Goal: Task Accomplishment & Management: Manage account settings

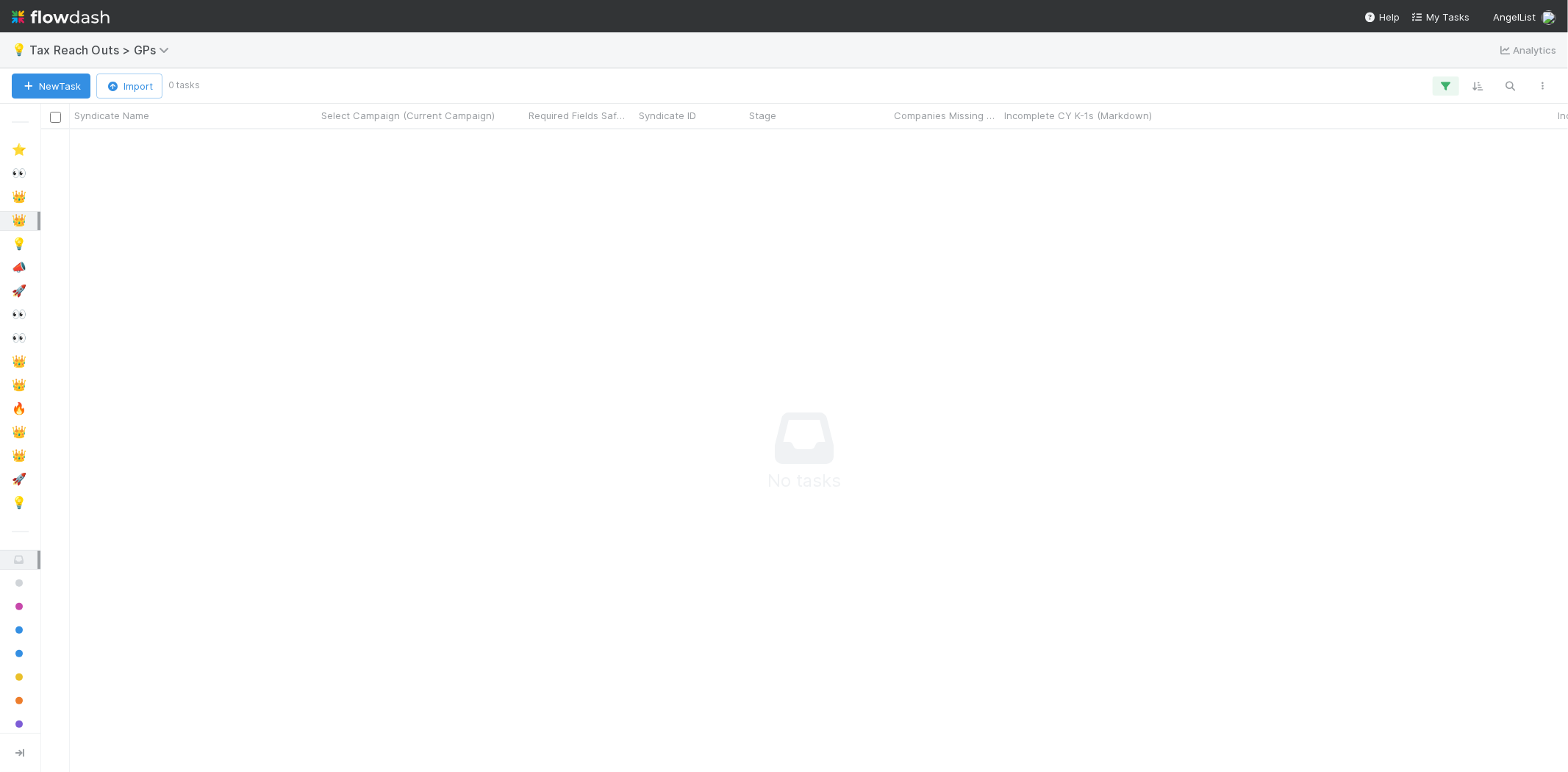
scroll to position [12, 12]
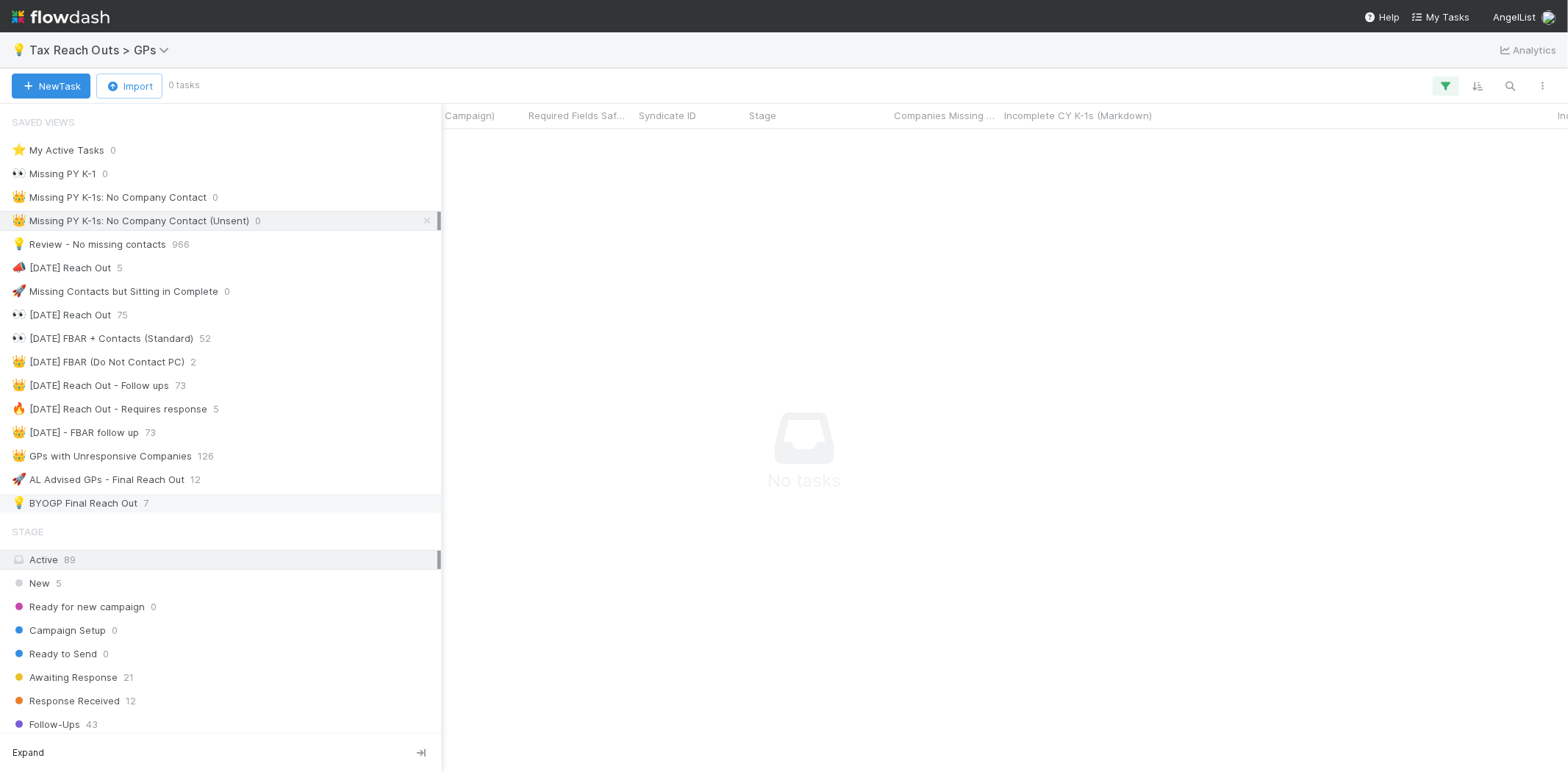
click at [79, 511] on div "💡 BYOGP Final Reach Out" at bounding box center [74, 503] width 126 height 18
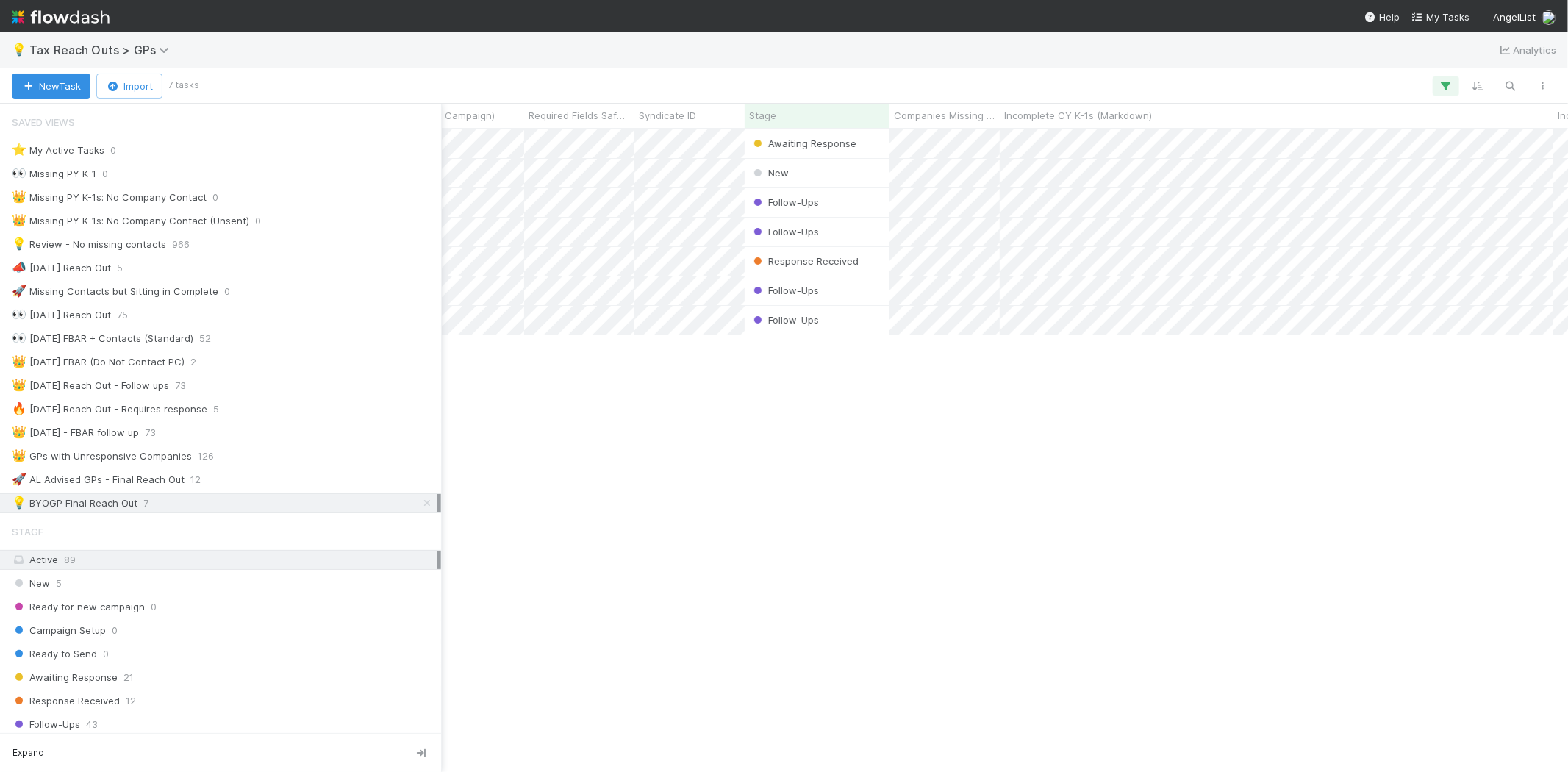
scroll to position [630, 1515]
click at [156, 441] on span "73" at bounding box center [150, 432] width 11 height 18
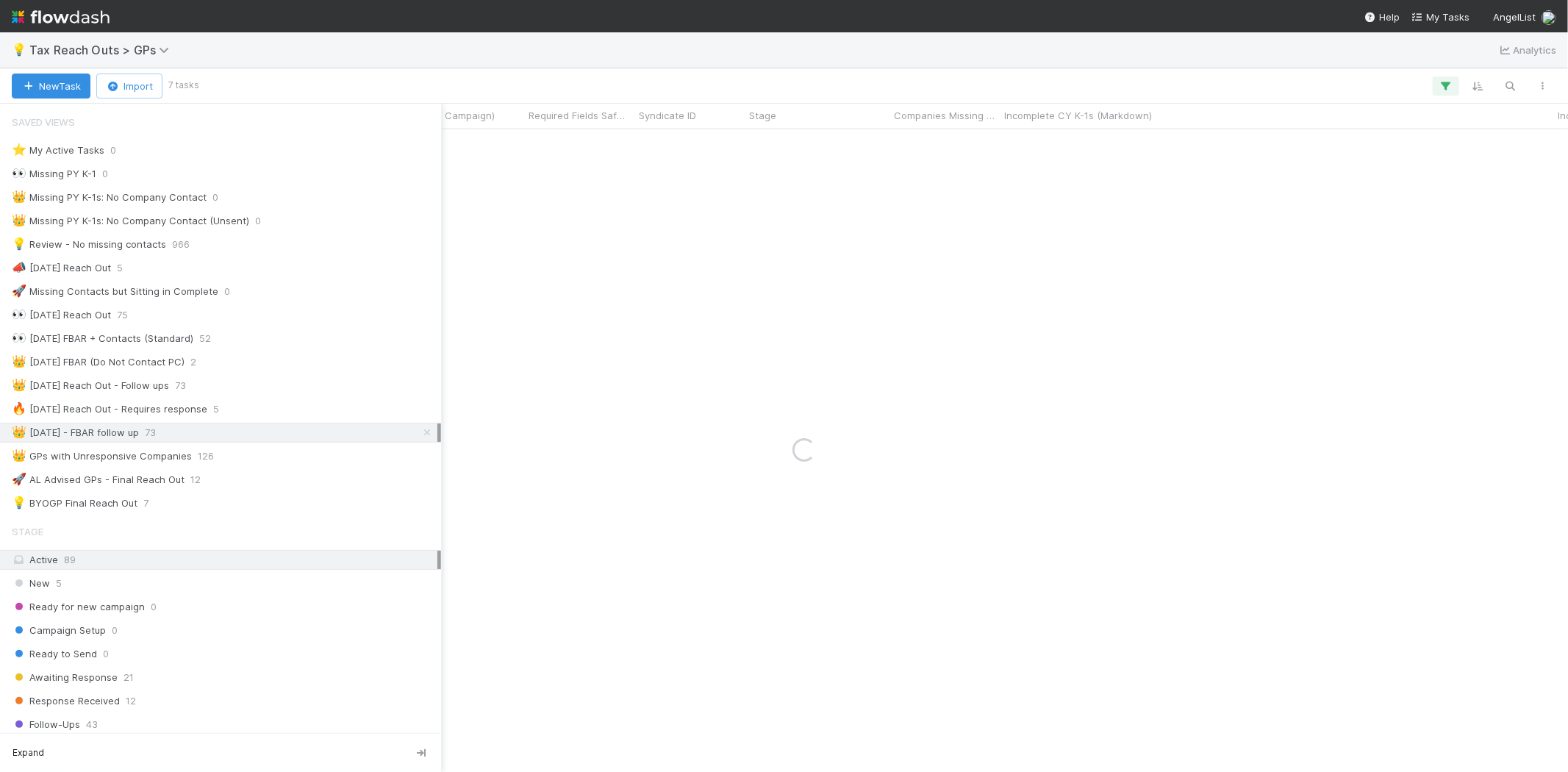
click at [145, 502] on span "7" at bounding box center [145, 503] width 5 height 18
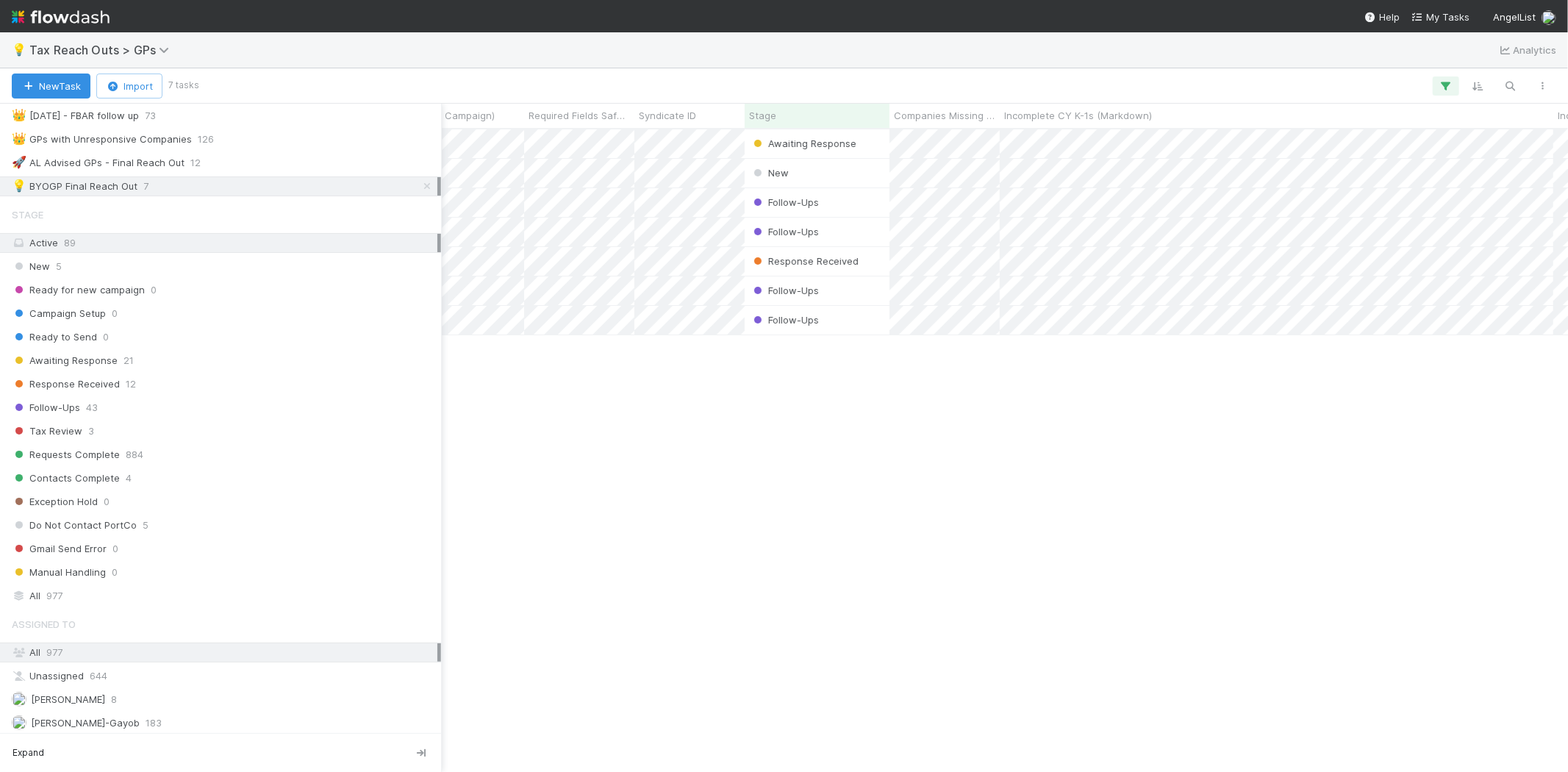
scroll to position [326, 0]
click at [90, 594] on div "All 977" at bounding box center [224, 586] width 426 height 18
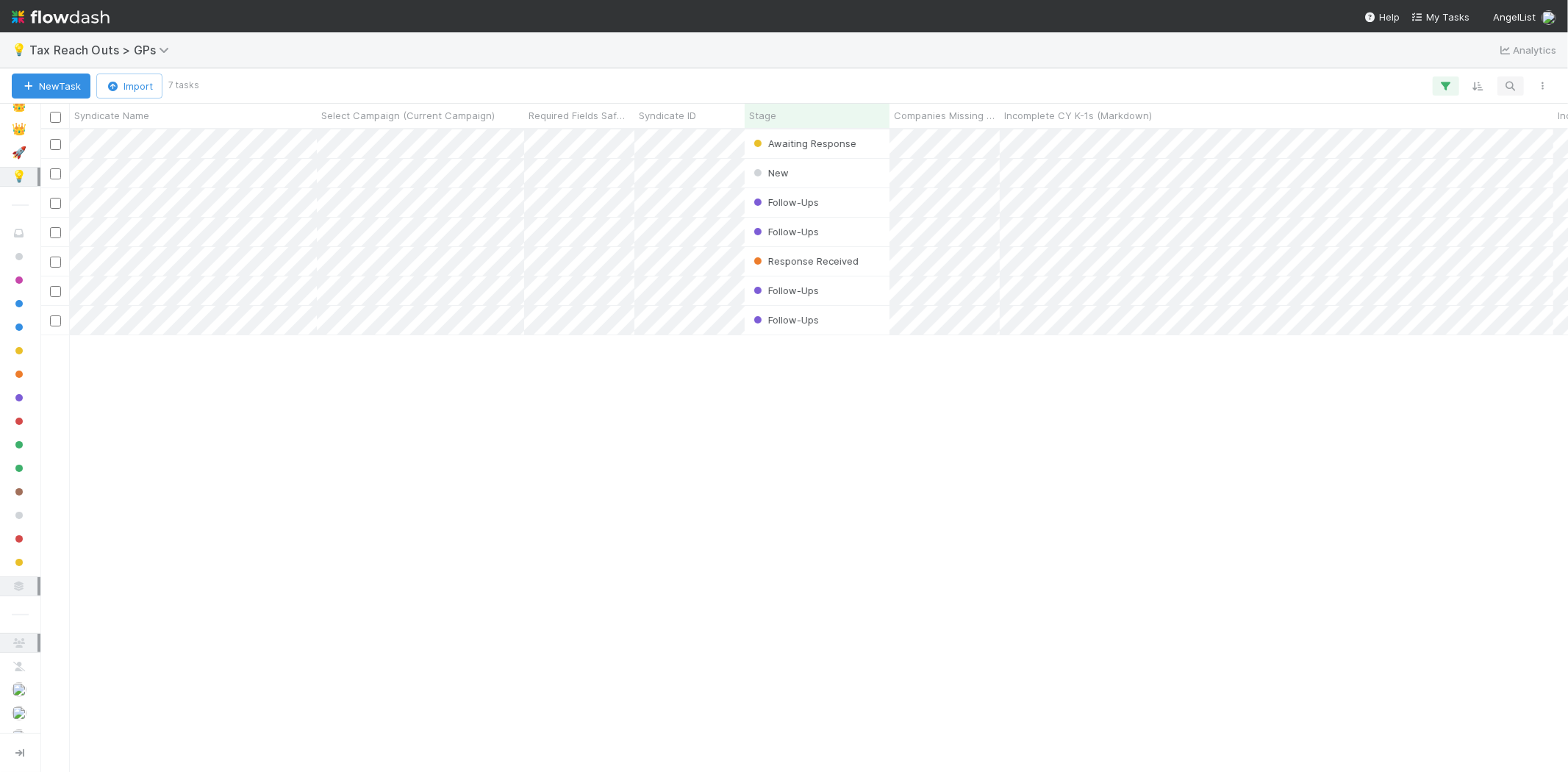
scroll to position [630, 1515]
click at [1513, 83] on icon "button" at bounding box center [1511, 86] width 15 height 13
click at [1461, 74] on div at bounding box center [1441, 61] width 166 height 23
click at [1456, 68] on input at bounding box center [1434, 61] width 147 height 17
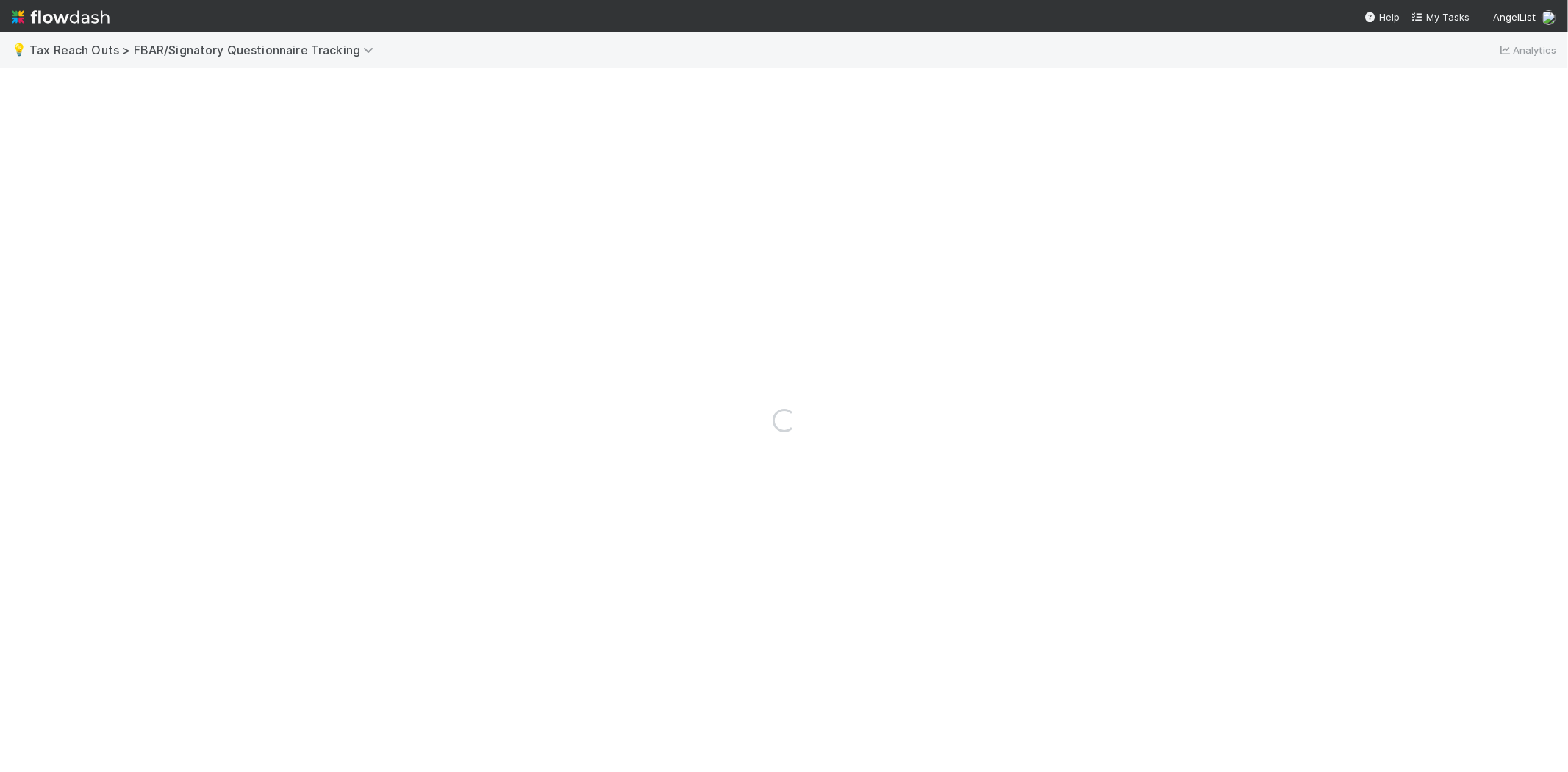
click at [765, 180] on div "Loading..." at bounding box center [784, 420] width 1568 height 703
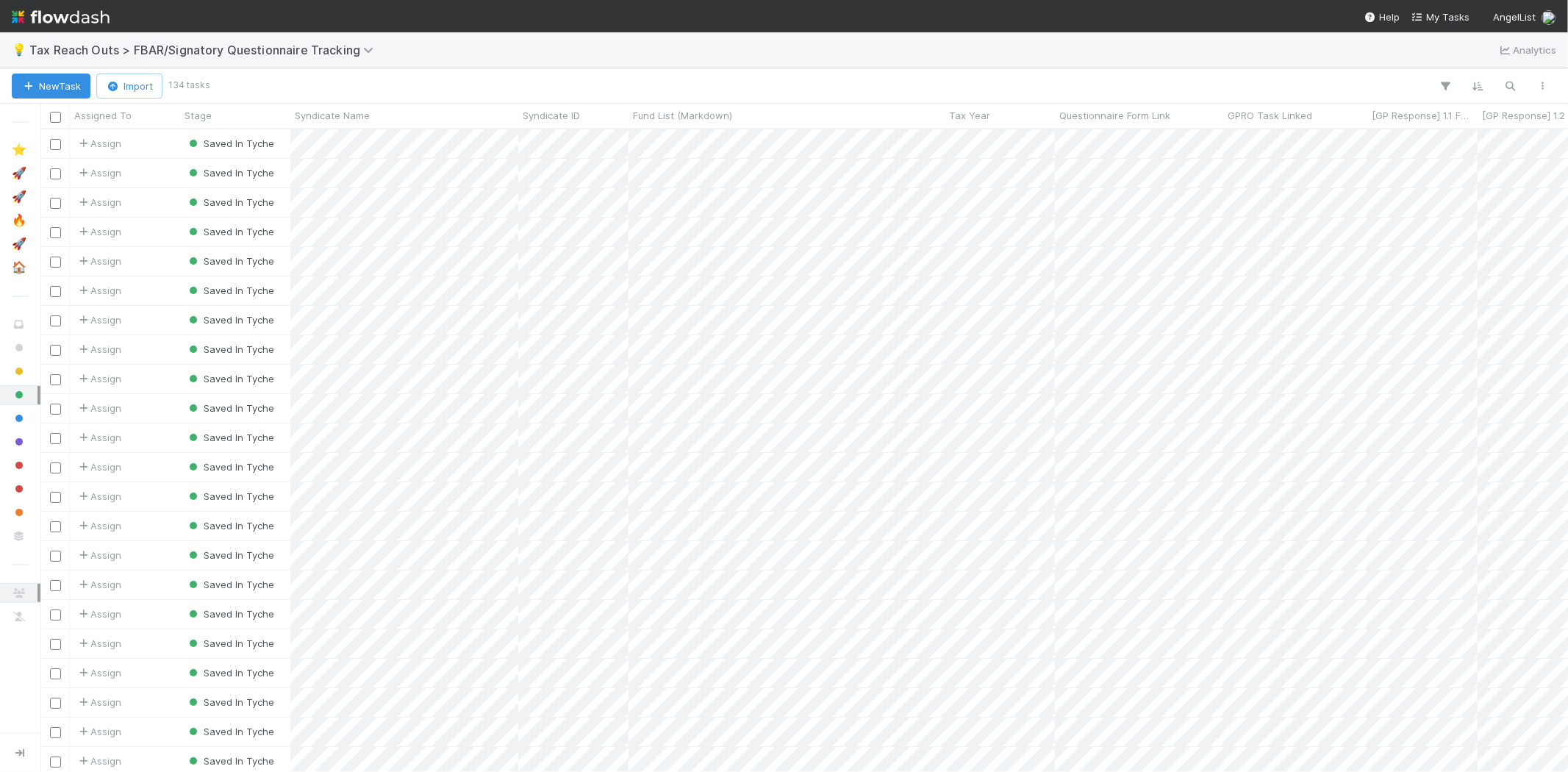
scroll to position [630, 1515]
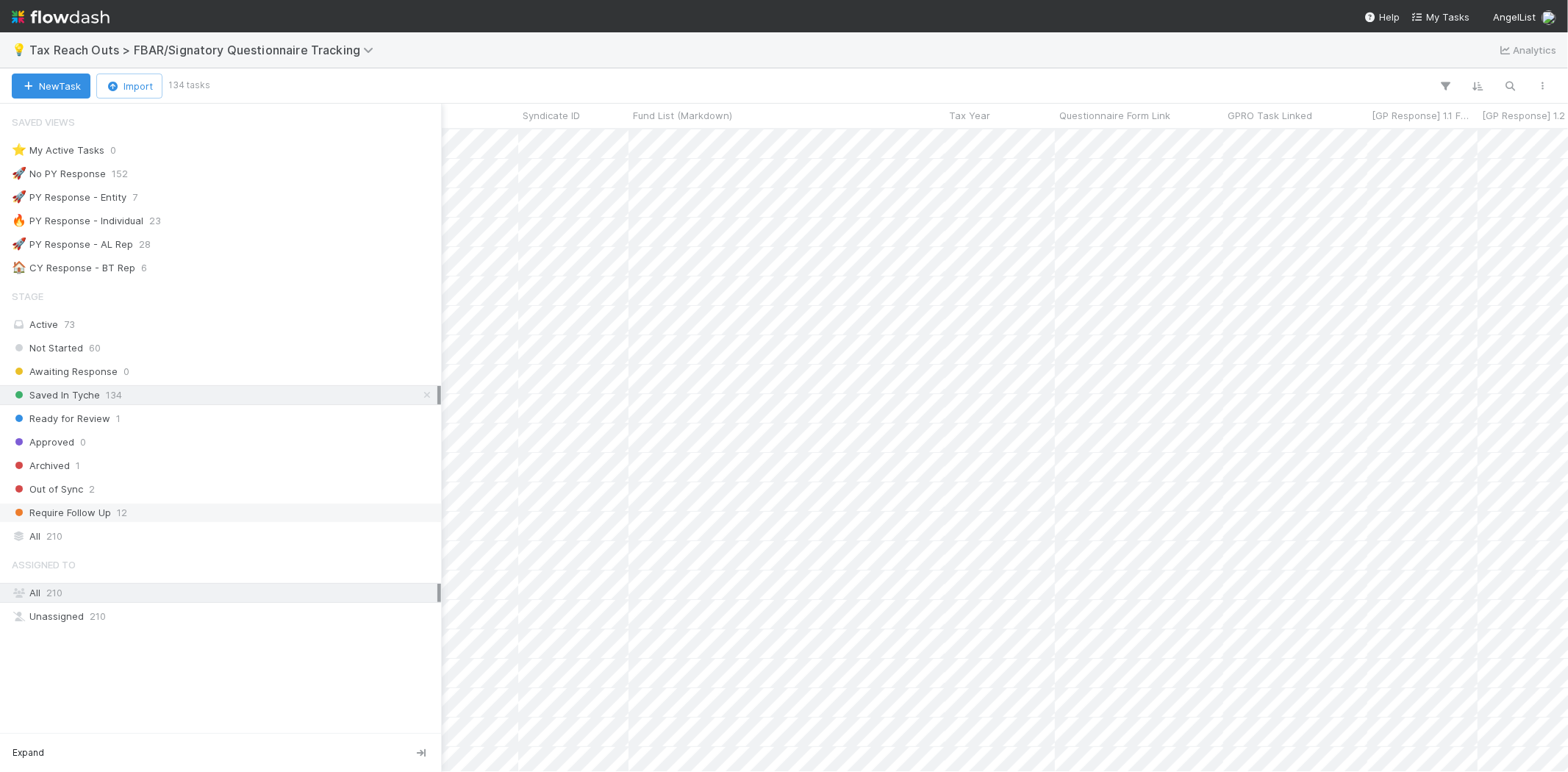
click at [109, 517] on span "Require Follow Up" at bounding box center [61, 512] width 99 height 18
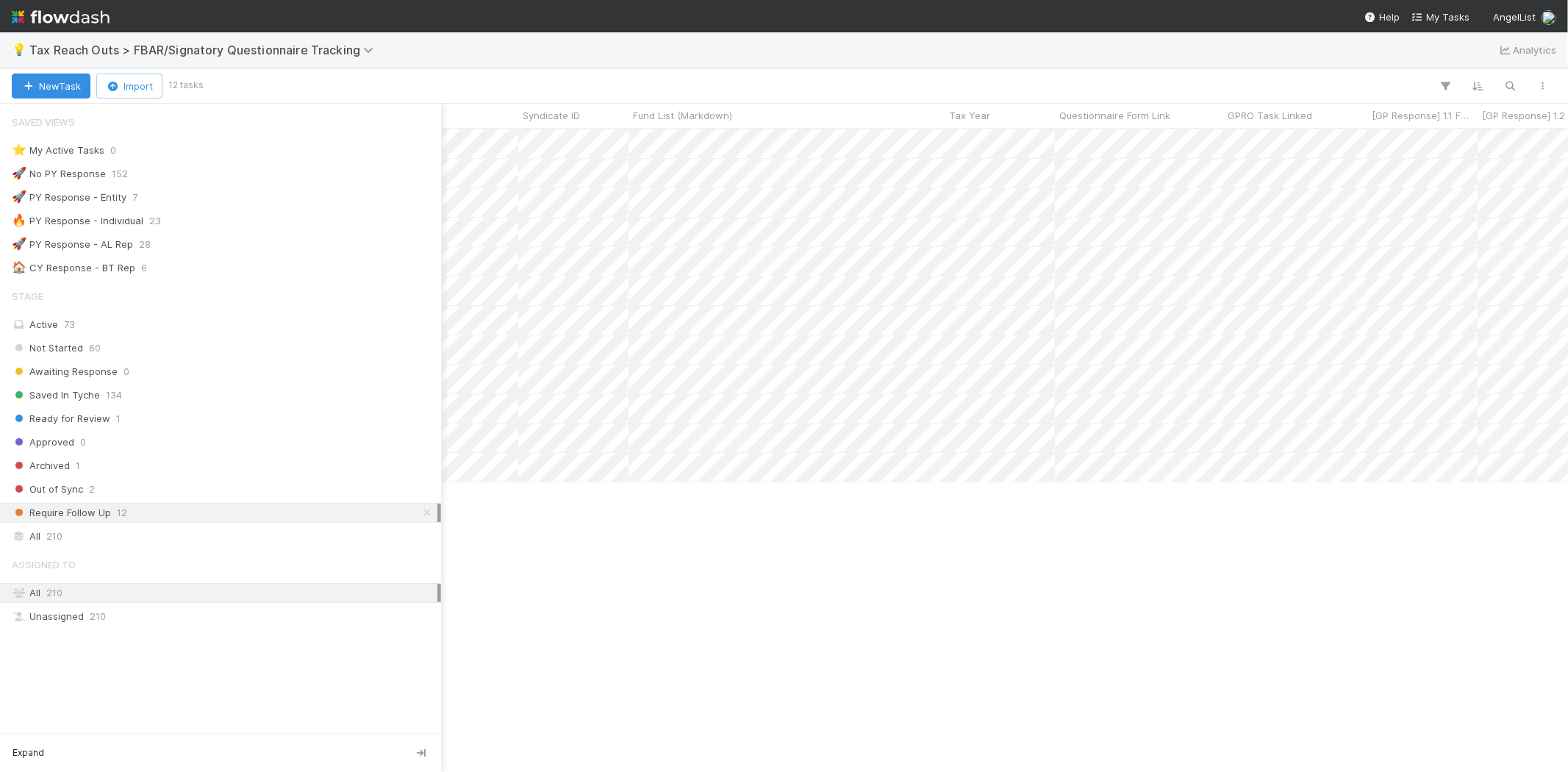
scroll to position [630, 1515]
click at [82, 536] on div "All 210" at bounding box center [224, 536] width 426 height 18
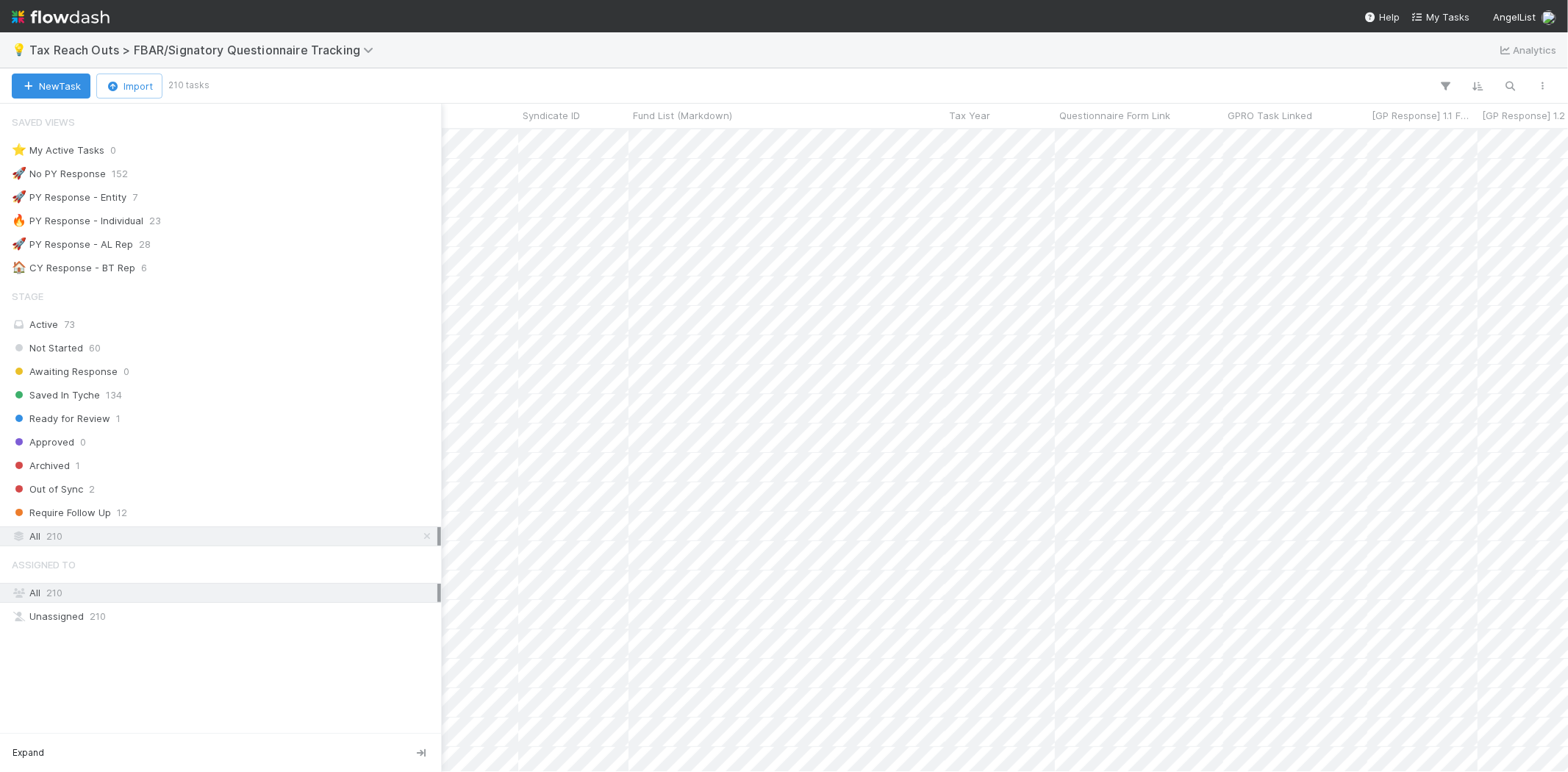
scroll to position [630, 1515]
click at [125, 417] on div "Ready for Review 1" at bounding box center [224, 418] width 426 height 18
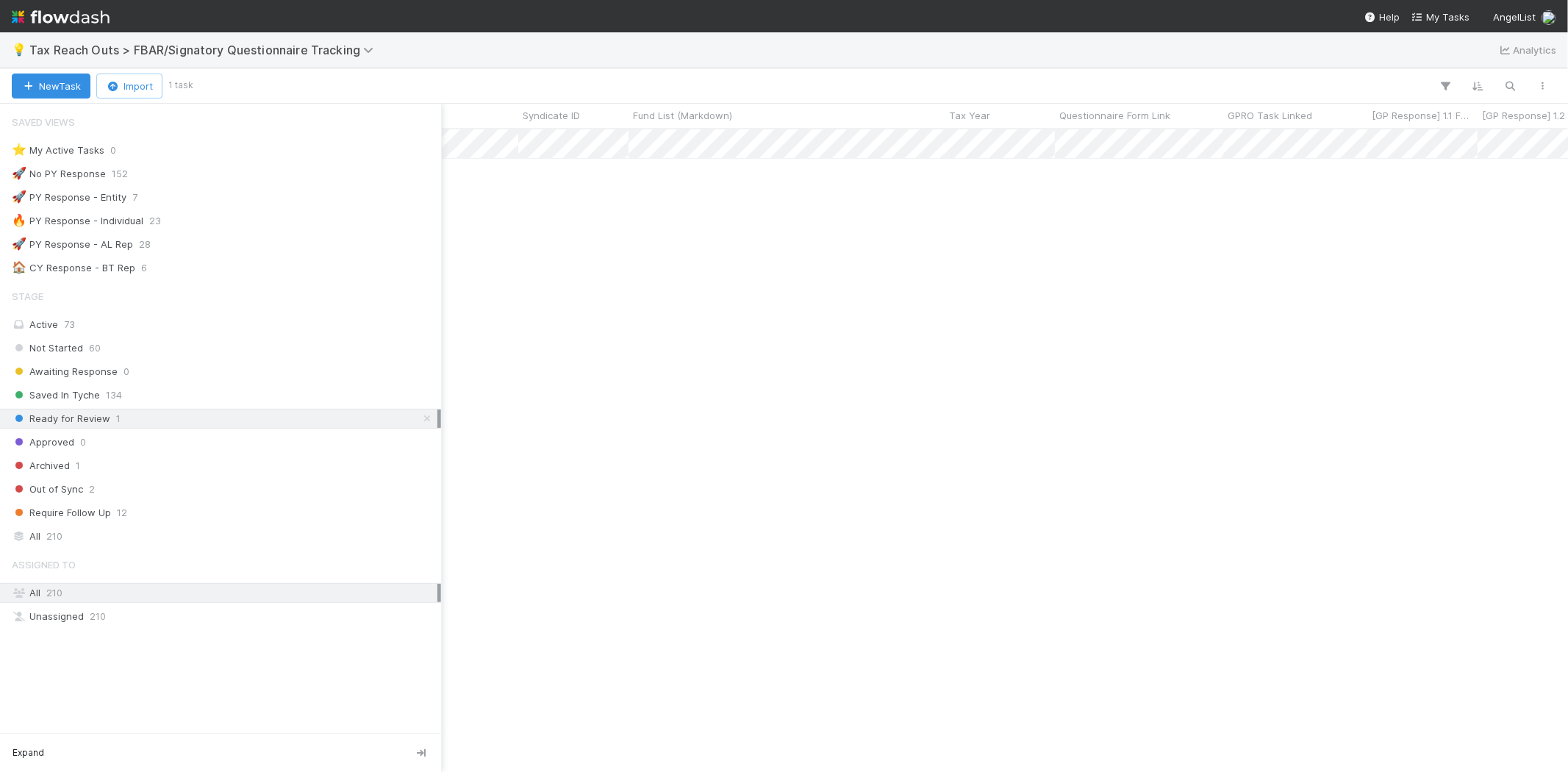
scroll to position [630, 1515]
click at [94, 350] on span "60" at bounding box center [95, 348] width 12 height 18
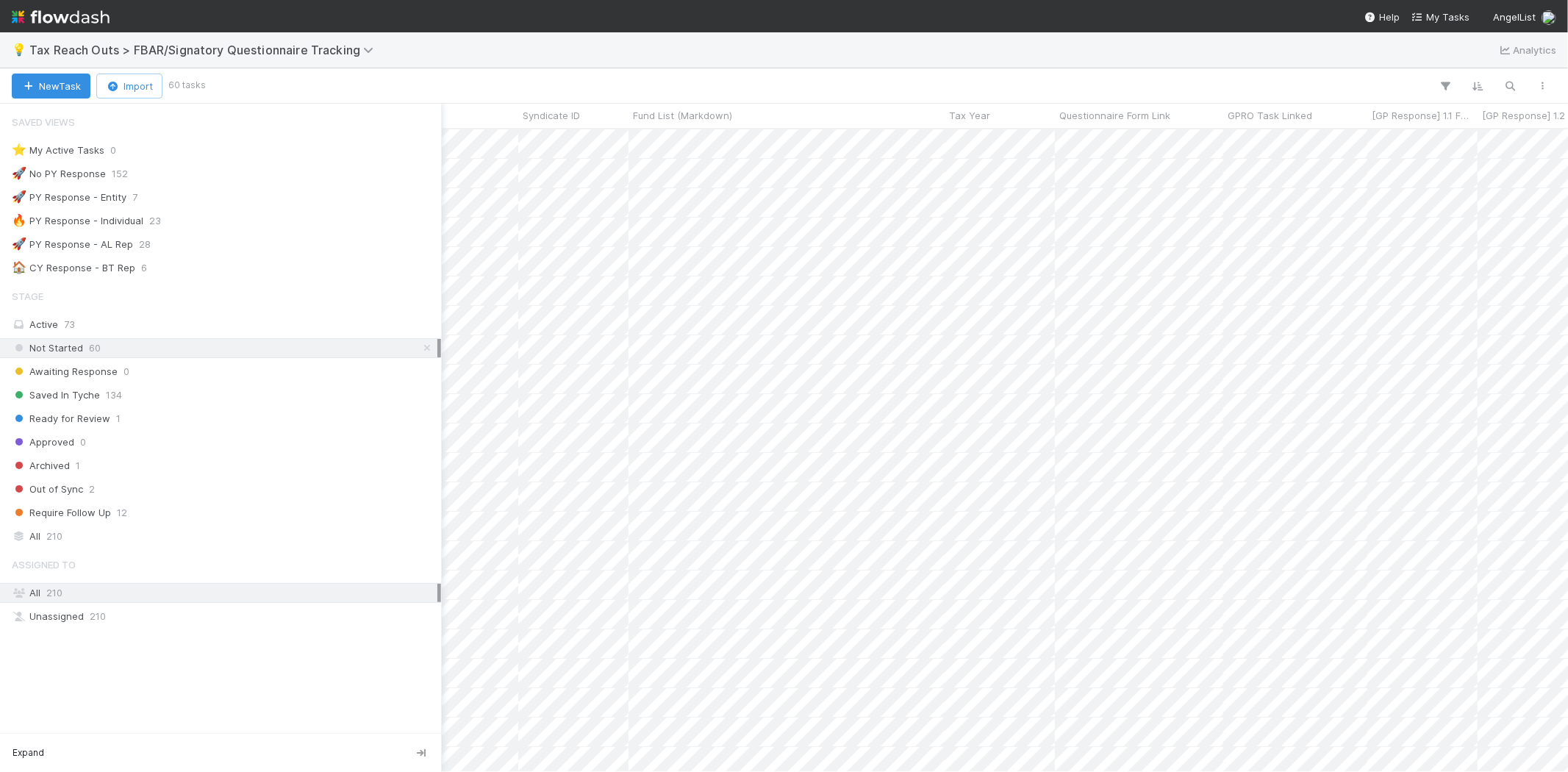
scroll to position [630, 1515]
click at [46, 531] on span "210" at bounding box center [55, 536] width 17 height 18
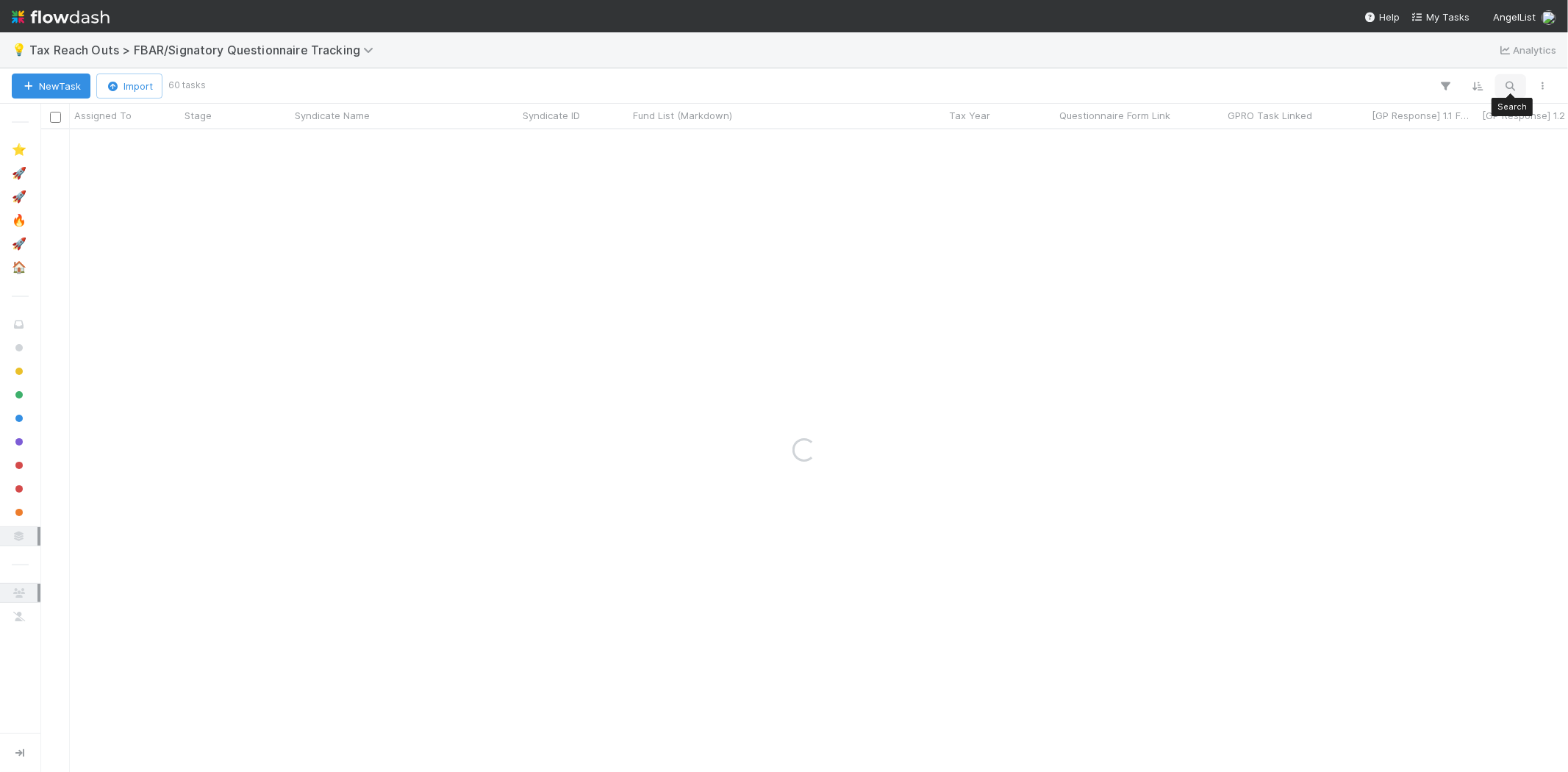
click at [1499, 85] on button "button" at bounding box center [1511, 86] width 26 height 19
type input "sobre"
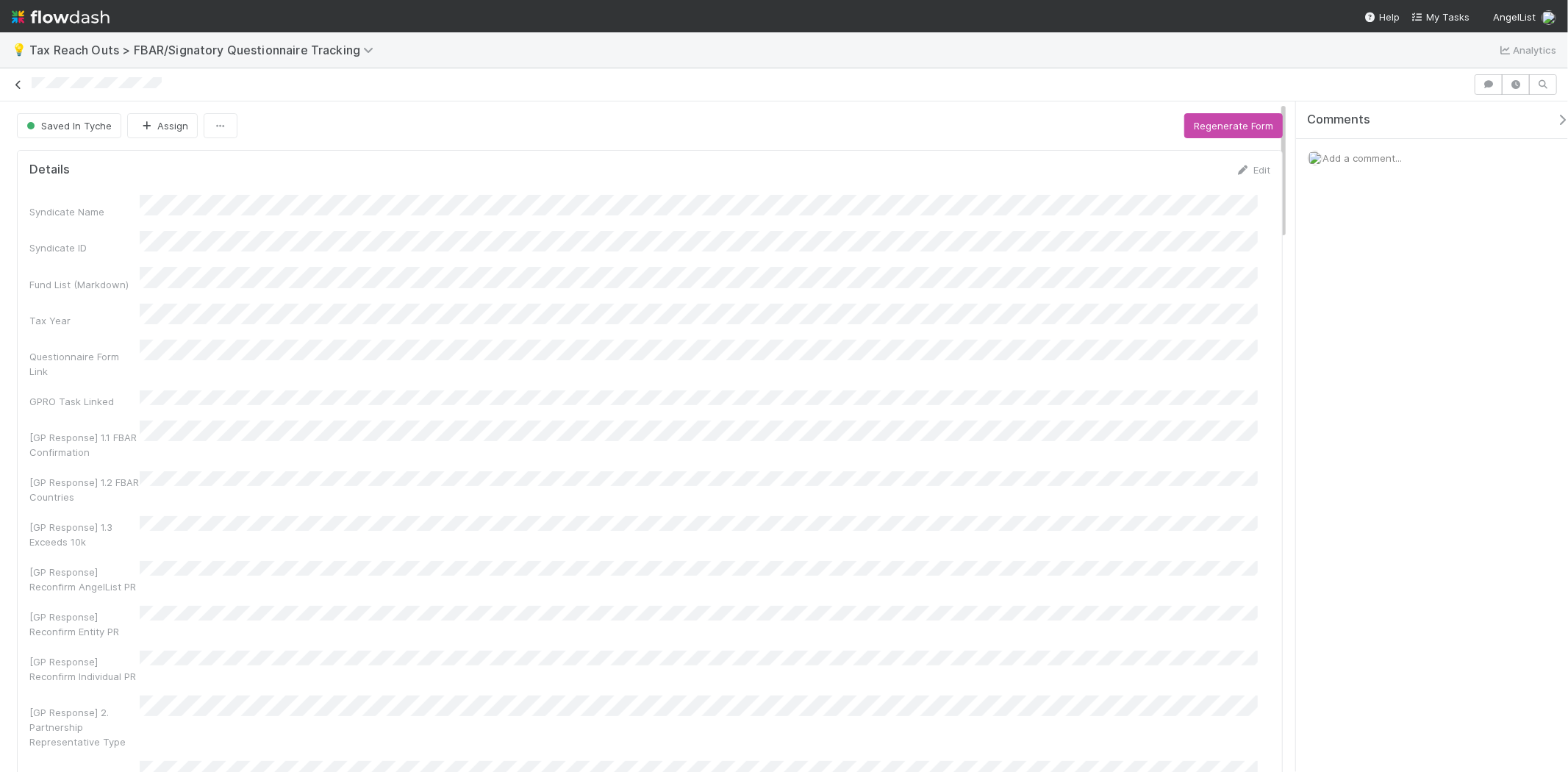
click at [15, 84] on icon at bounding box center [18, 85] width 15 height 10
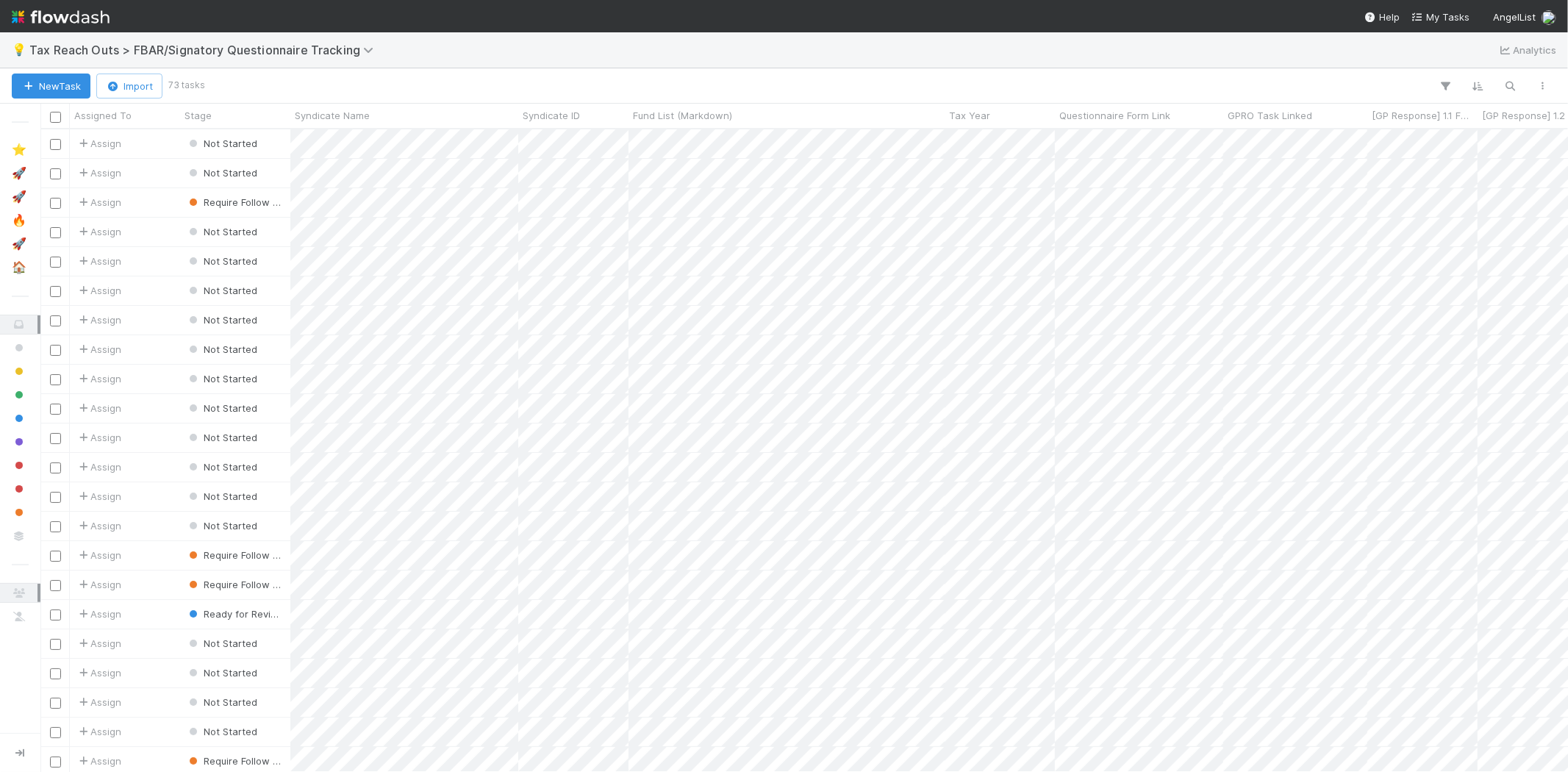
scroll to position [630, 1515]
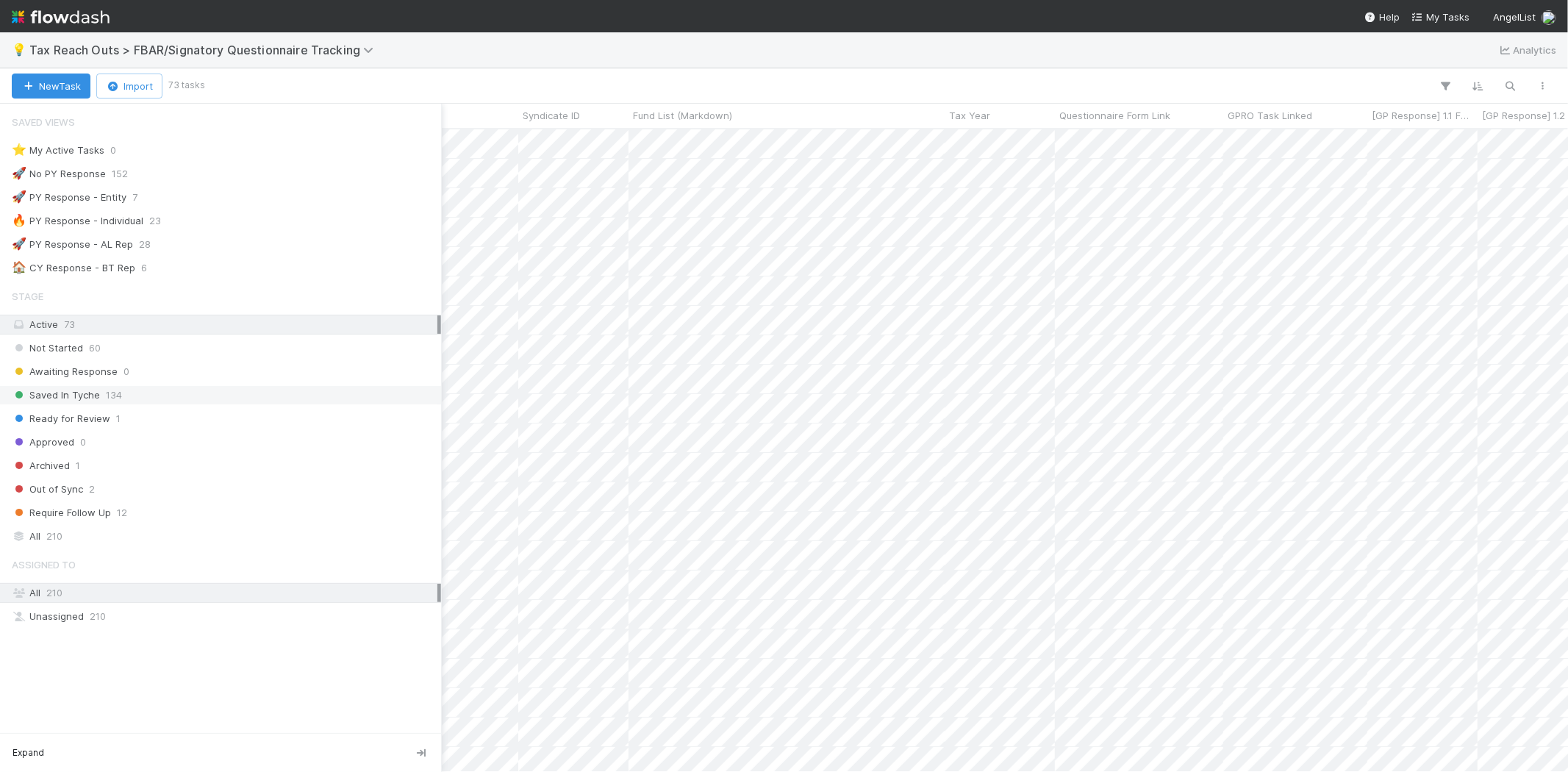
click at [106, 403] on span "134" at bounding box center [114, 395] width 17 height 18
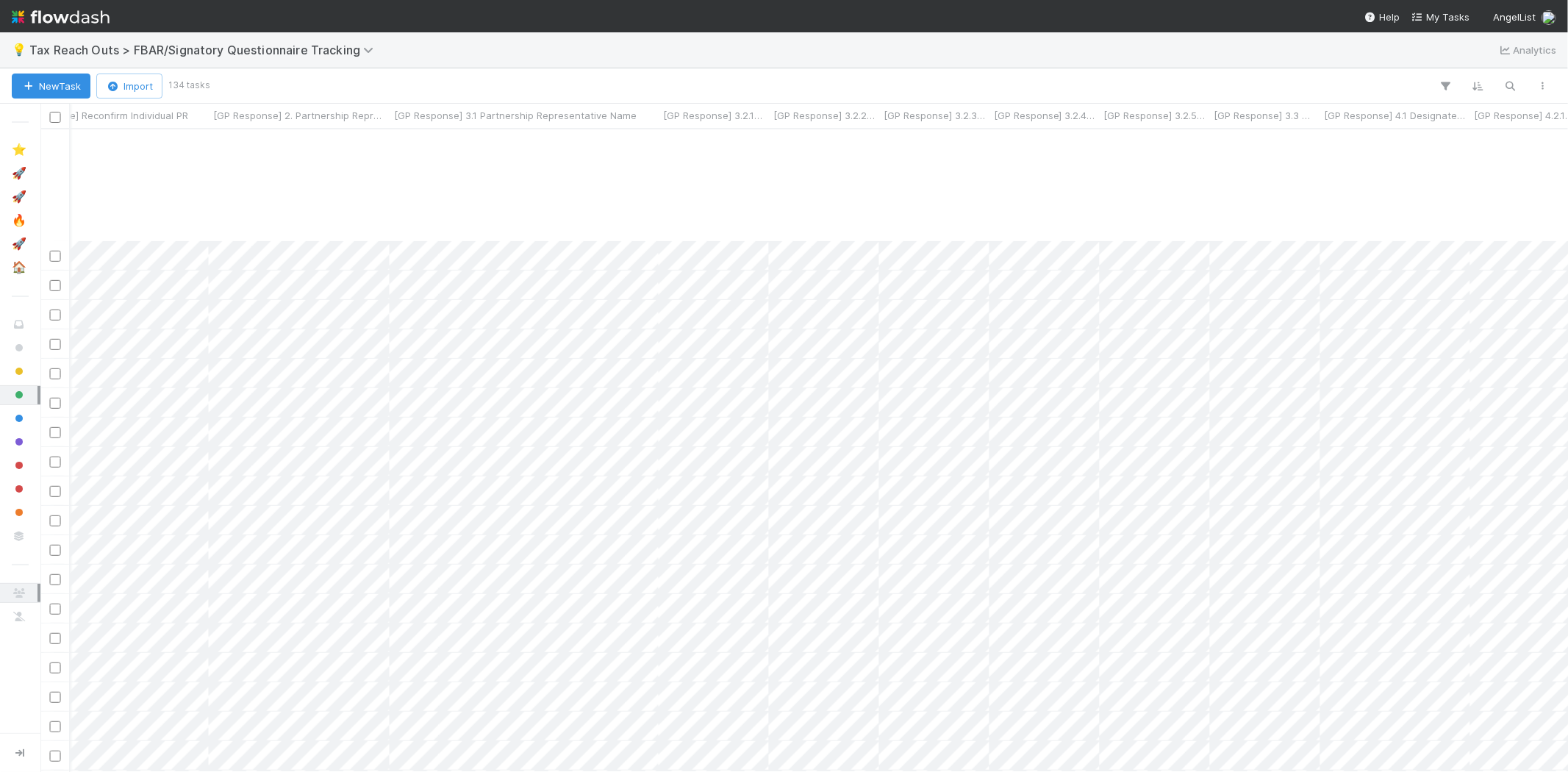
scroll to position [817, 2217]
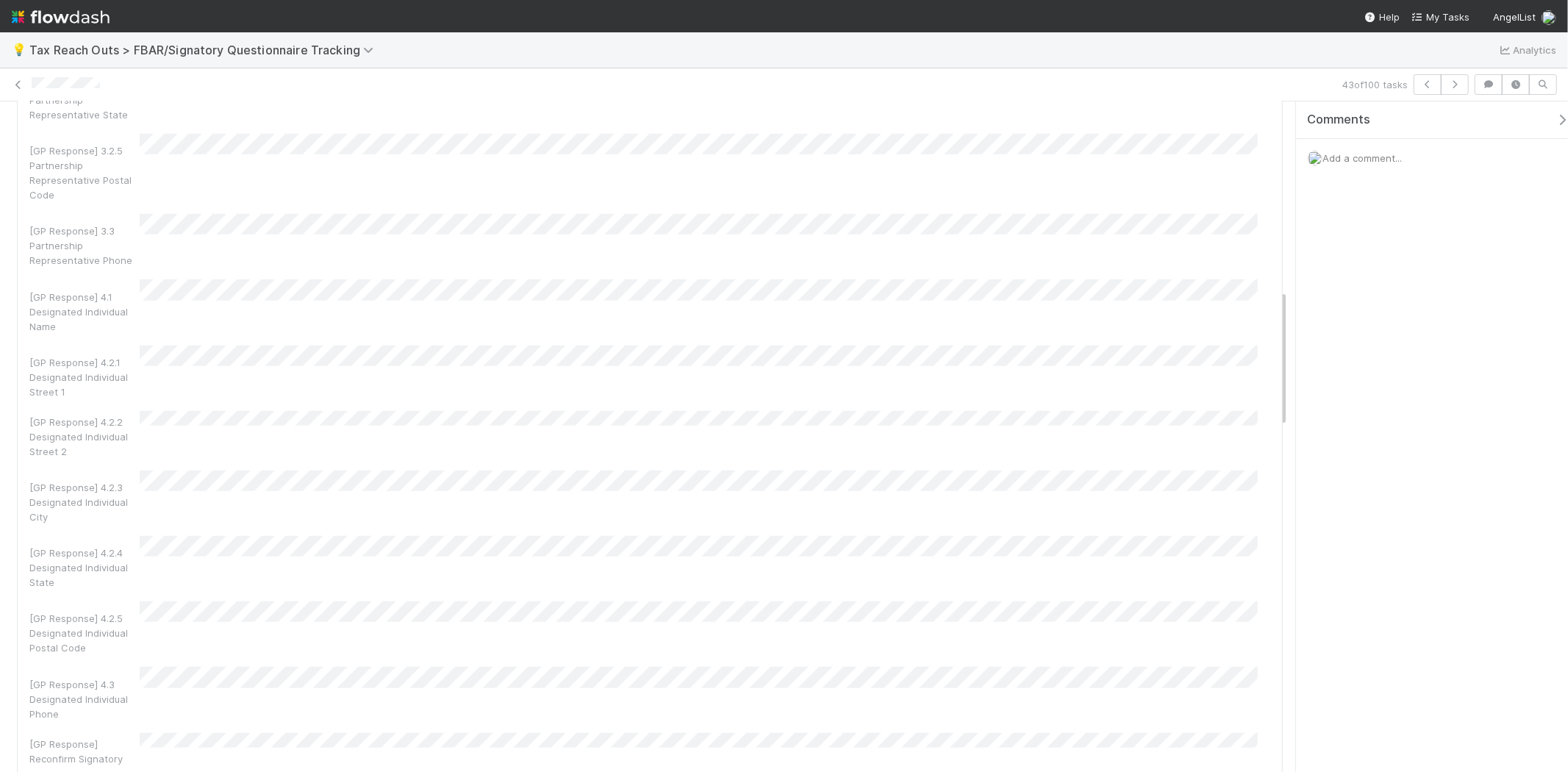
scroll to position [980, 0]
click at [11, 83] on icon at bounding box center [18, 85] width 15 height 10
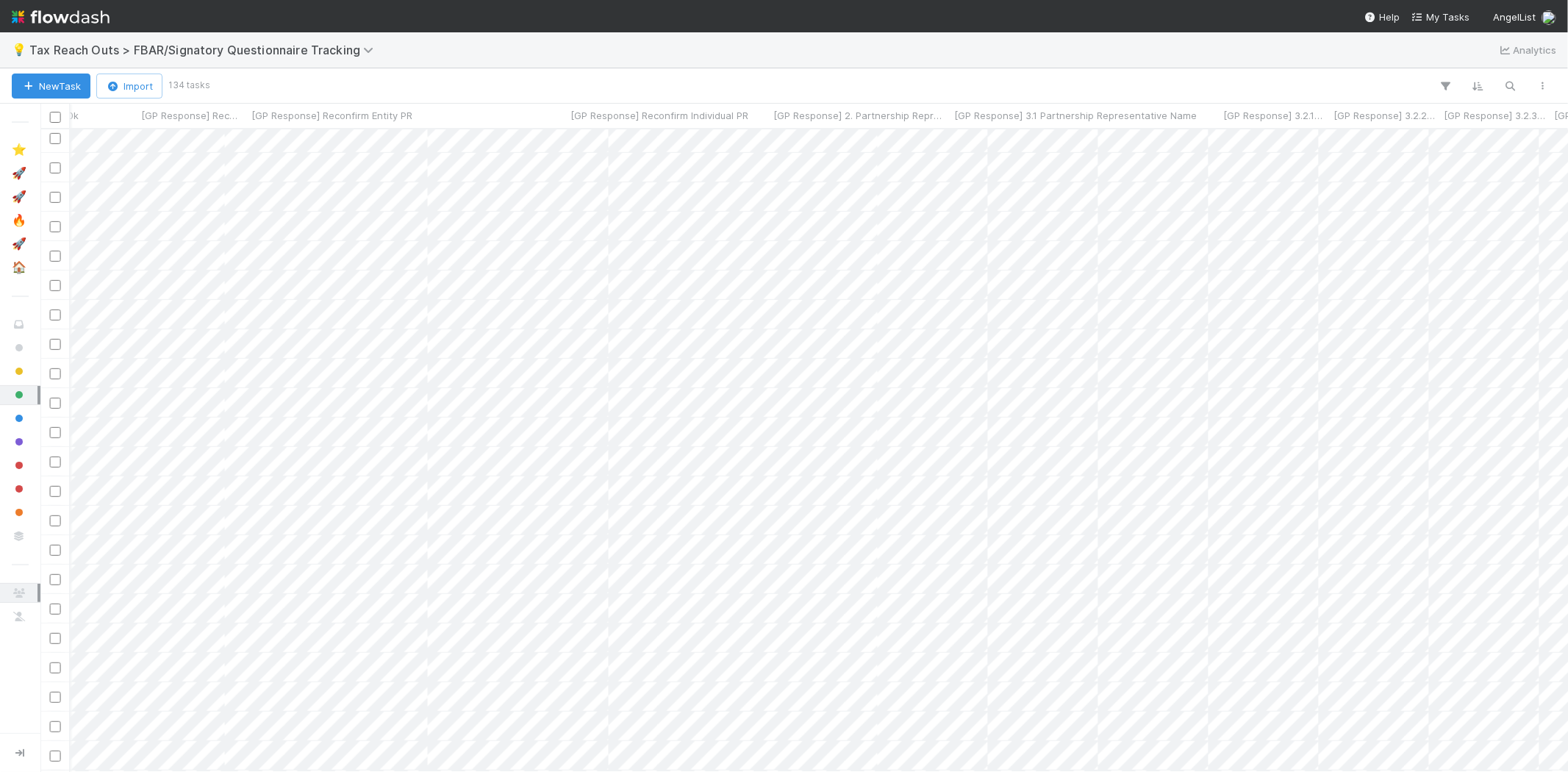
scroll to position [0, 1998]
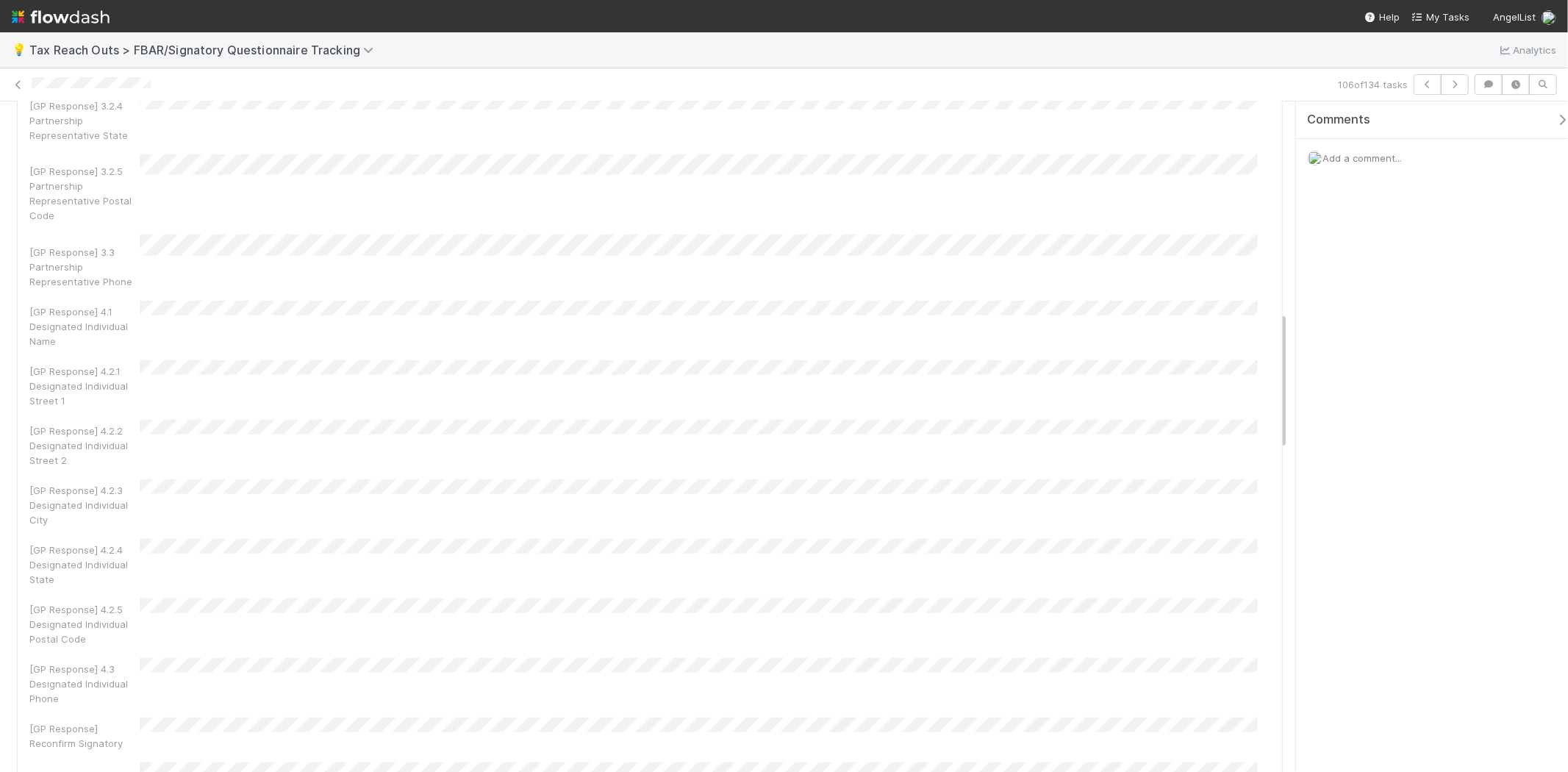
scroll to position [1041, 0]
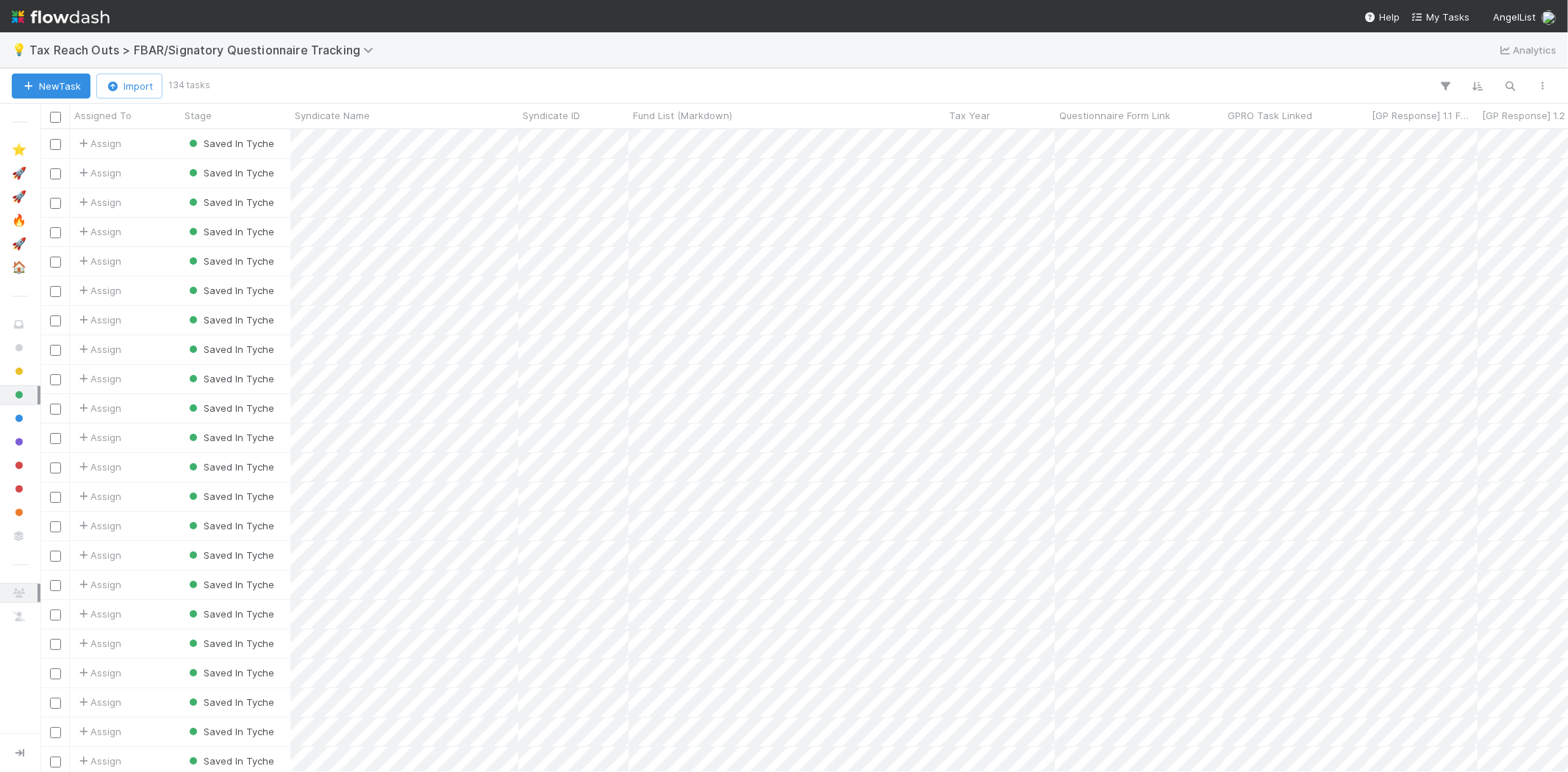
scroll to position [630, 1515]
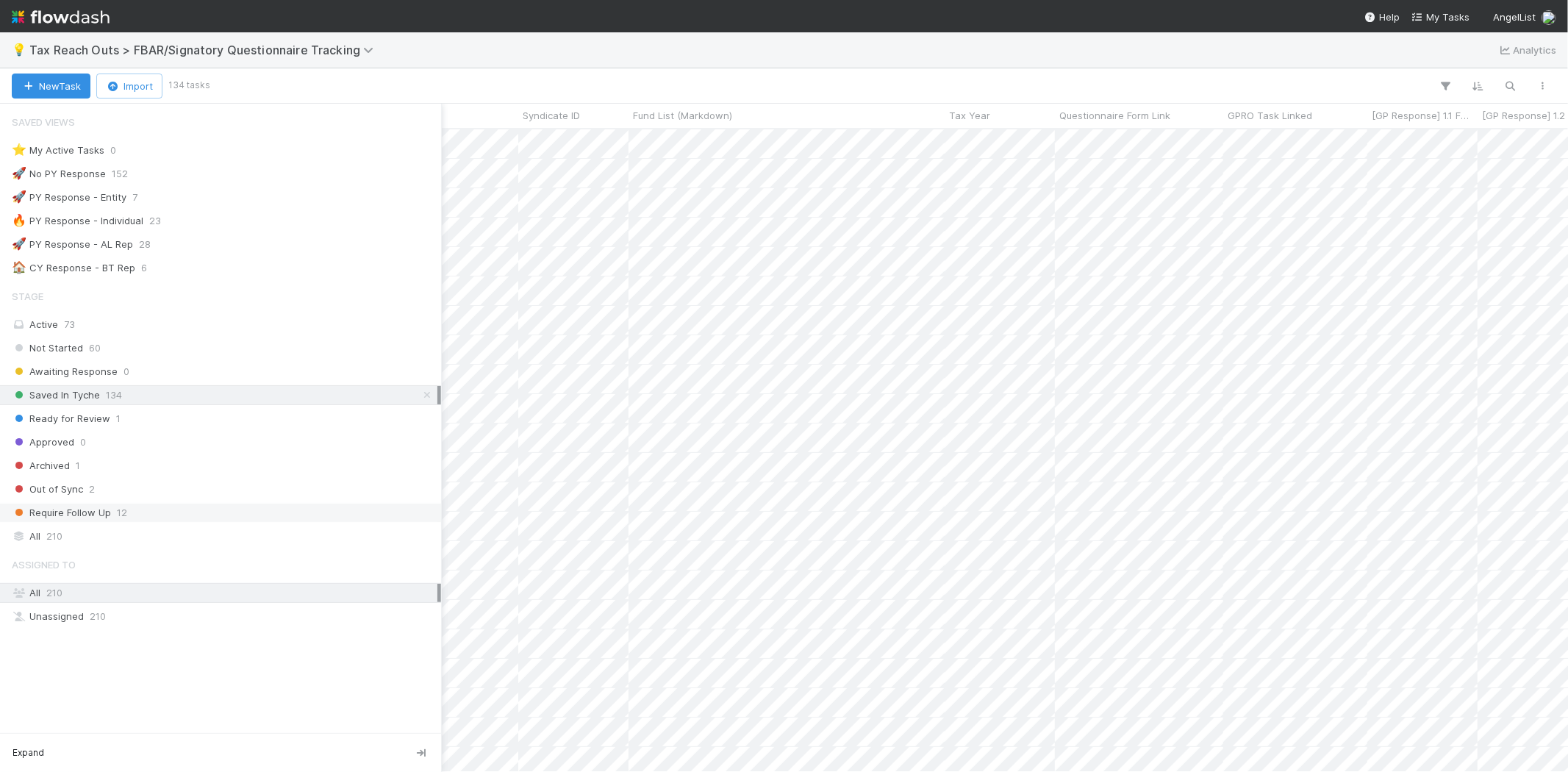
drag, startPoint x: 92, startPoint y: 508, endPoint x: 101, endPoint y: 515, distance: 11.4
click at [92, 508] on span "Require Follow Up" at bounding box center [61, 512] width 99 height 18
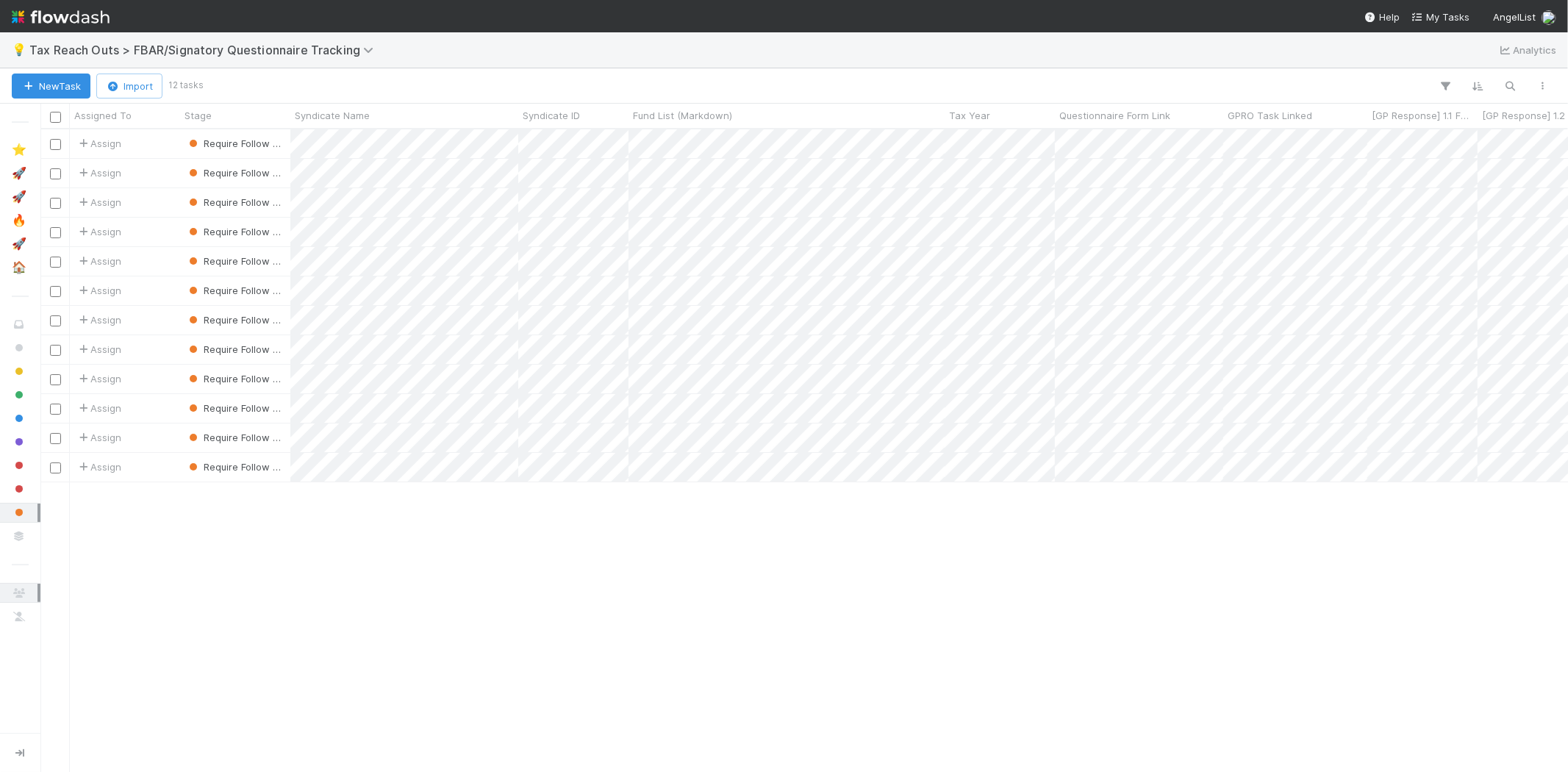
scroll to position [630, 1515]
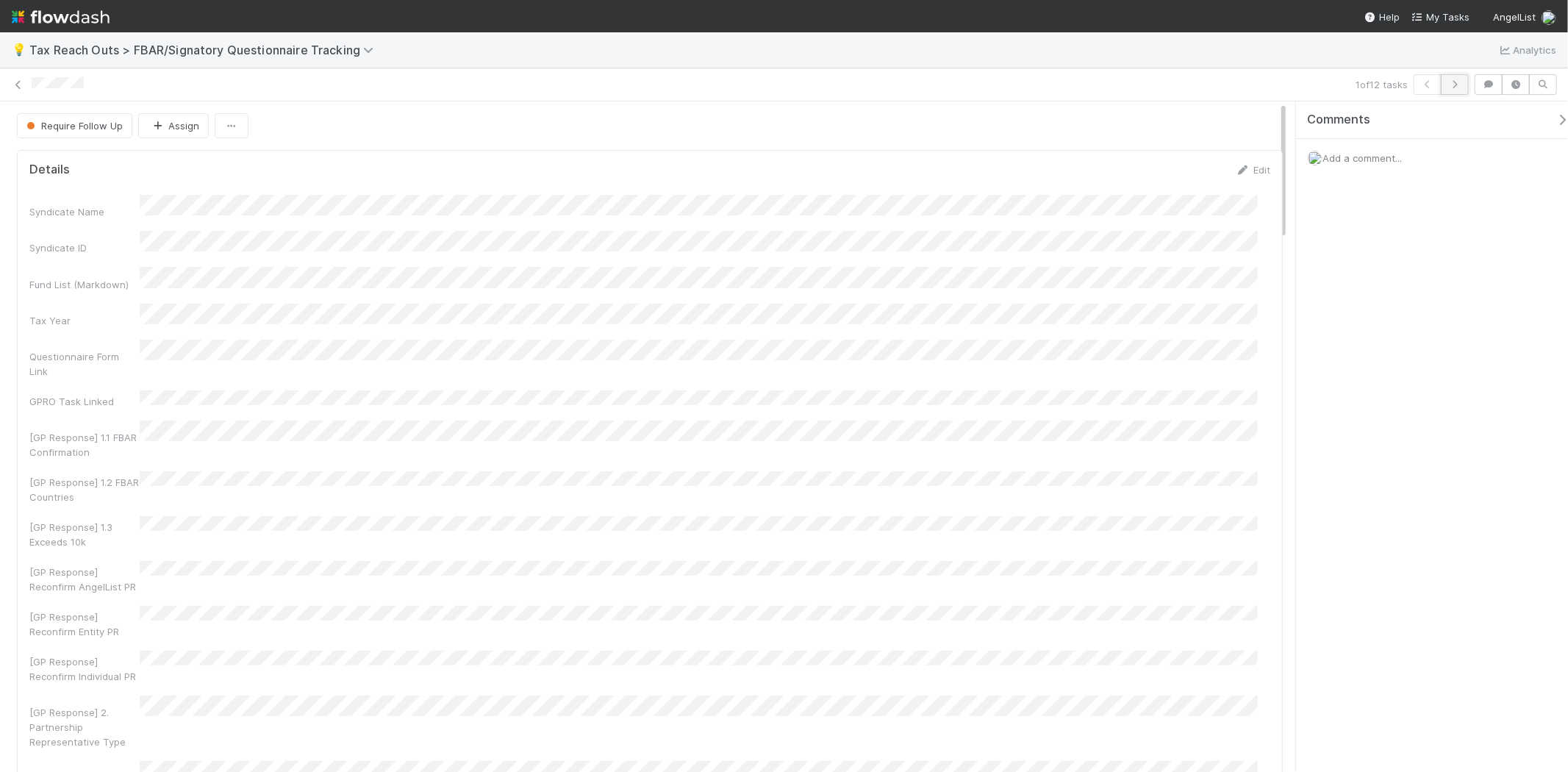
click at [1456, 83] on icon "button" at bounding box center [1455, 84] width 15 height 9
click at [24, 83] on icon at bounding box center [18, 85] width 15 height 10
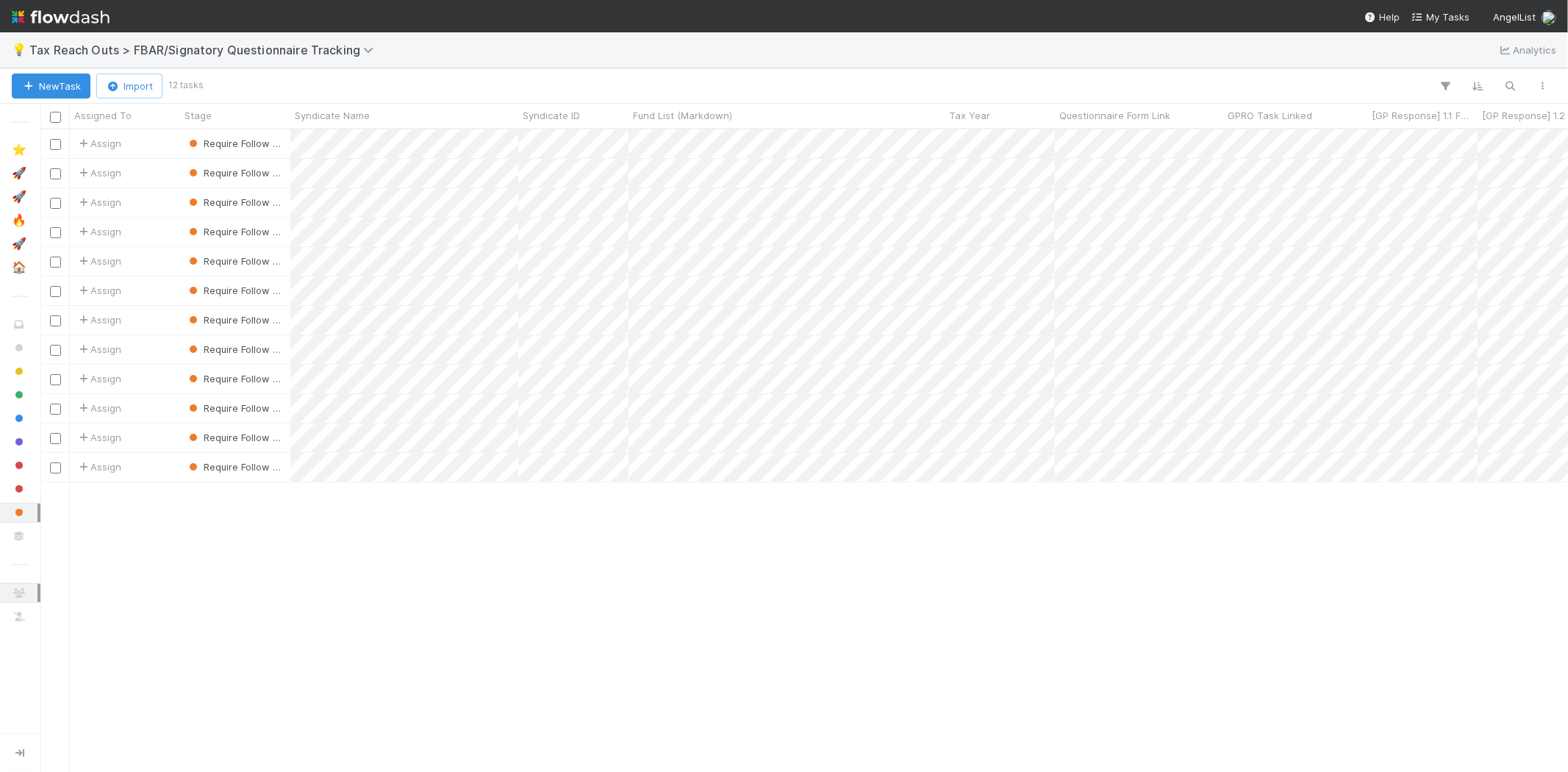
scroll to position [630, 1515]
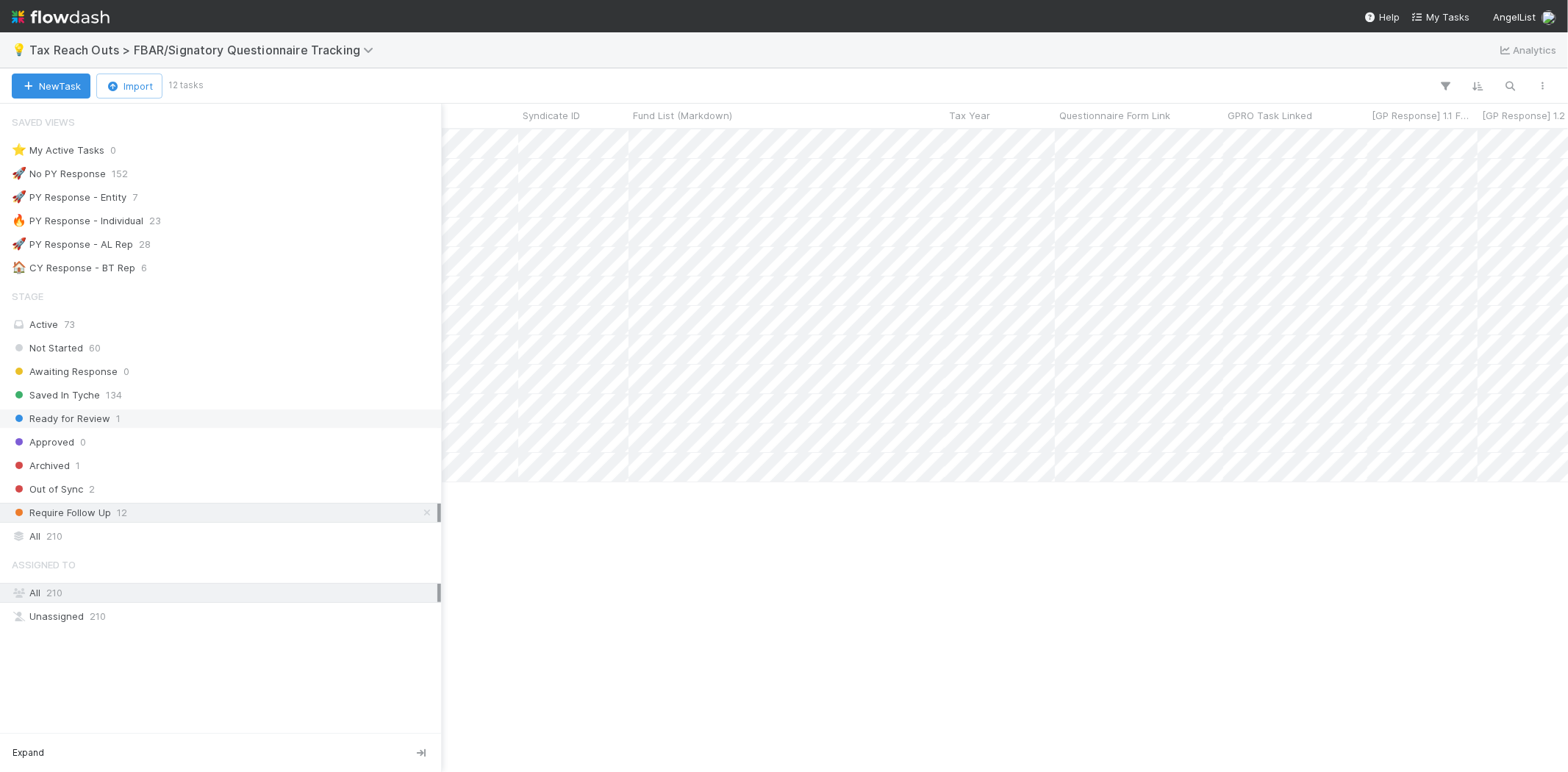
click at [102, 425] on span "Ready for Review" at bounding box center [60, 418] width 98 height 18
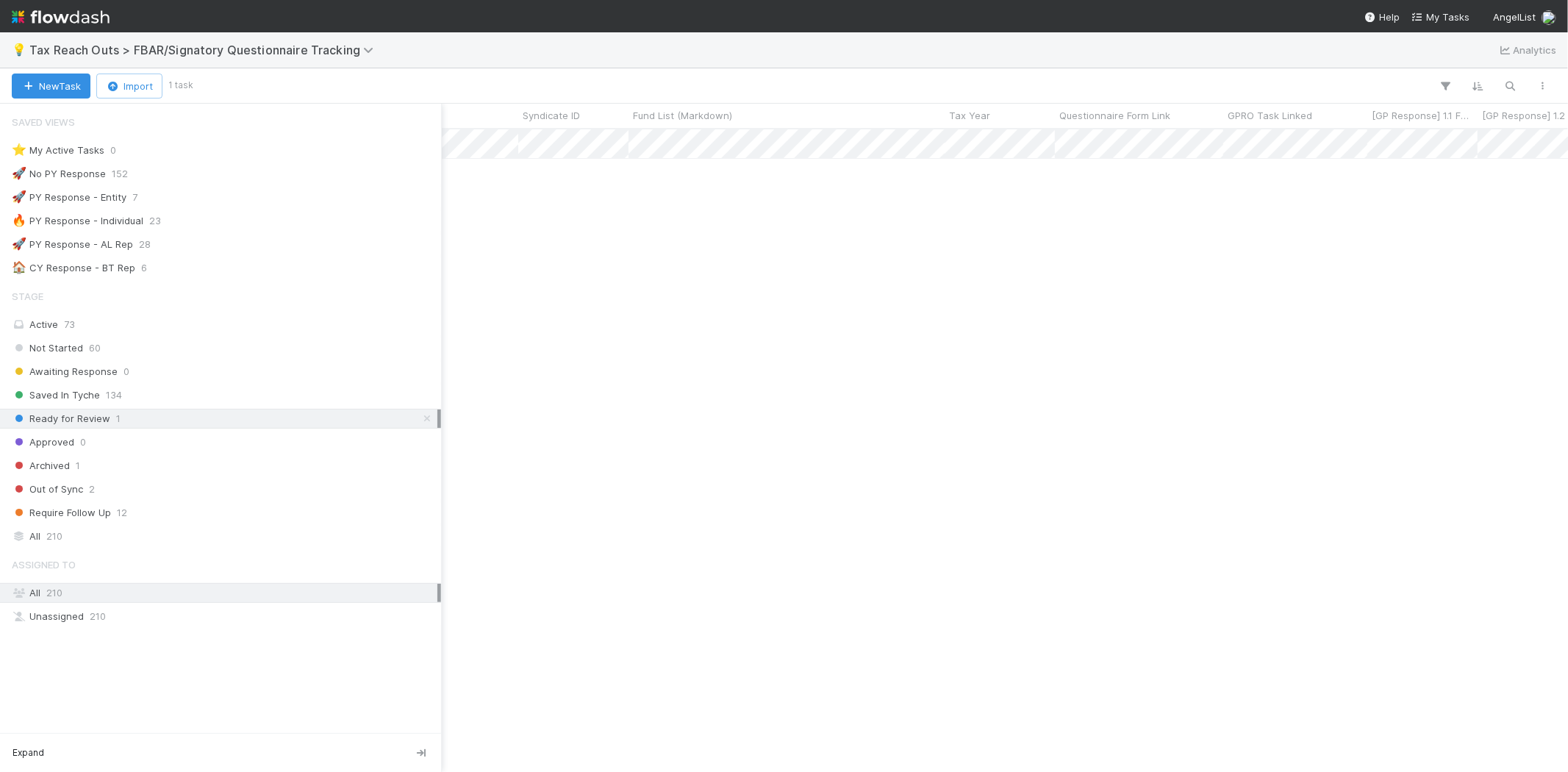
scroll to position [630, 1515]
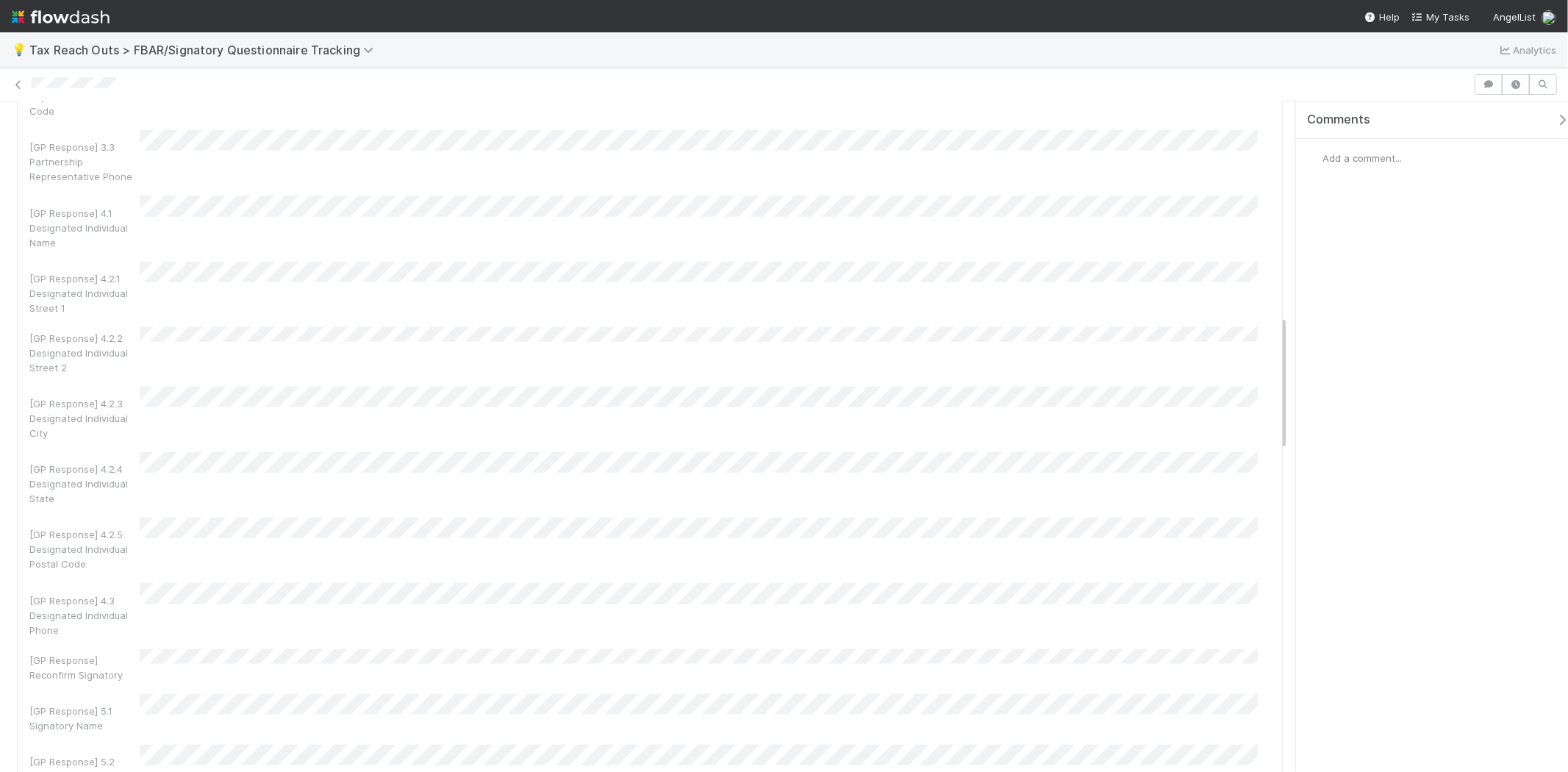
scroll to position [1143, 0]
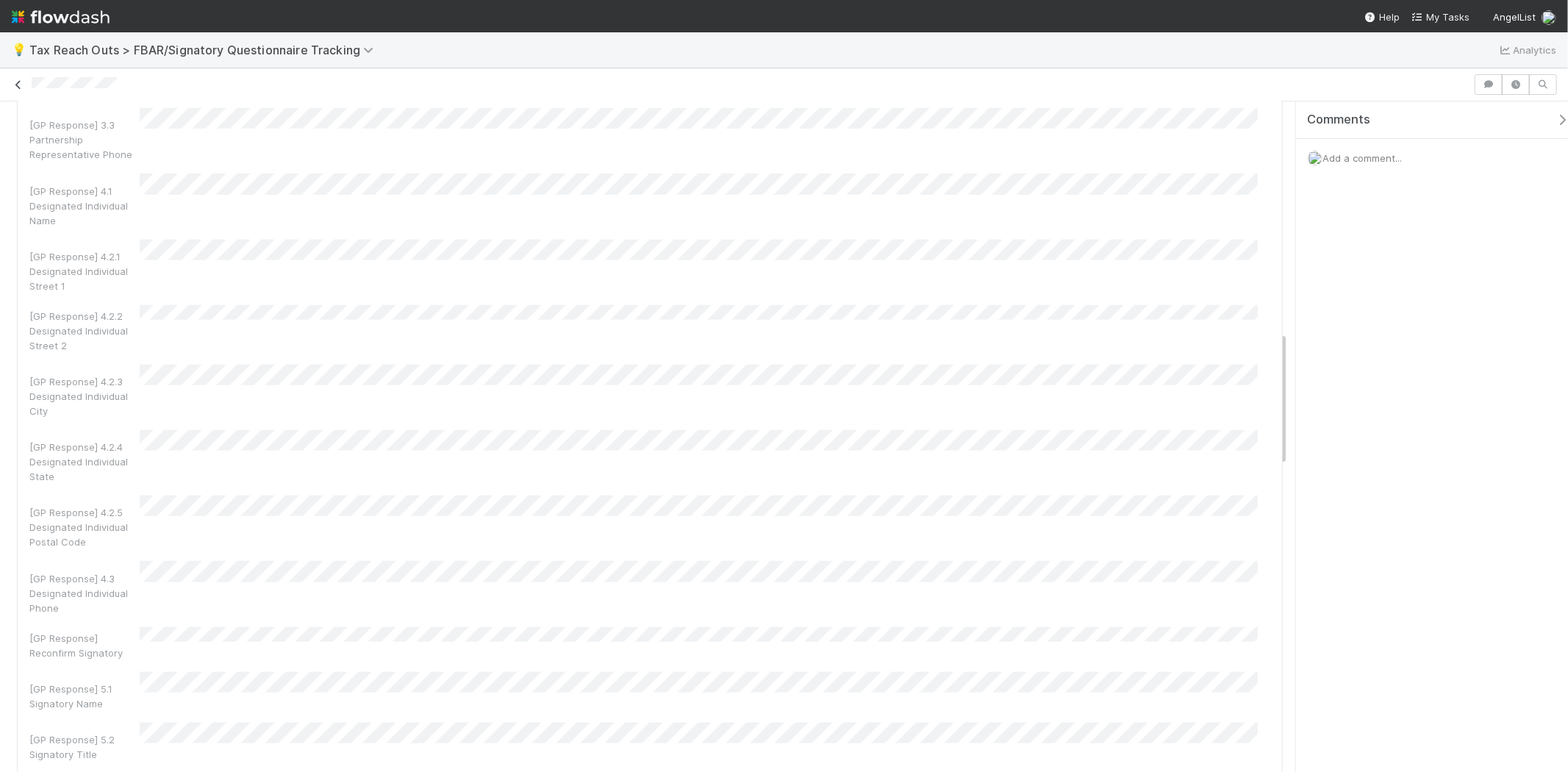
click at [17, 85] on icon at bounding box center [18, 85] width 15 height 10
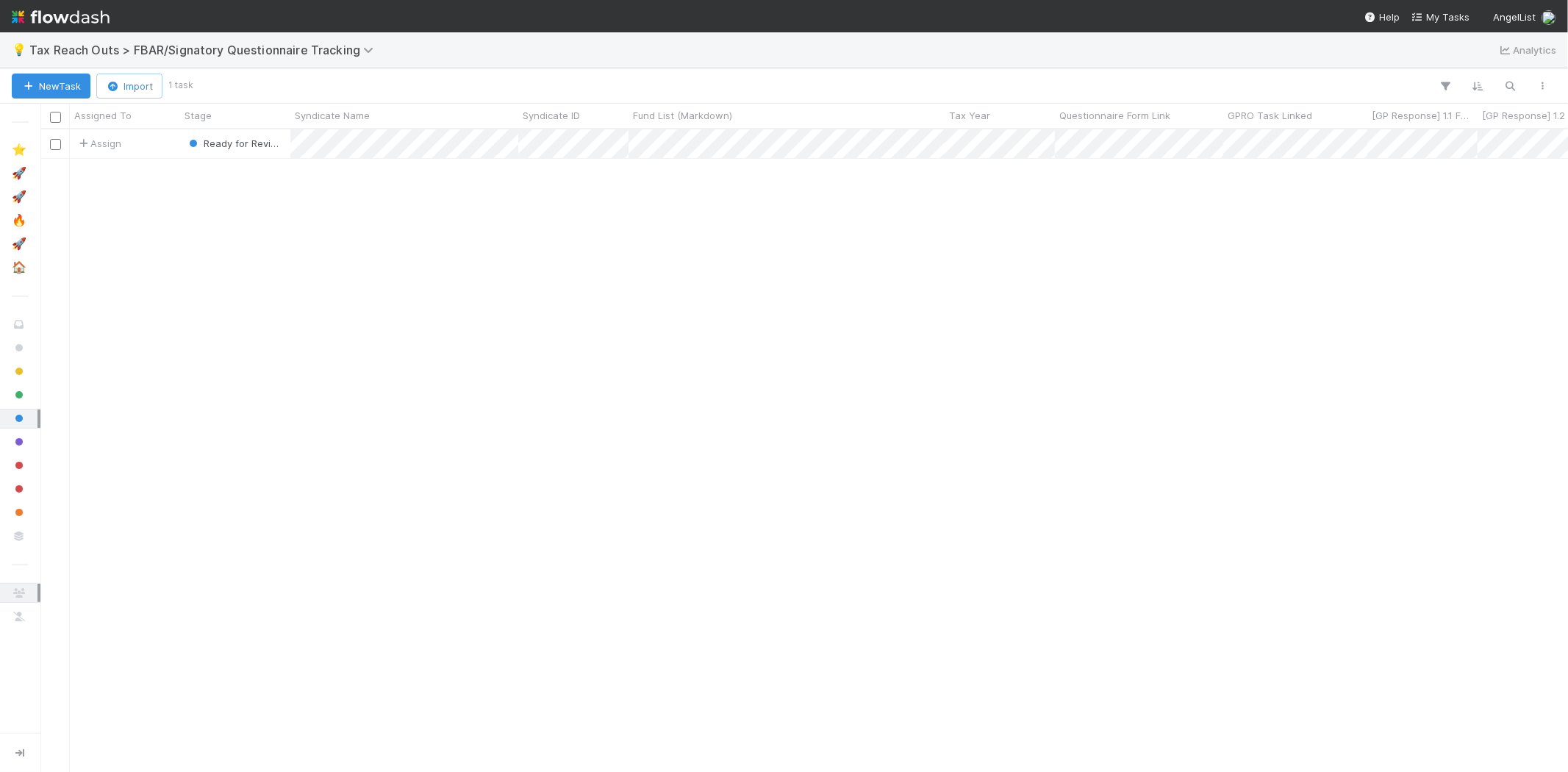
scroll to position [630, 1515]
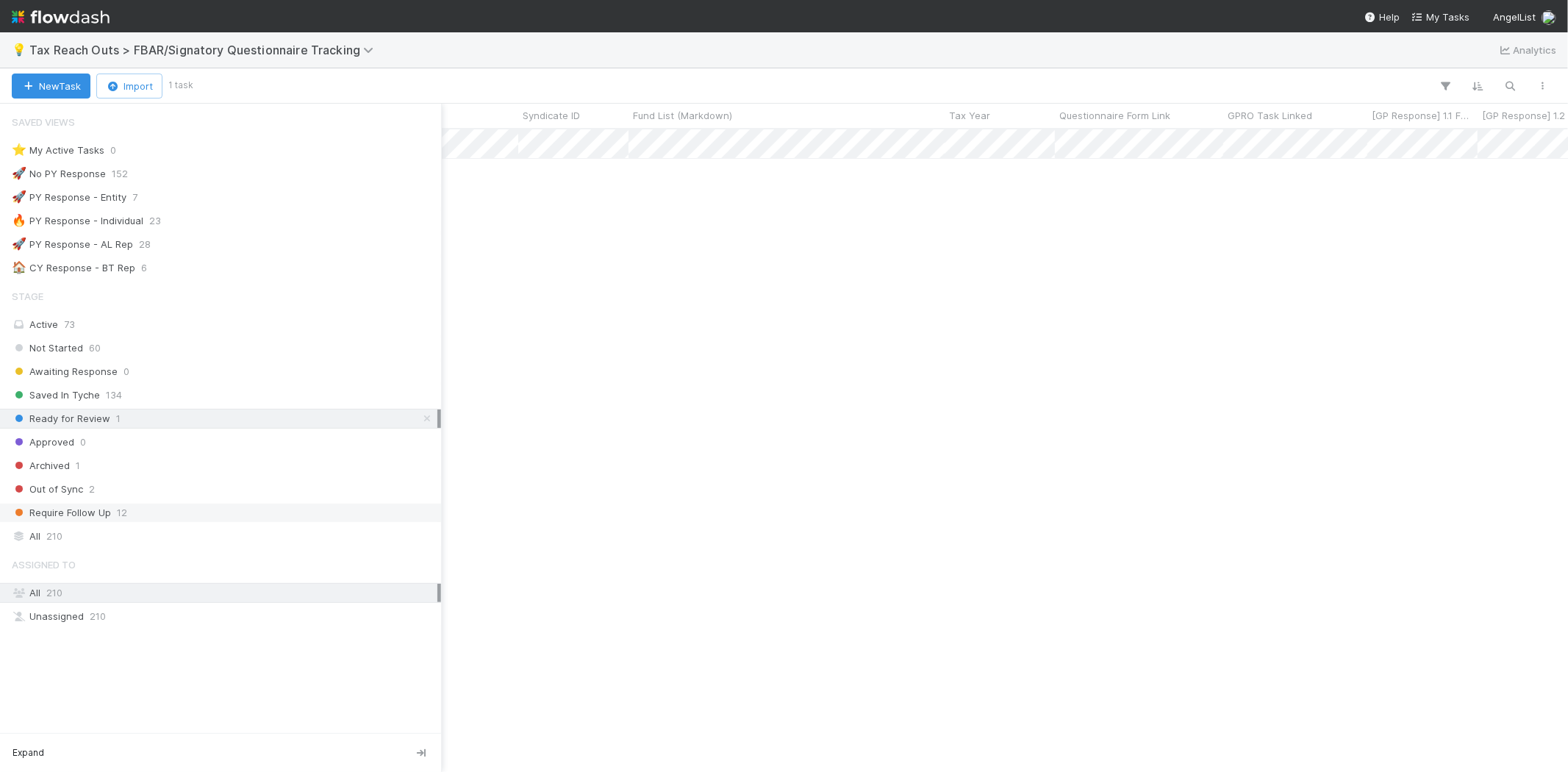
click at [100, 519] on span "Require Follow Up" at bounding box center [61, 512] width 99 height 18
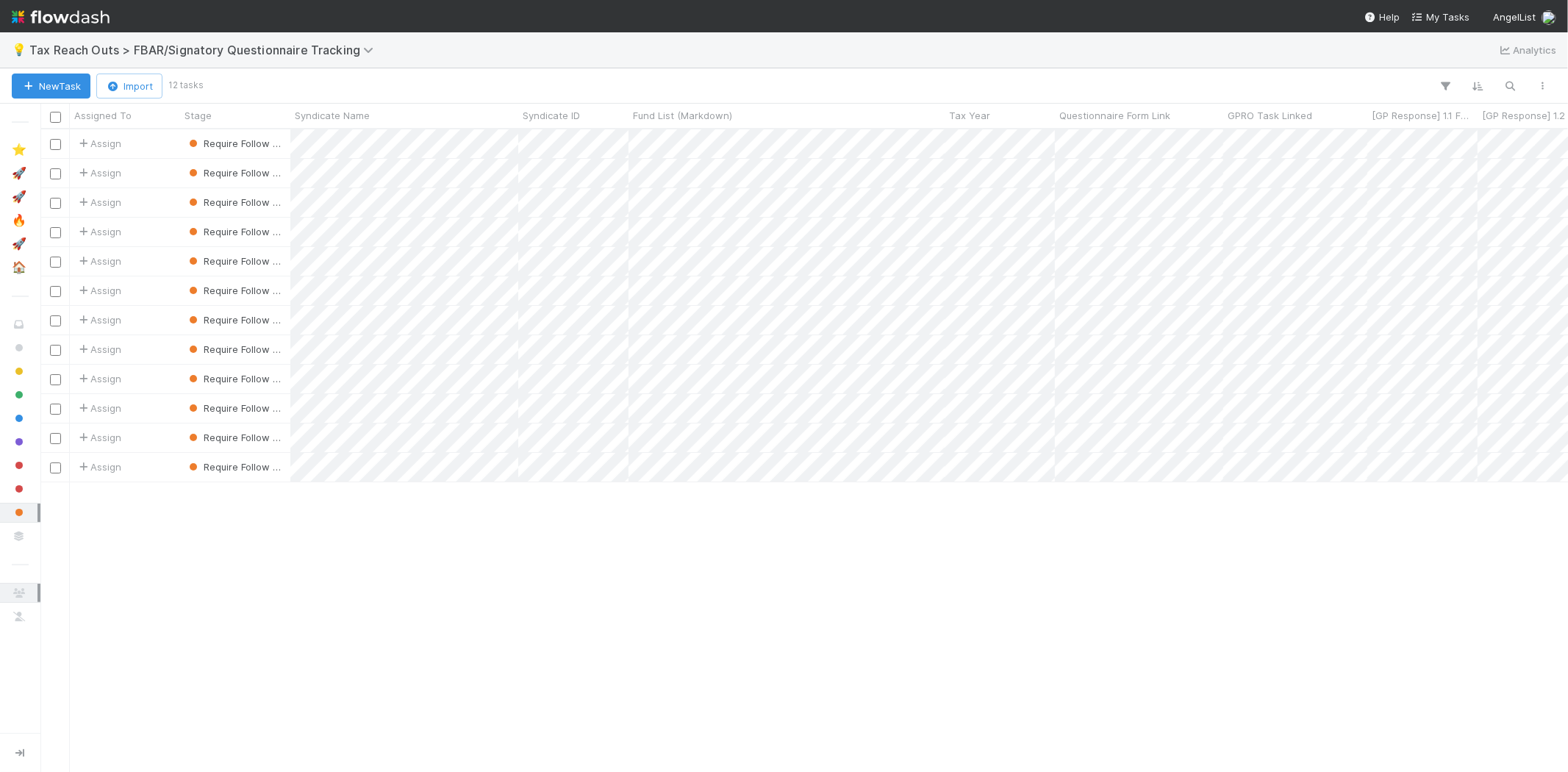
scroll to position [630, 1515]
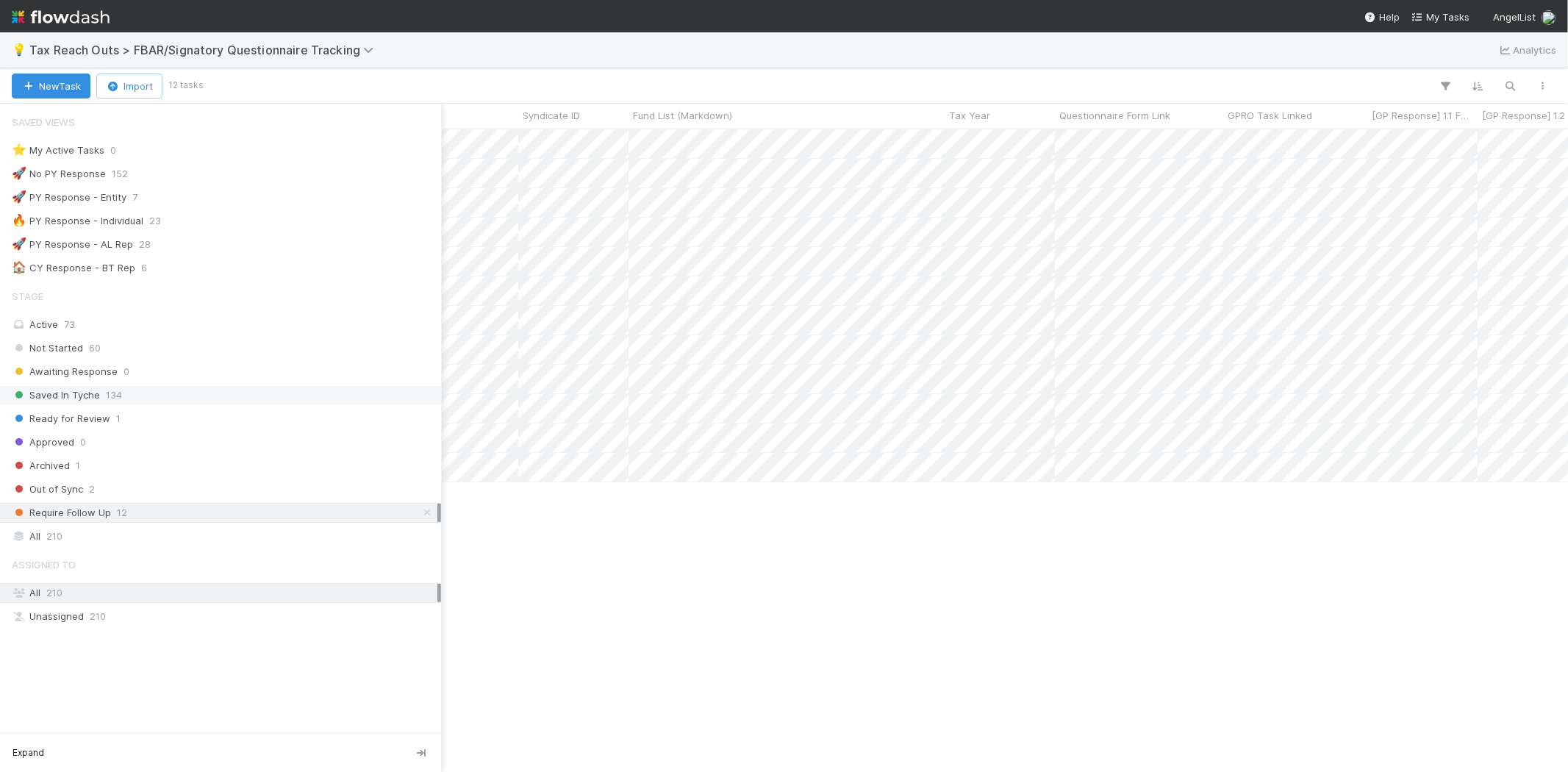
click at [75, 404] on span "Saved In Tyche" at bounding box center [55, 395] width 88 height 18
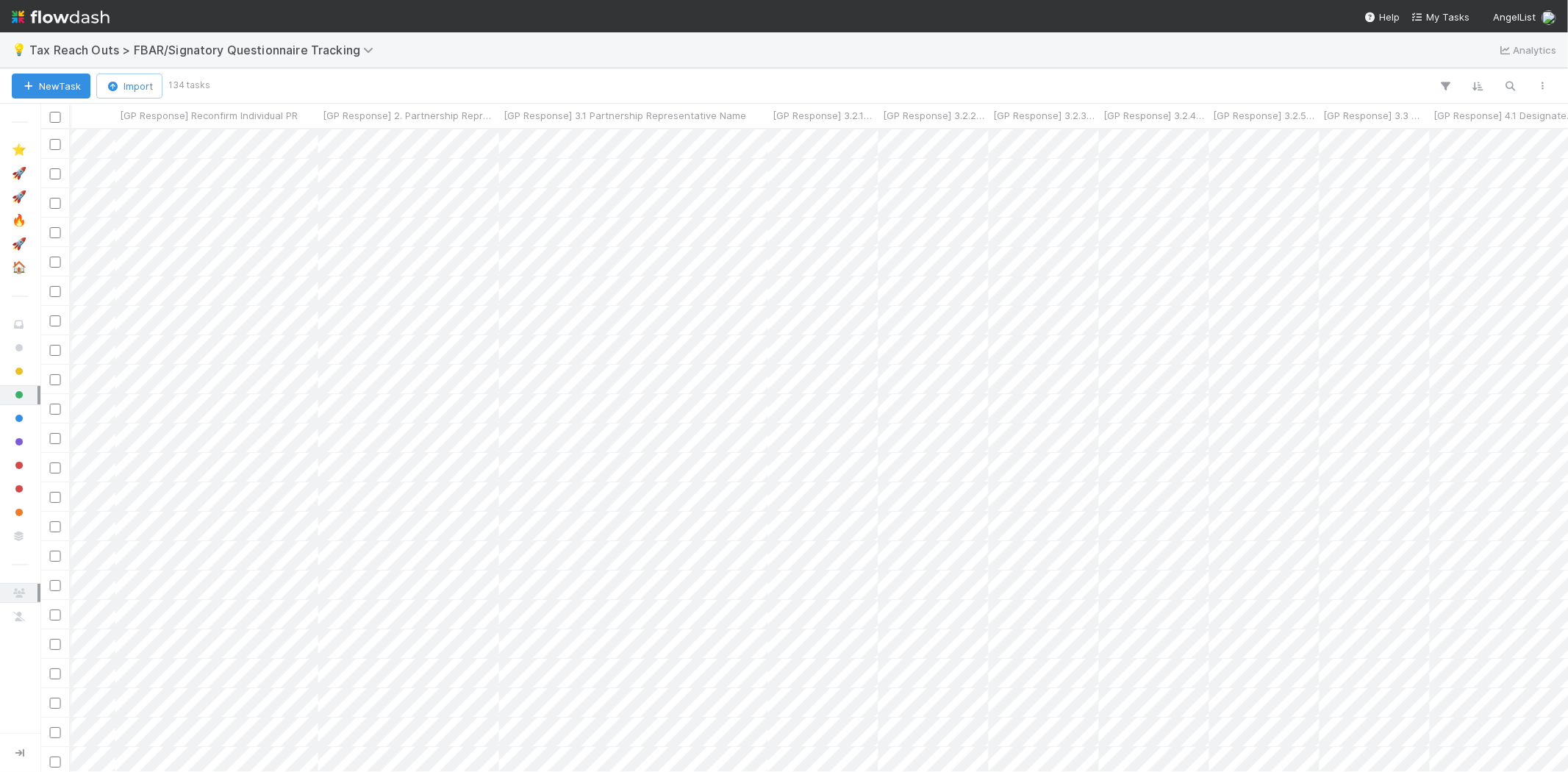
scroll to position [0, 2090]
click at [451, 121] on span "[GP Response] 2. Partnership Representative Type" at bounding box center [426, 116] width 173 height 15
click at [455, 137] on div "Sort First → Last" at bounding box center [424, 143] width 168 height 22
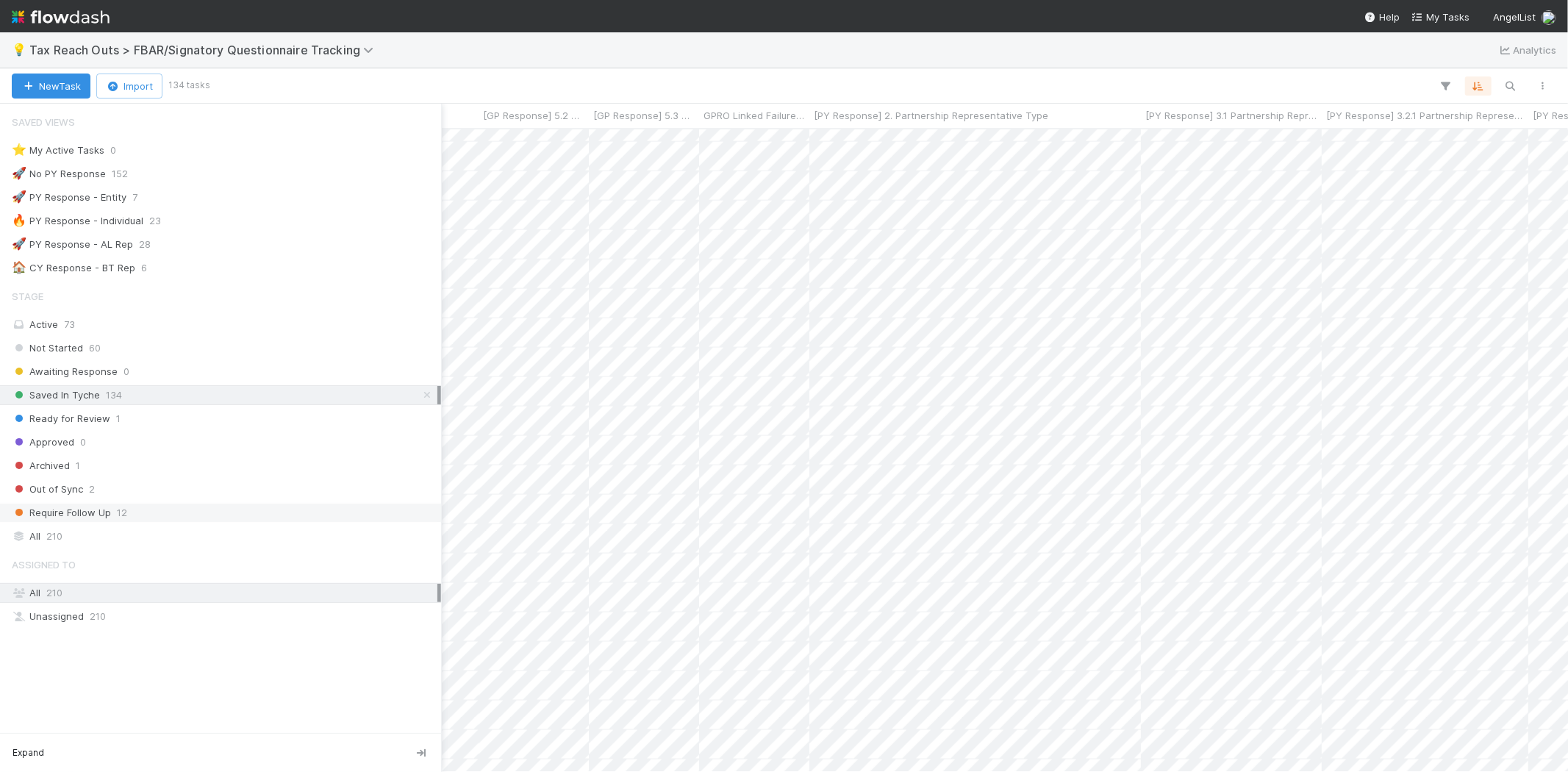
click at [86, 517] on span "Require Follow Up" at bounding box center [61, 512] width 99 height 18
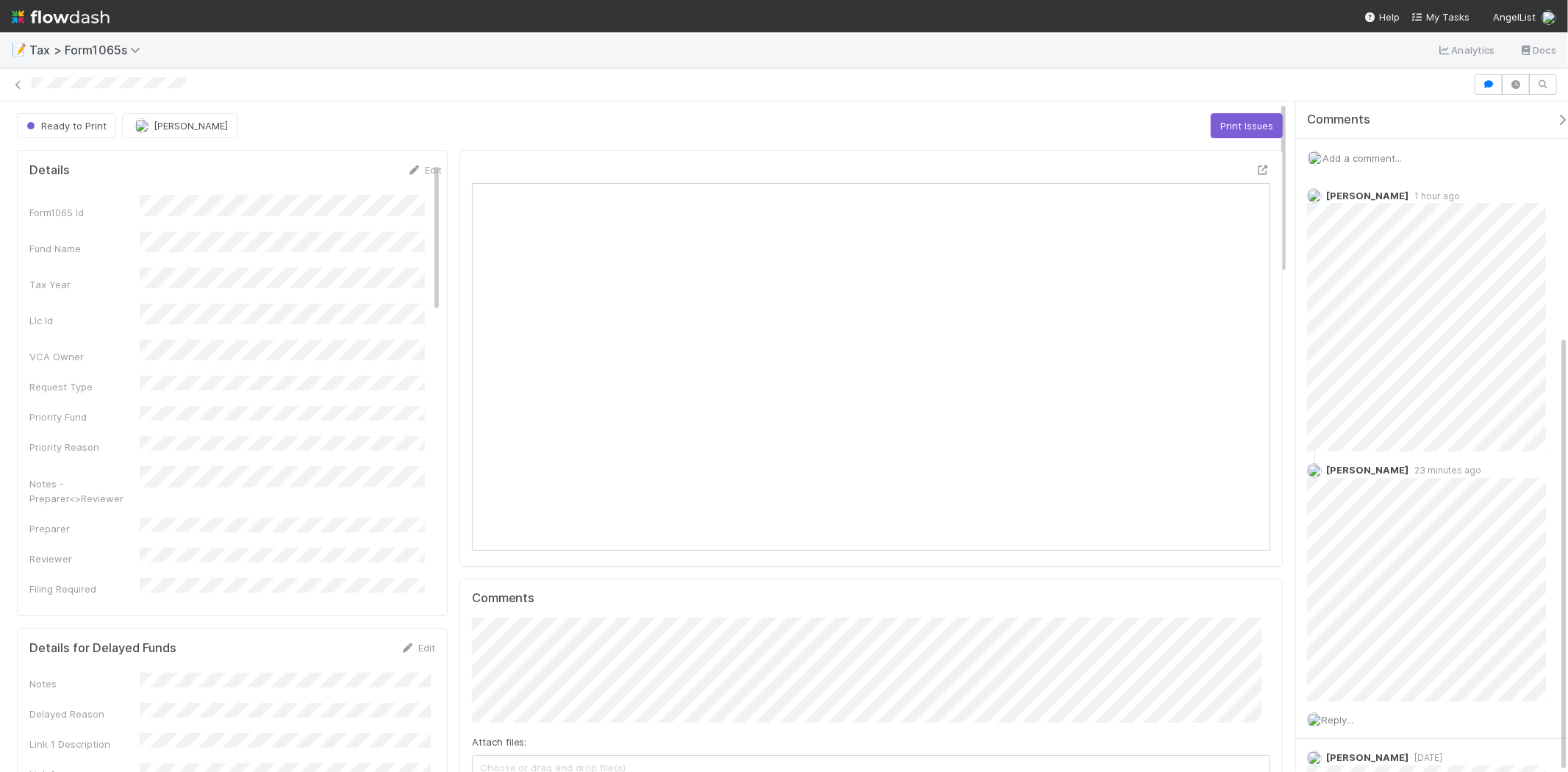
scroll to position [359, 0]
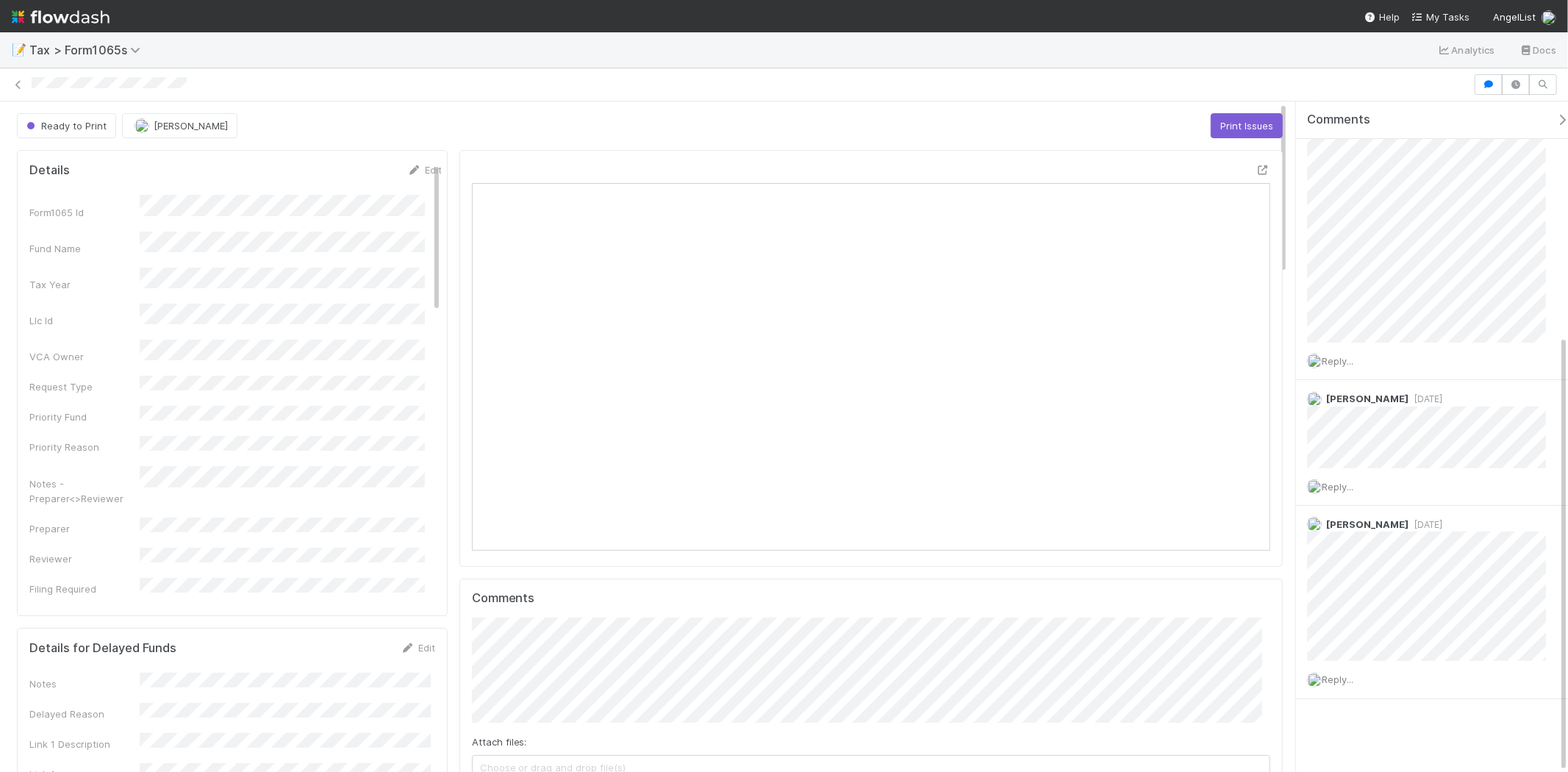
click at [90, 10] on img at bounding box center [60, 17] width 98 height 25
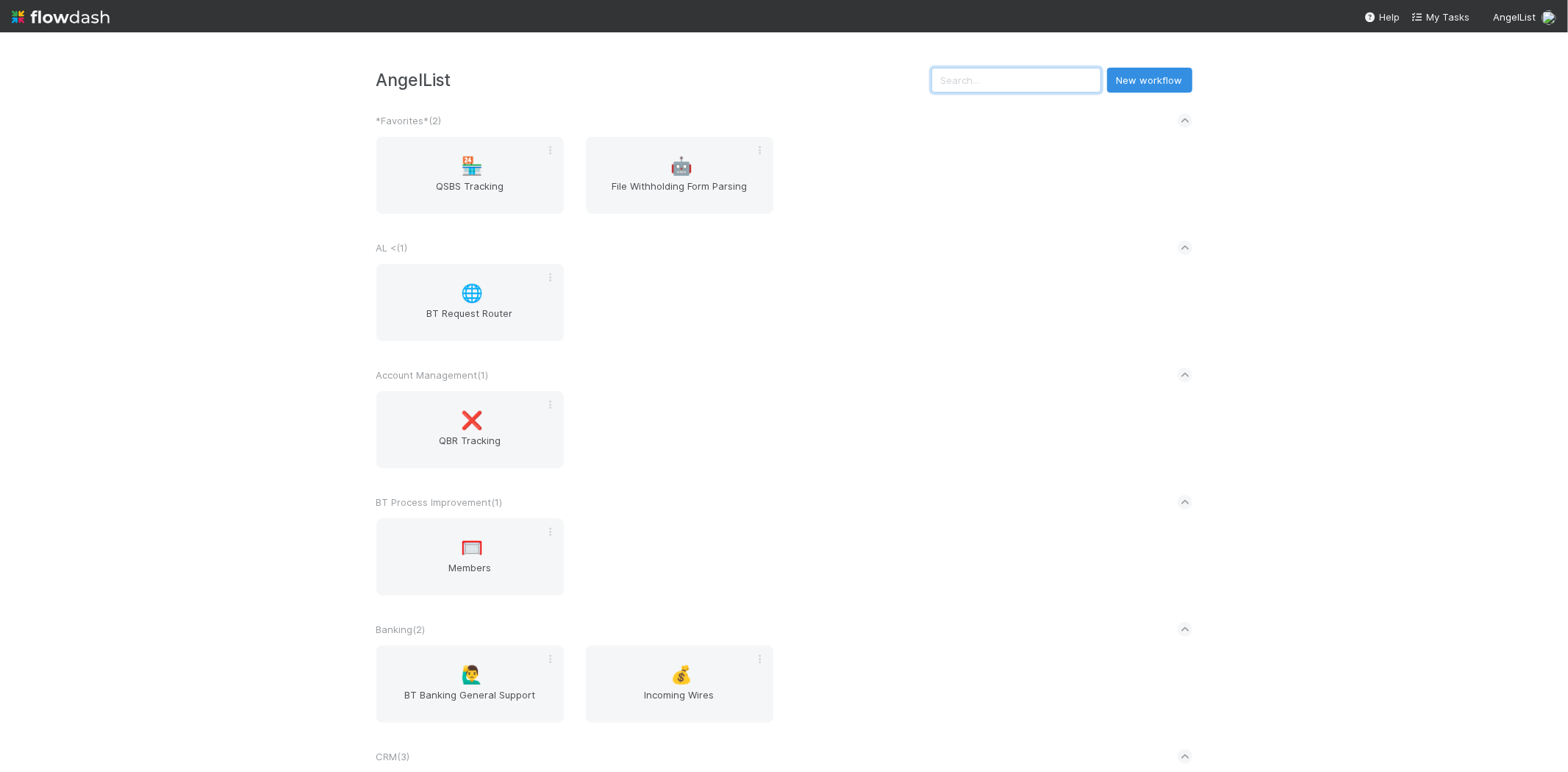
click at [1010, 70] on input "text" at bounding box center [1016, 80] width 169 height 25
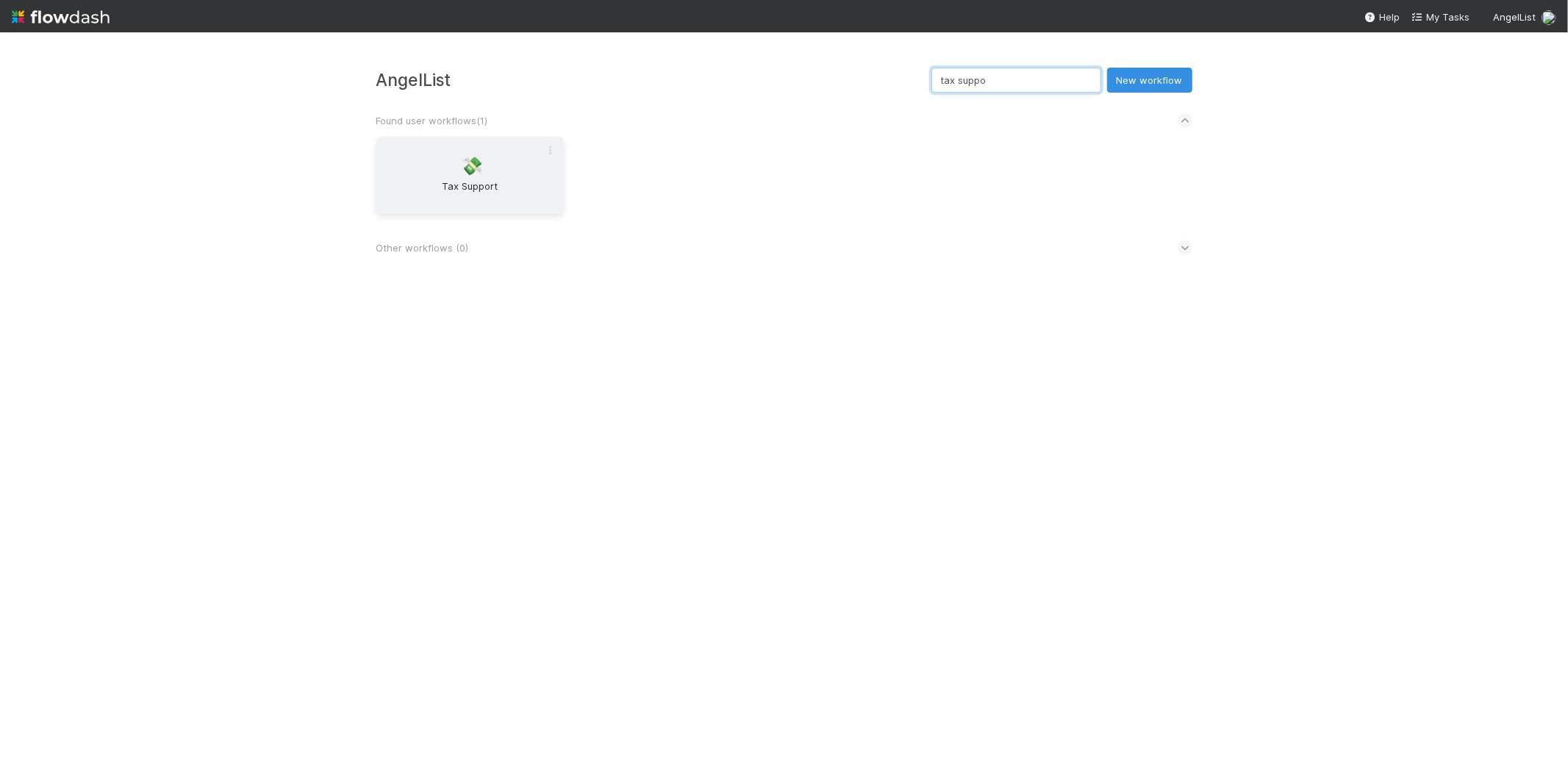
type input "tax suppo"
click at [504, 171] on div "💸 Tax Support" at bounding box center [469, 174] width 188 height 77
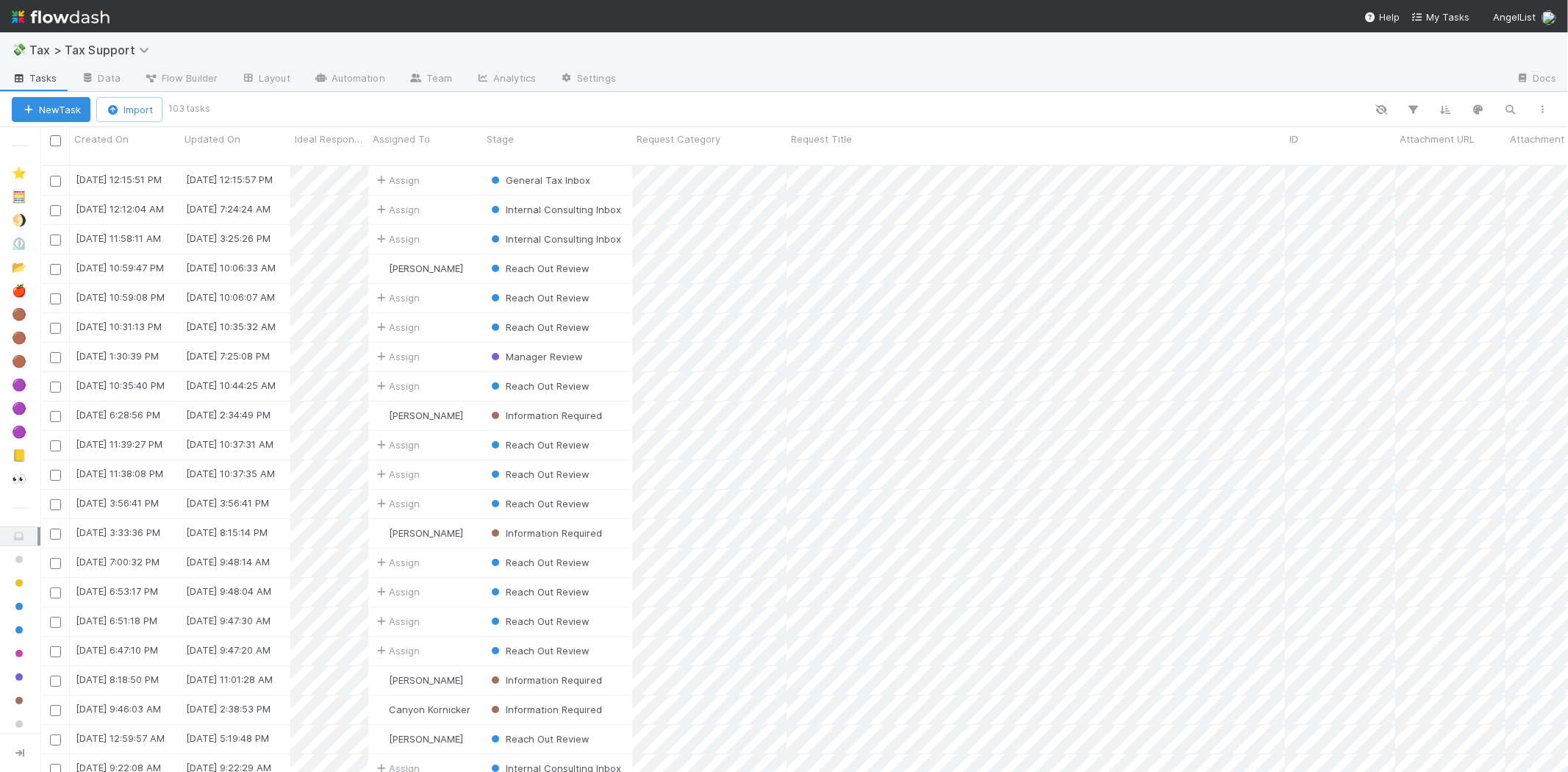
scroll to position [607, 1515]
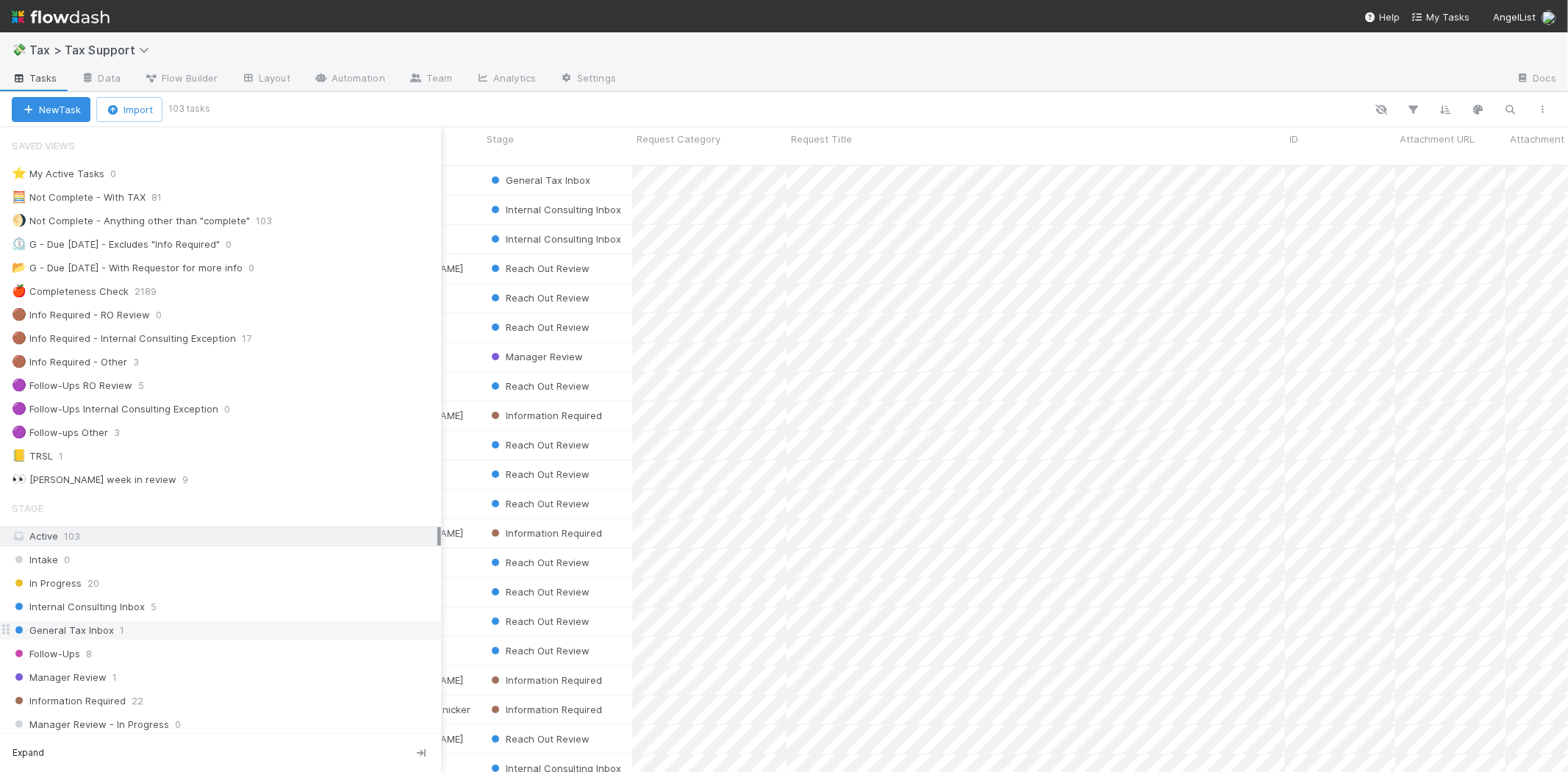
click at [113, 640] on div "General Tax Inbox 1" at bounding box center [226, 631] width 429 height 18
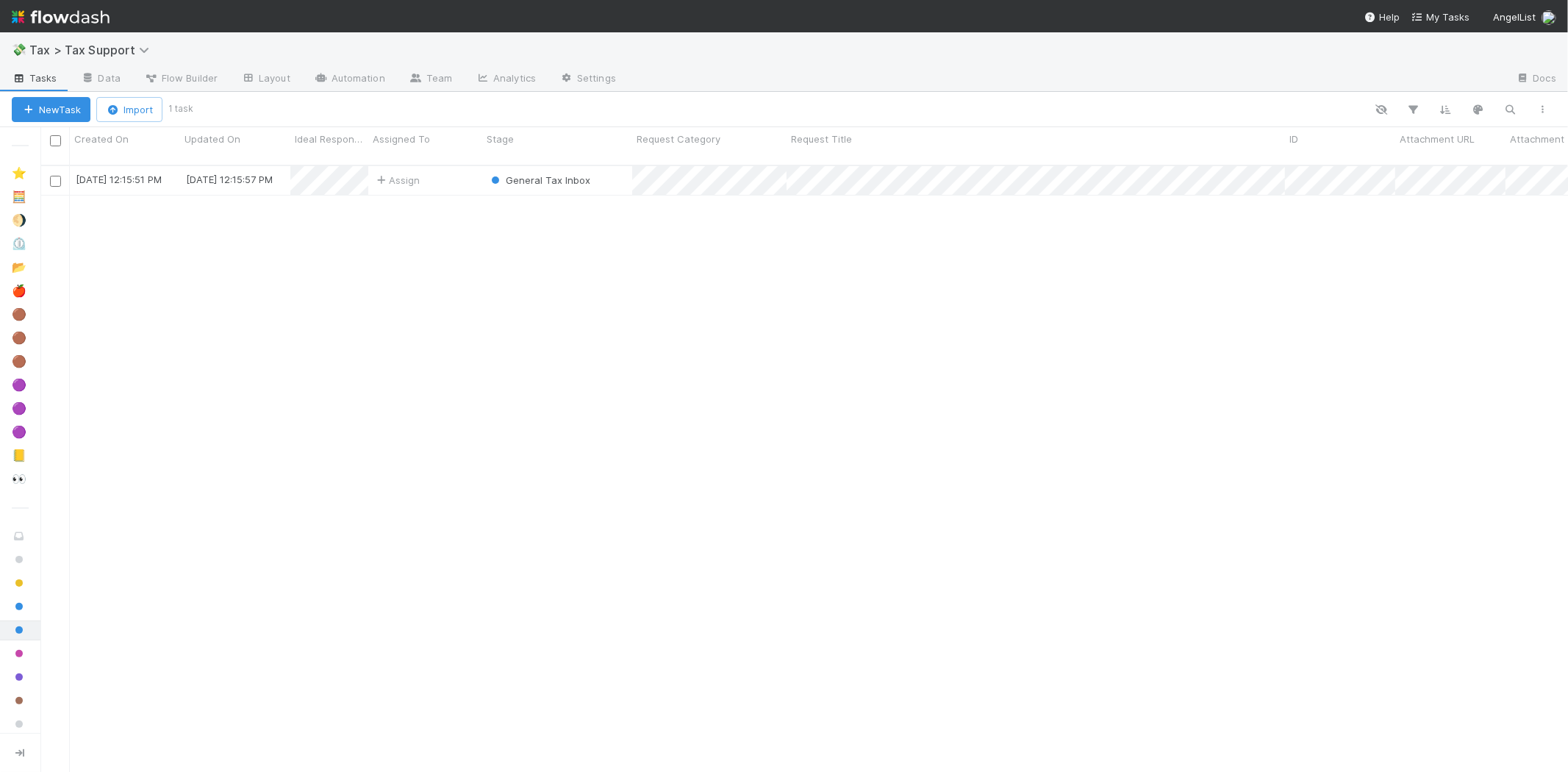
scroll to position [607, 1515]
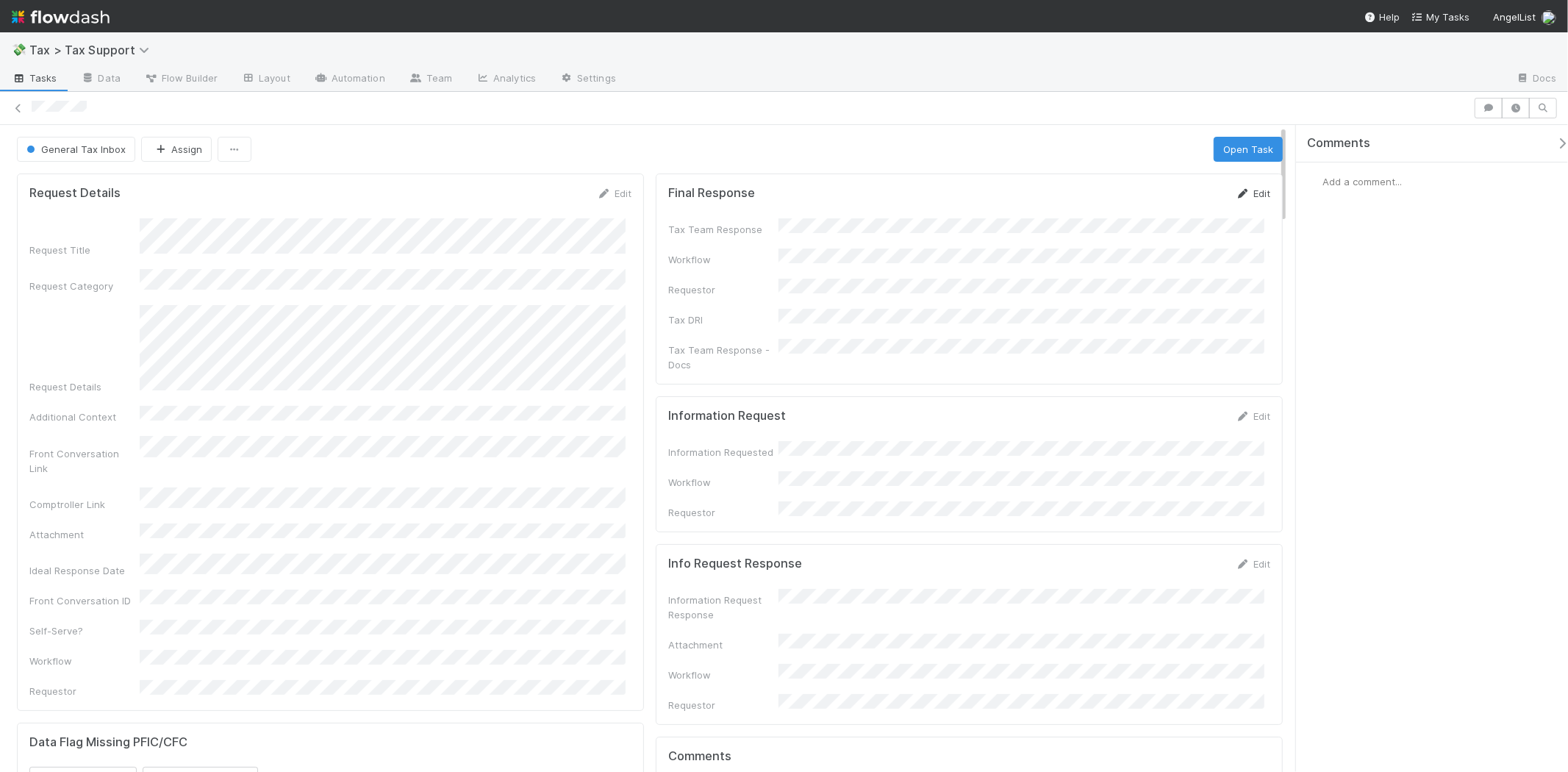
click at [1246, 193] on link "Edit" at bounding box center [1253, 193] width 35 height 12
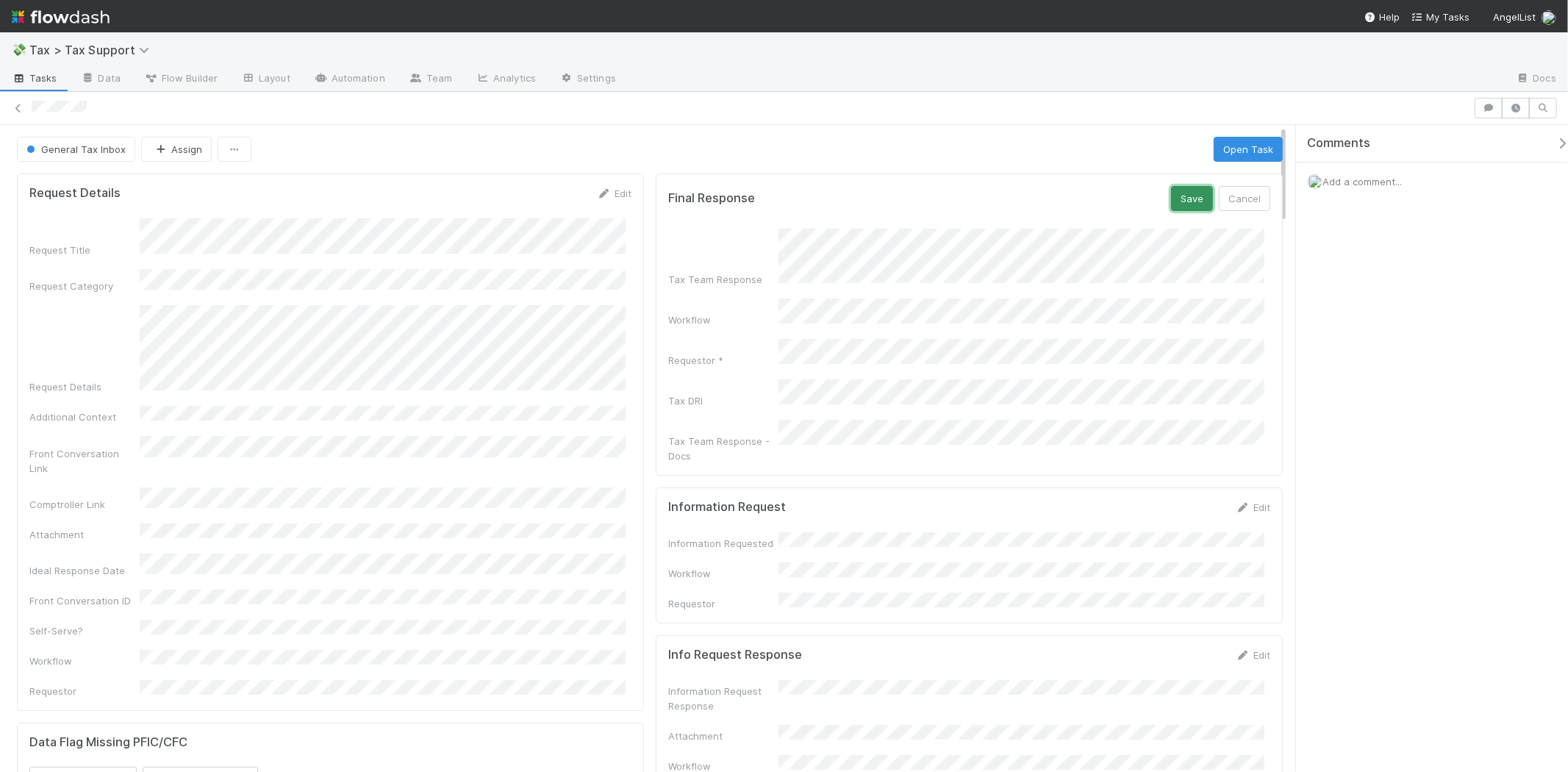
click at [1173, 194] on button "Save" at bounding box center [1192, 198] width 42 height 25
click at [93, 159] on button "General Tax Inbox" at bounding box center [75, 149] width 118 height 25
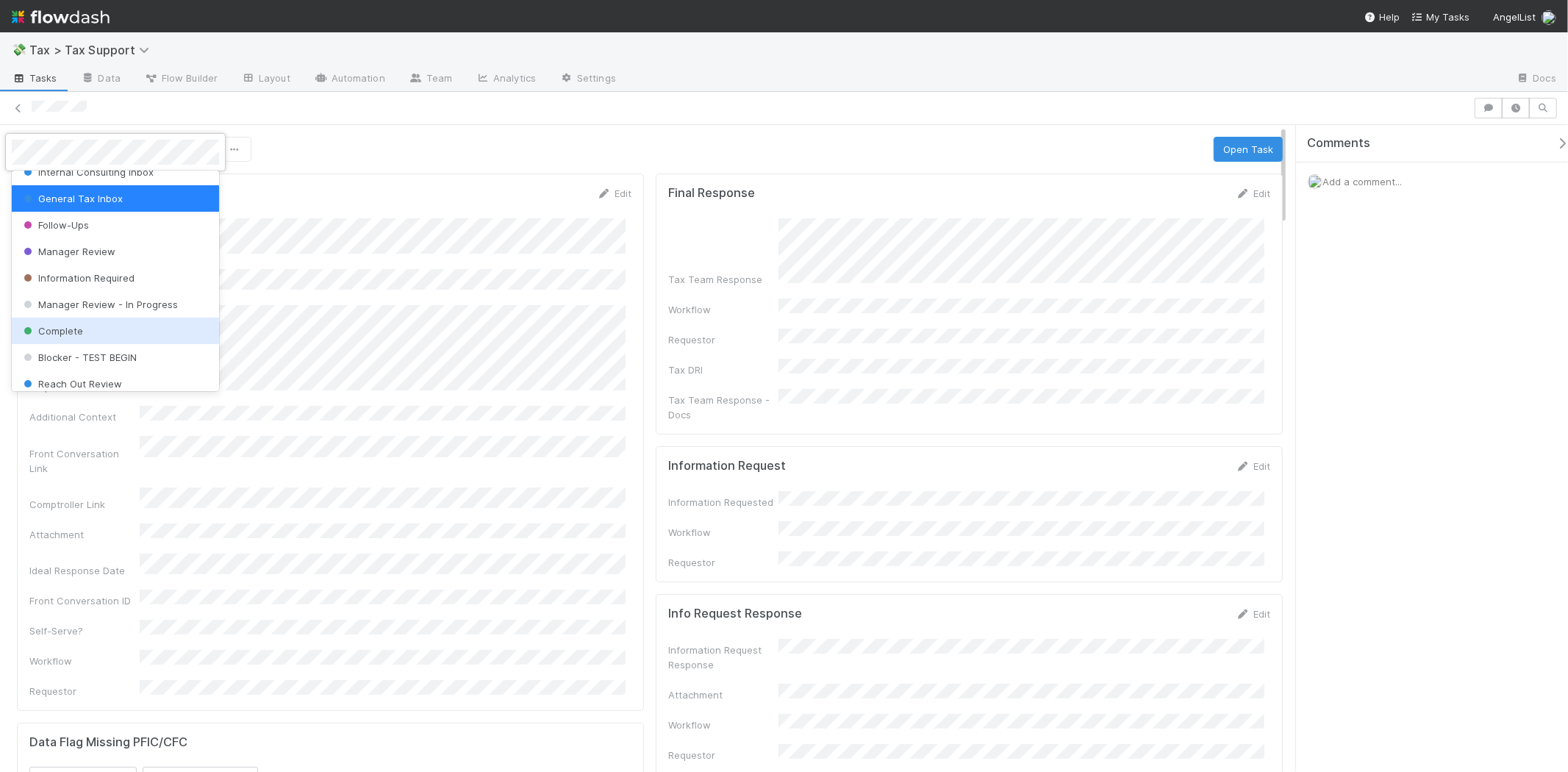
scroll to position [103, 0]
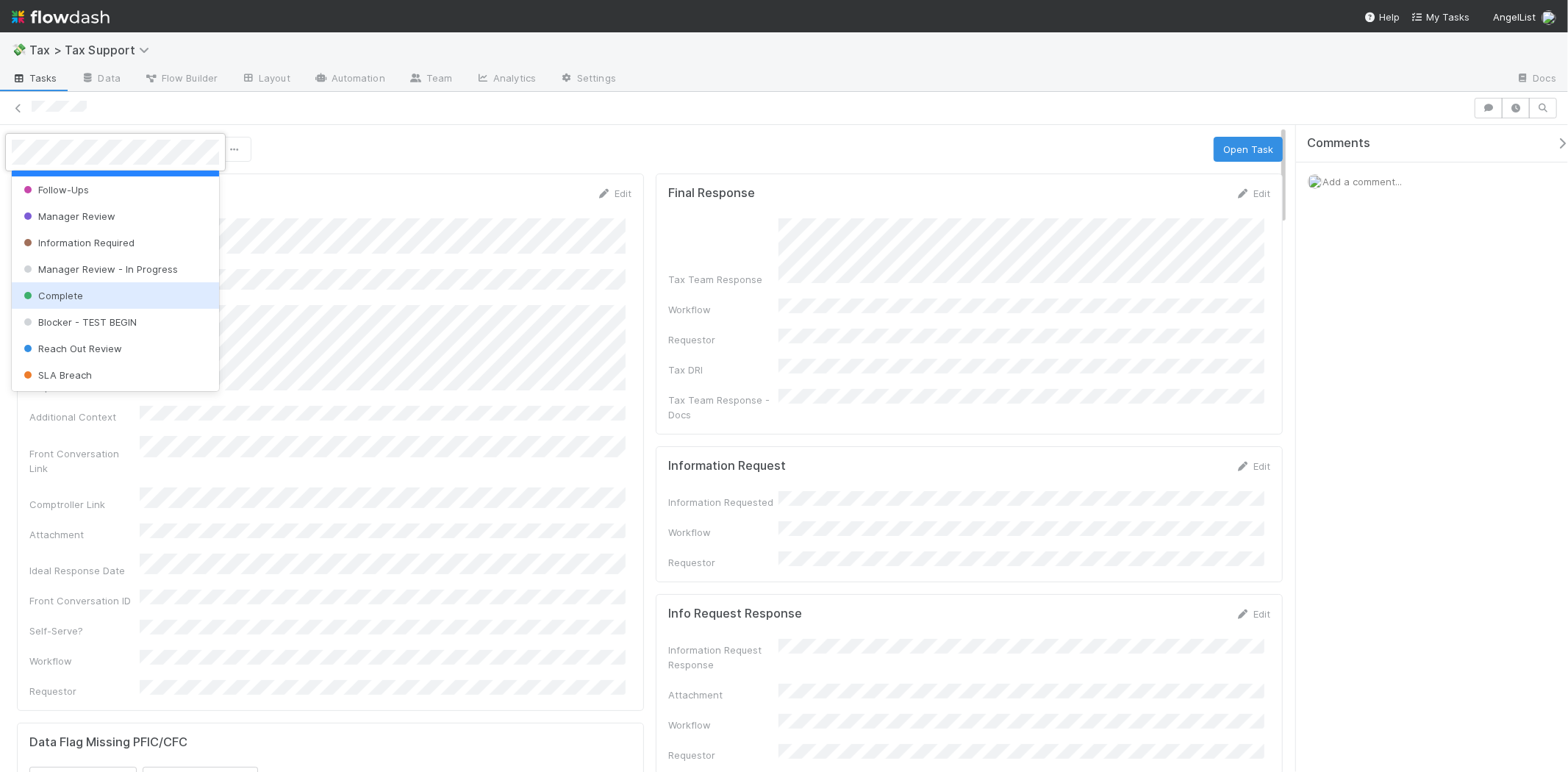
click at [110, 293] on div "Complete" at bounding box center [115, 296] width 207 height 26
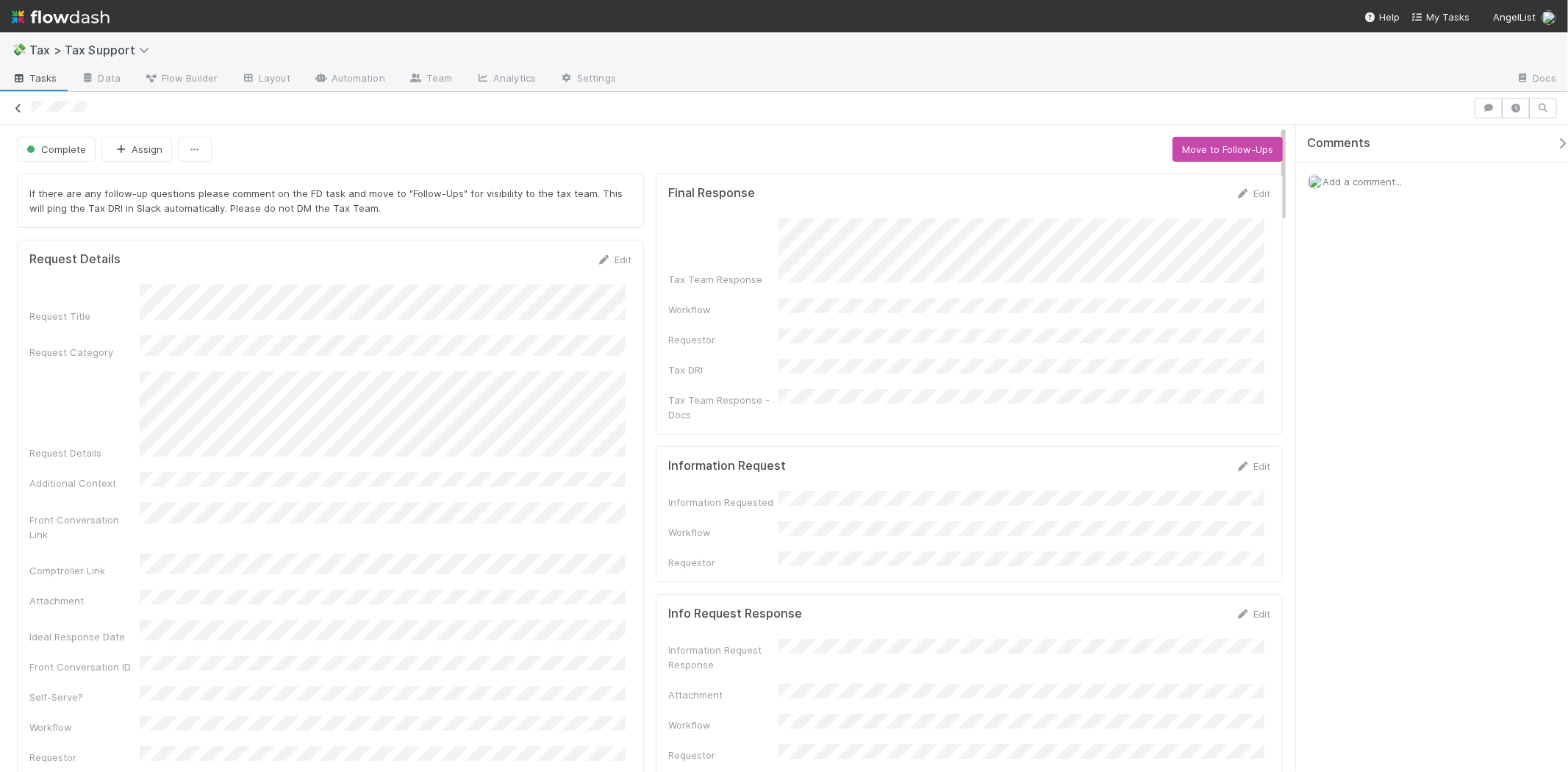
click at [16, 101] on link at bounding box center [18, 108] width 15 height 15
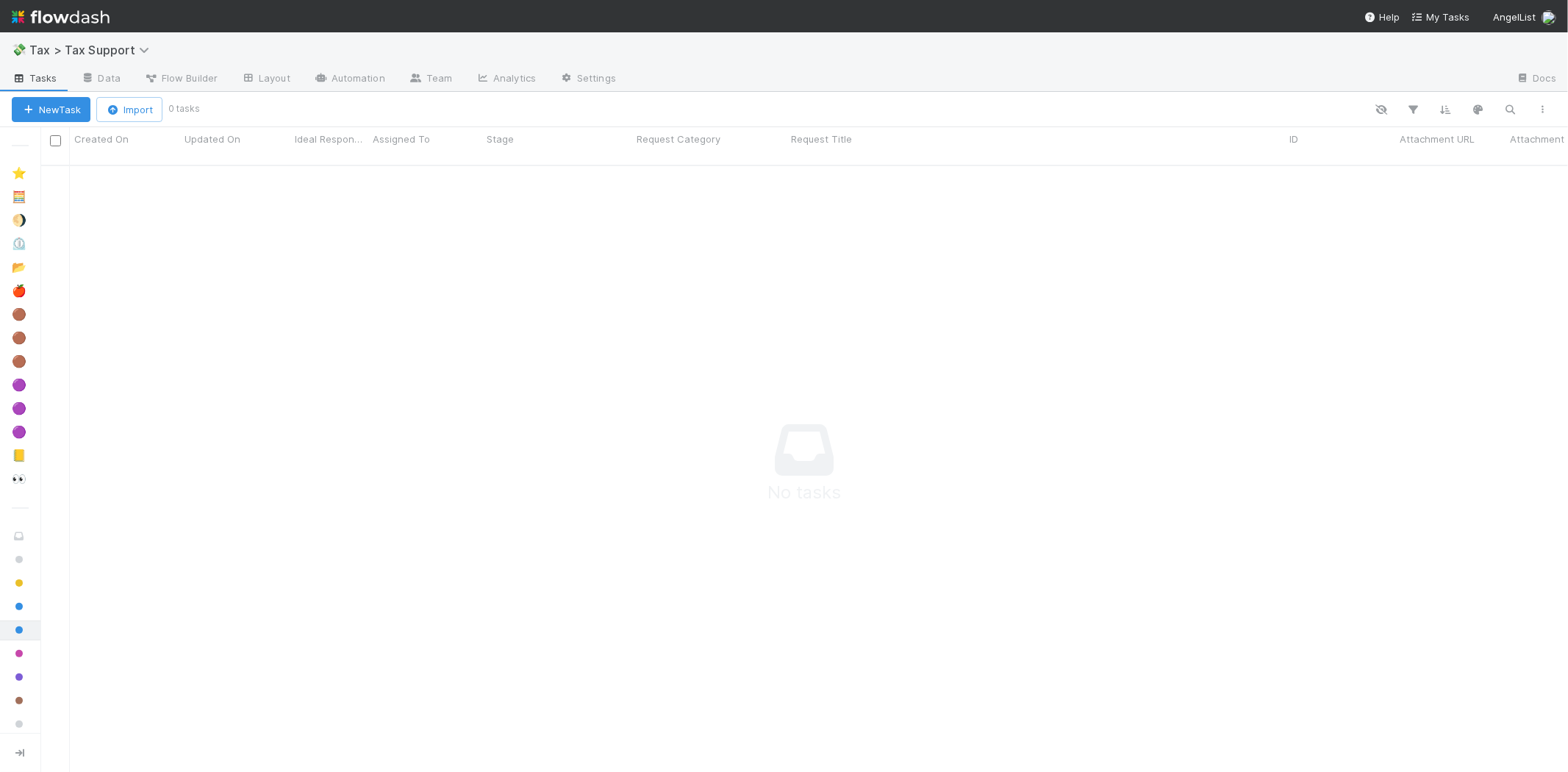
scroll to position [12, 12]
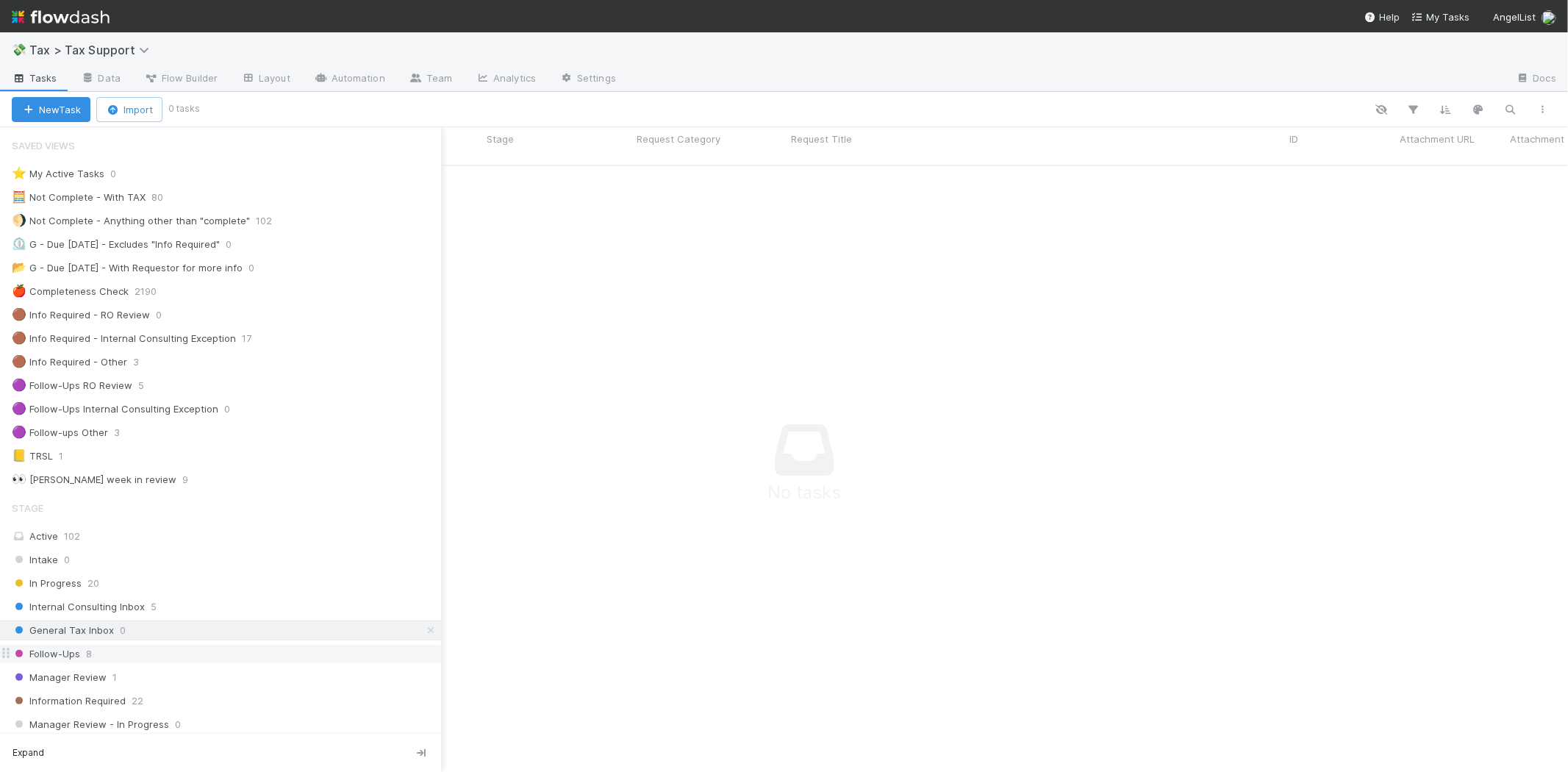
click at [77, 660] on span "Follow-Ups" at bounding box center [45, 654] width 69 height 18
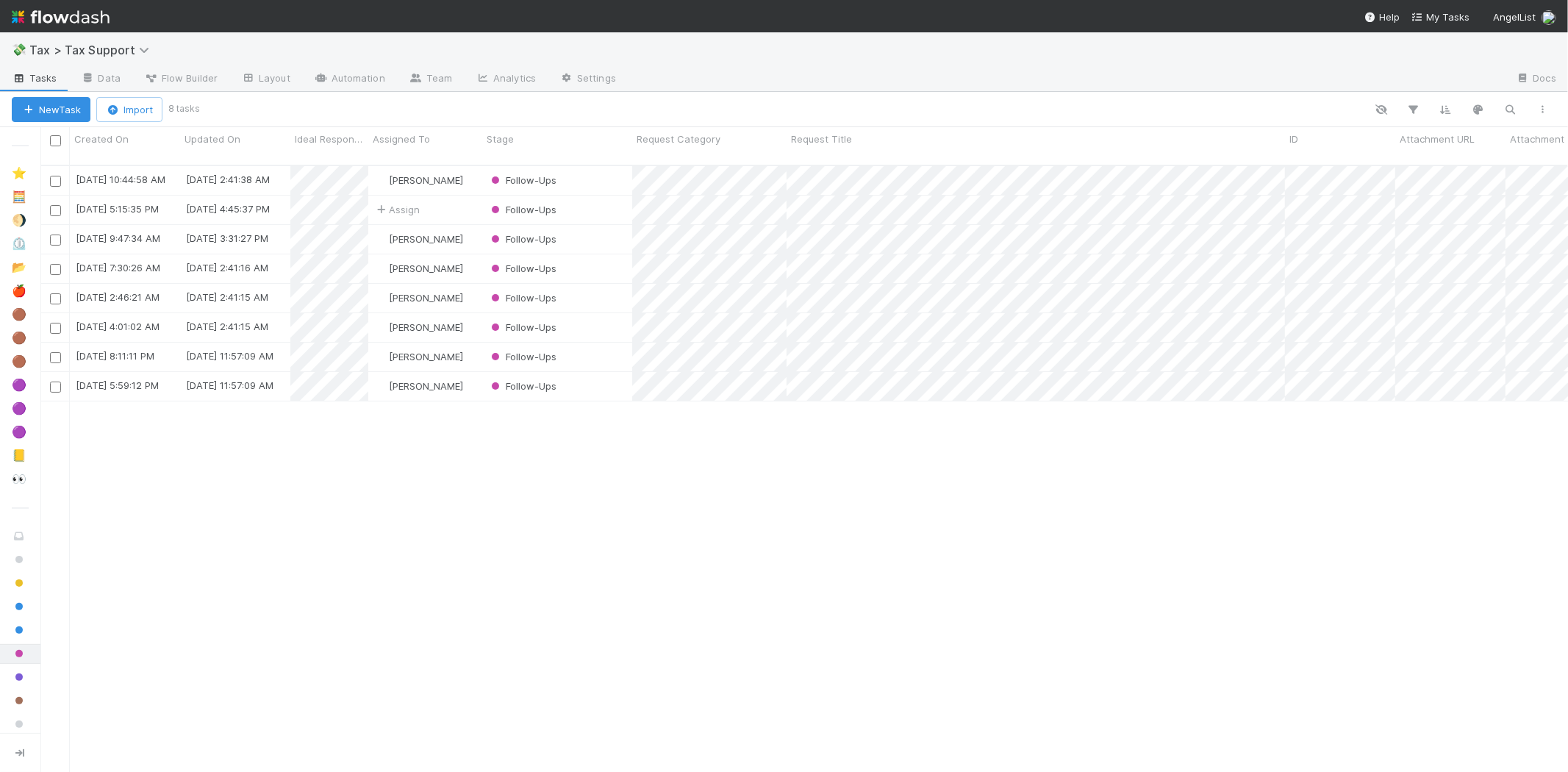
scroll to position [607, 1515]
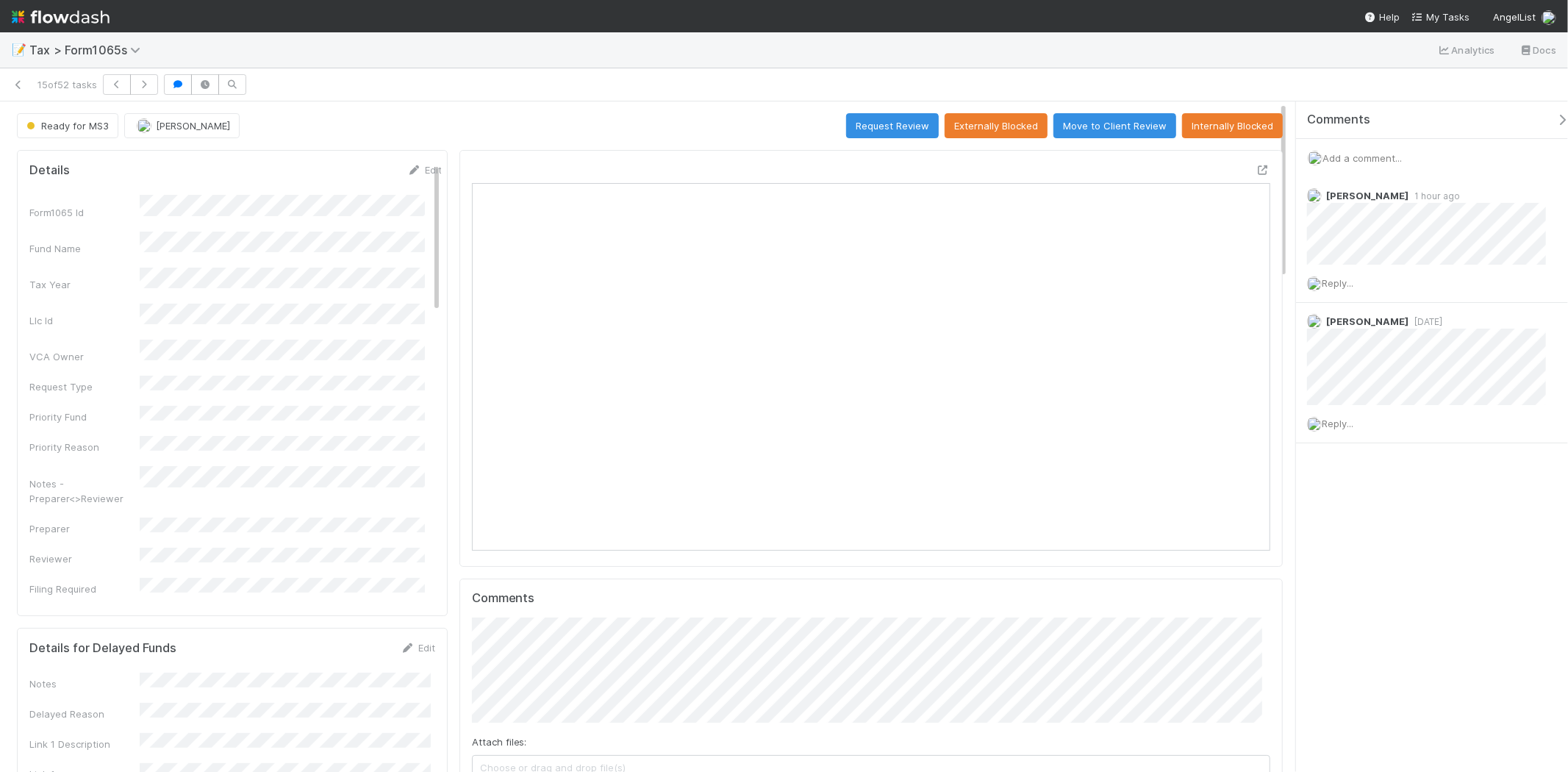
scroll to position [287, 778]
click at [897, 121] on button "Request Review" at bounding box center [893, 126] width 93 height 25
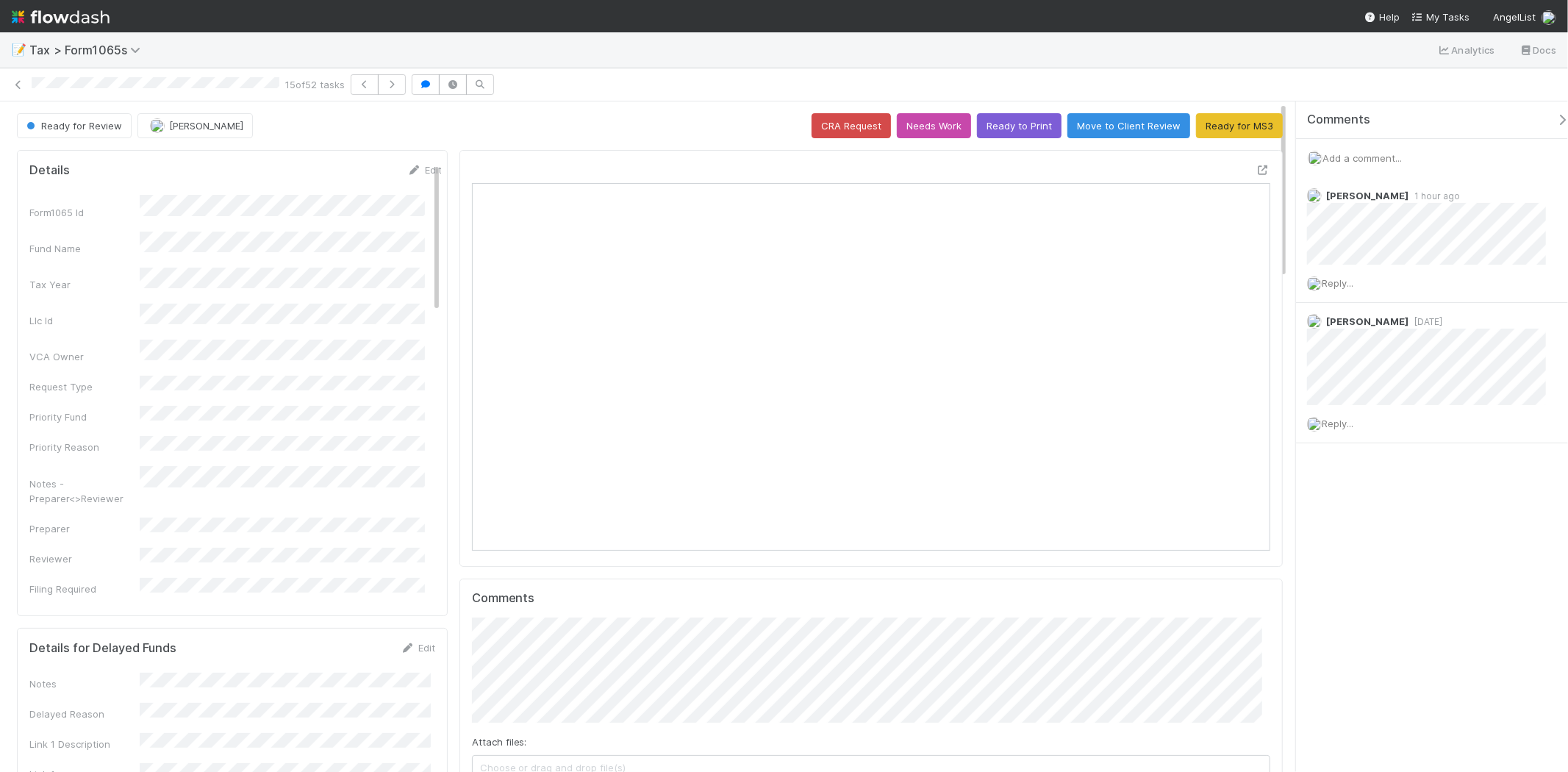
click at [107, 15] on img at bounding box center [60, 17] width 98 height 25
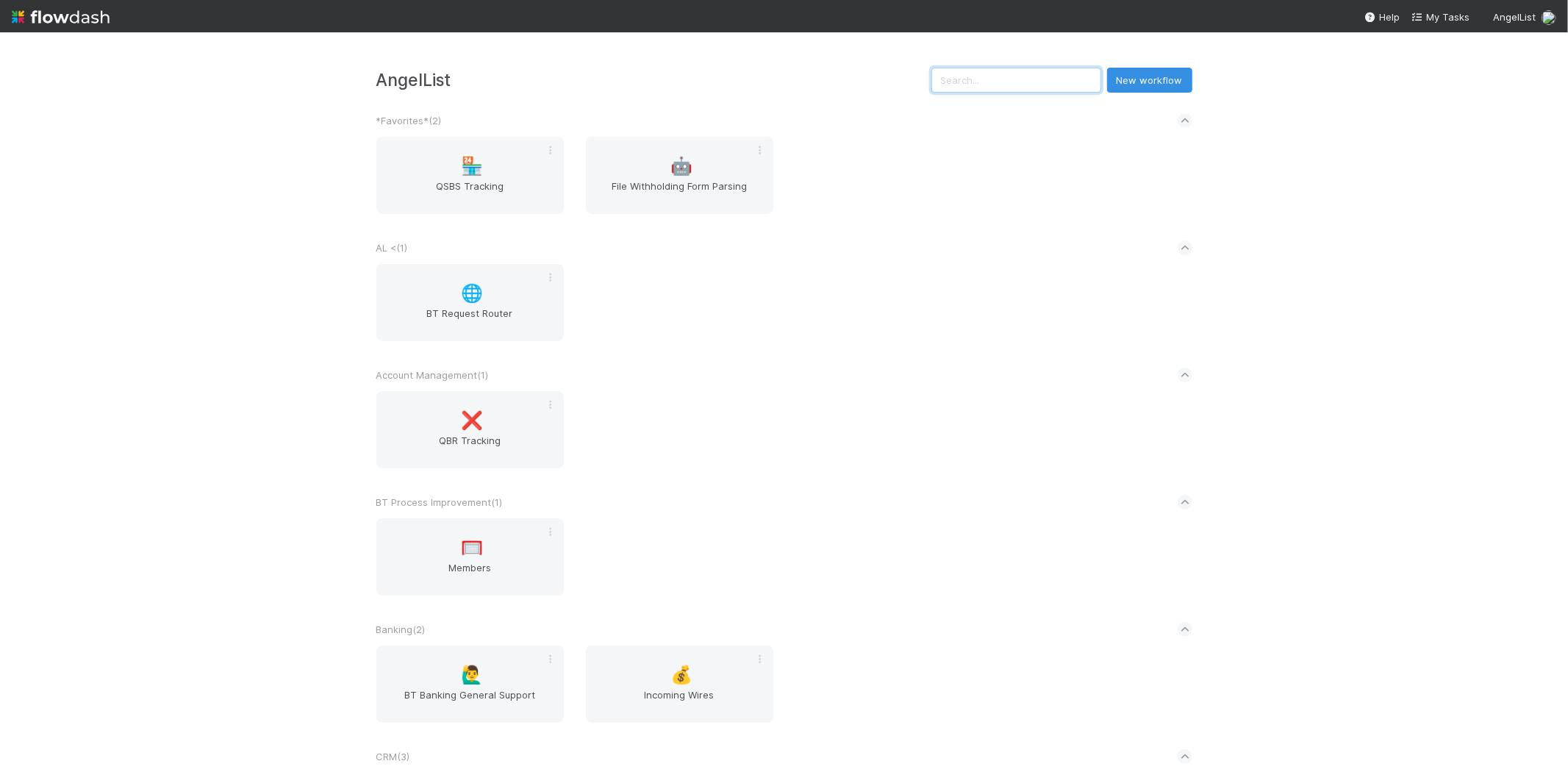
click at [1016, 92] on input "text" at bounding box center [1016, 80] width 169 height 25
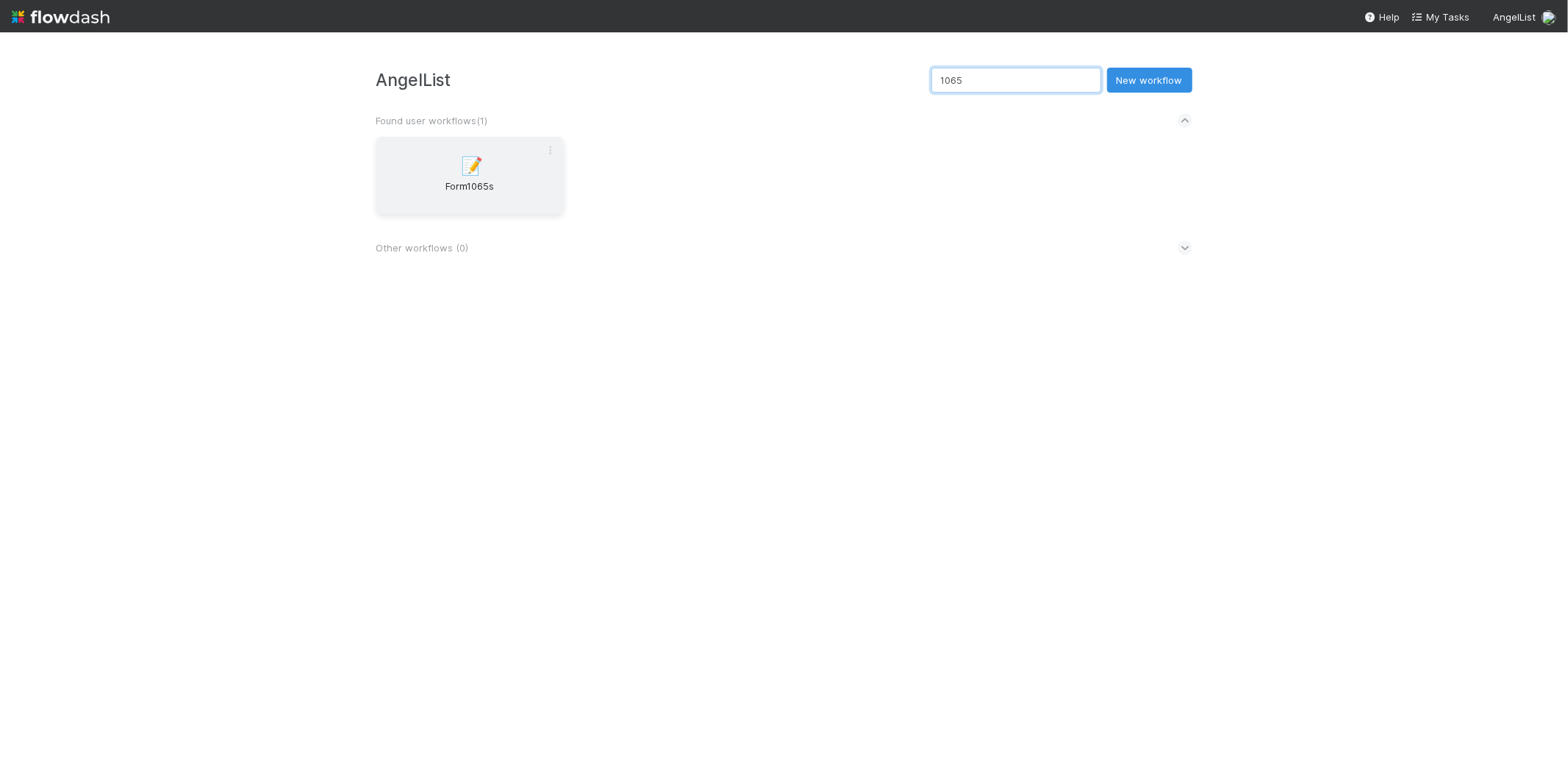
type input "1065"
click at [521, 207] on span "Form1065s" at bounding box center [470, 193] width 176 height 30
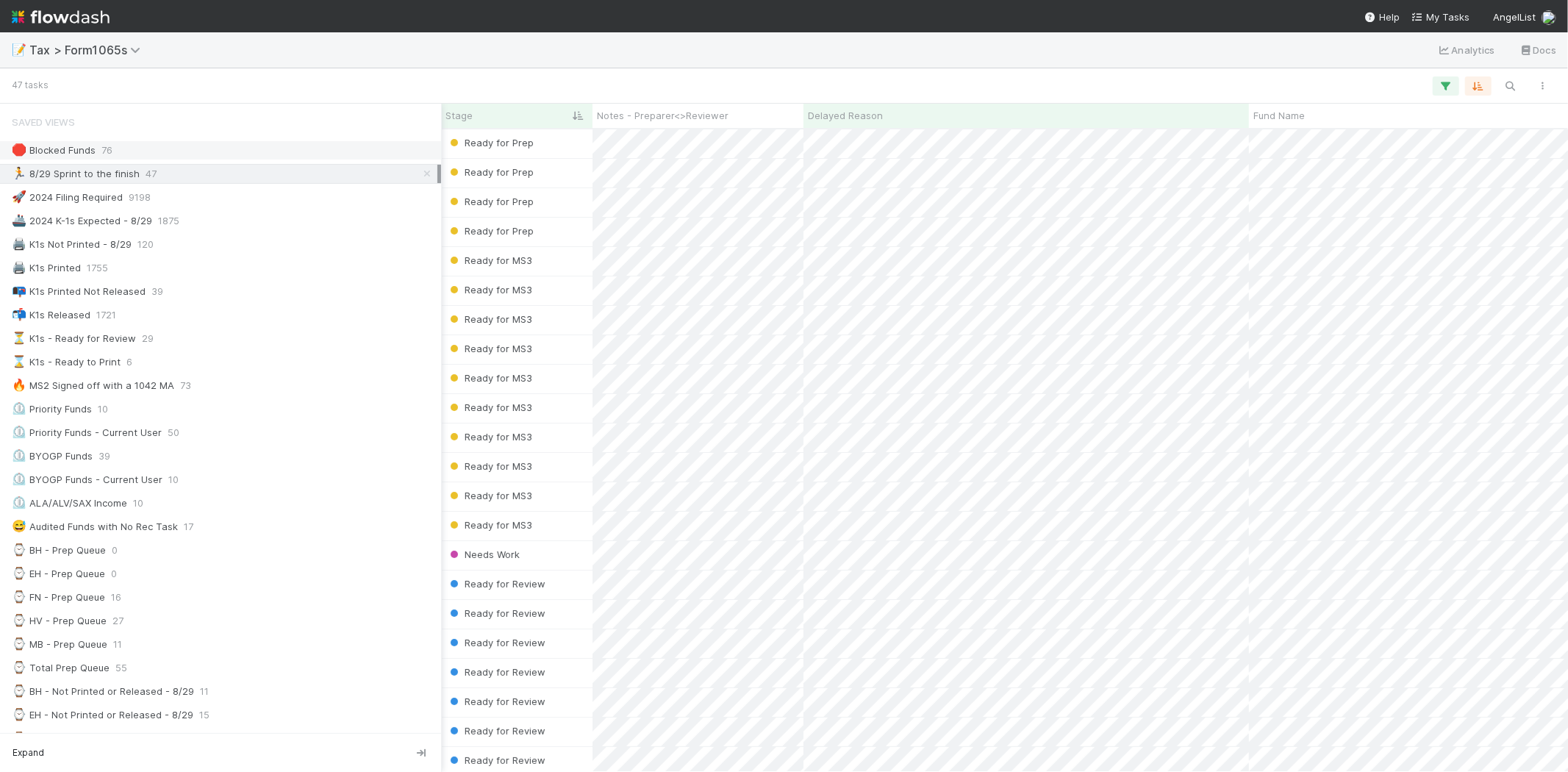
click at [36, 153] on div "🛑 Blocked Funds" at bounding box center [53, 150] width 83 height 18
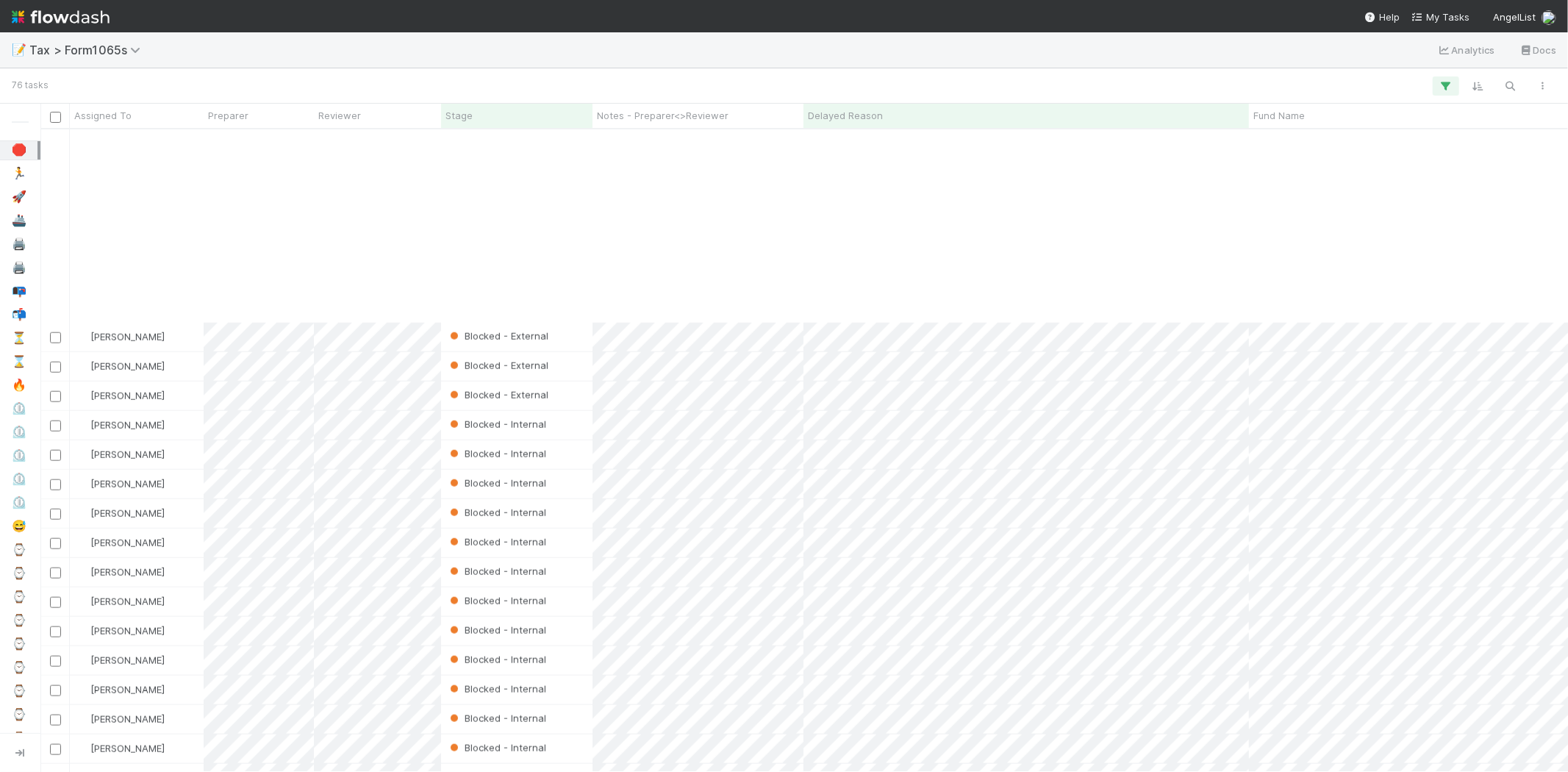
scroll to position [1605, 0]
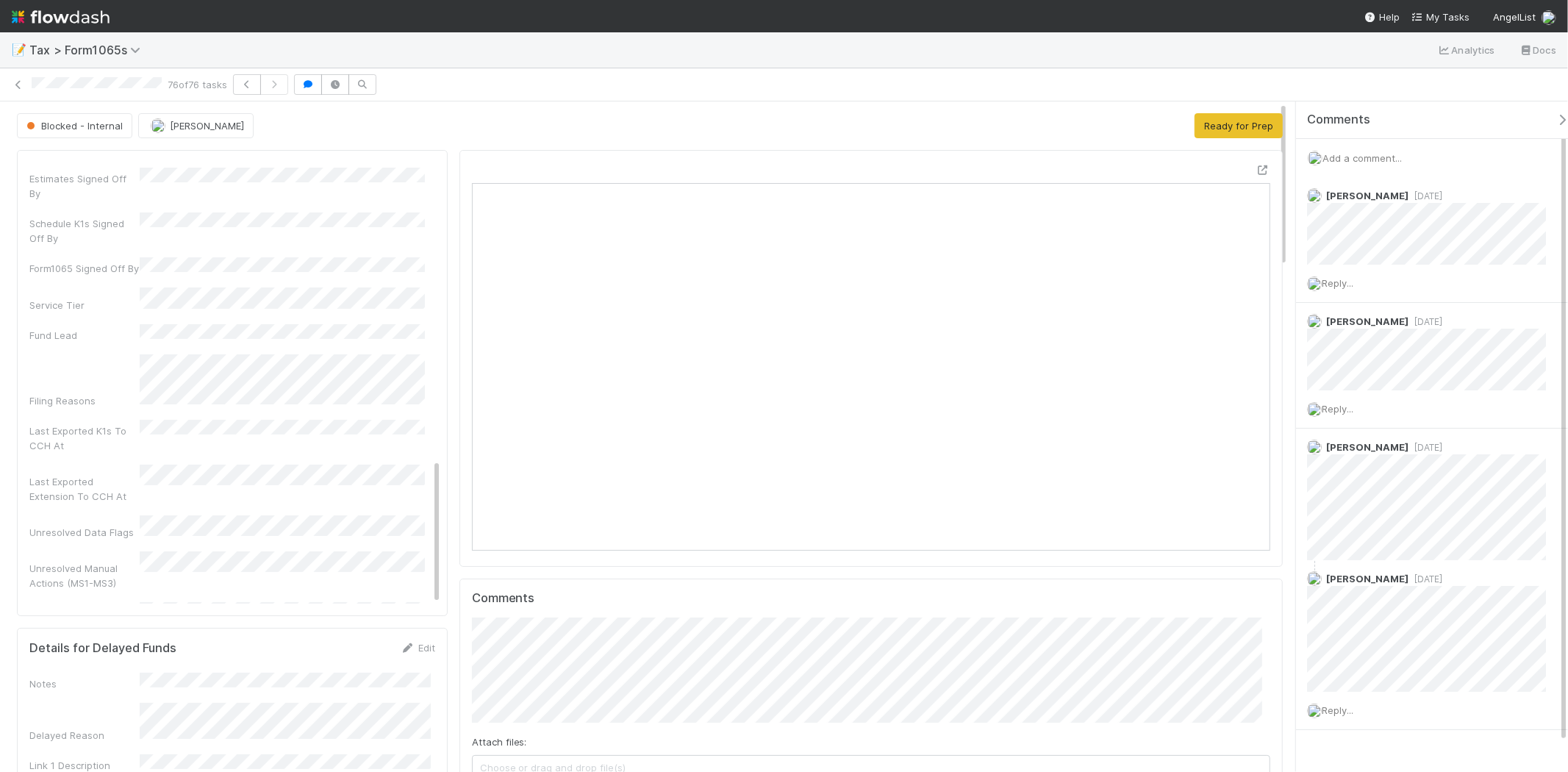
scroll to position [900, 0]
click at [22, 83] on icon at bounding box center [18, 85] width 15 height 10
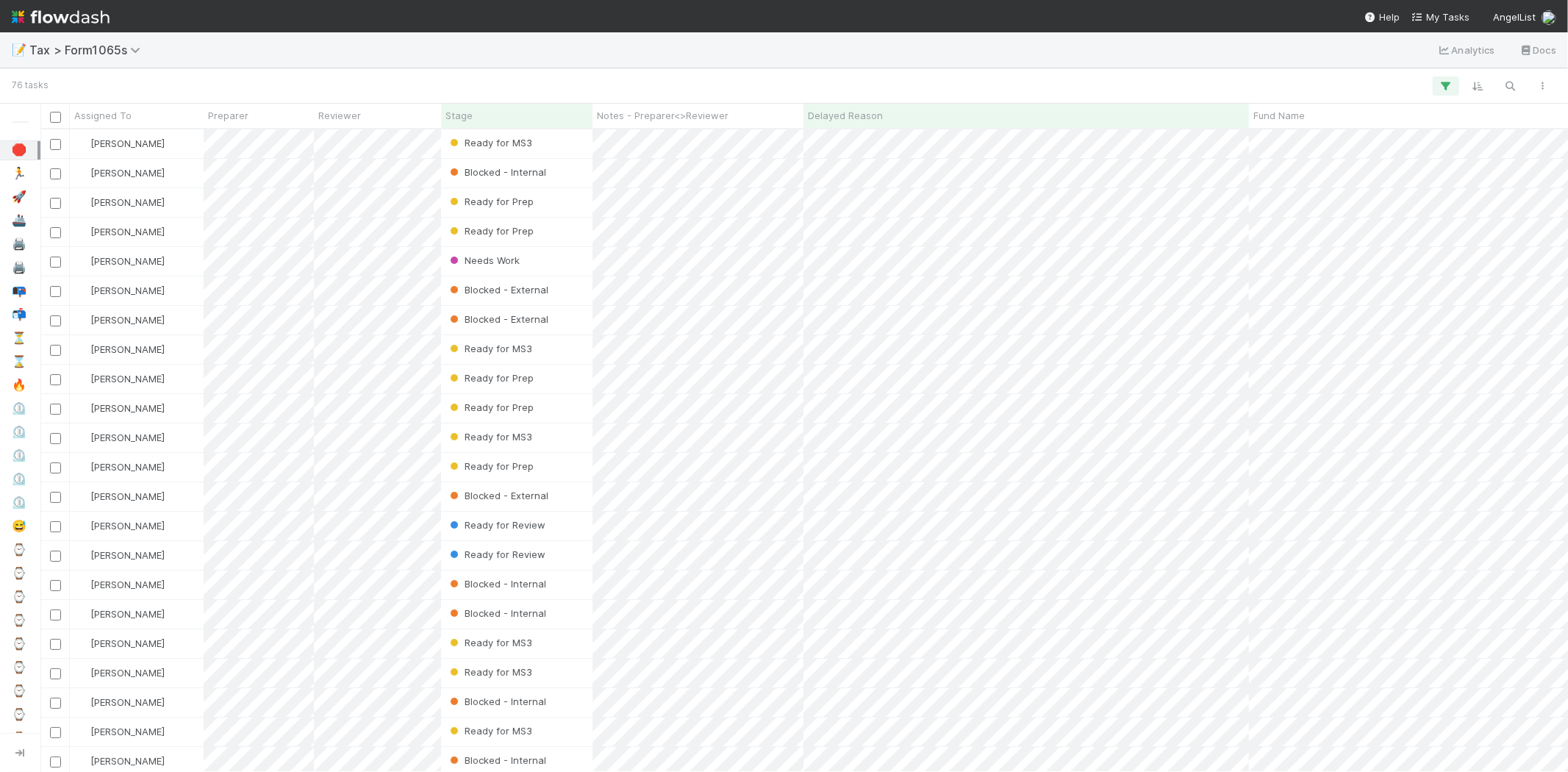
scroll to position [630, 1515]
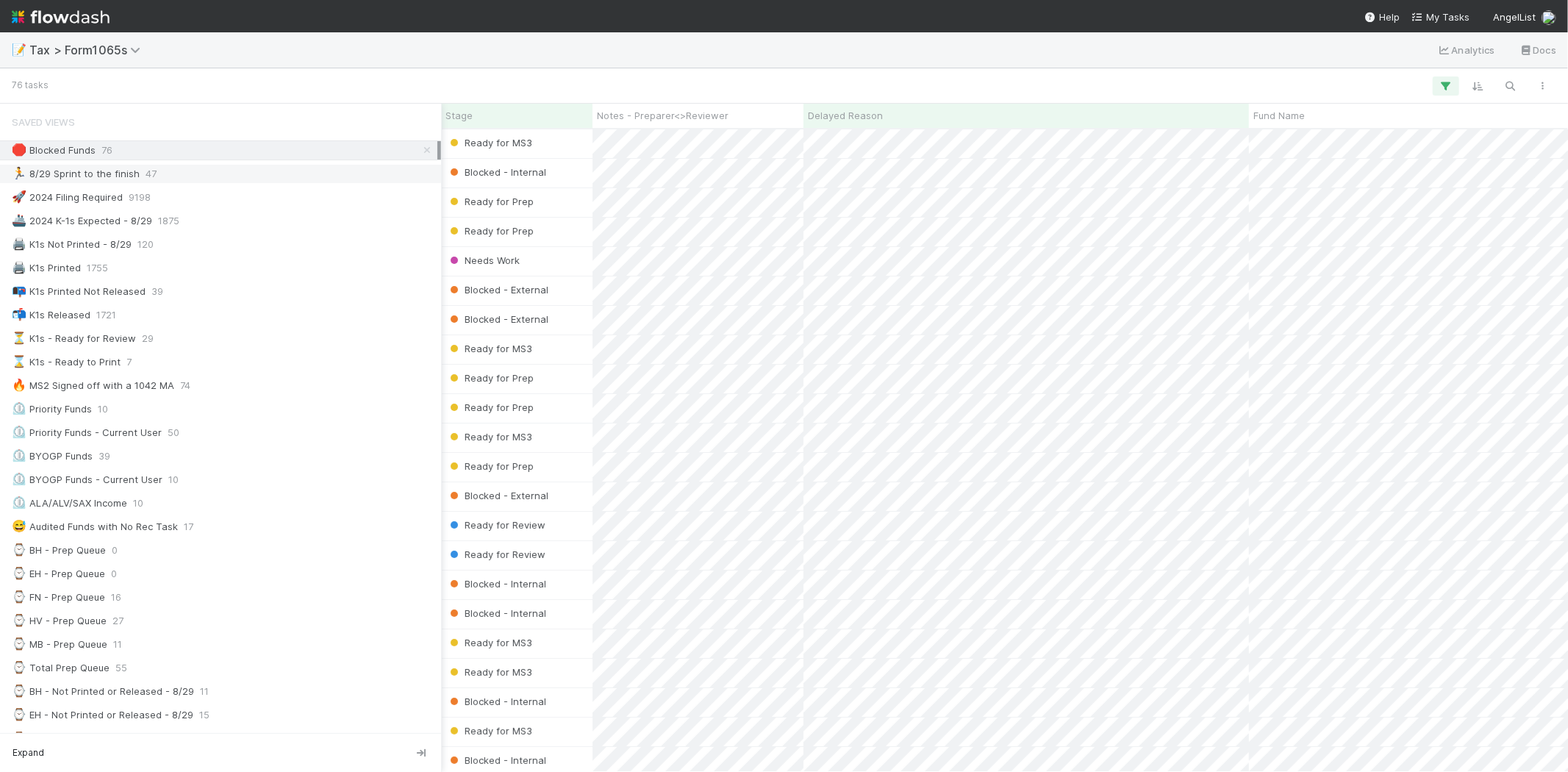
click at [48, 179] on div "🏃 8/29 Sprint to the finish" at bounding box center [75, 174] width 128 height 18
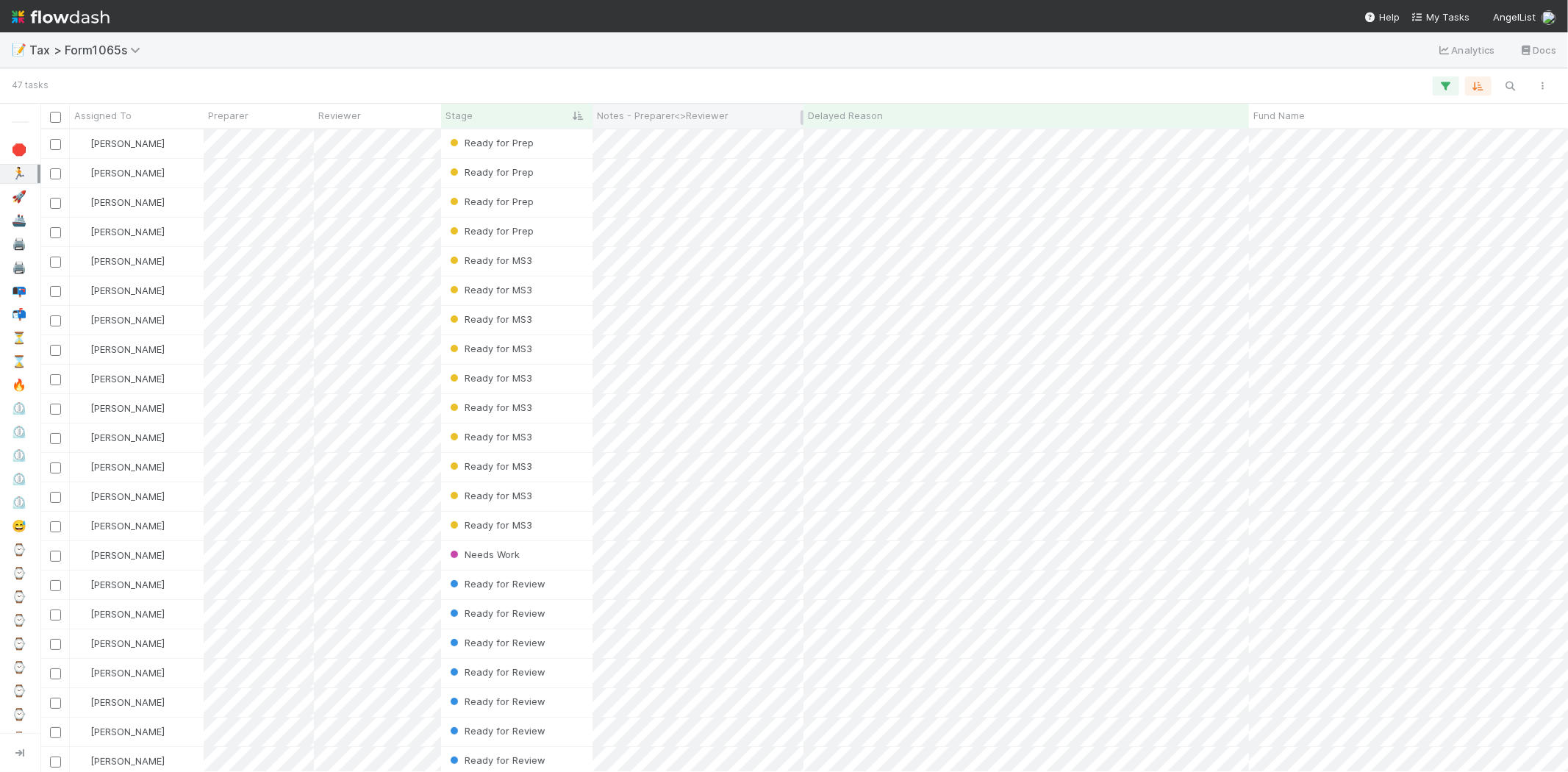
scroll to position [630, 1515]
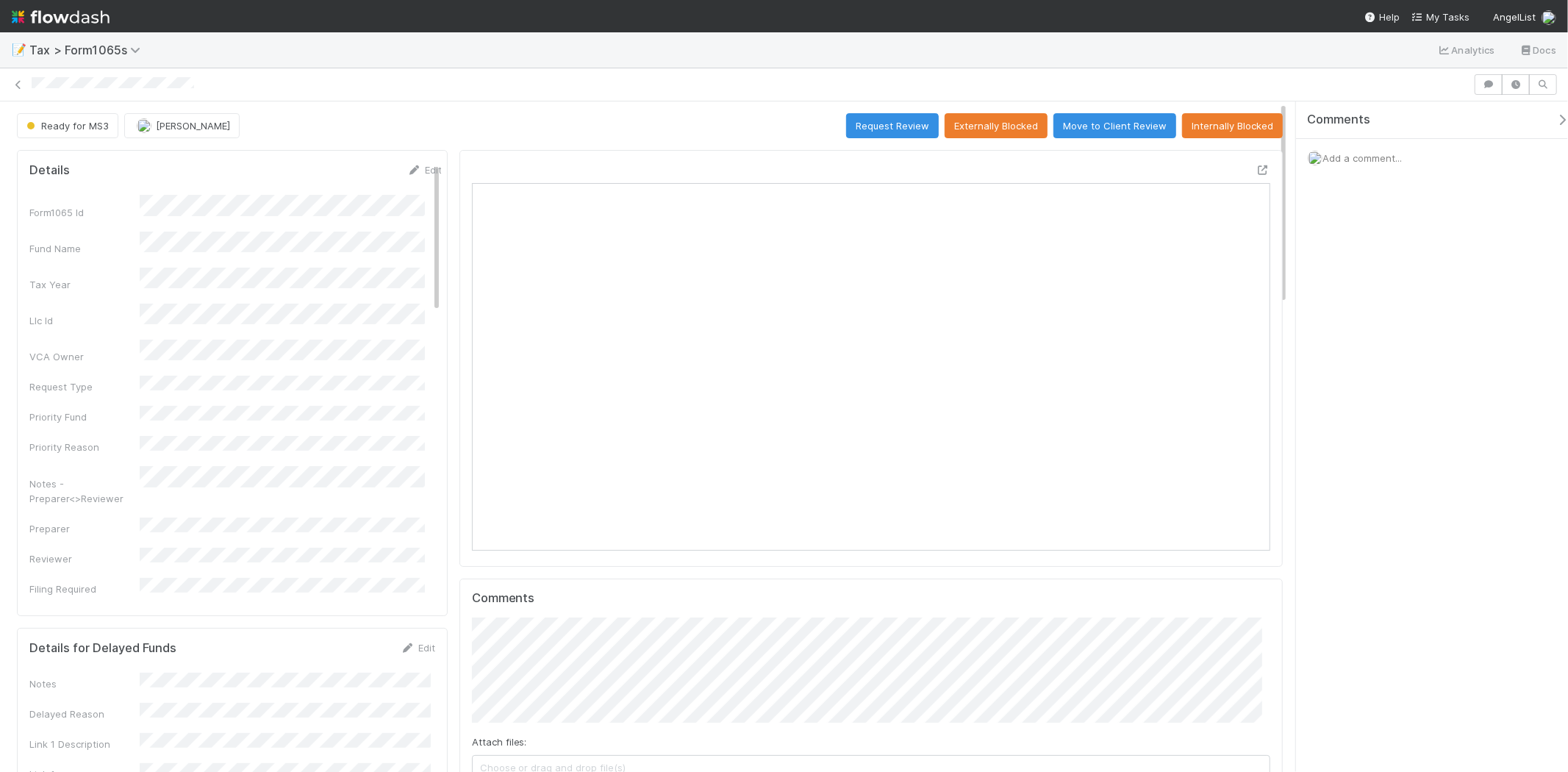
click at [1363, 160] on span "Add a comment..." at bounding box center [1362, 158] width 79 height 12
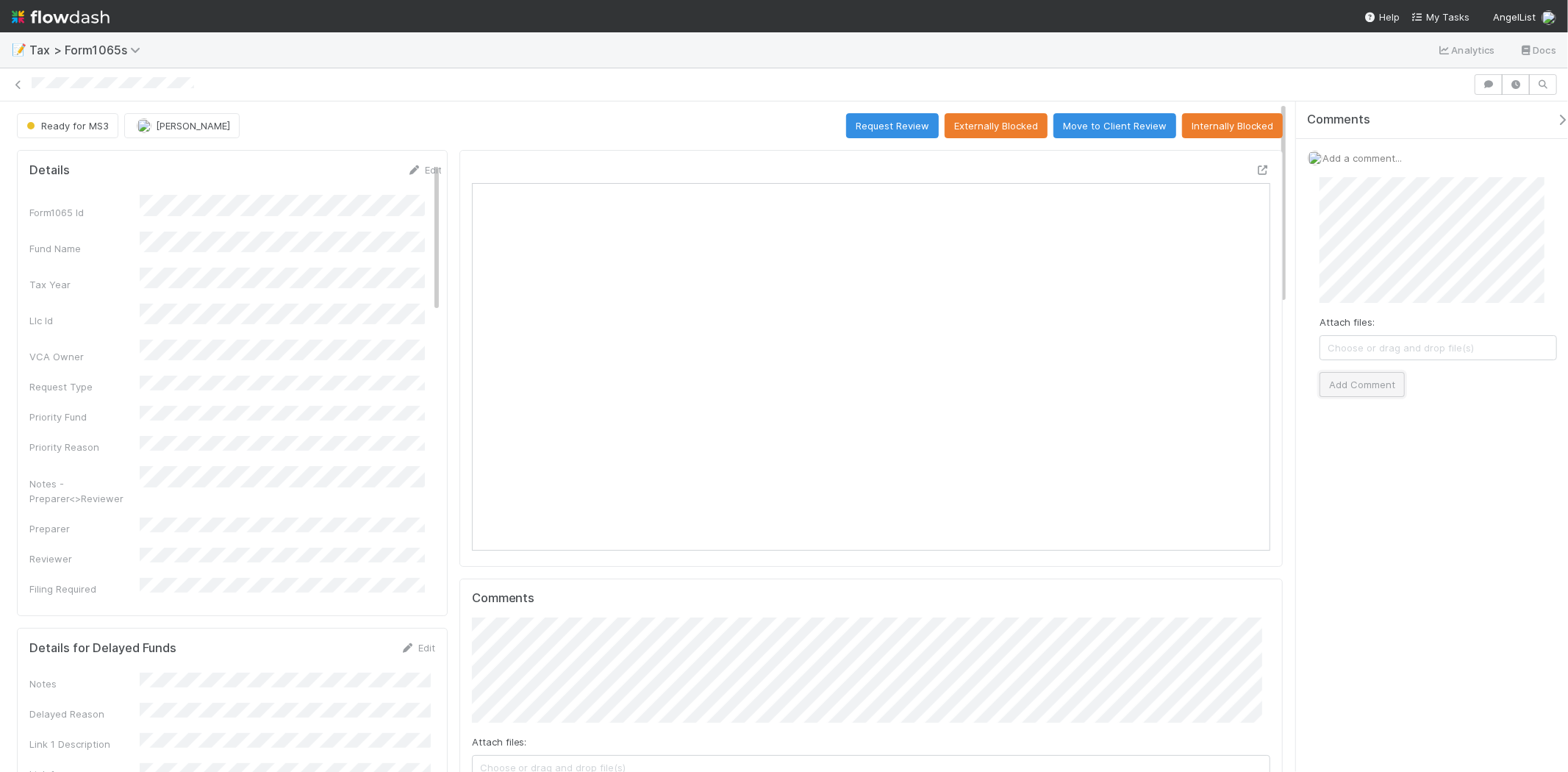
click at [1364, 375] on button "Add Comment" at bounding box center [1362, 384] width 85 height 25
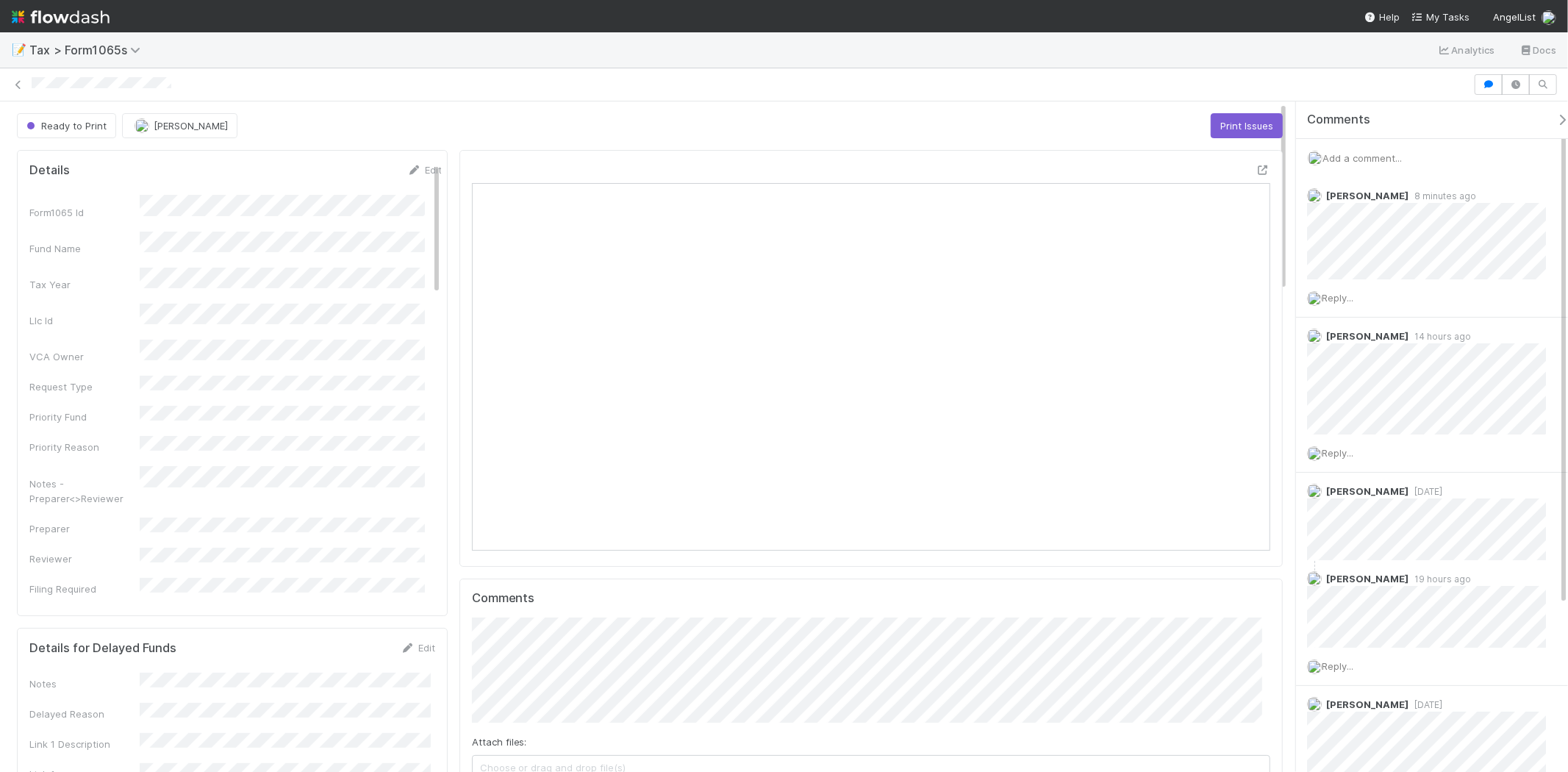
scroll to position [287, 388]
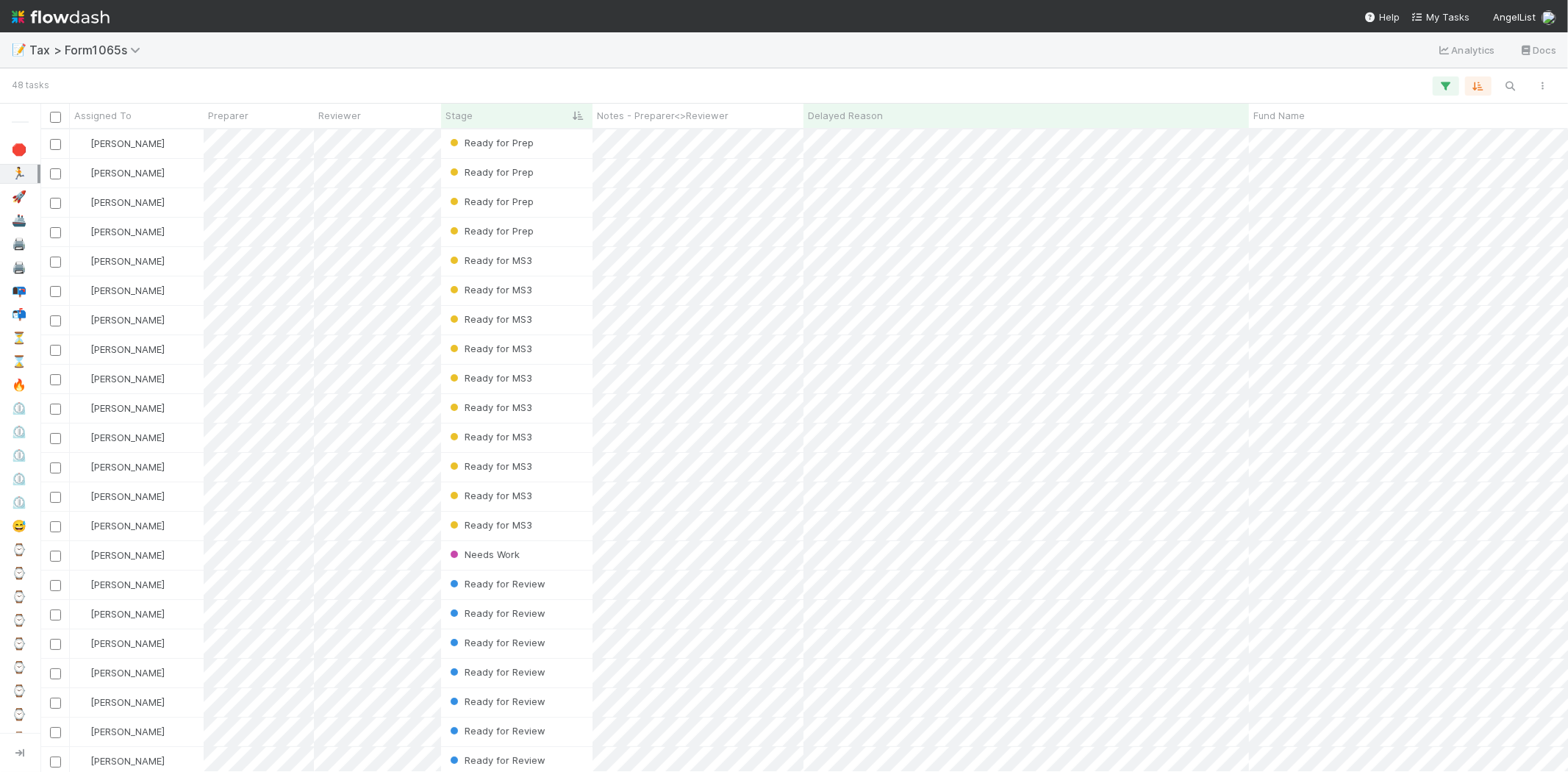
scroll to position [630, 1515]
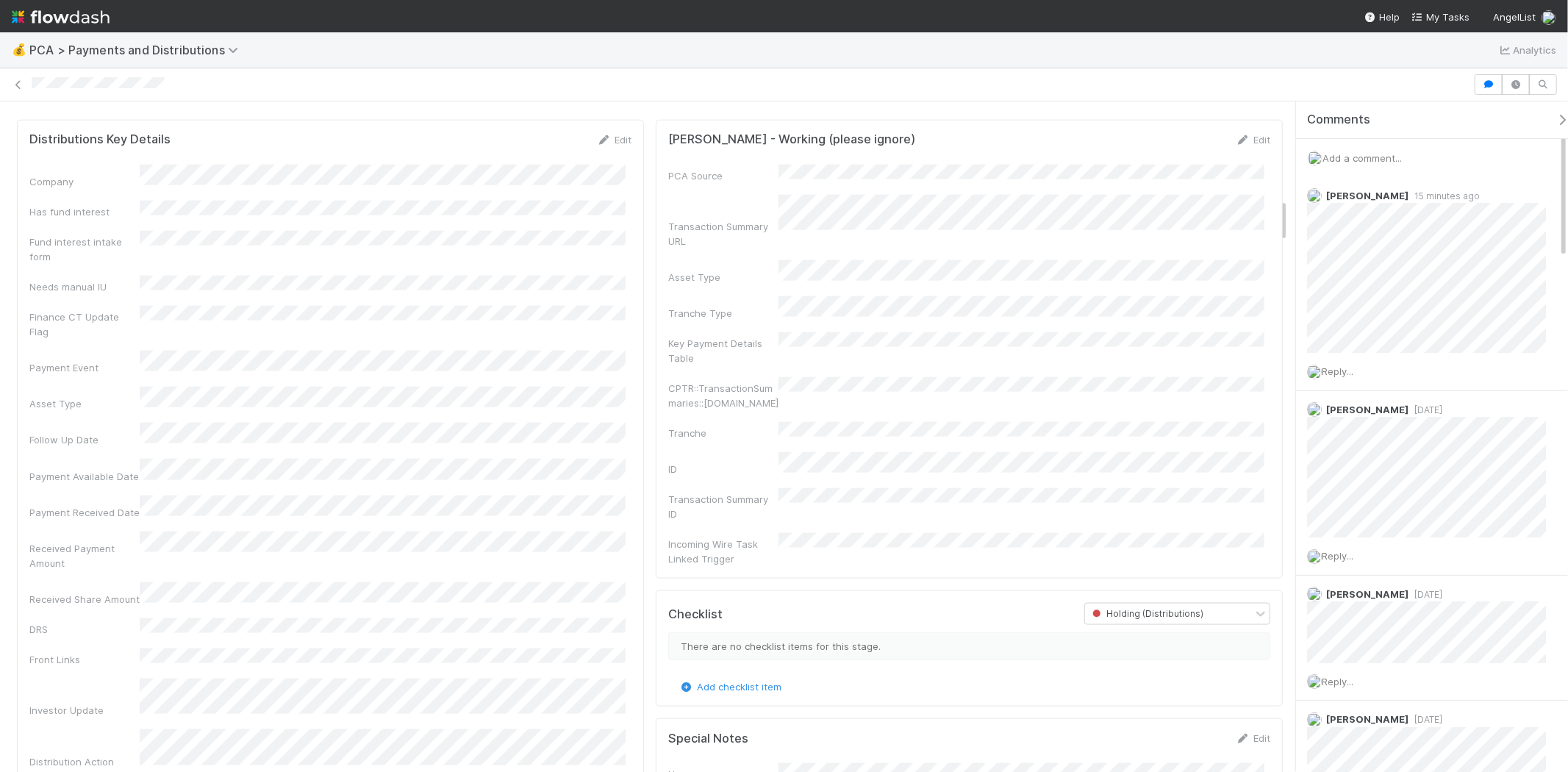
scroll to position [1715, 0]
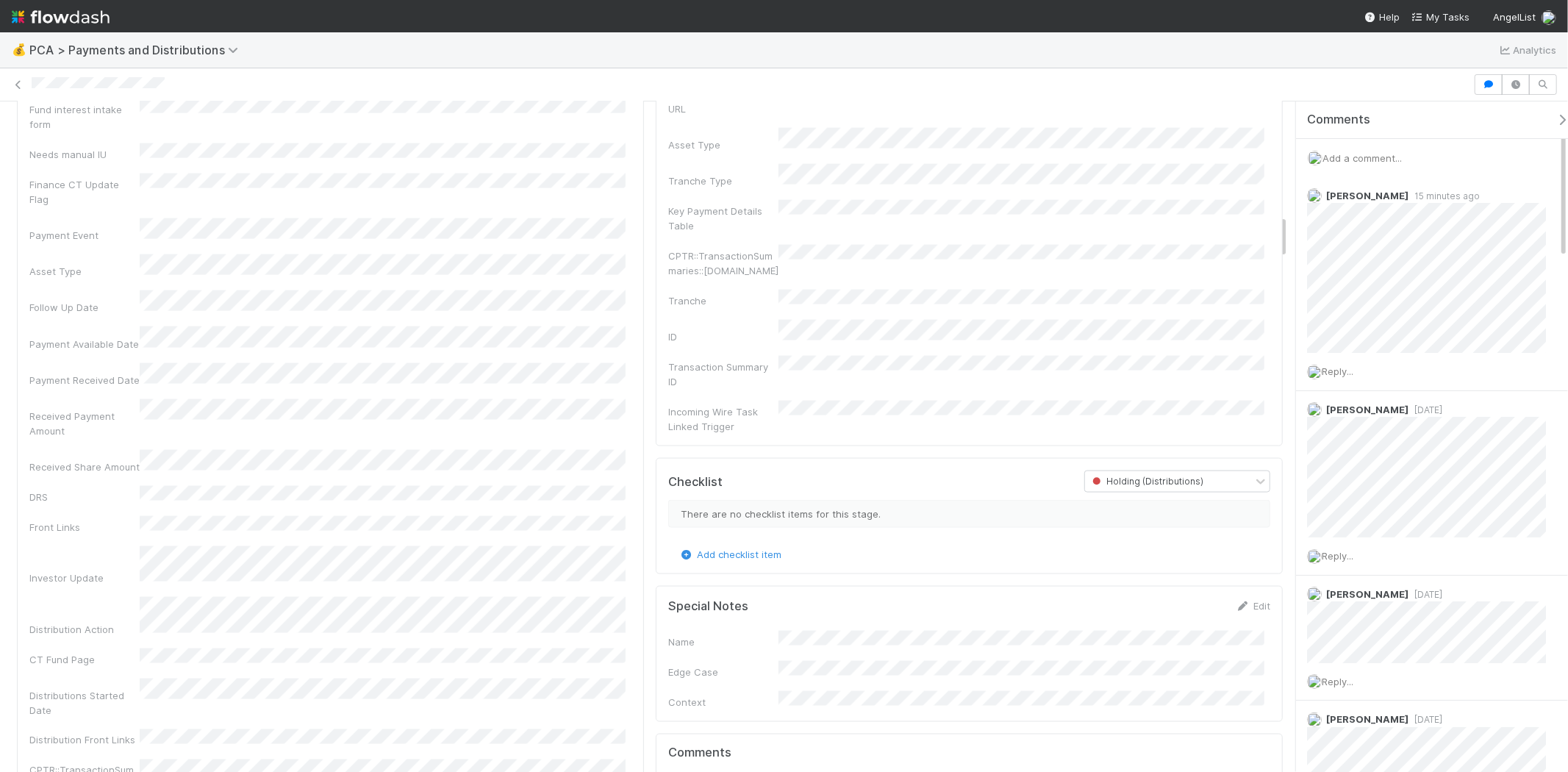
click at [1371, 164] on div "Add a comment..." at bounding box center [1438, 158] width 284 height 38
click at [1370, 163] on span "Add a comment..." at bounding box center [1362, 158] width 79 height 12
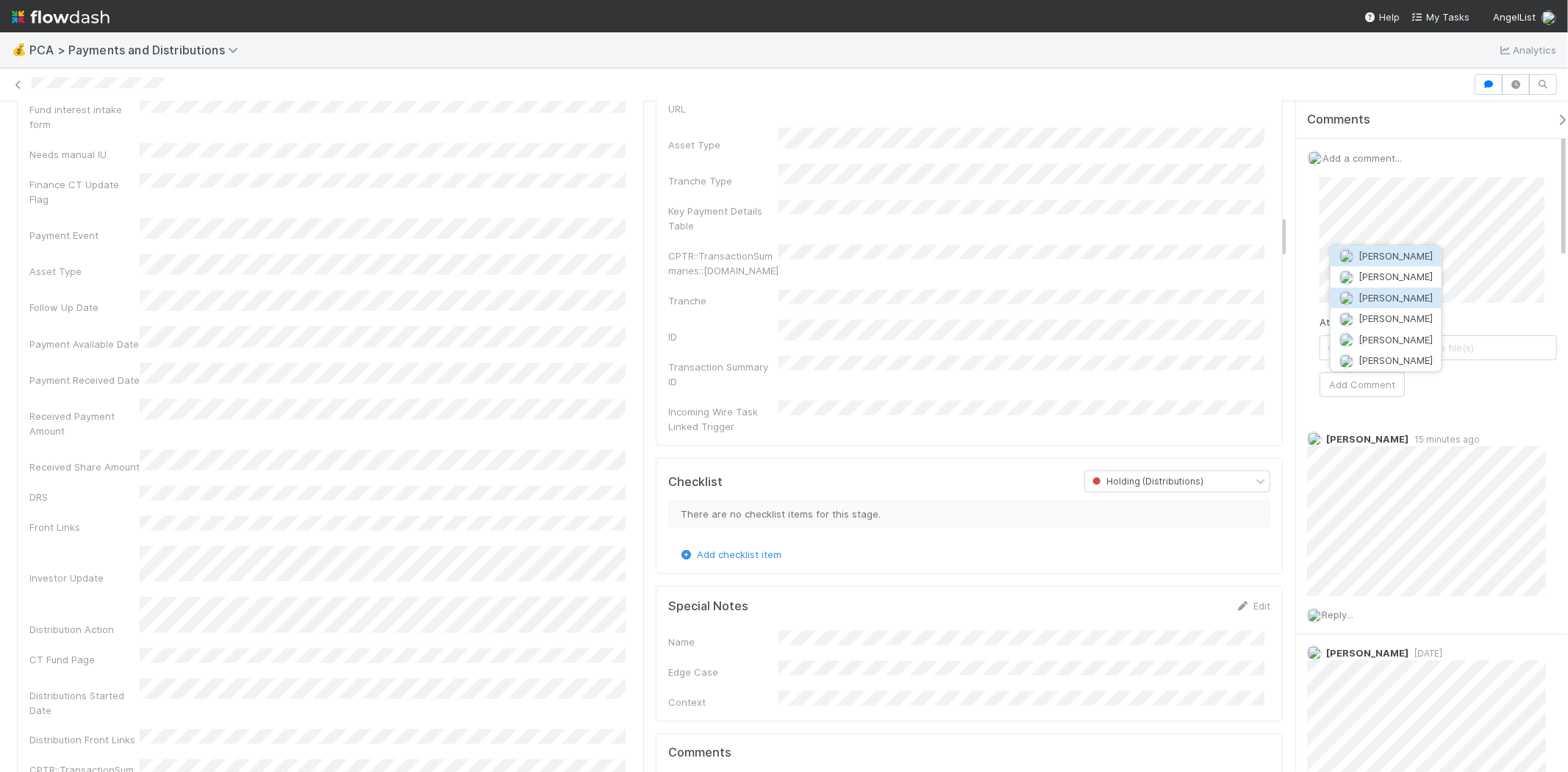
click at [1399, 297] on span "[PERSON_NAME]" at bounding box center [1396, 298] width 74 height 12
click at [1365, 386] on button "Add Comment" at bounding box center [1362, 384] width 85 height 25
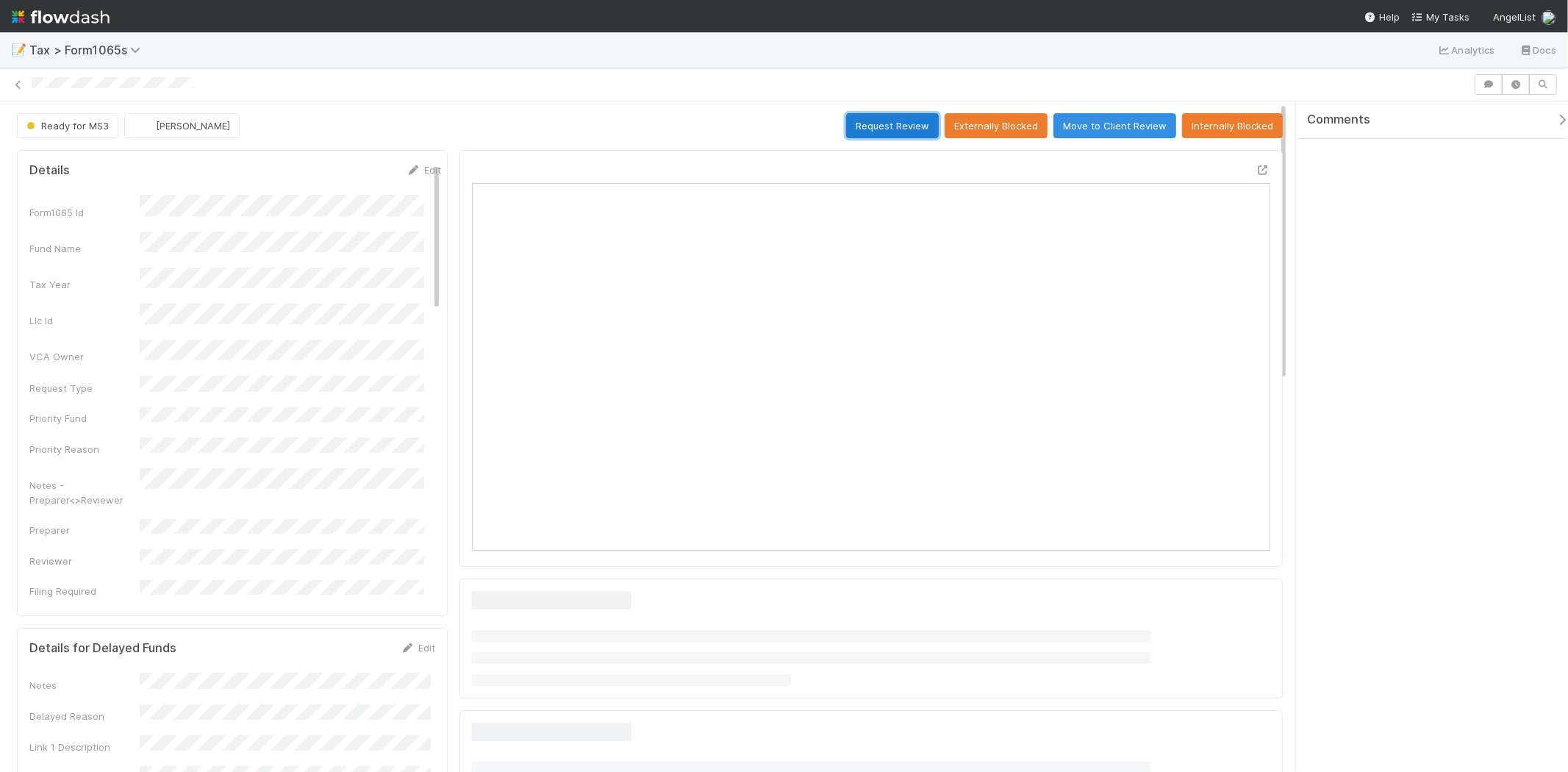
click at [904, 118] on button "Request Review" at bounding box center [893, 126] width 93 height 25
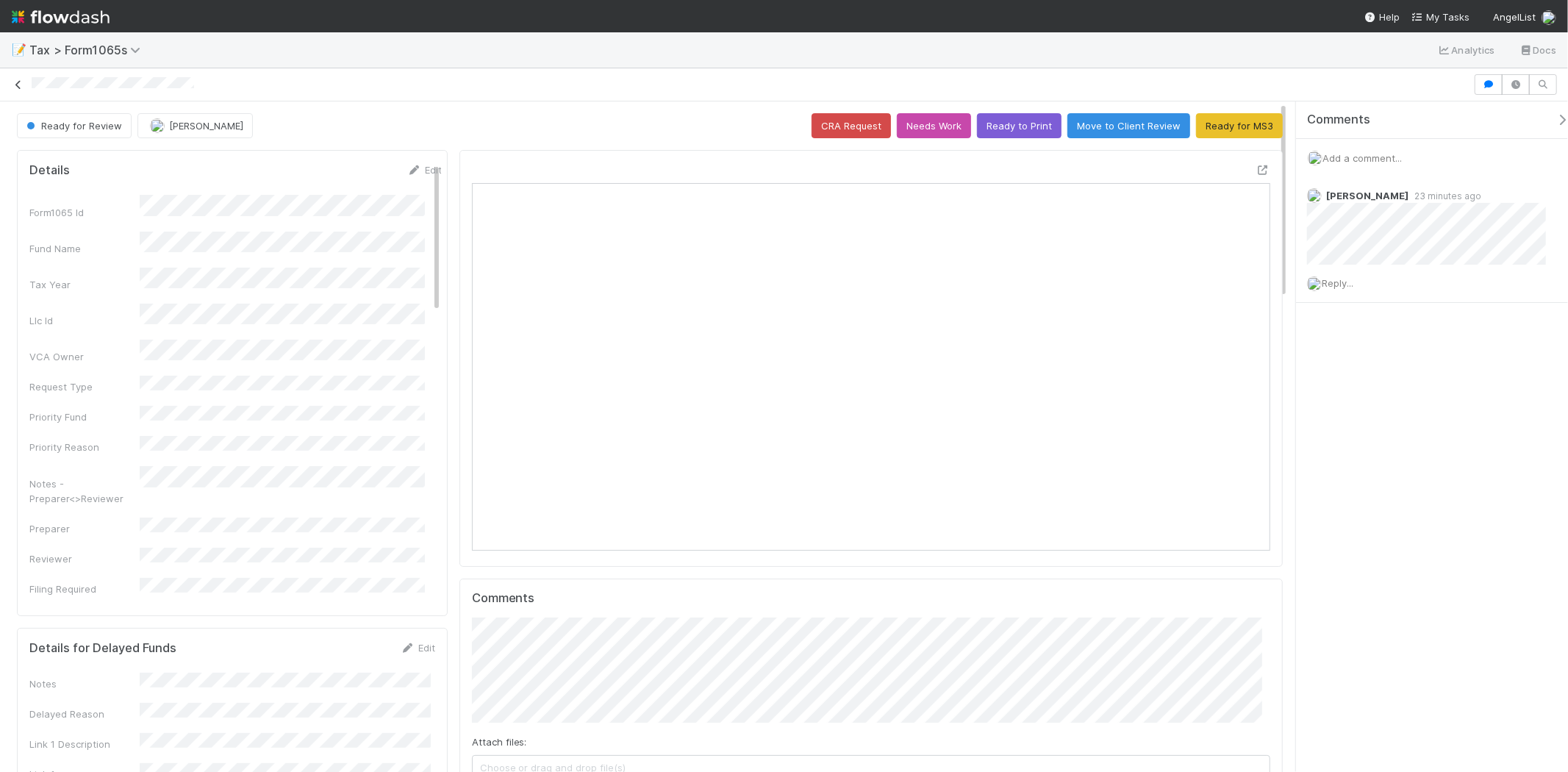
click at [23, 83] on icon at bounding box center [18, 85] width 15 height 10
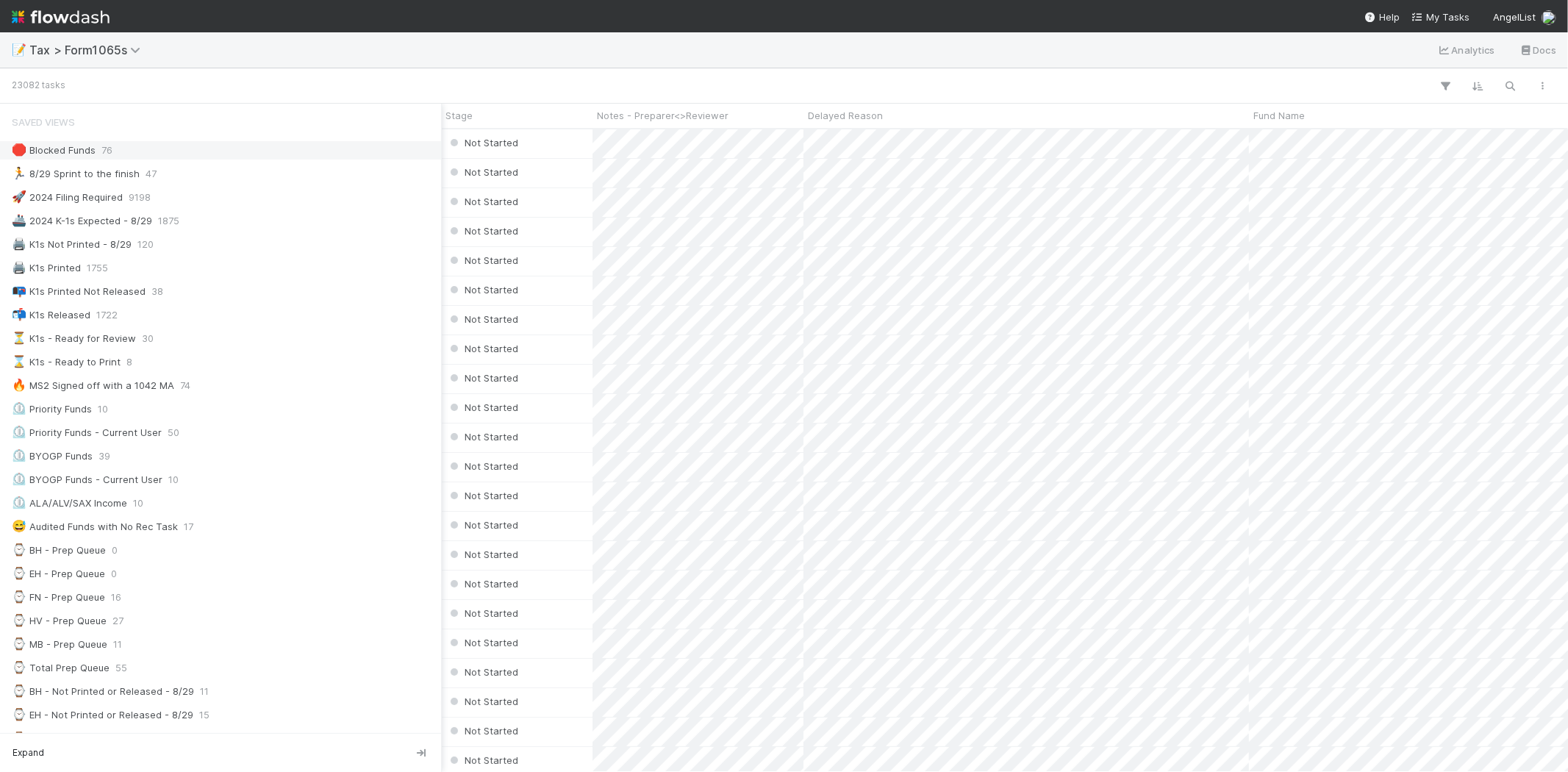
click at [61, 152] on div "🛑 Blocked Funds" at bounding box center [53, 150] width 83 height 18
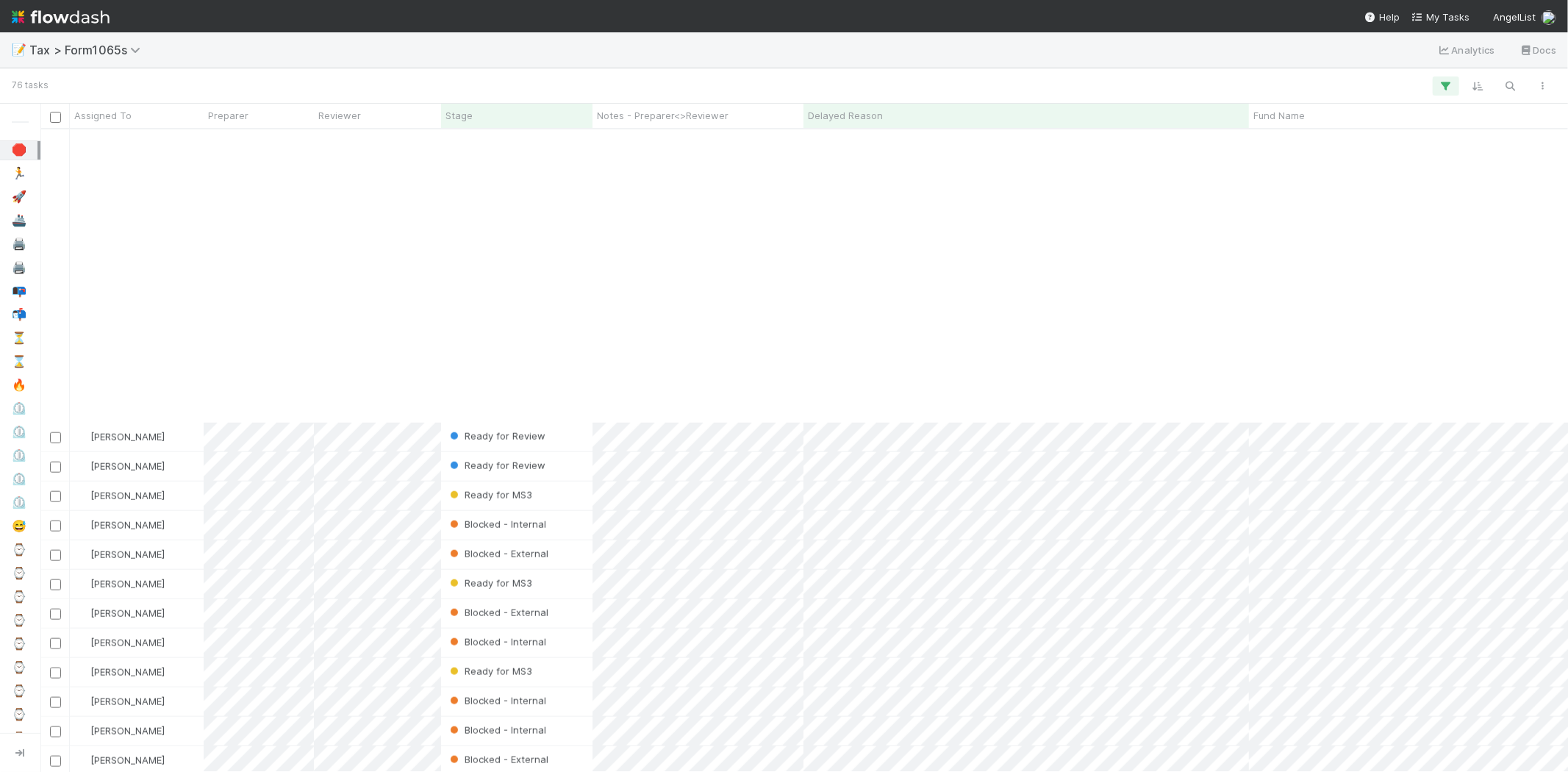
scroll to position [1605, 0]
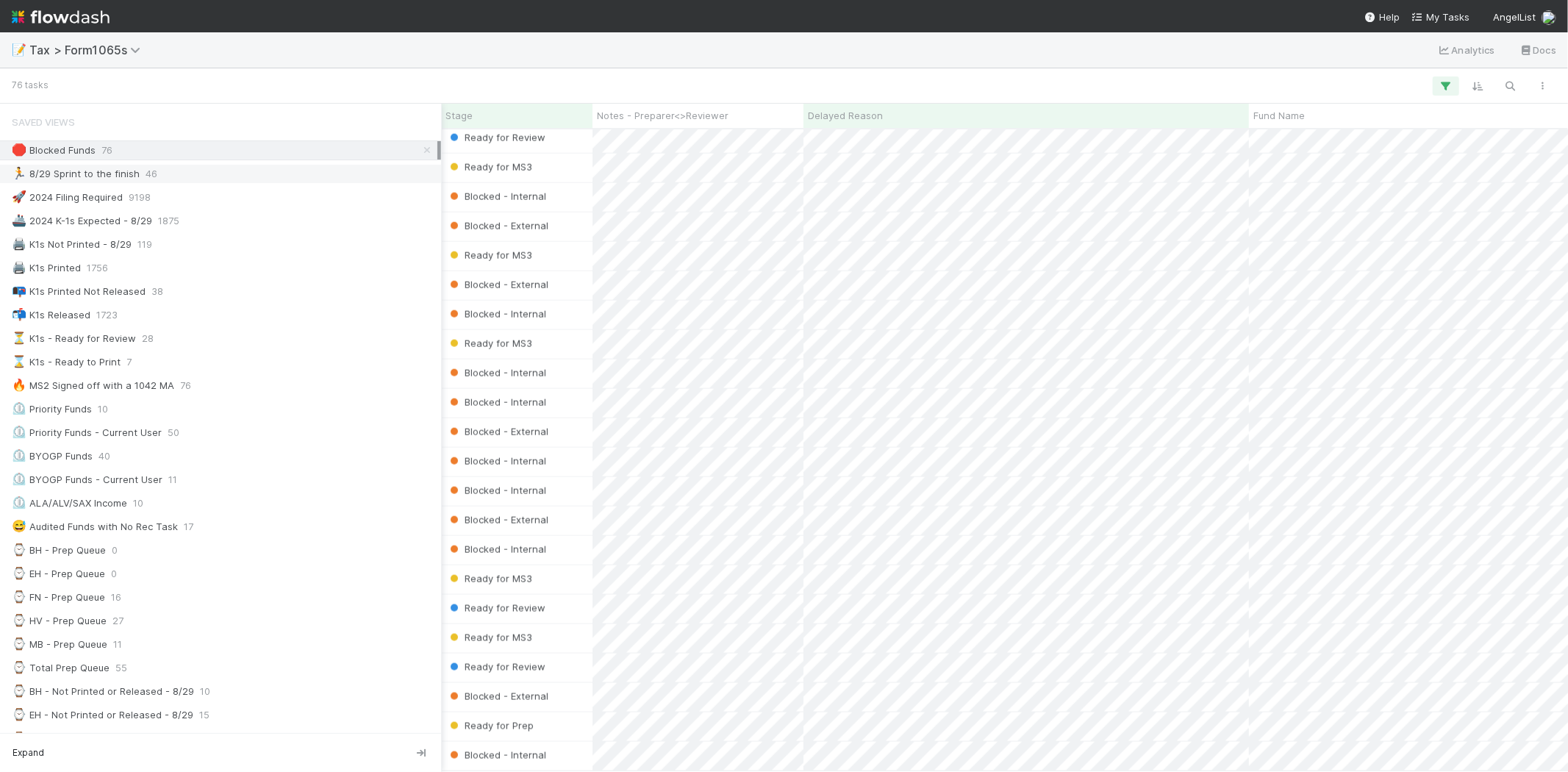
click at [179, 179] on div "🏃 8/29 Sprint to the finish 46" at bounding box center [224, 174] width 426 height 18
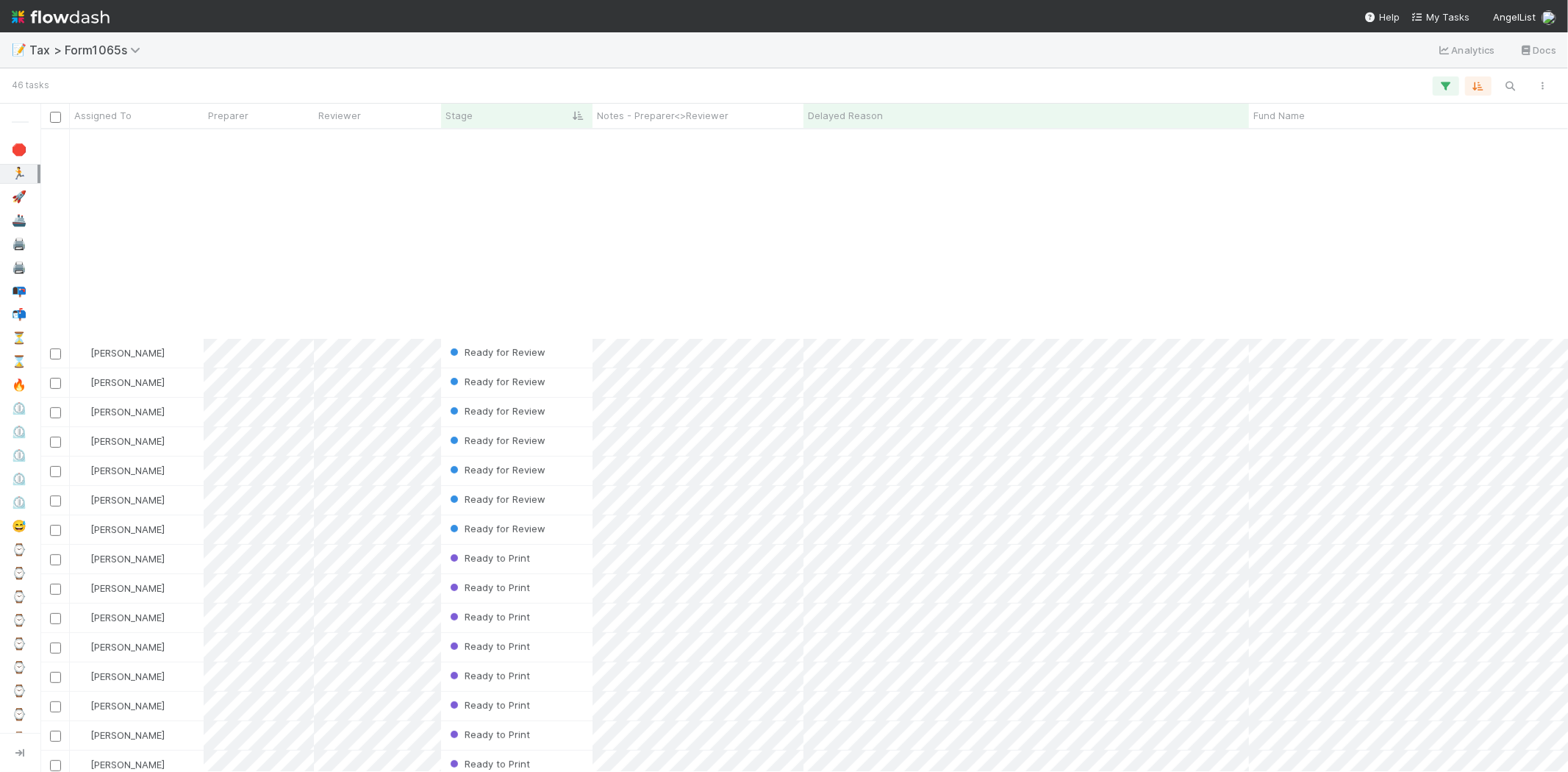
scroll to position [722, 0]
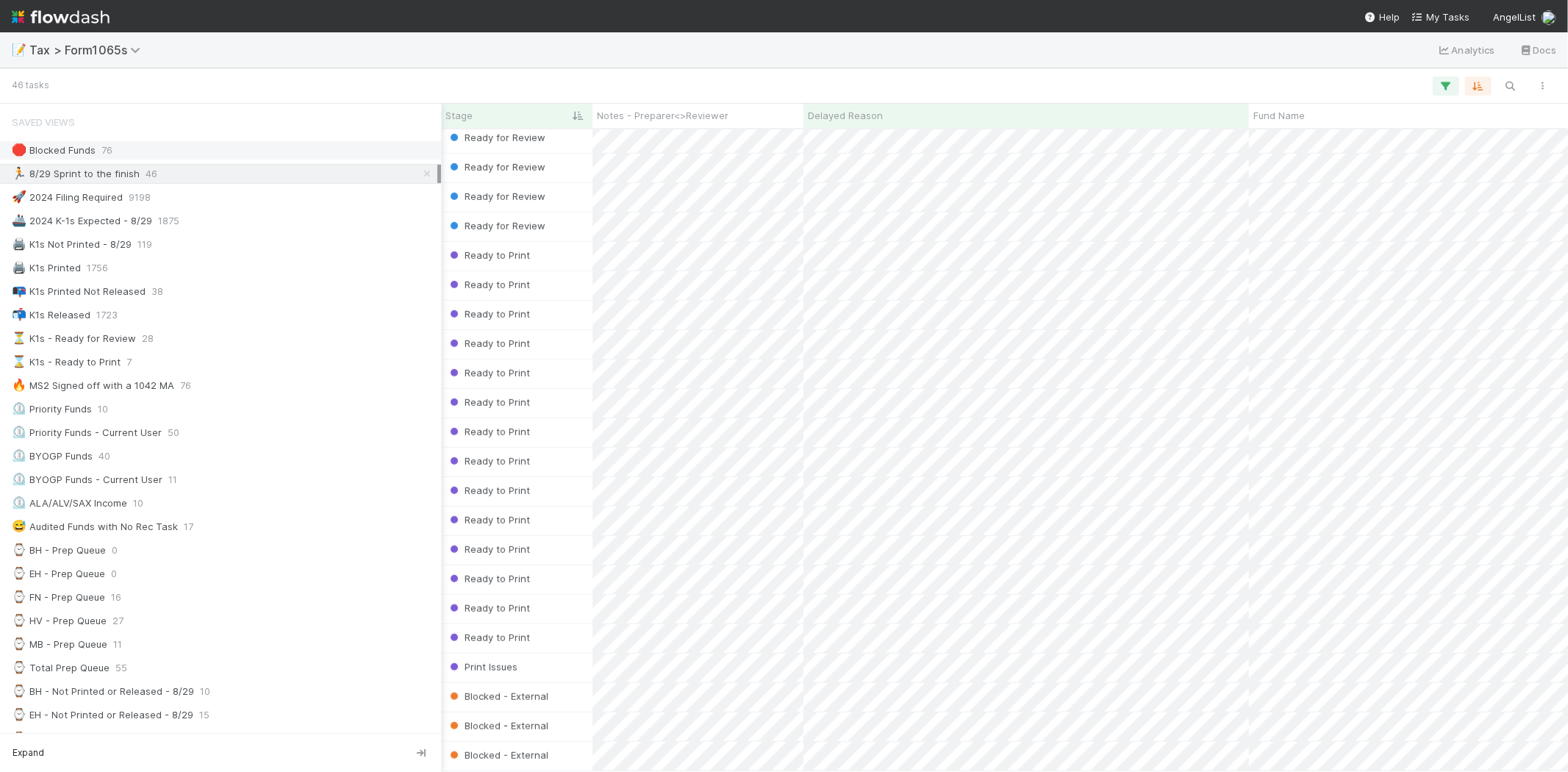
click at [91, 153] on div "🛑 Blocked Funds" at bounding box center [53, 150] width 83 height 18
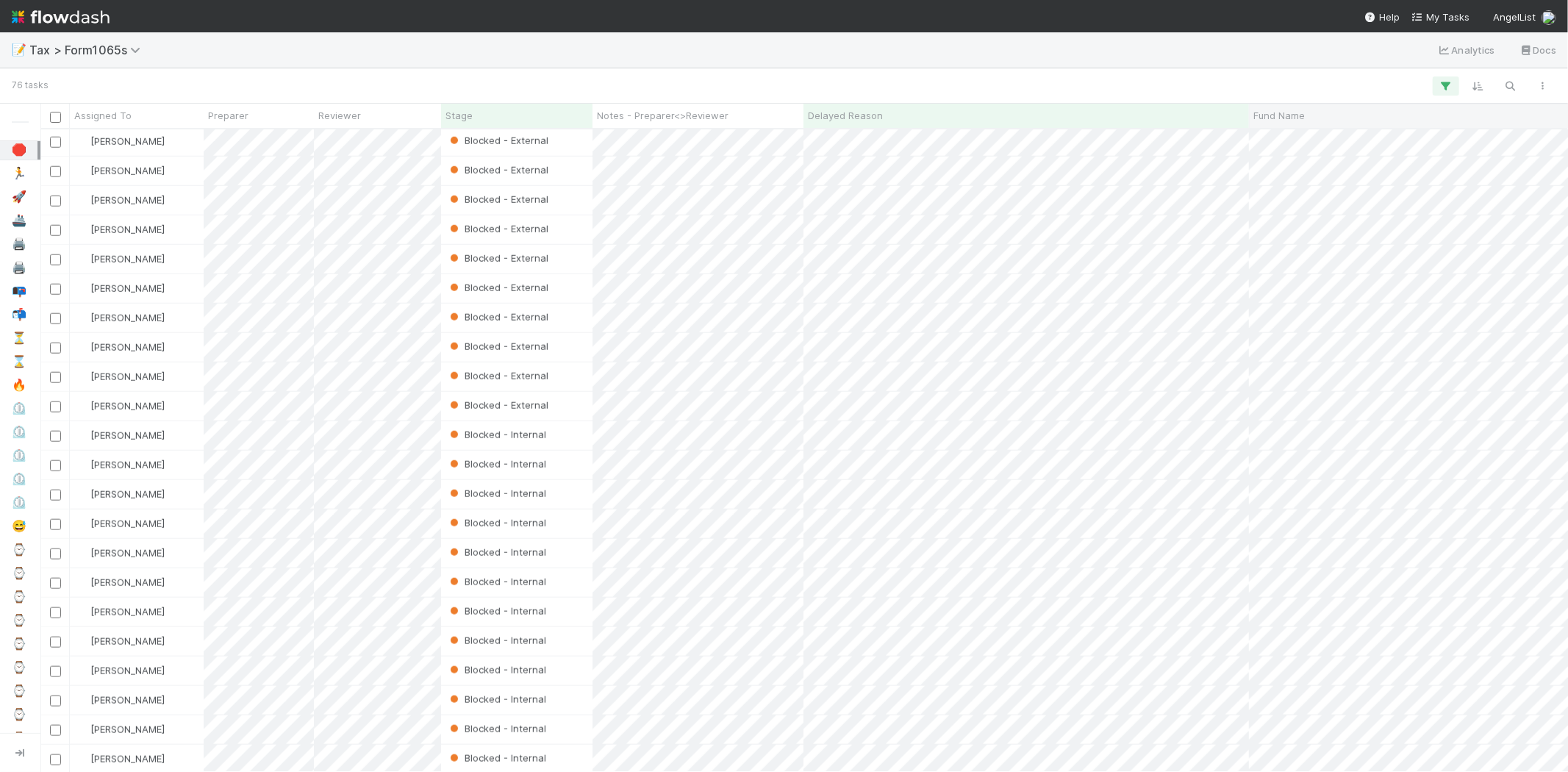
scroll to position [1278, 0]
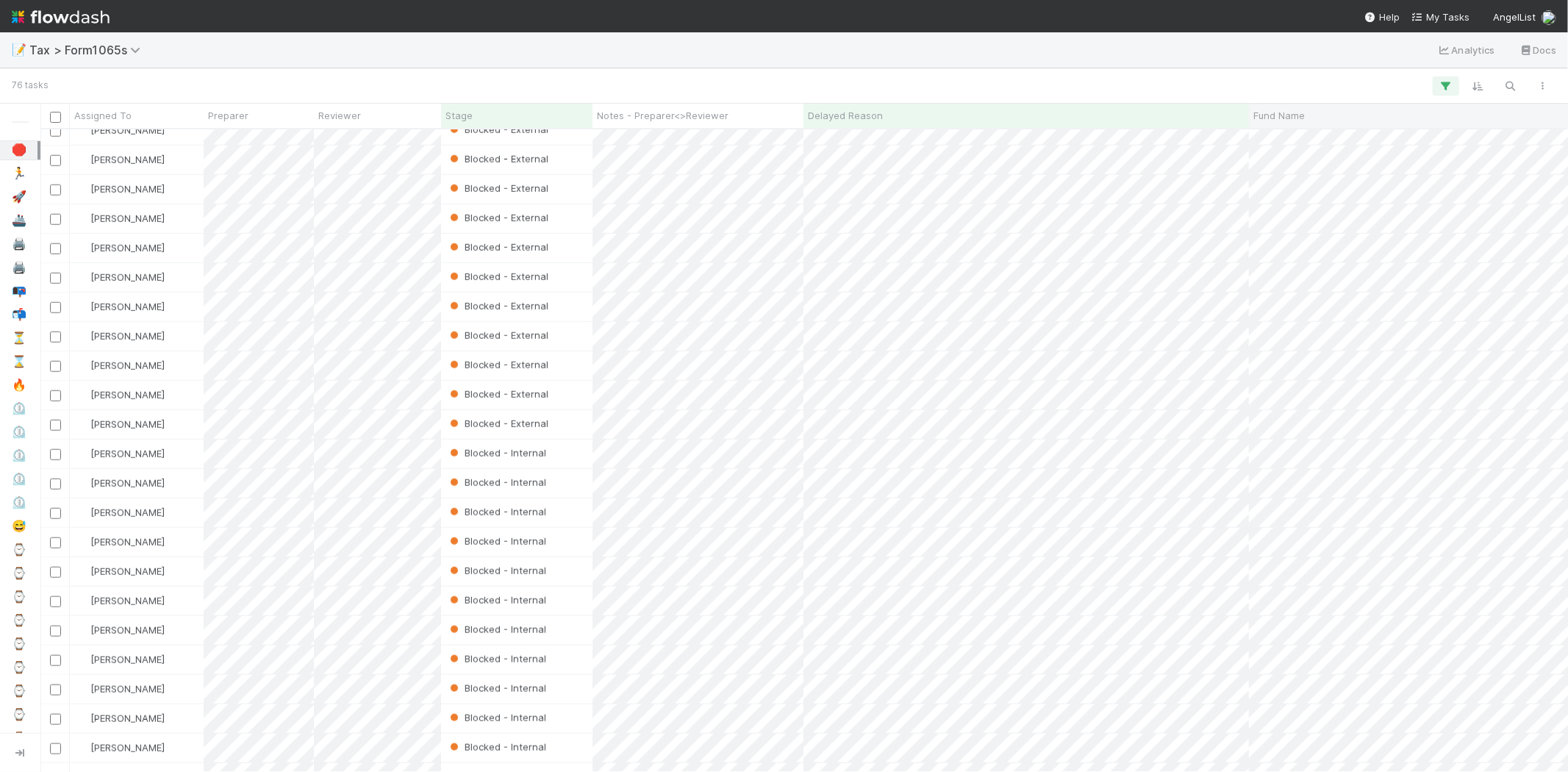
click at [1321, 105] on div "Fund Name" at bounding box center [1440, 115] width 383 height 24
click at [1320, 108] on div "Fund Name" at bounding box center [1441, 116] width 375 height 15
click at [1320, 130] on div "Sort A → Z Sort Z → A Sync" at bounding box center [1337, 172] width 168 height 92
click at [1320, 133] on div "Sort A → Z" at bounding box center [1337, 143] width 168 height 22
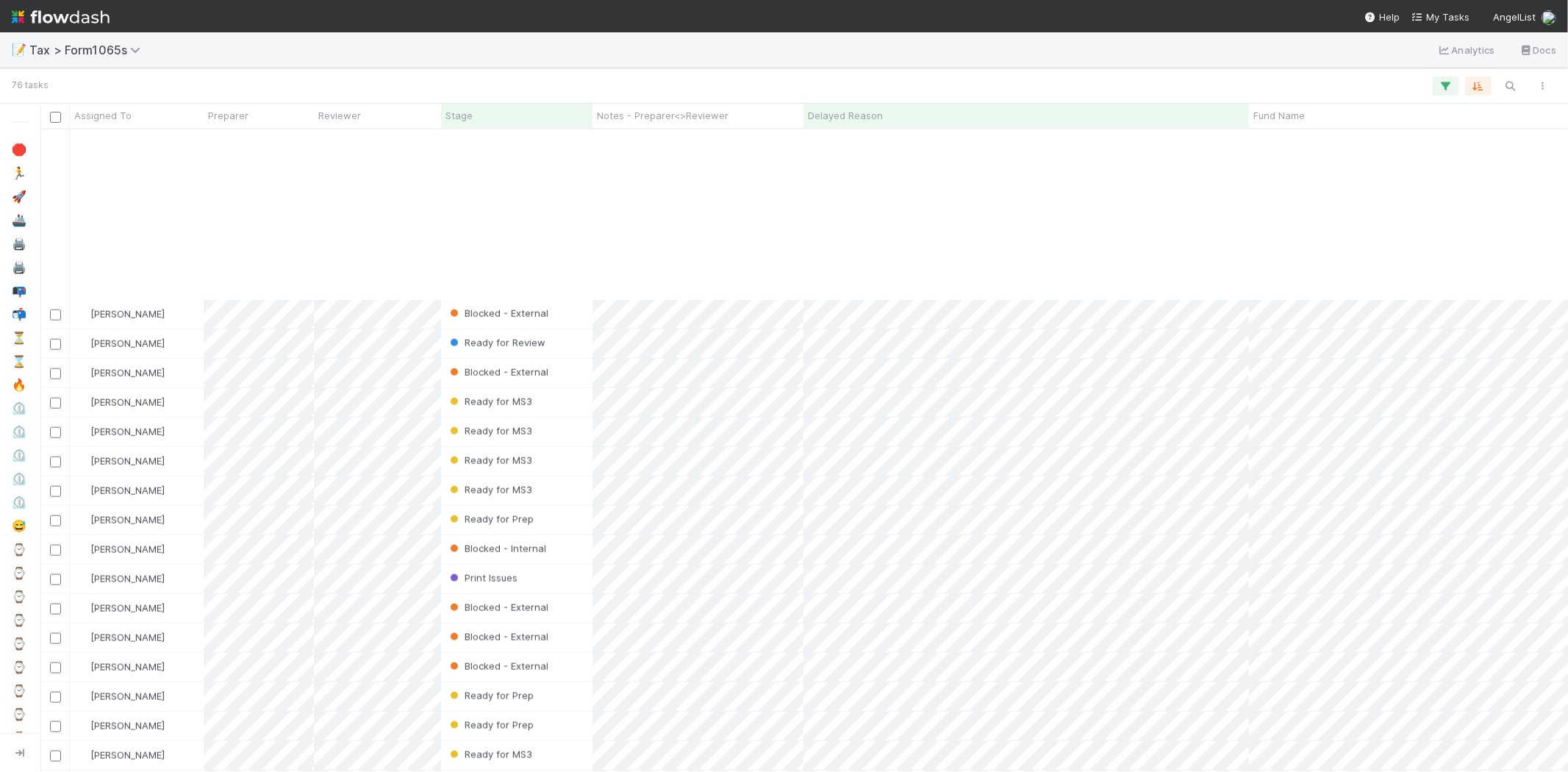
scroll to position [1605, 0]
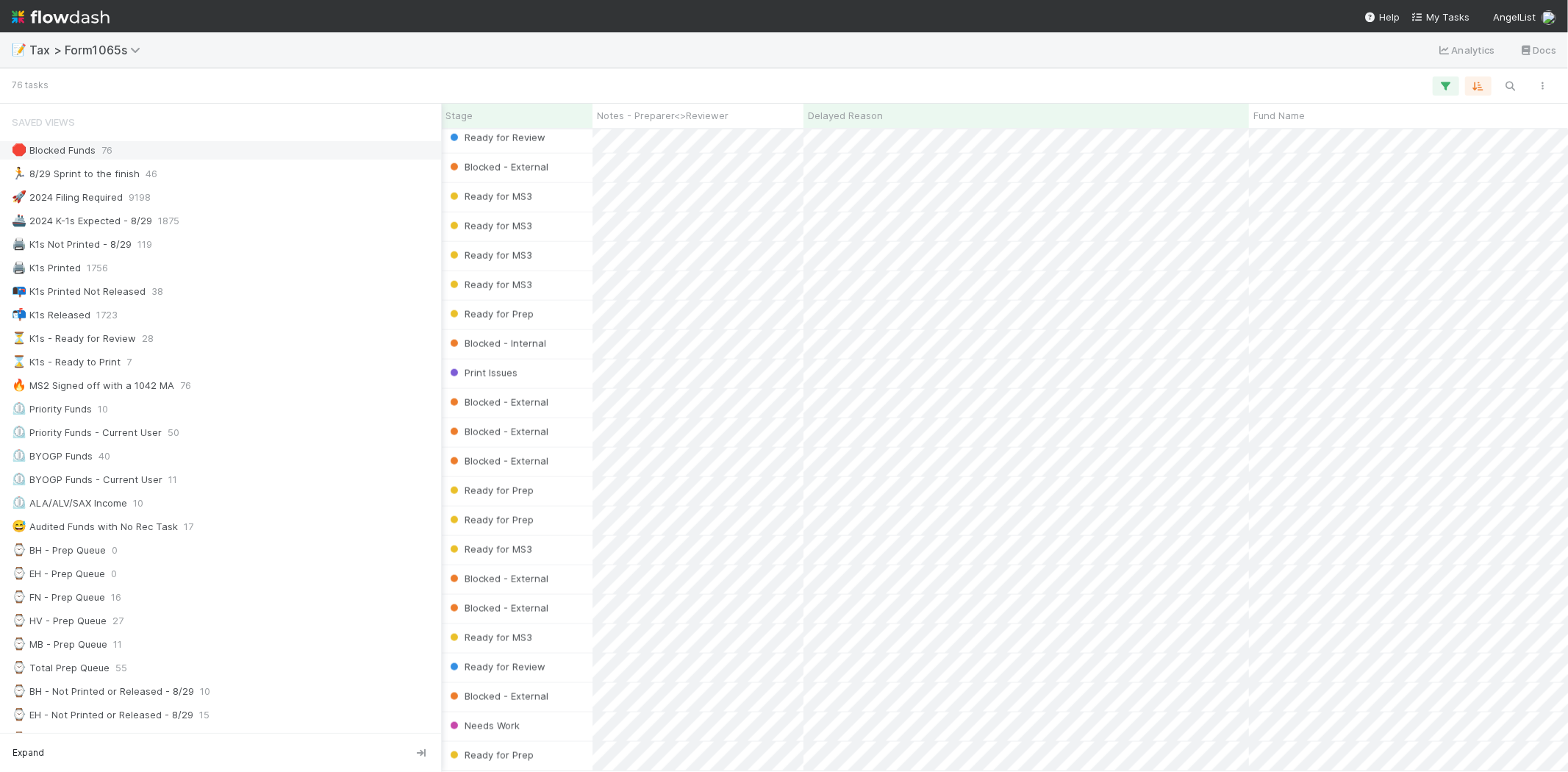
click at [131, 150] on div "🛑 Blocked Funds 76" at bounding box center [224, 150] width 426 height 18
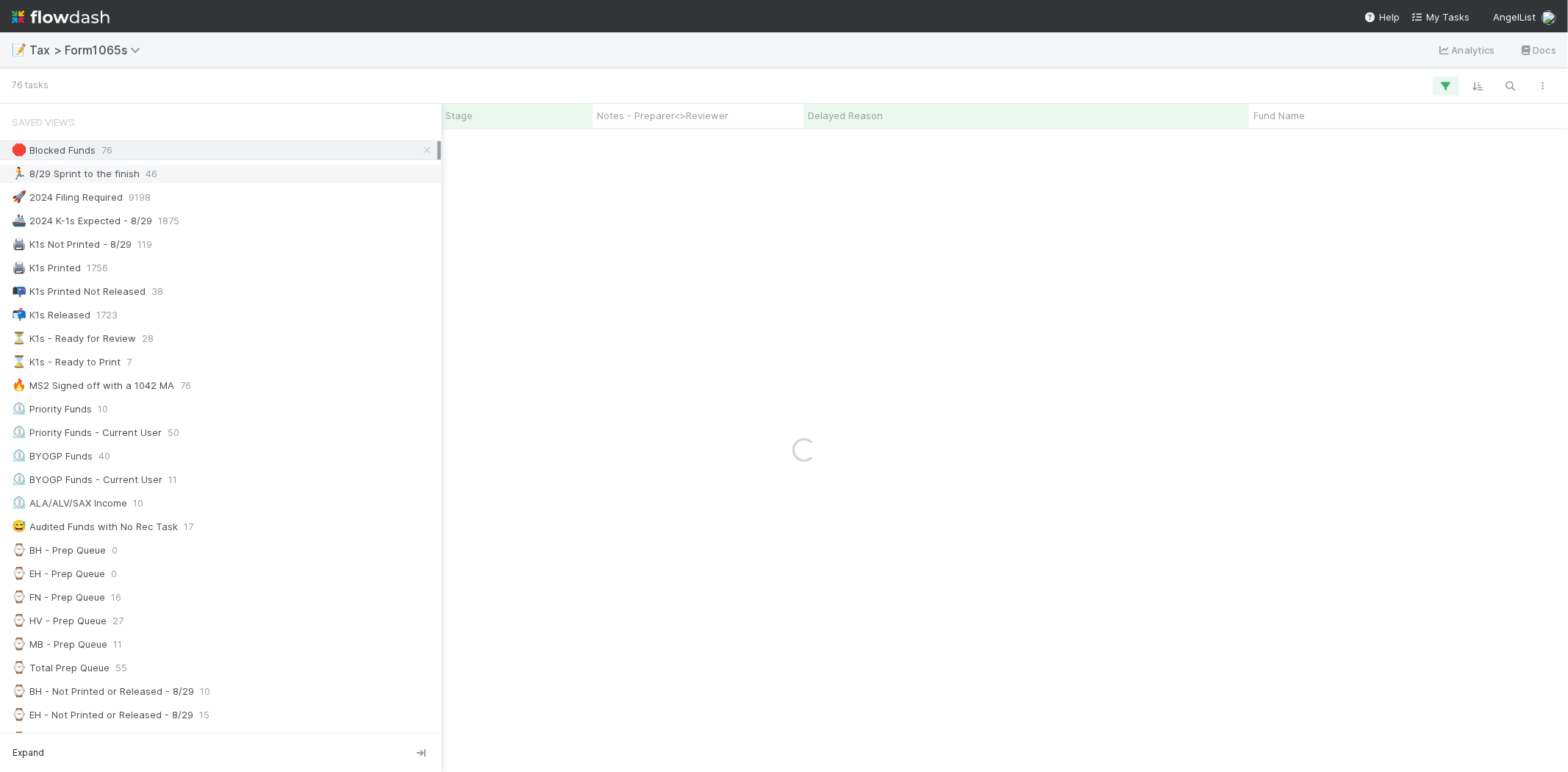
click at [140, 170] on div "🏃 8/29 Sprint to the finish 46" at bounding box center [224, 174] width 426 height 18
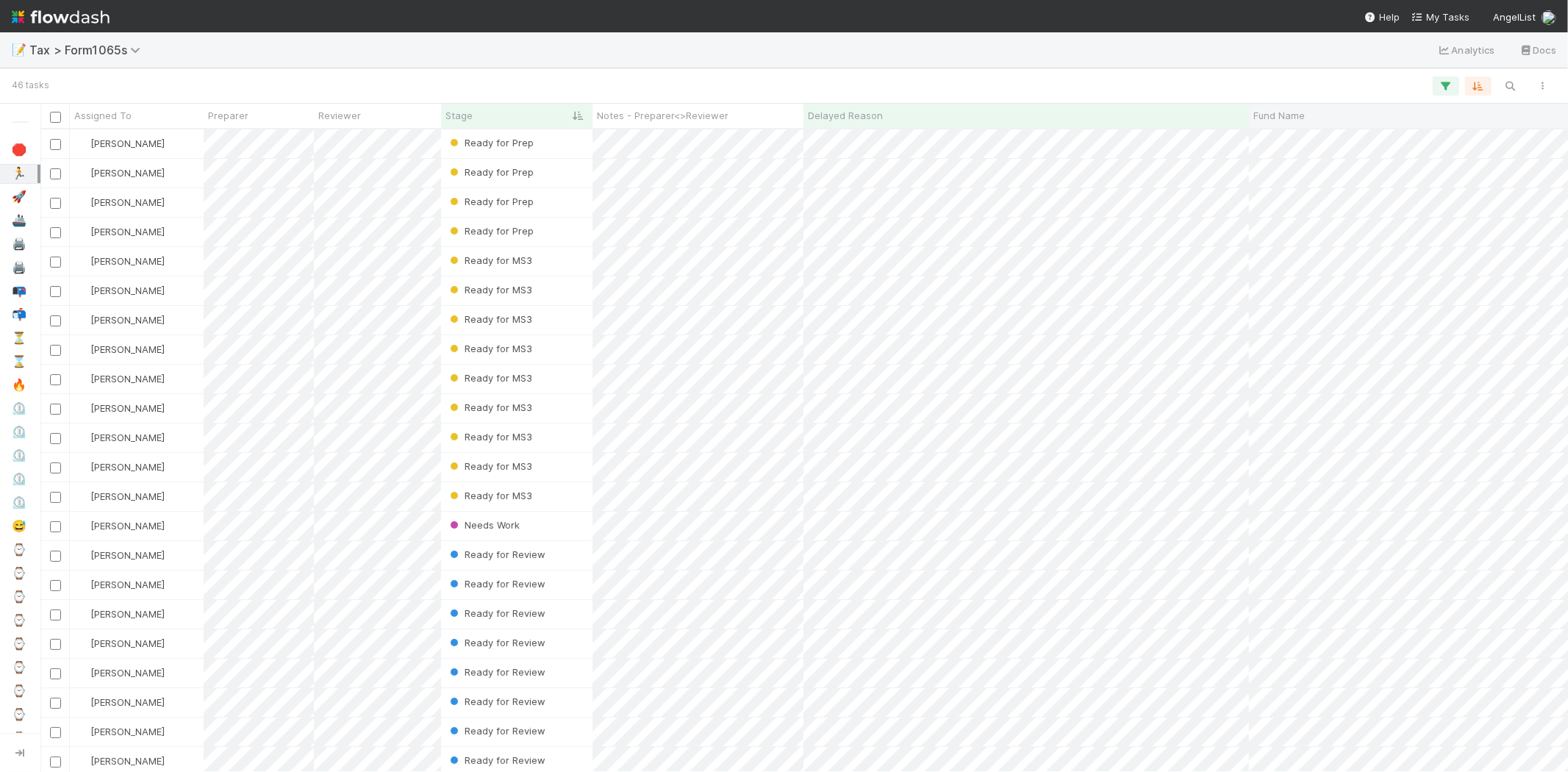
scroll to position [630, 1515]
click at [1334, 112] on div "Fund Name" at bounding box center [1441, 116] width 375 height 15
click at [1327, 141] on div "Sort A → Z" at bounding box center [1337, 143] width 168 height 22
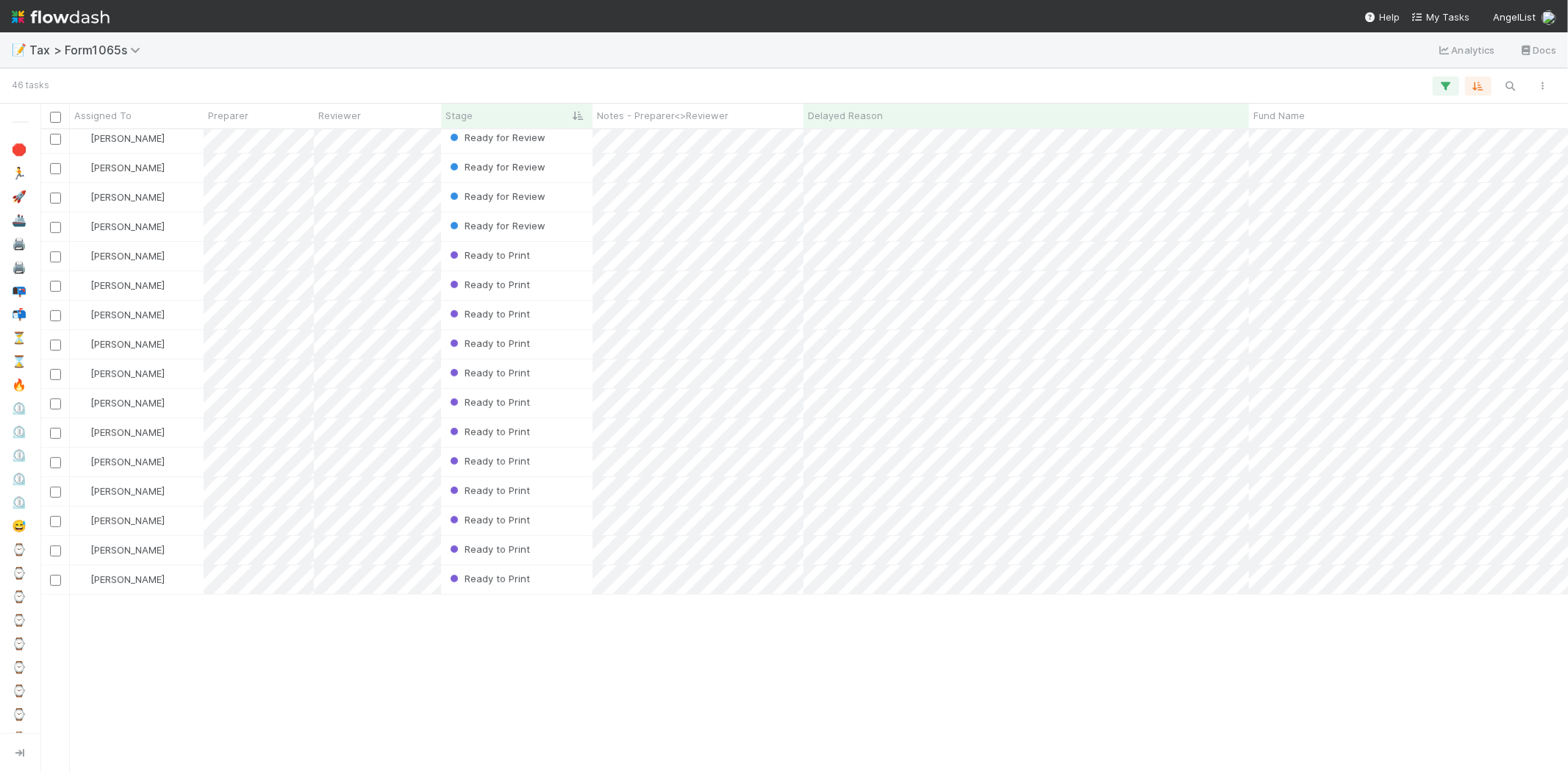
scroll to position [150, 0]
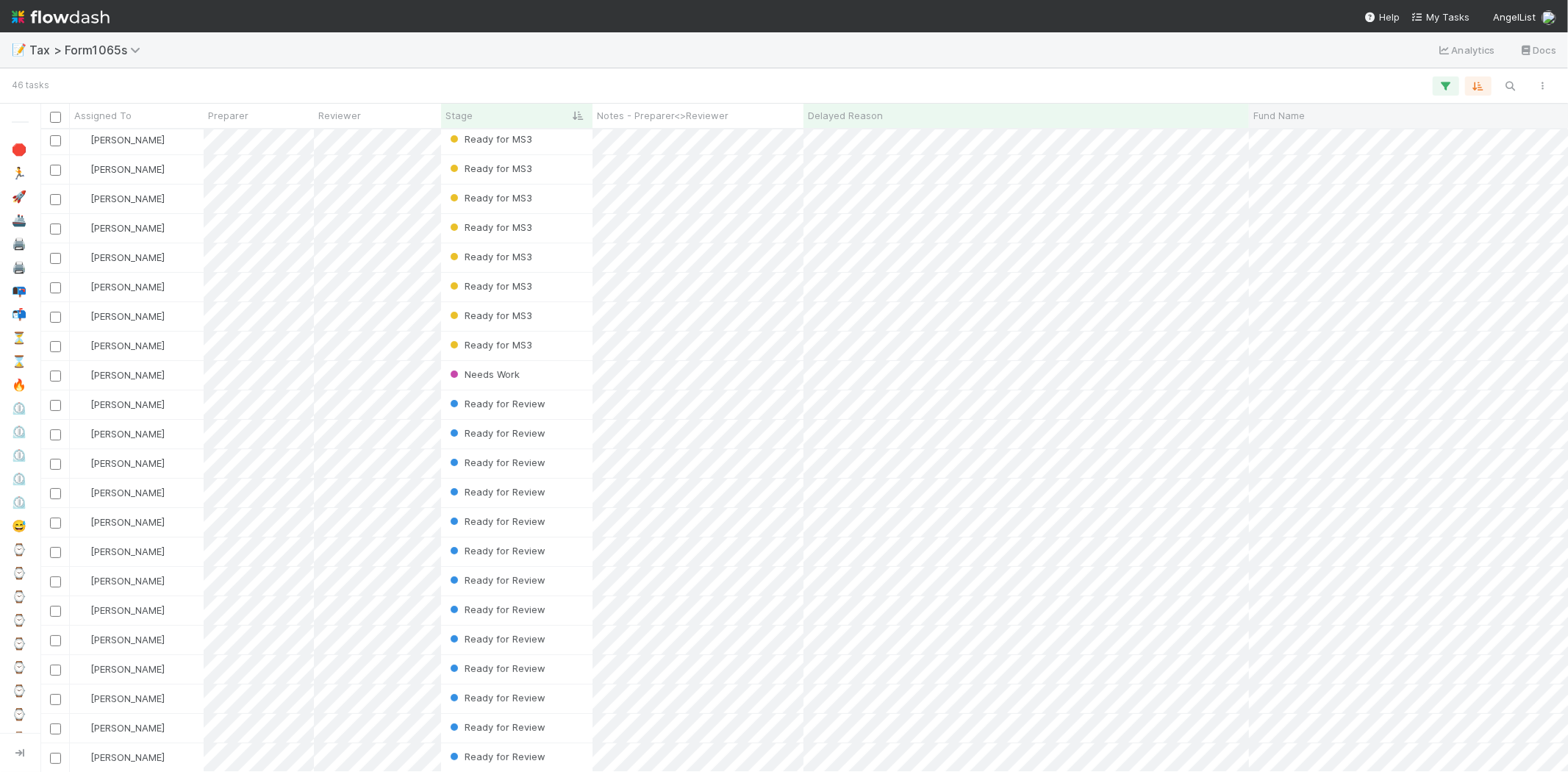
click at [1340, 108] on div "Fund Name" at bounding box center [1441, 116] width 375 height 15
click at [1332, 138] on div "Sort A → Z" at bounding box center [1337, 143] width 168 height 22
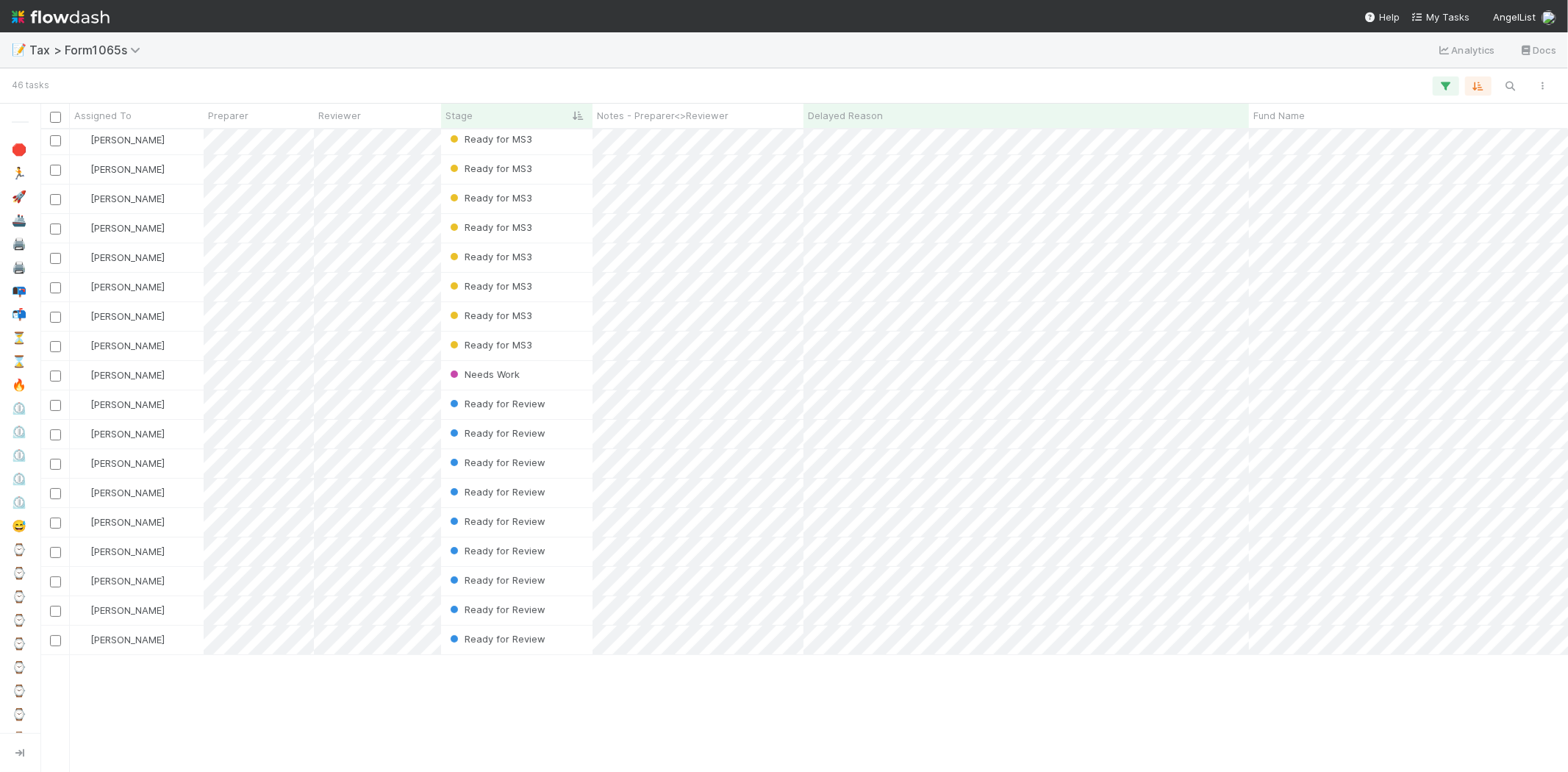
scroll to position [0, 0]
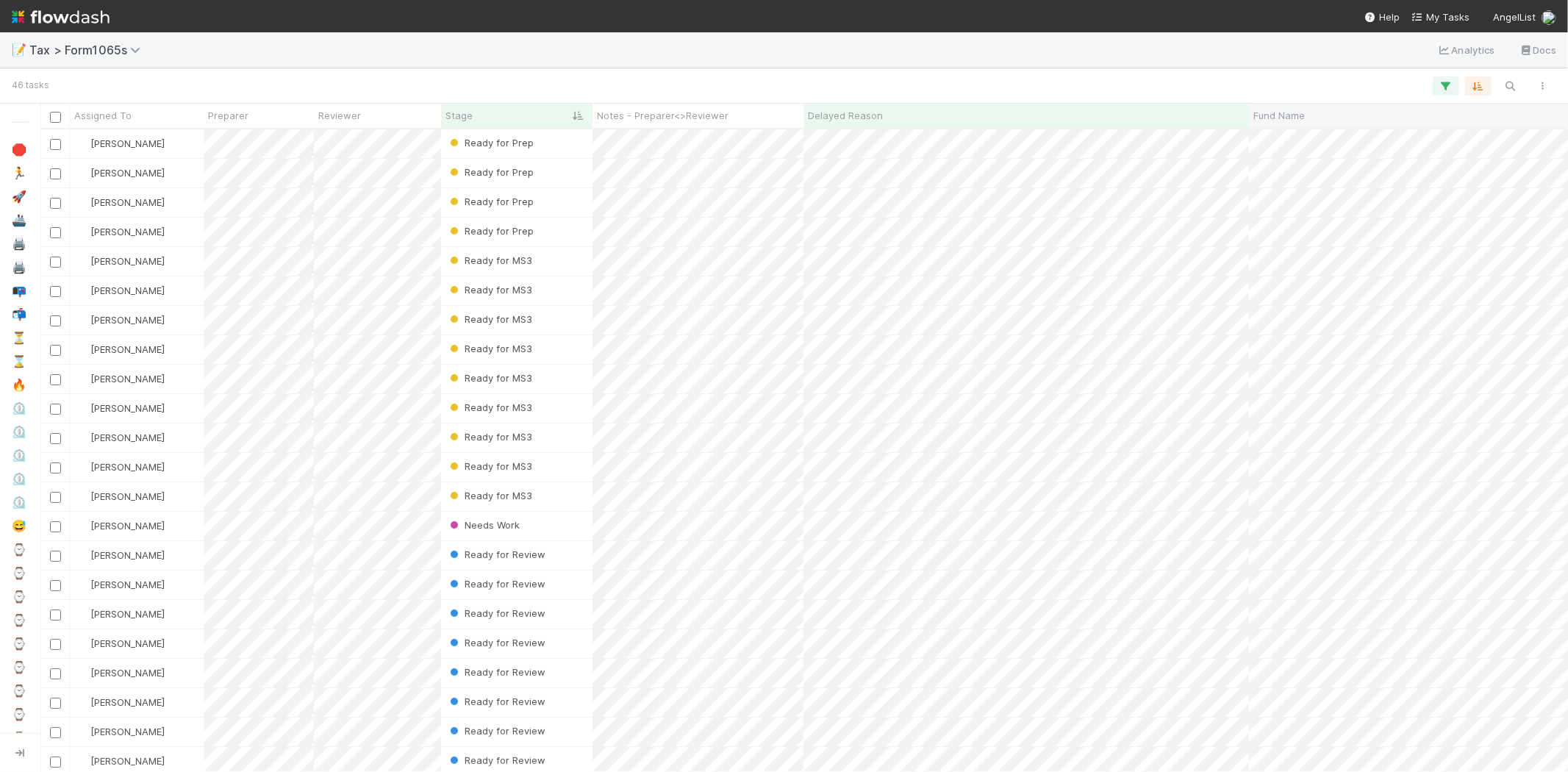
click at [1328, 111] on div "Fund Name" at bounding box center [1441, 116] width 375 height 15
click at [1328, 134] on div "Sort A → Z" at bounding box center [1337, 143] width 168 height 22
click at [1313, 105] on div "Fund Name" at bounding box center [1440, 115] width 383 height 24
click at [1313, 122] on div "Fund Name" at bounding box center [1441, 116] width 375 height 15
click at [1313, 136] on div "Sort A → Z" at bounding box center [1337, 143] width 168 height 22
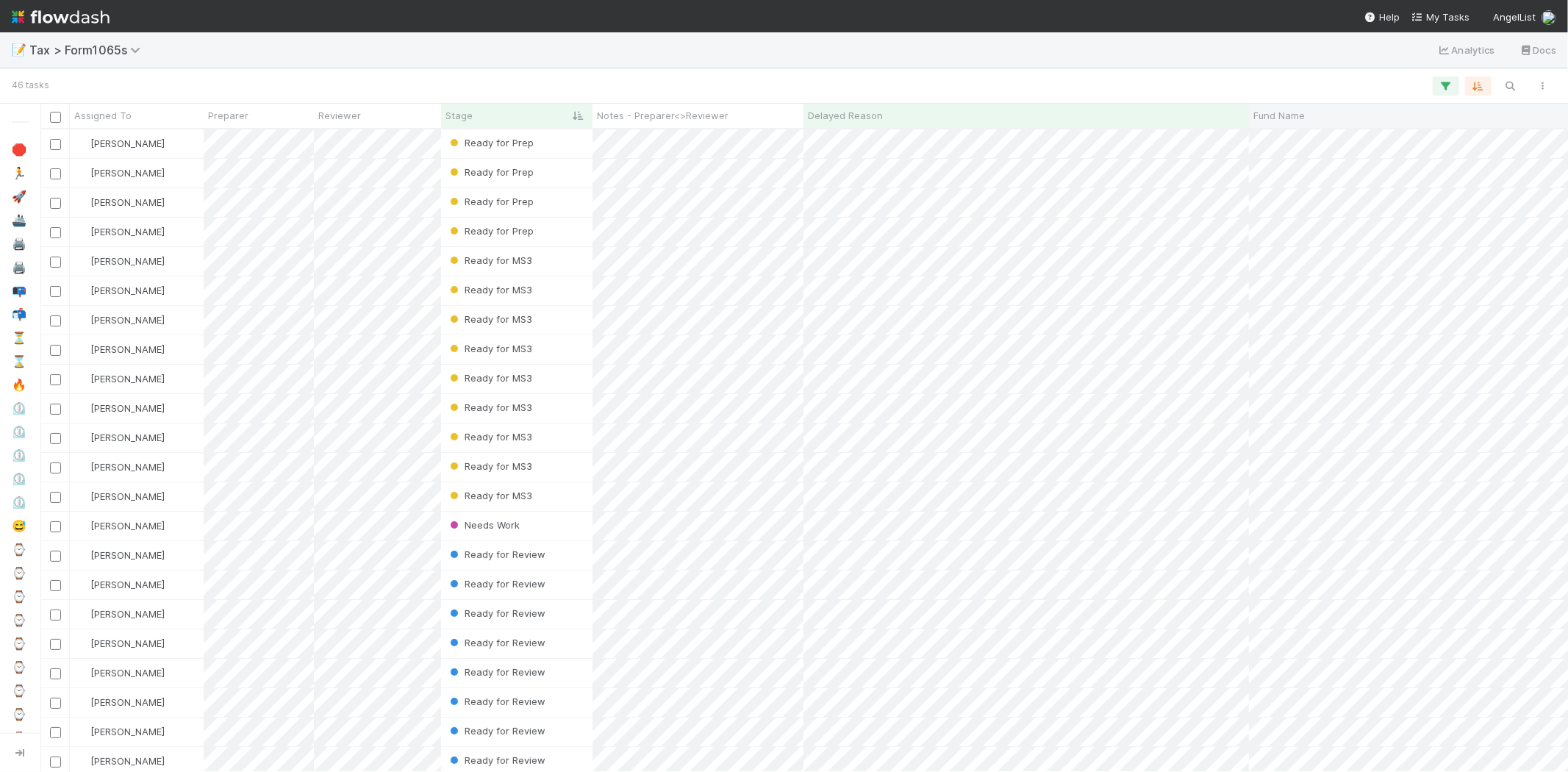
click at [1297, 117] on span "Fund Name" at bounding box center [1279, 116] width 51 height 15
click at [1480, 92] on div "Sort A → Z Sort Z → A Sync" at bounding box center [784, 386] width 1568 height 772
click at [1479, 91] on icon "button" at bounding box center [1479, 86] width 15 height 13
click at [1375, 77] on div "Sort by Stage from First → Last then by Fund Name from A → Z Then by" at bounding box center [784, 386] width 1568 height 772
click at [1326, 117] on div "Fund Name" at bounding box center [1441, 116] width 375 height 15
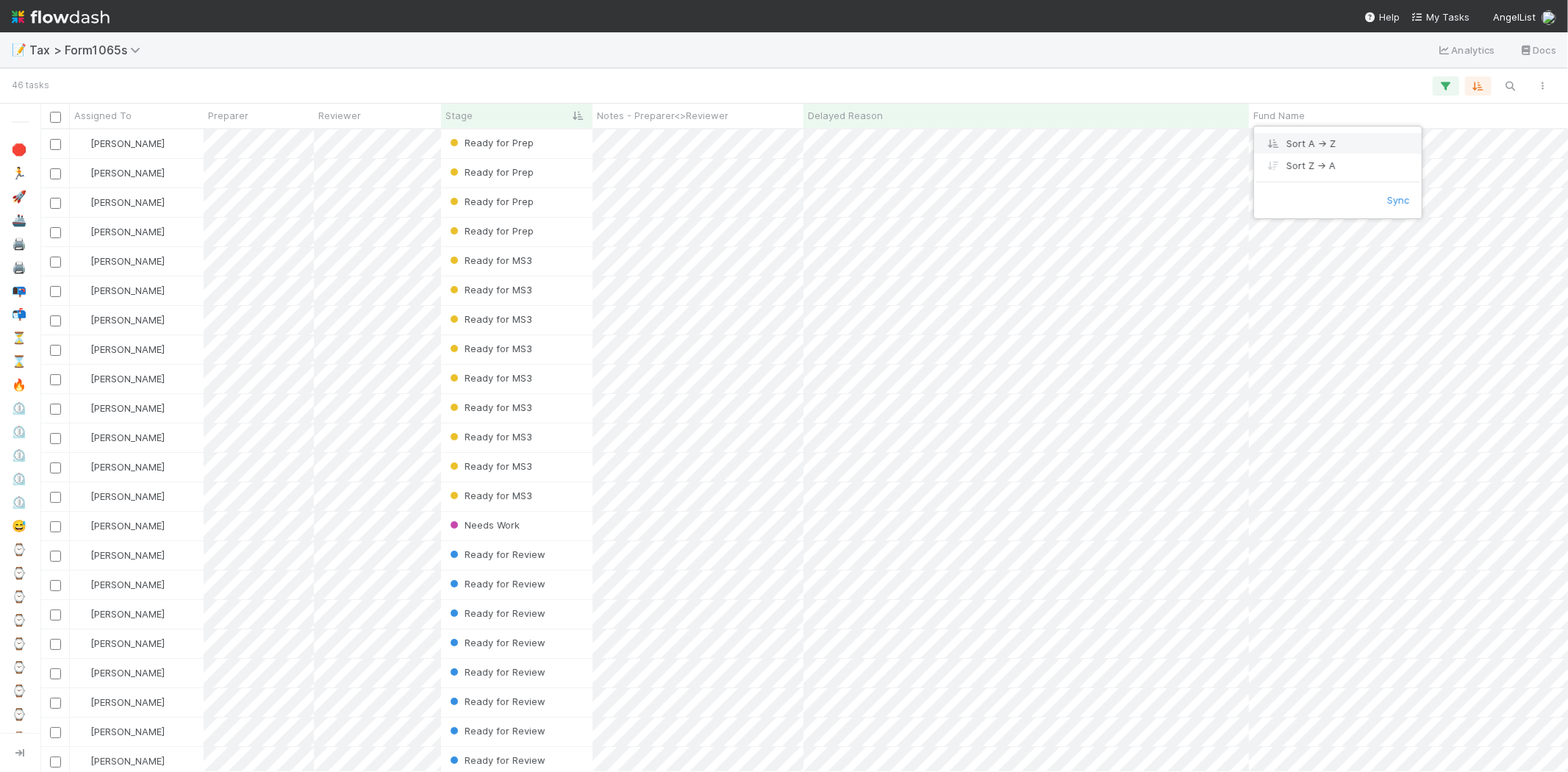
click at [1321, 136] on div "Sort A → Z" at bounding box center [1337, 143] width 168 height 22
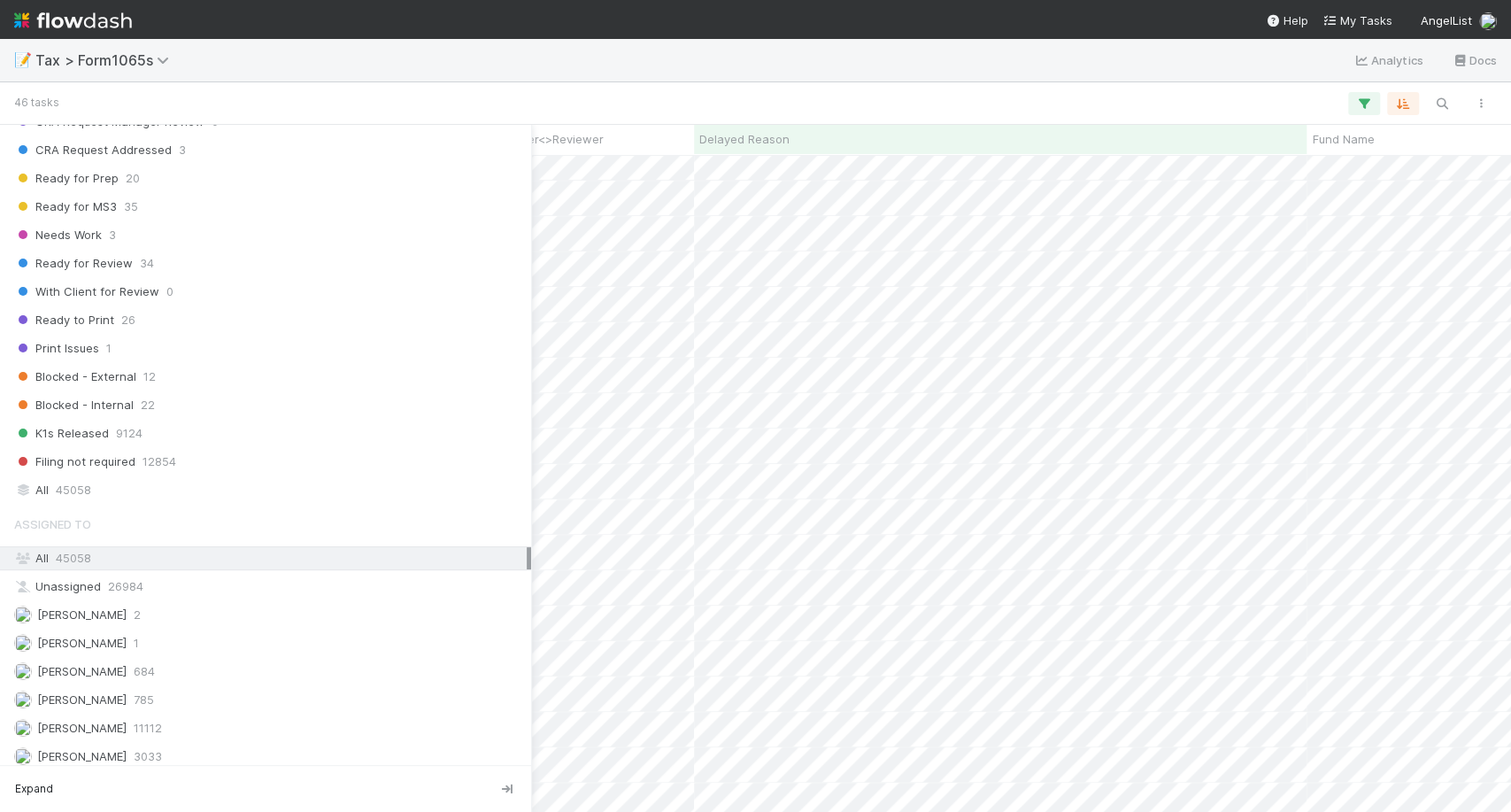
scroll to position [1480, 0]
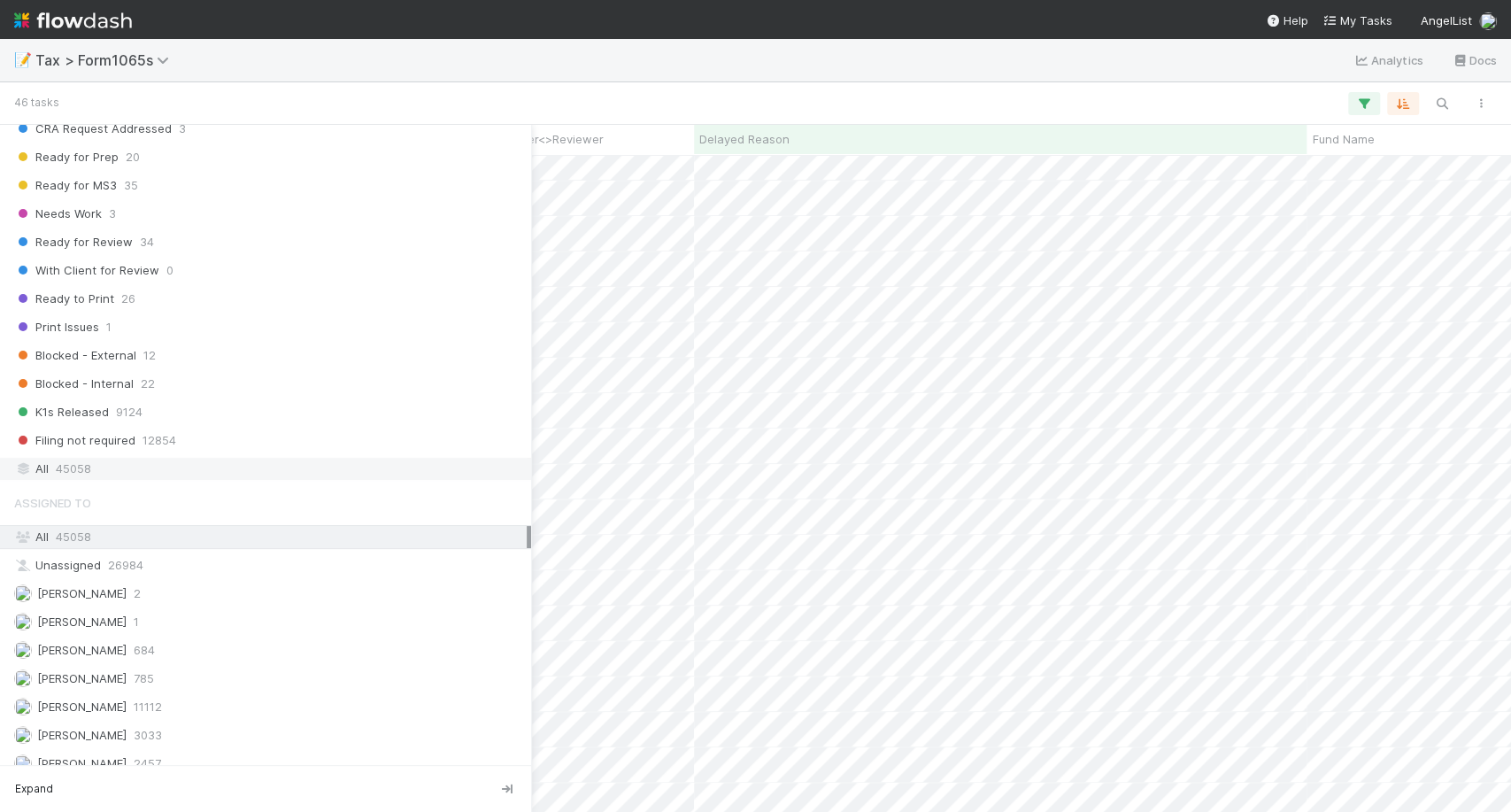
click at [128, 458] on div "All 45058" at bounding box center [270, 469] width 513 height 22
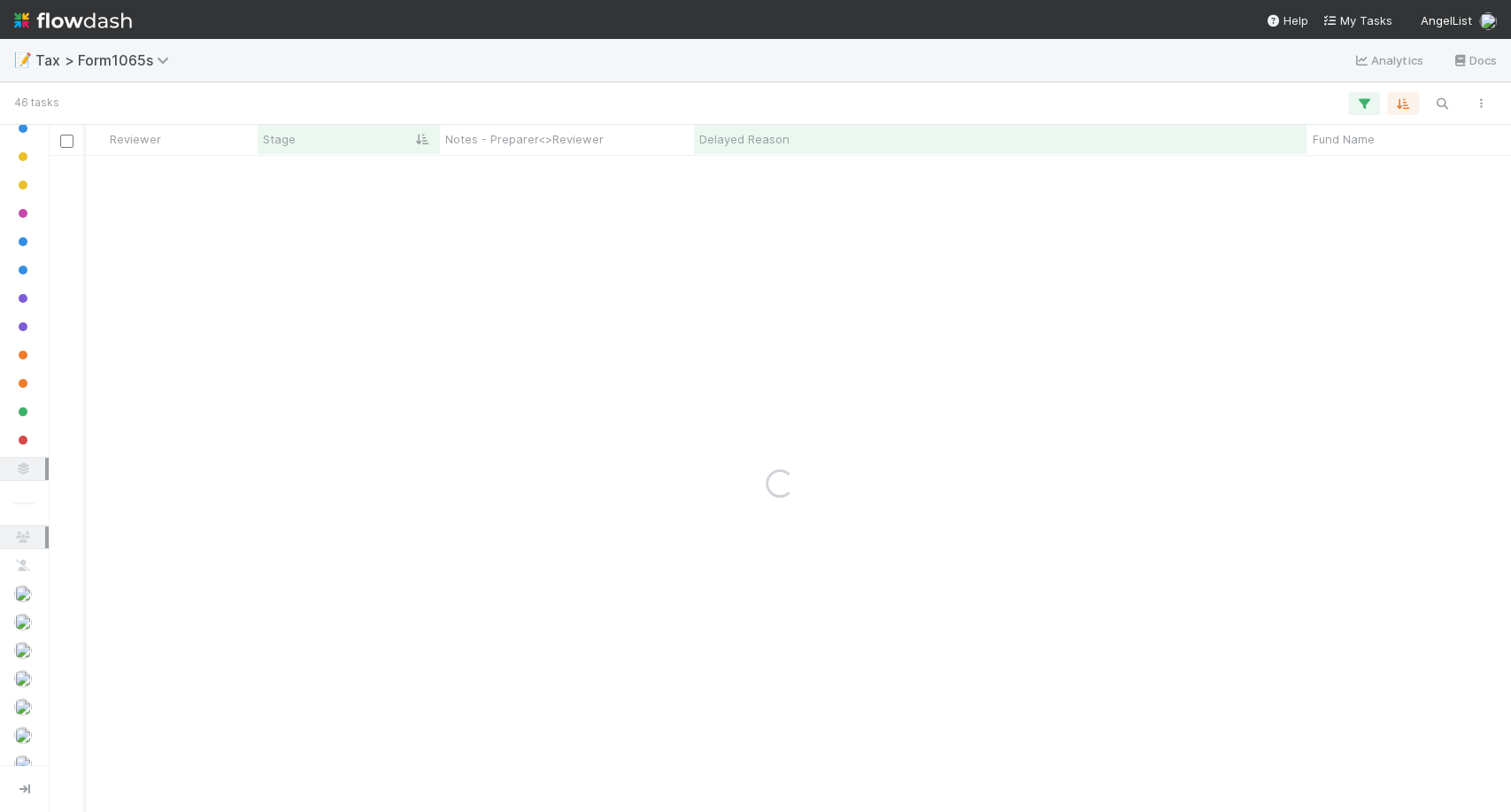
scroll to position [1477, 0]
click at [1448, 102] on icon "button" at bounding box center [1442, 103] width 18 height 16
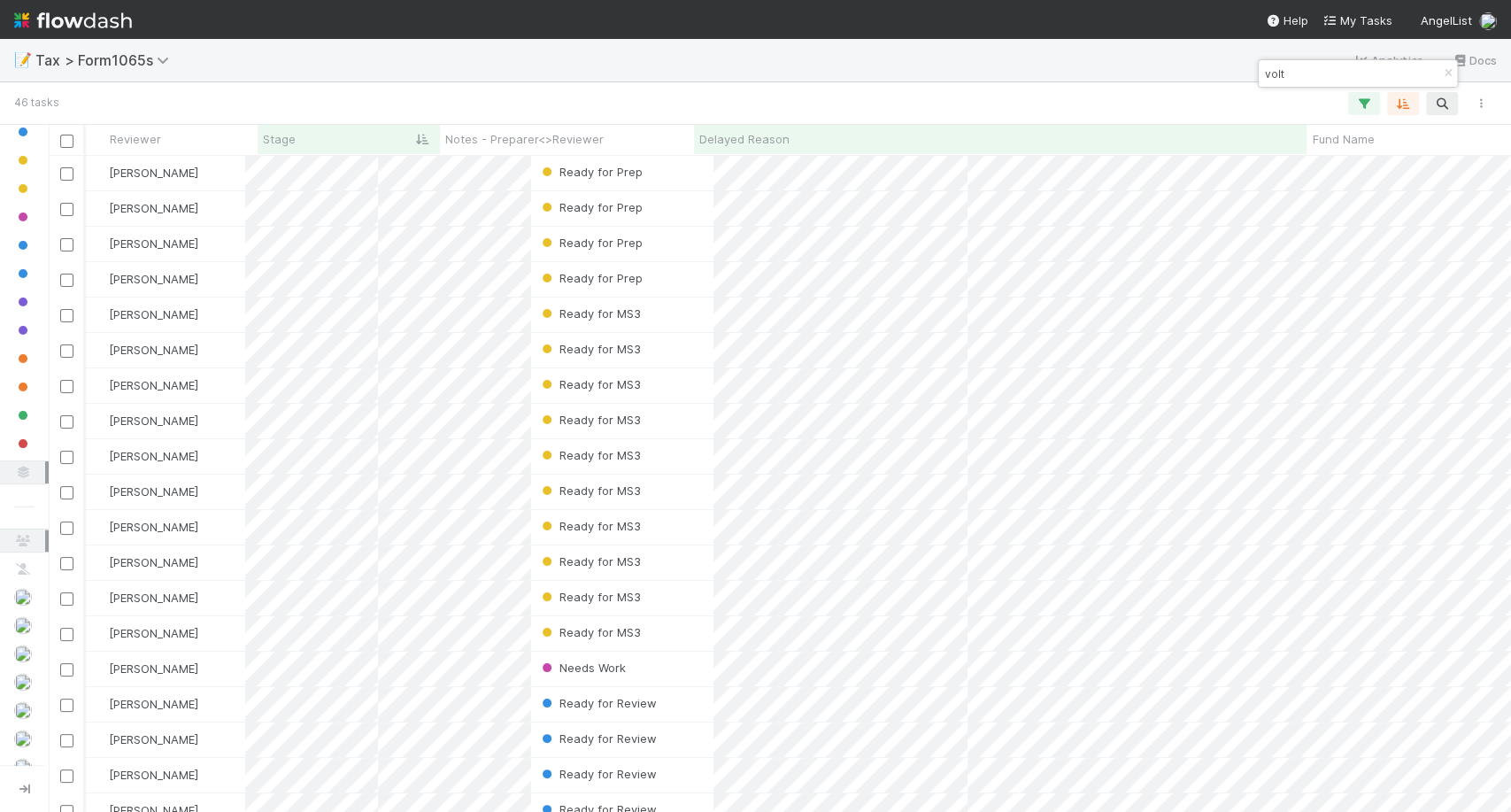
scroll to position [0, 0]
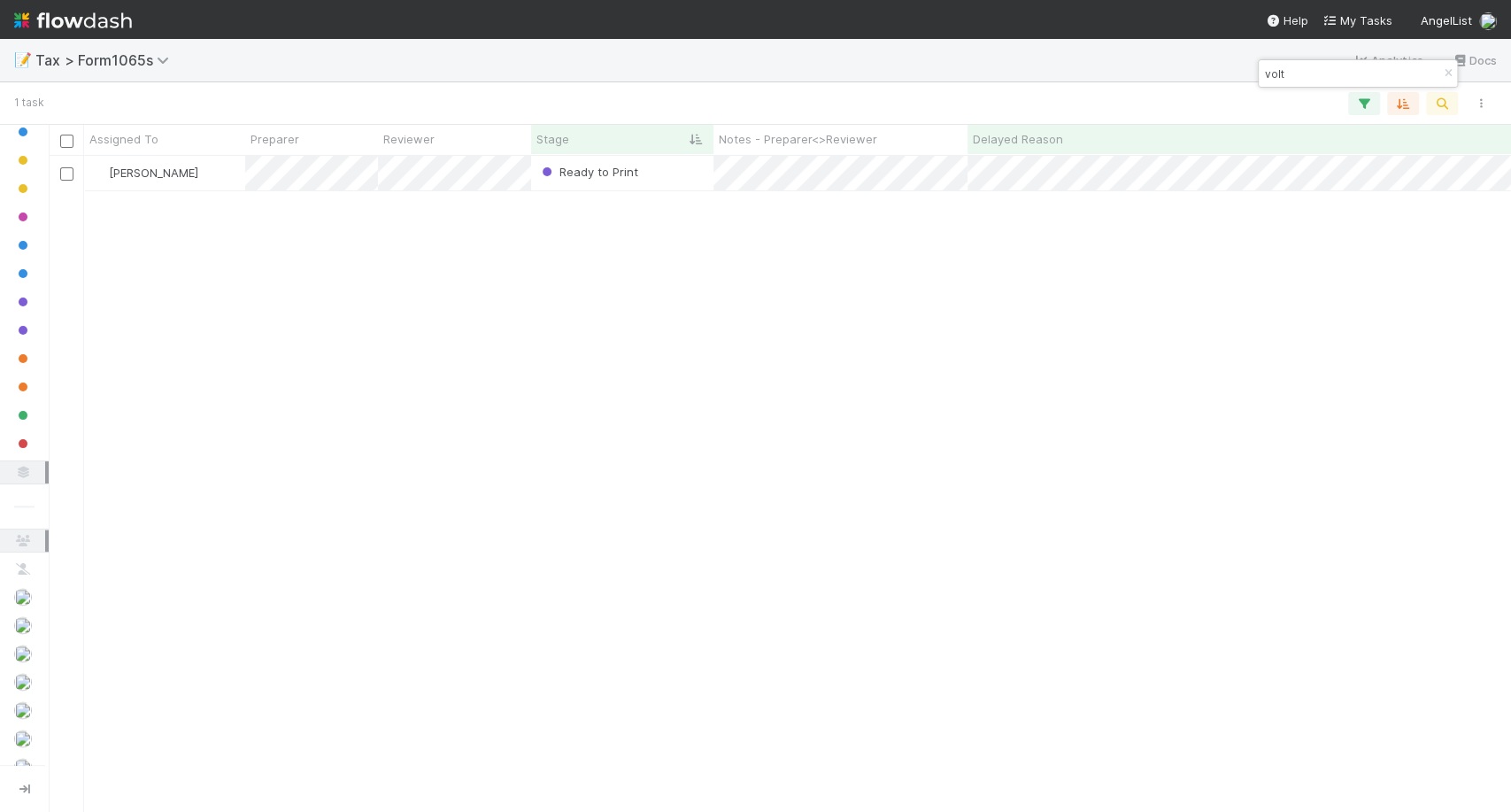
type input "volt"
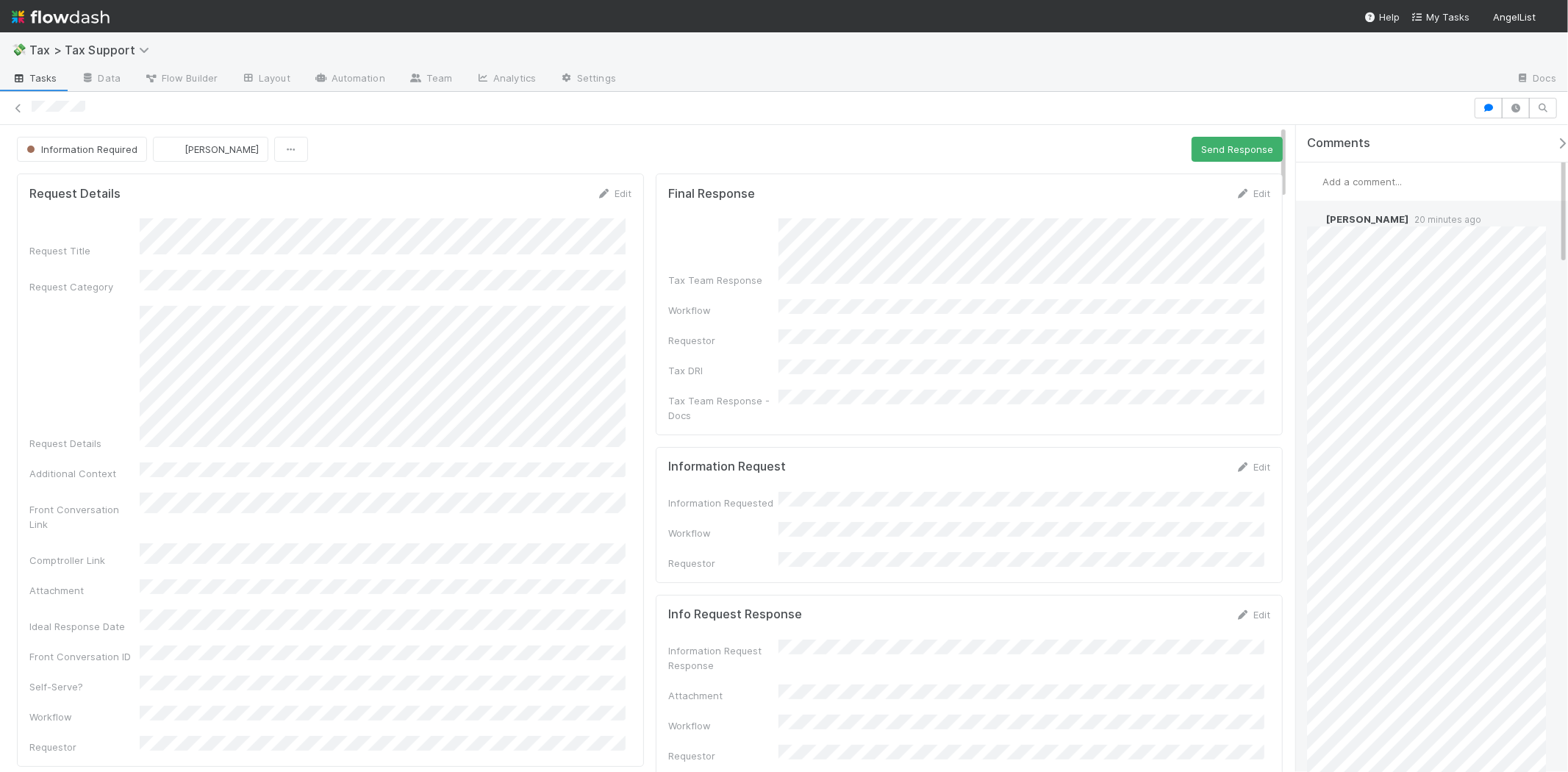
scroll to position [408, 0]
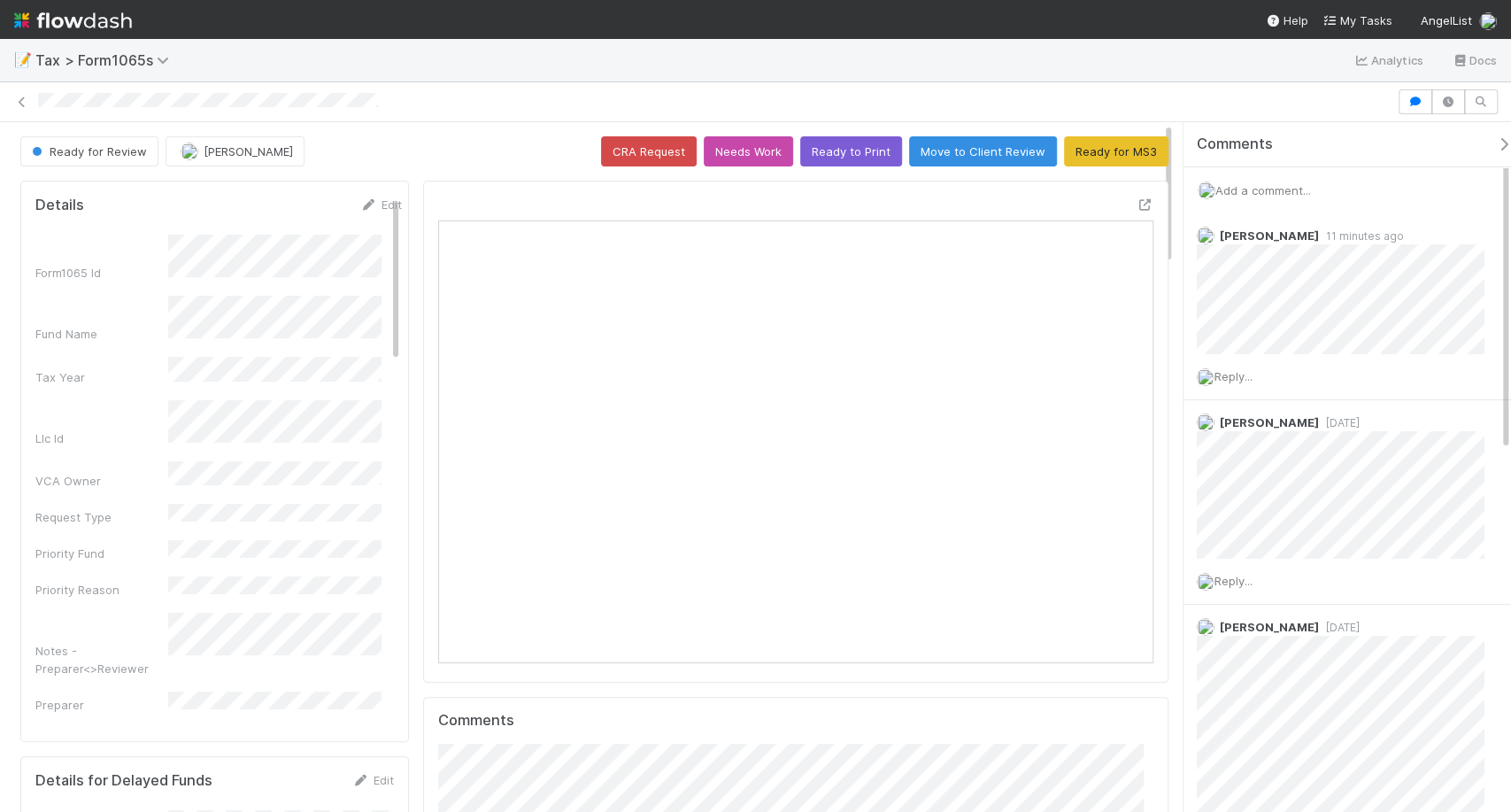
click at [1255, 196] on span "Add a comment..." at bounding box center [1263, 190] width 96 height 14
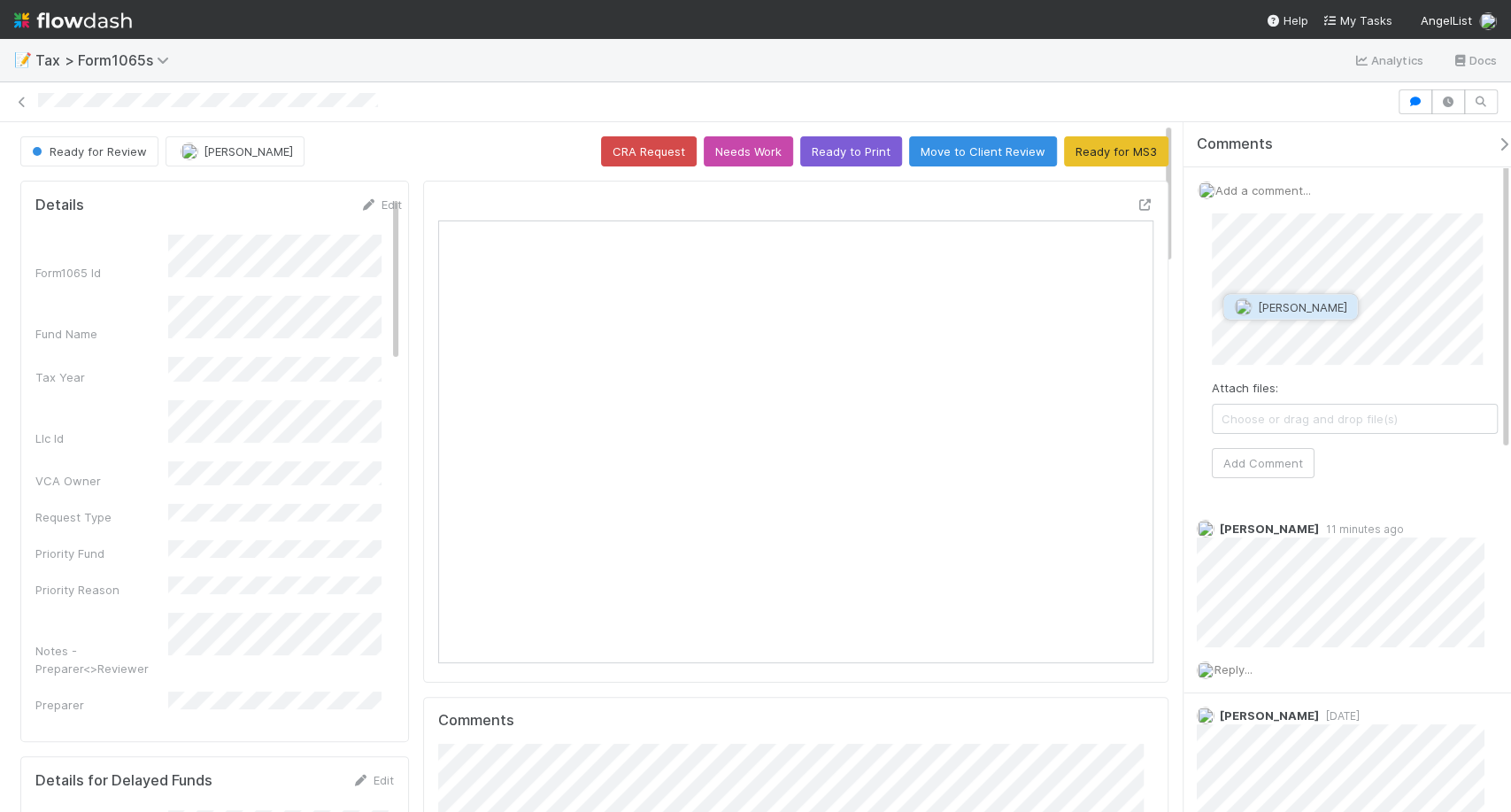
click at [1327, 307] on span "[PERSON_NAME]" at bounding box center [1302, 307] width 90 height 14
click at [1246, 466] on button "Add Comment" at bounding box center [1263, 463] width 103 height 30
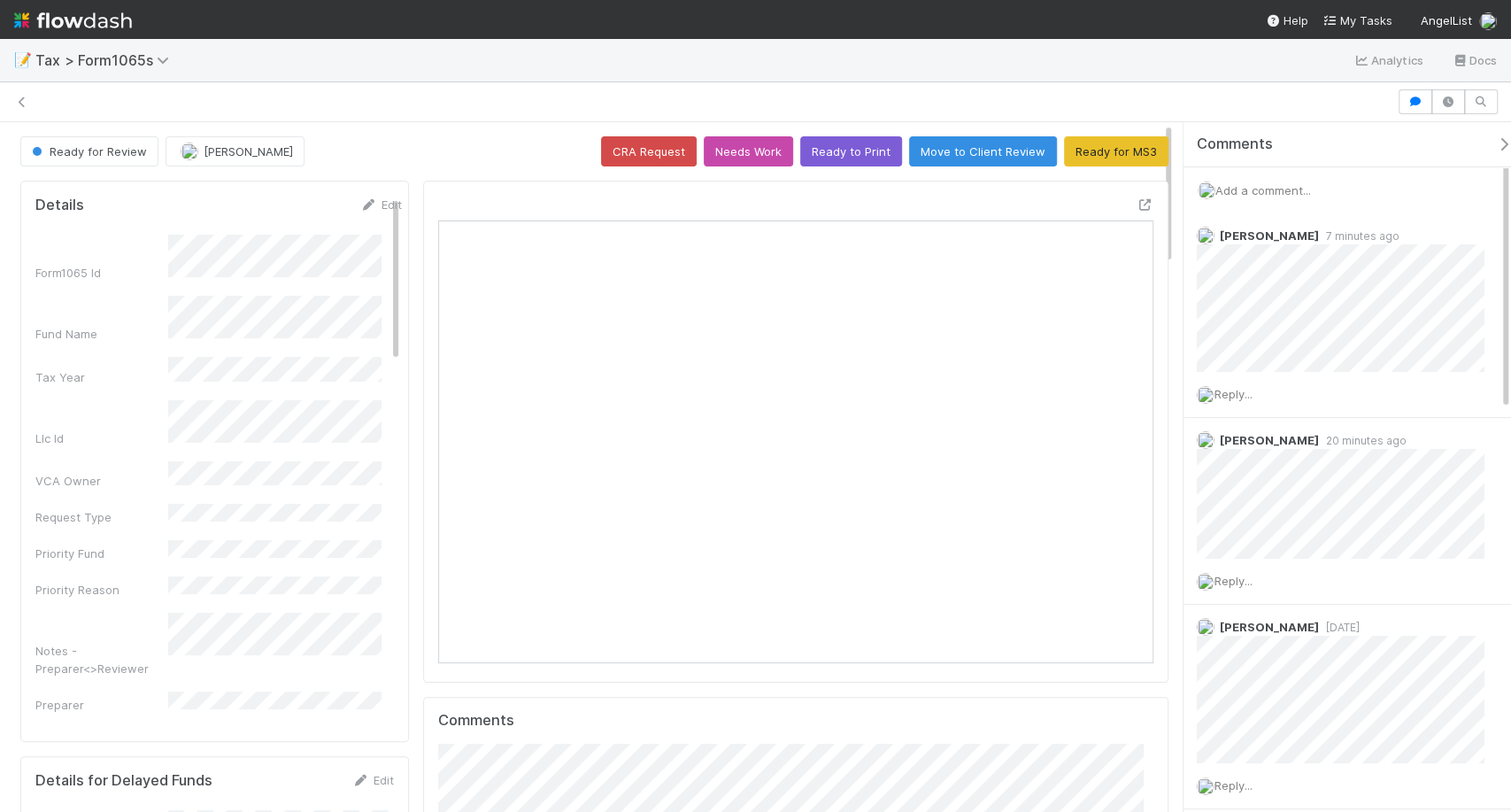
scroll to position [15, 15]
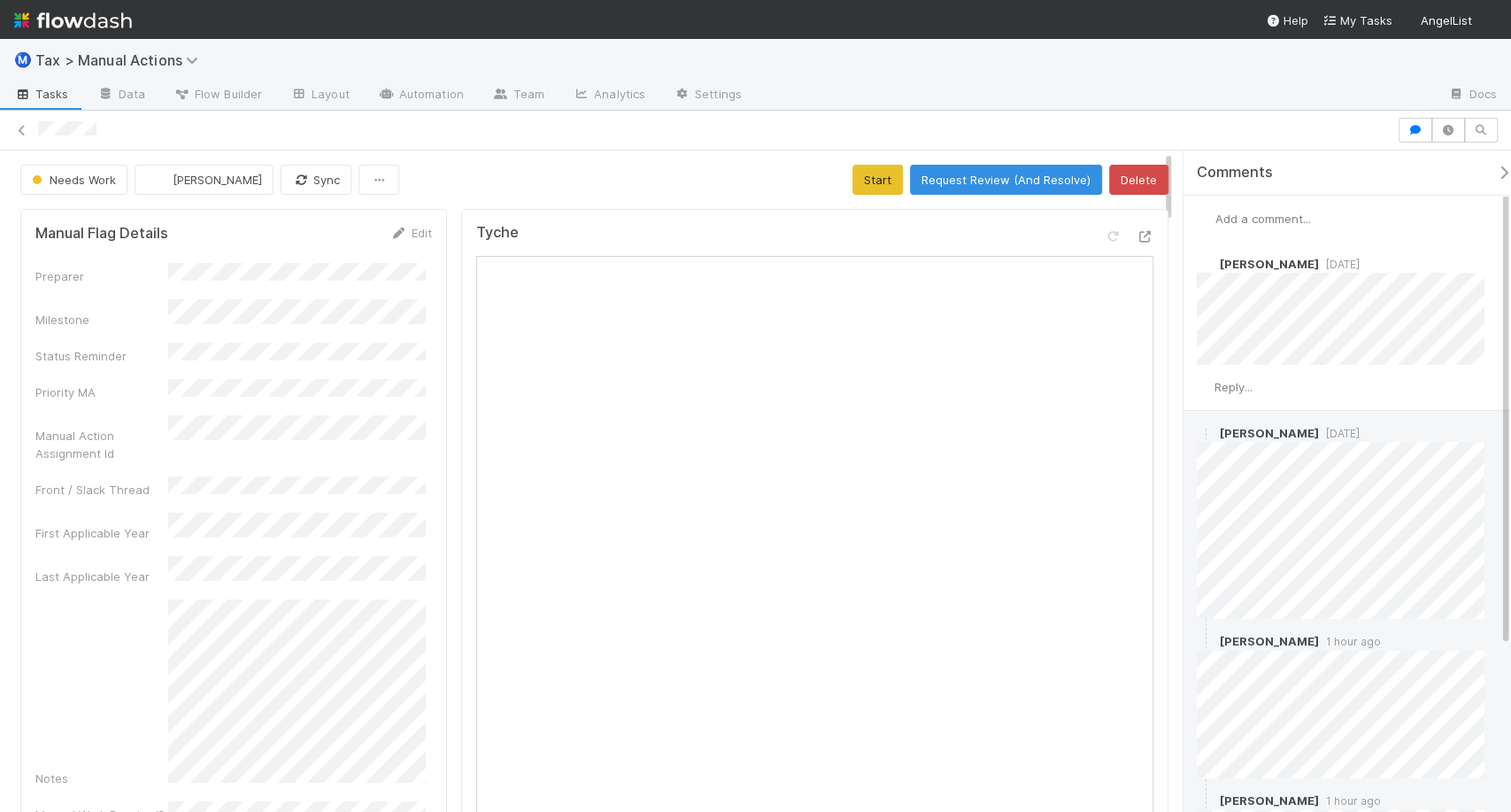
scroll to position [220, 0]
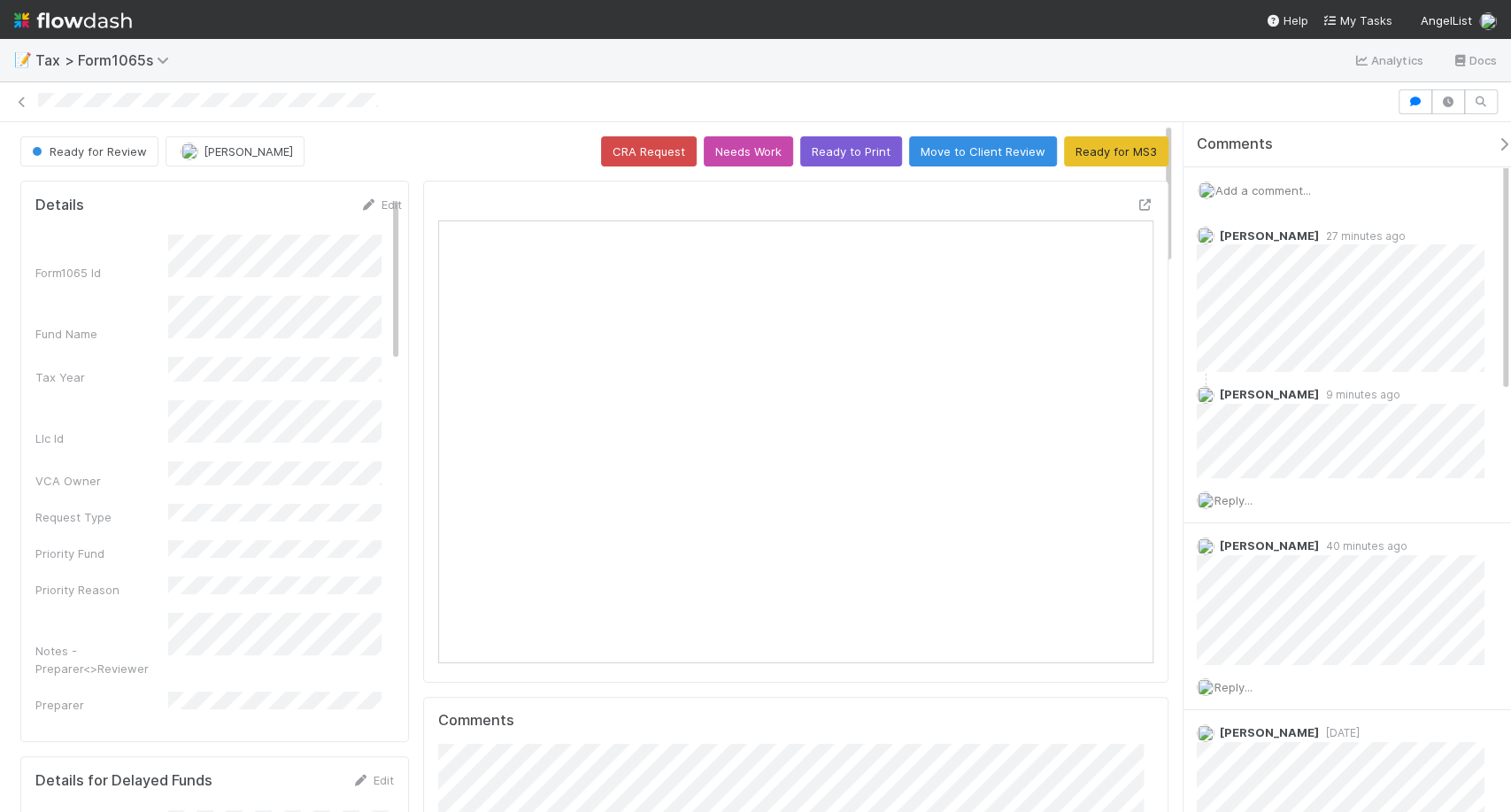
scroll to position [345, 691]
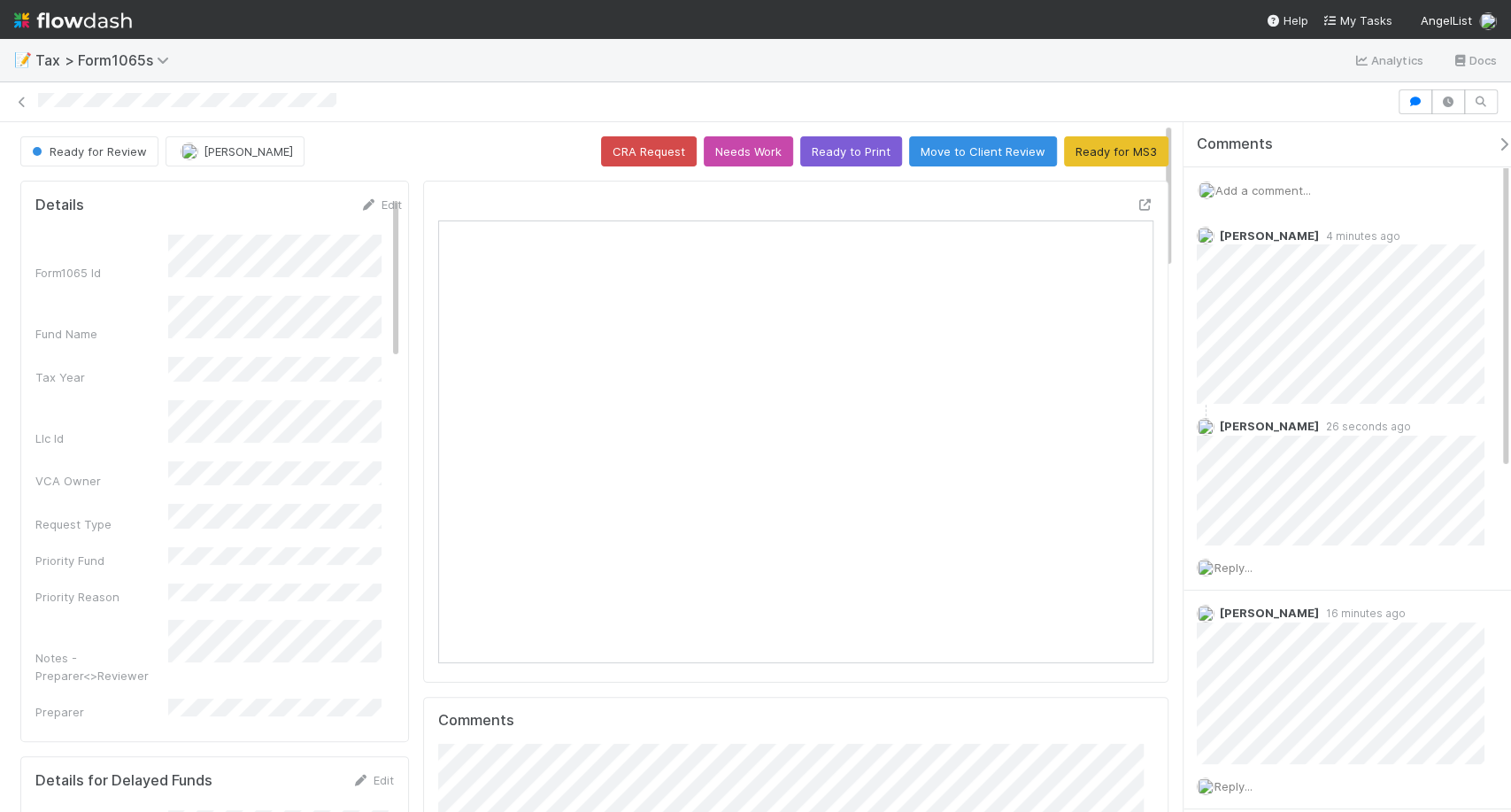
scroll to position [345, 691]
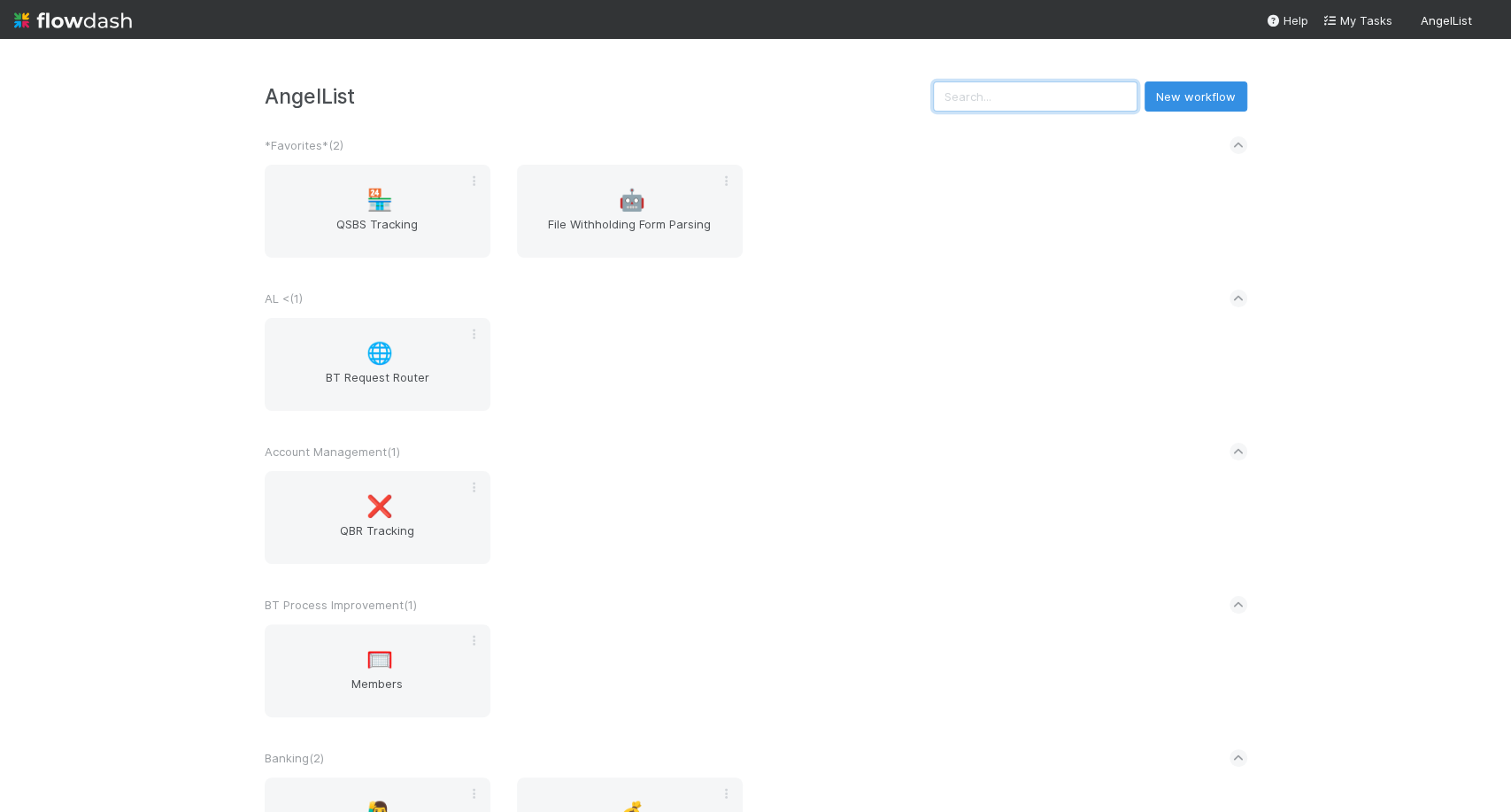
click at [972, 100] on input "text" at bounding box center [1034, 97] width 204 height 30
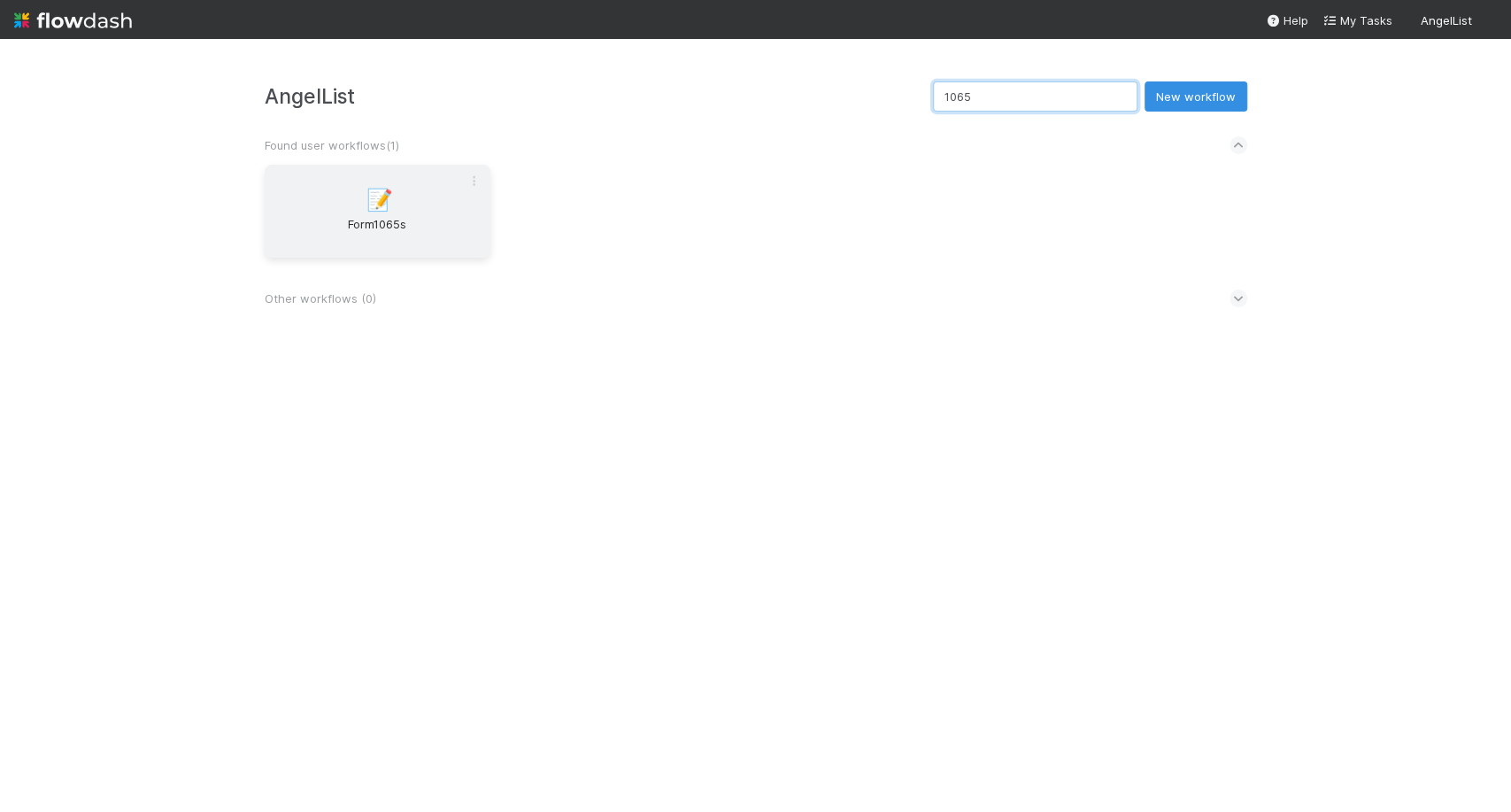
type input "1065"
click at [388, 235] on span "Form1065s" at bounding box center [377, 233] width 212 height 36
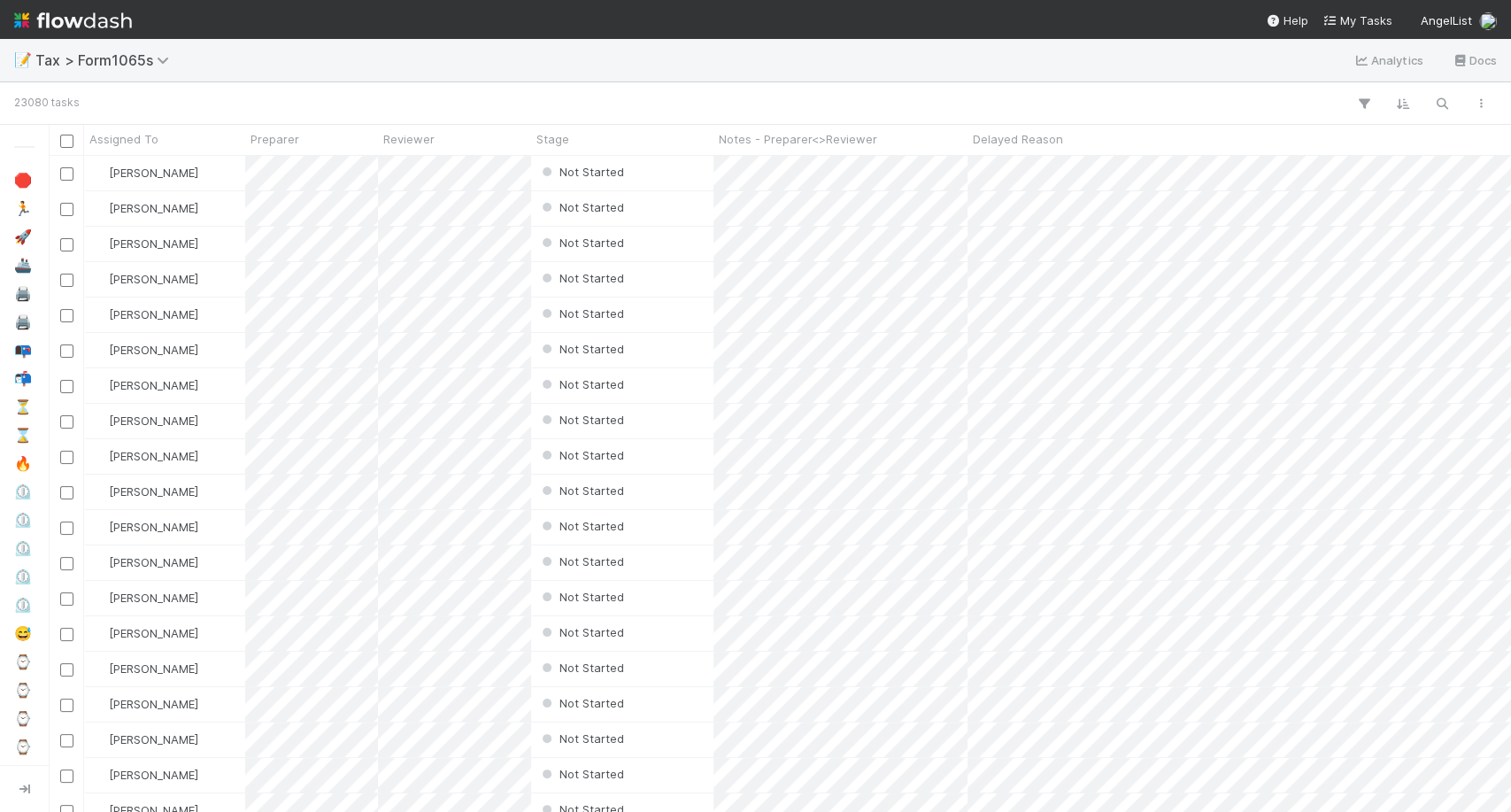
scroll to position [640, 1446]
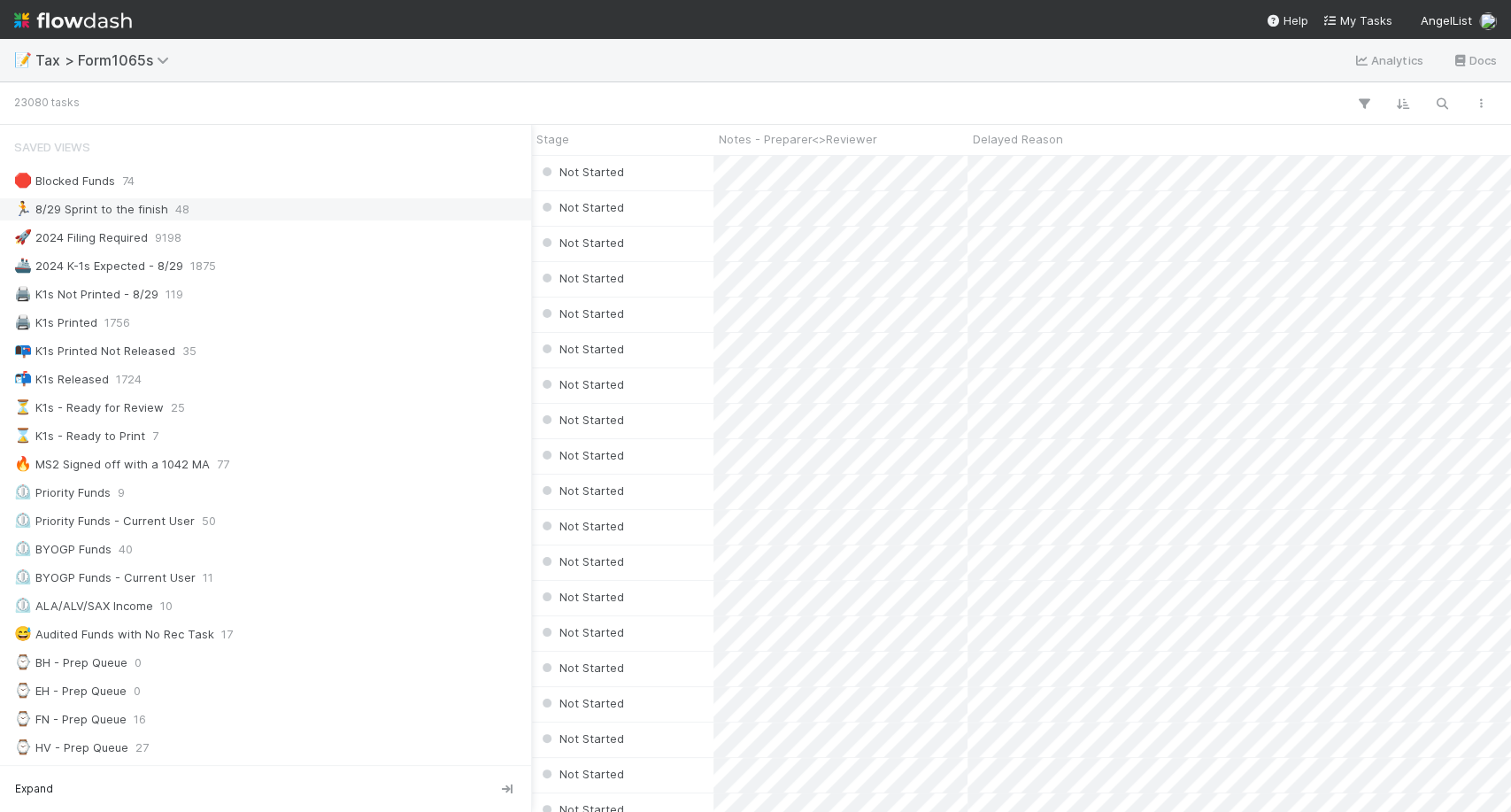
click at [134, 205] on div "🏃 8/29 Sprint to the finish" at bounding box center [91, 209] width 154 height 22
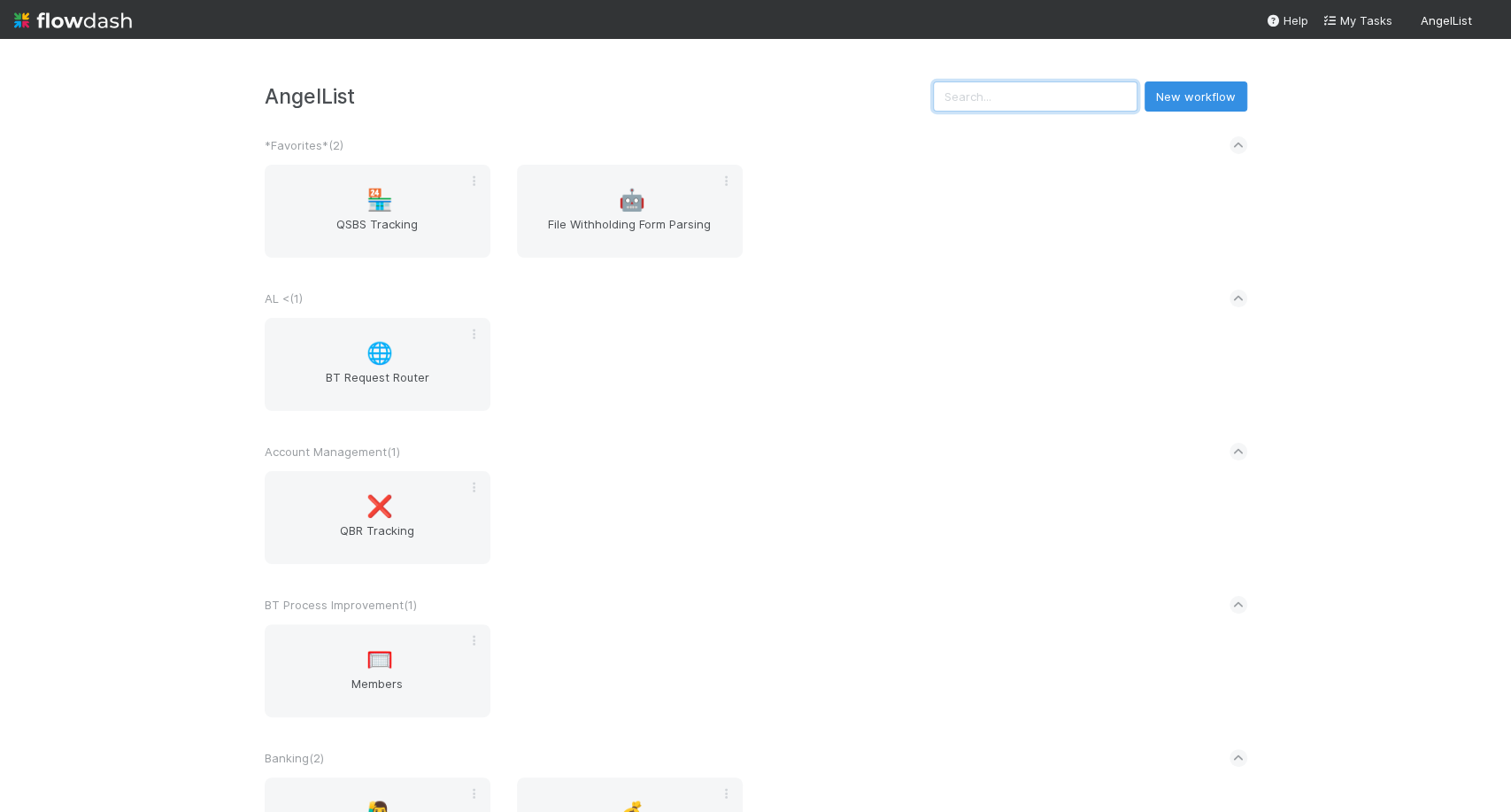
click at [1101, 106] on input "text" at bounding box center [1034, 97] width 204 height 30
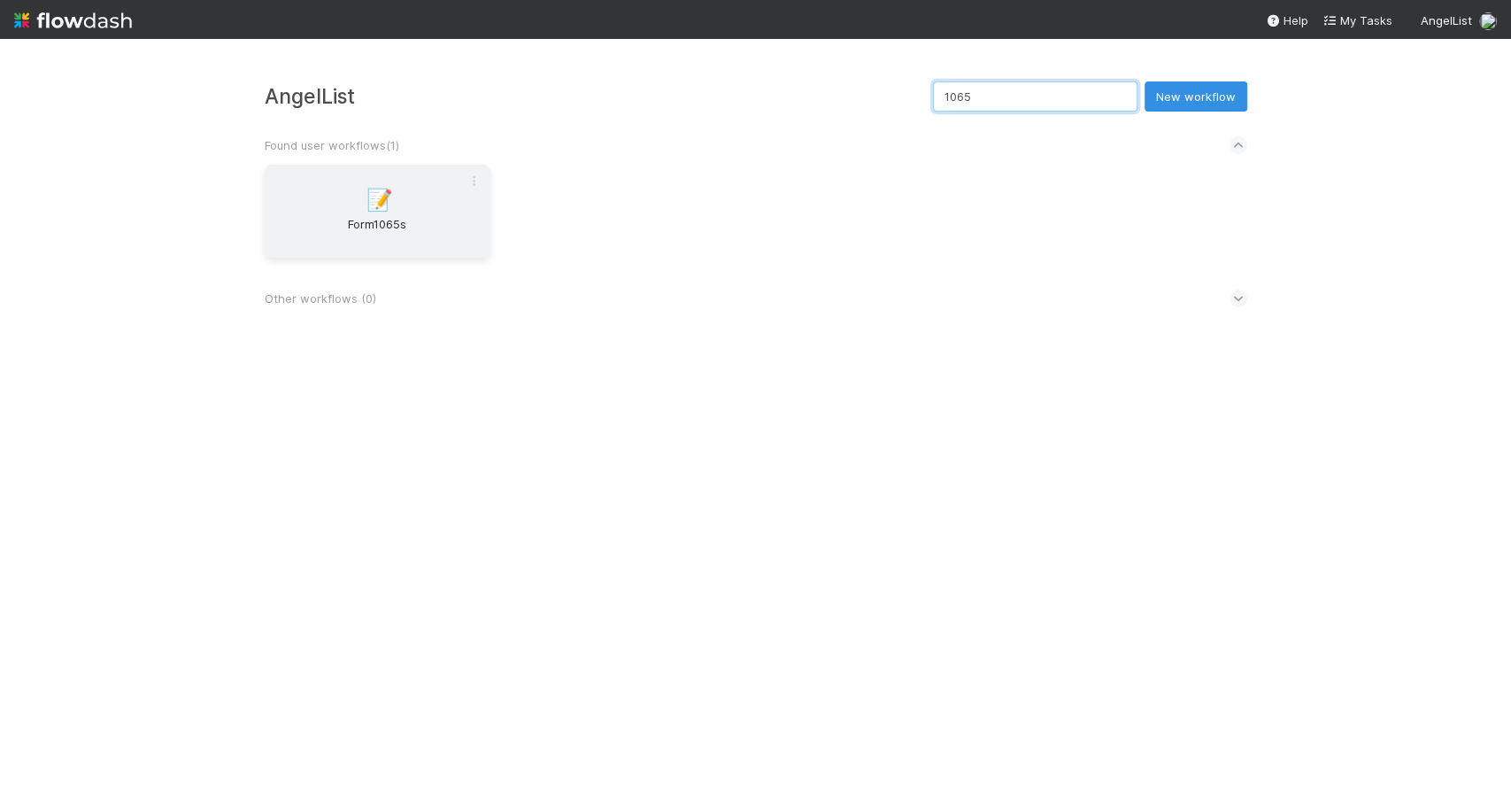
type input "1065"
click at [318, 208] on div "📝 Form1065s" at bounding box center [377, 210] width 226 height 93
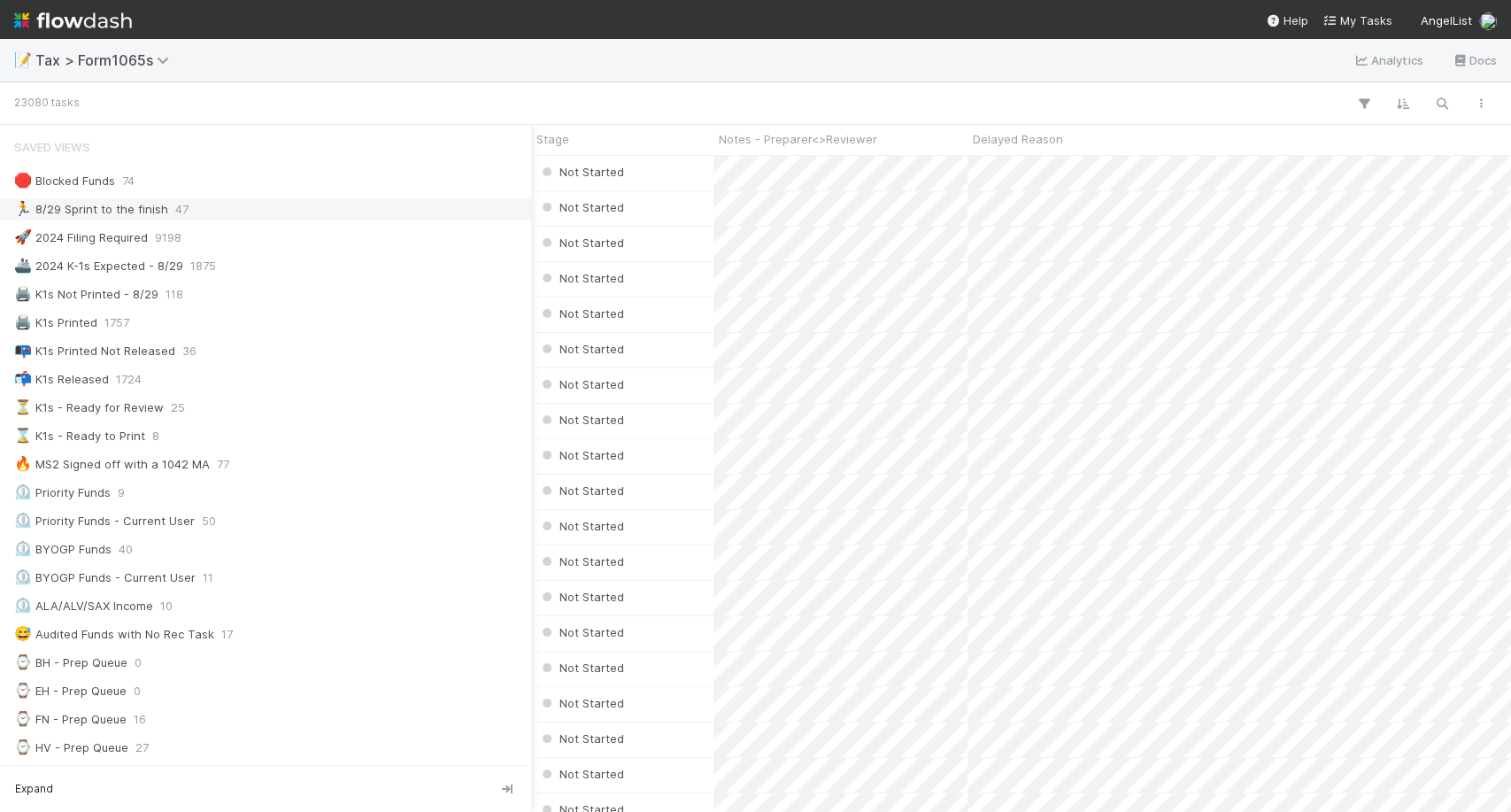
click at [156, 217] on div "🏃 8/29 Sprint to the finish" at bounding box center [91, 209] width 154 height 22
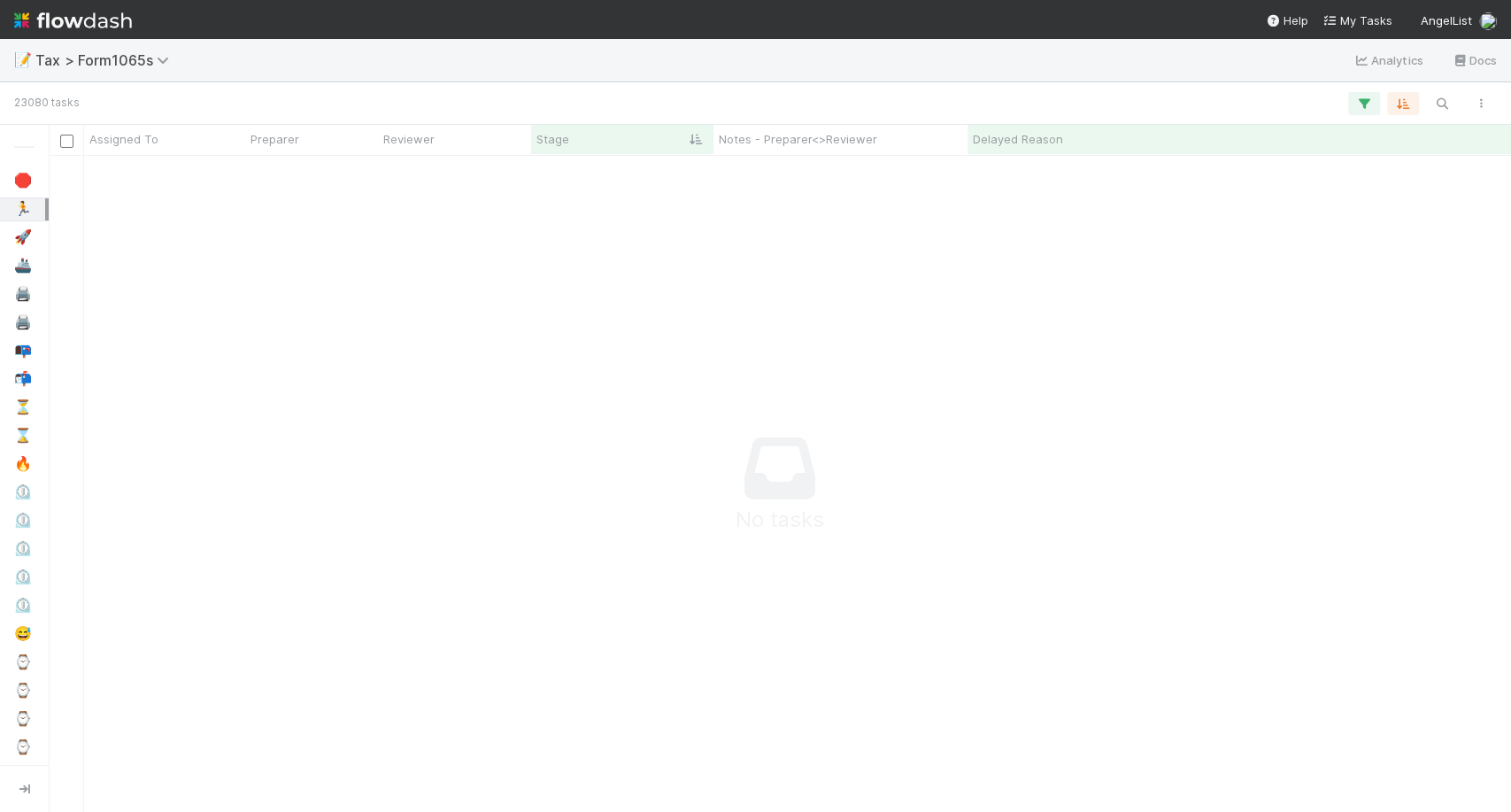
scroll to position [625, 1431]
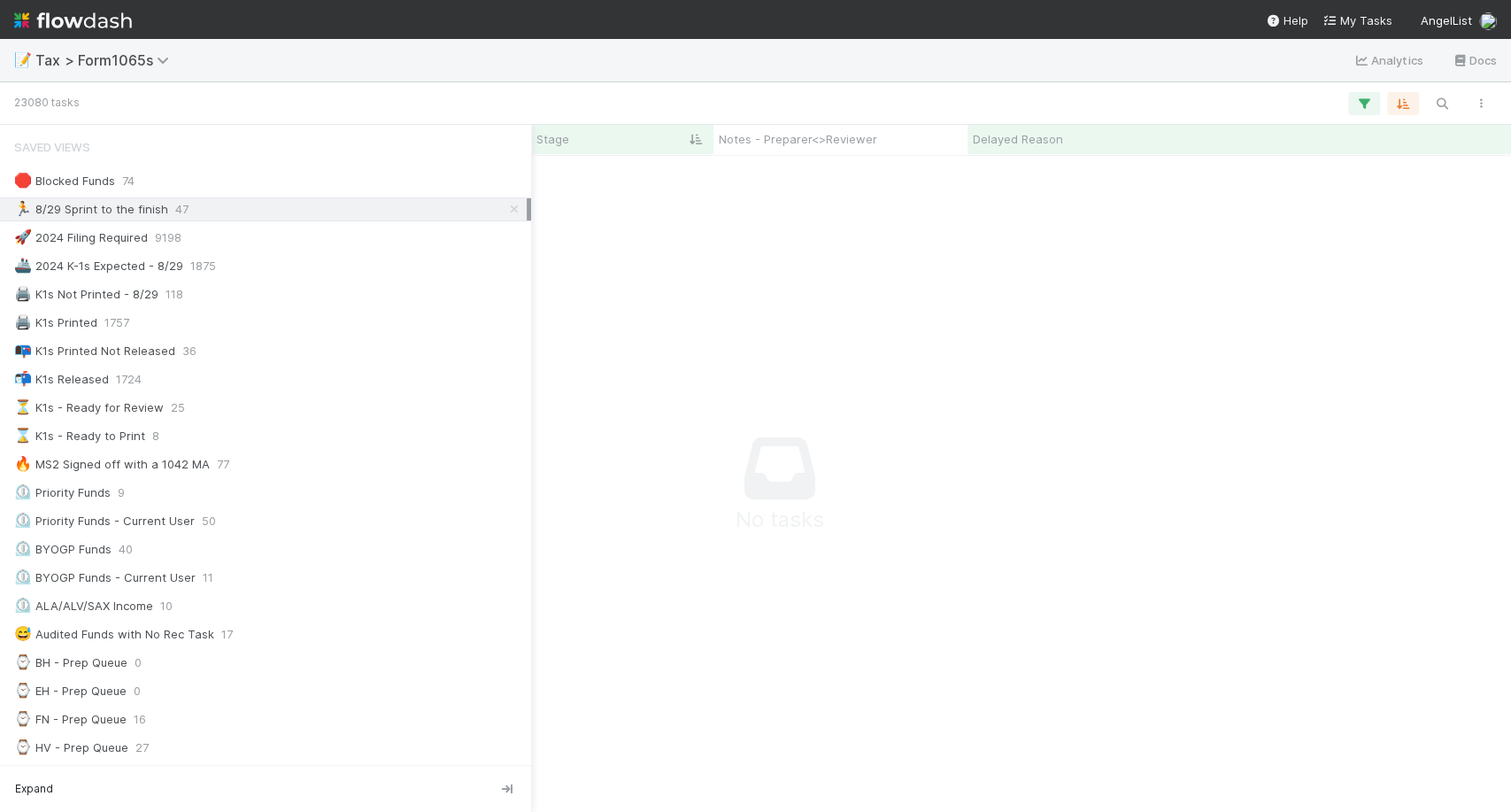
click at [506, 206] on icon at bounding box center [515, 210] width 18 height 12
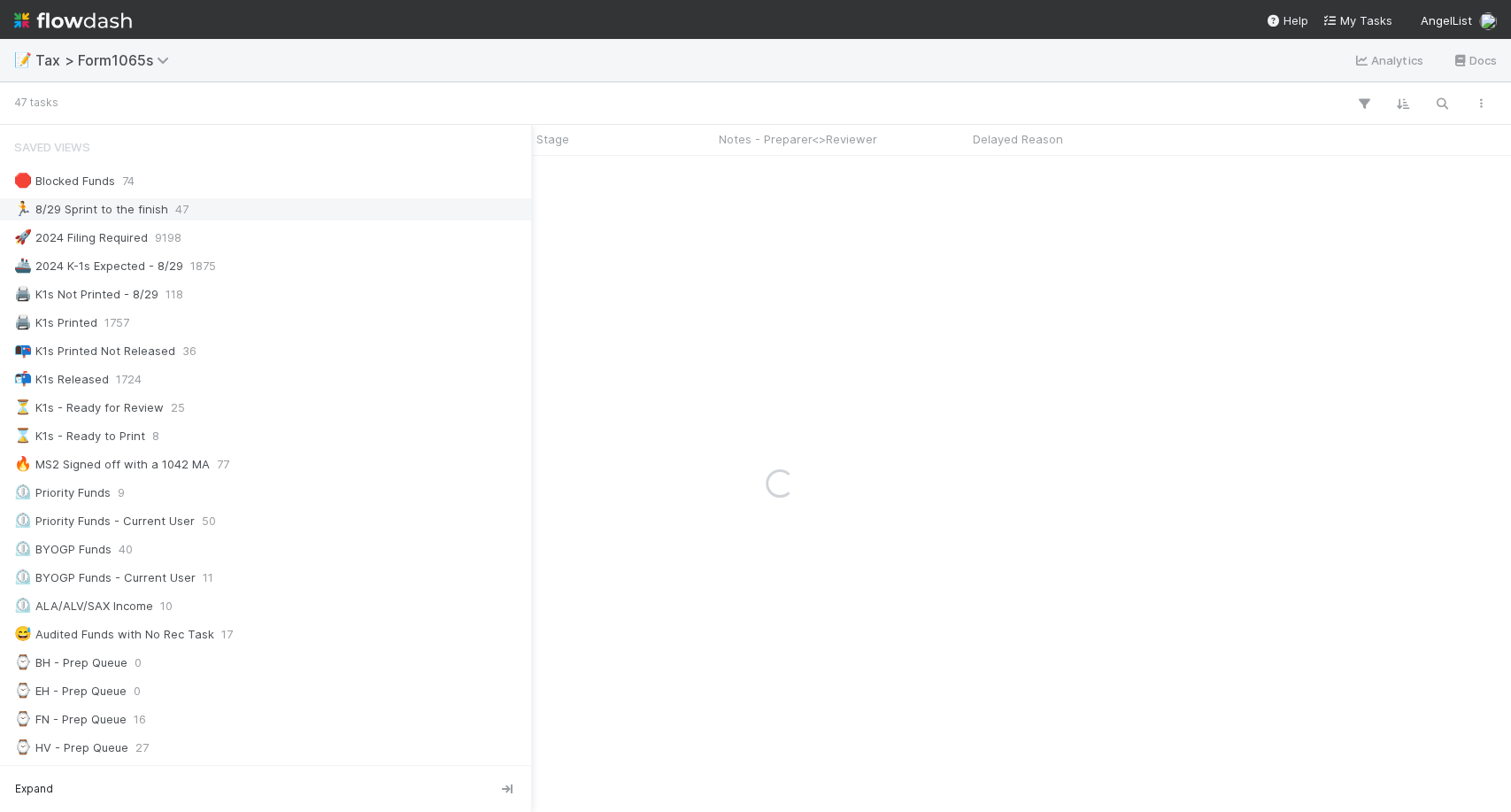
click at [328, 204] on div "🏃 8/29 Sprint to the finish 47" at bounding box center [270, 209] width 513 height 22
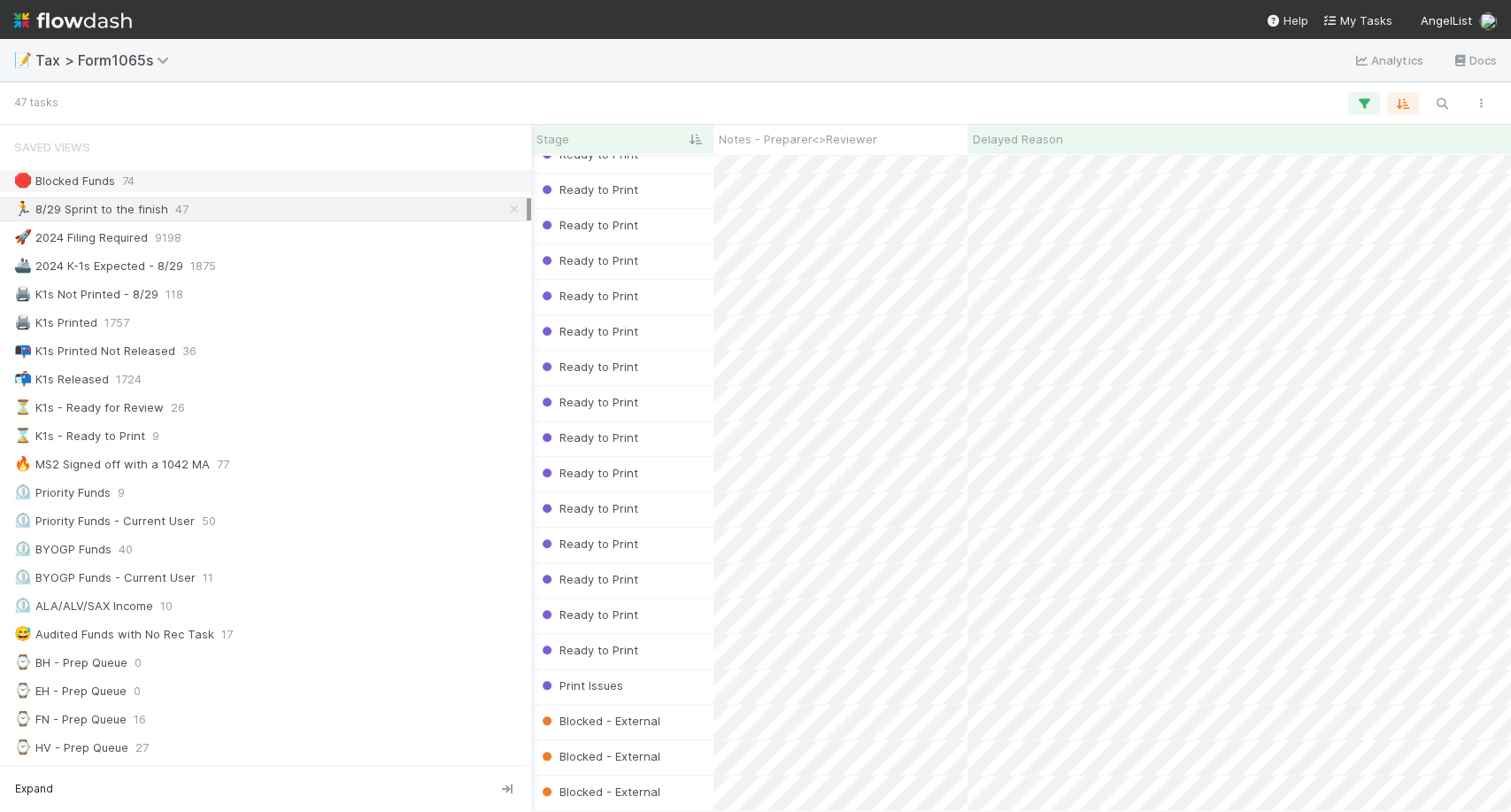
click at [56, 170] on div "🛑 Blocked Funds" at bounding box center [64, 181] width 101 height 22
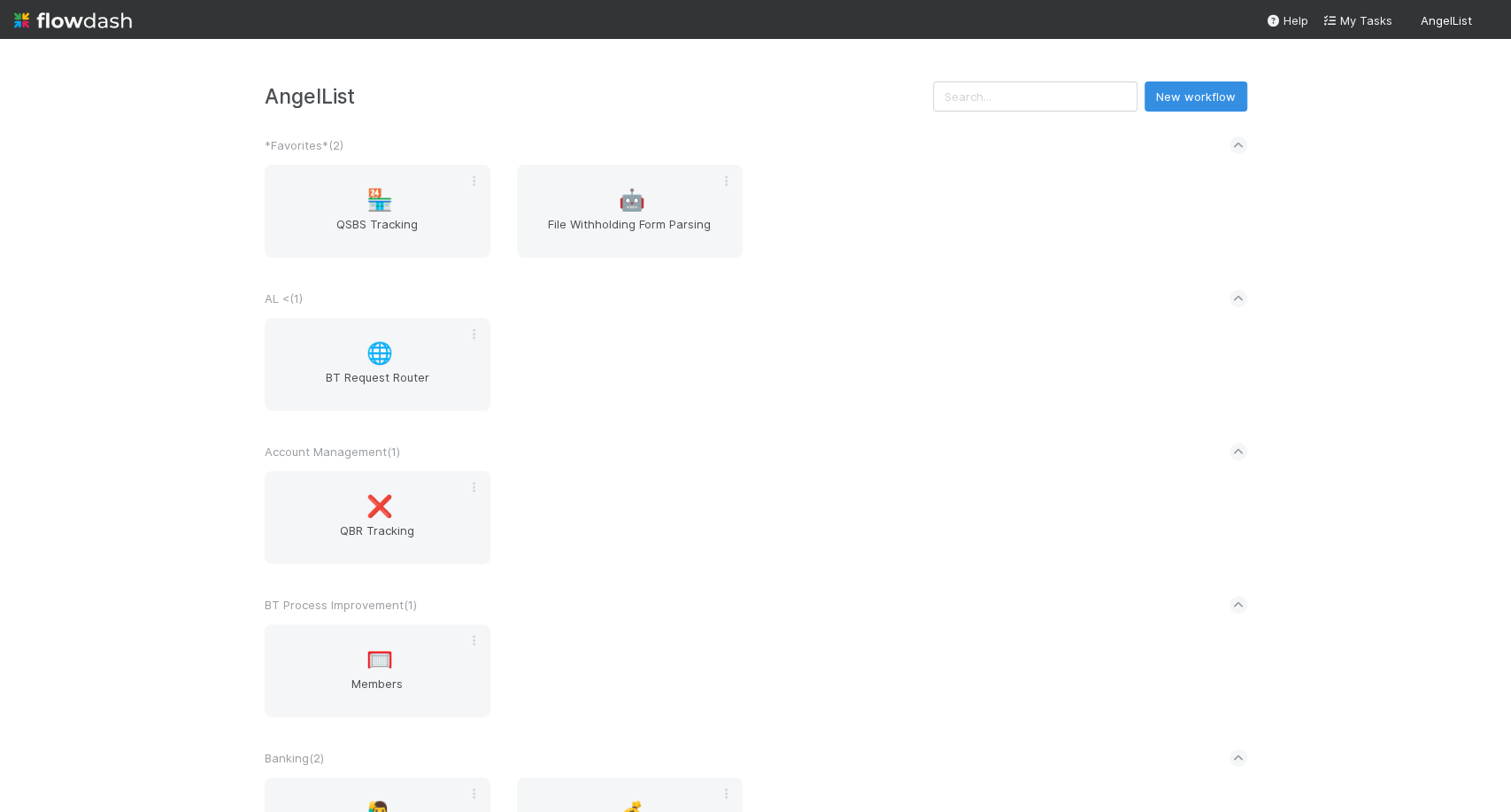
click at [1004, 75] on div "AngelList New workflow *Favorites* ( 2 ) 🏪 QSBS Tracking 🤖 File Withholding For…" at bounding box center [756, 425] width 1511 height 772
click at [1004, 86] on input "text" at bounding box center [1034, 97] width 204 height 30
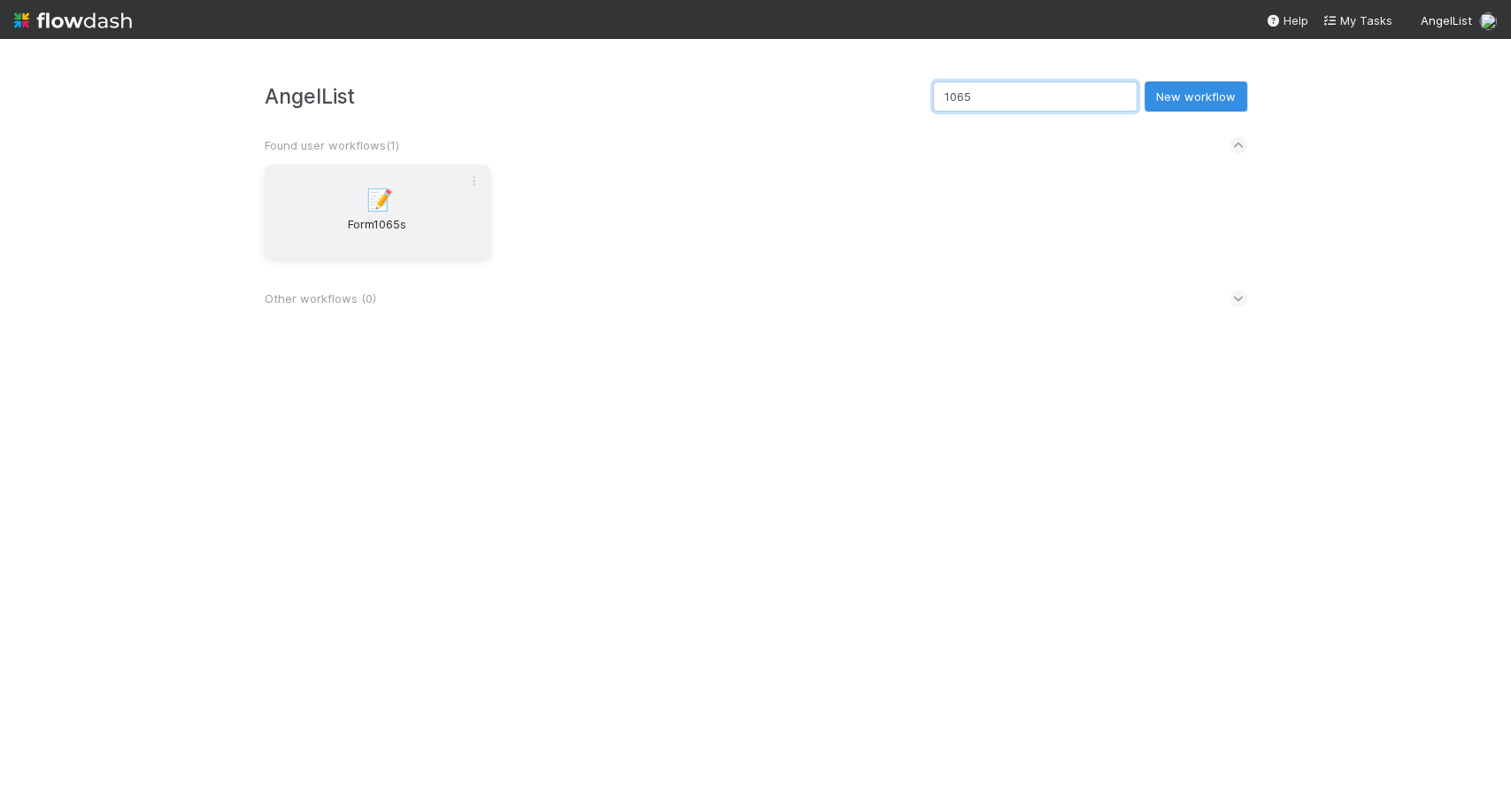
type input "1065"
click at [321, 240] on span "Form1065s" at bounding box center [377, 233] width 212 height 36
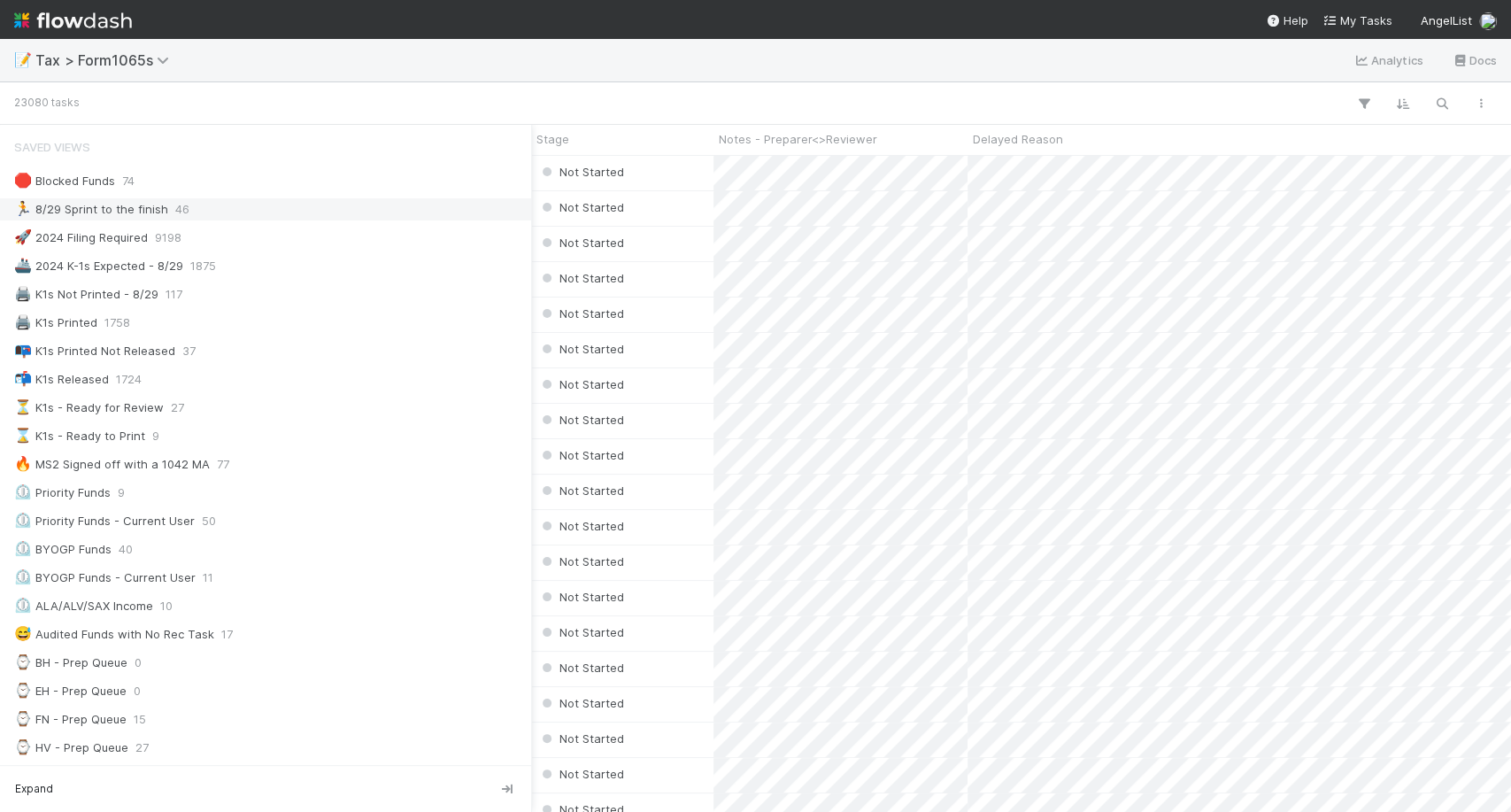
click at [124, 218] on div "🏃 8/29 Sprint to the finish" at bounding box center [91, 209] width 154 height 22
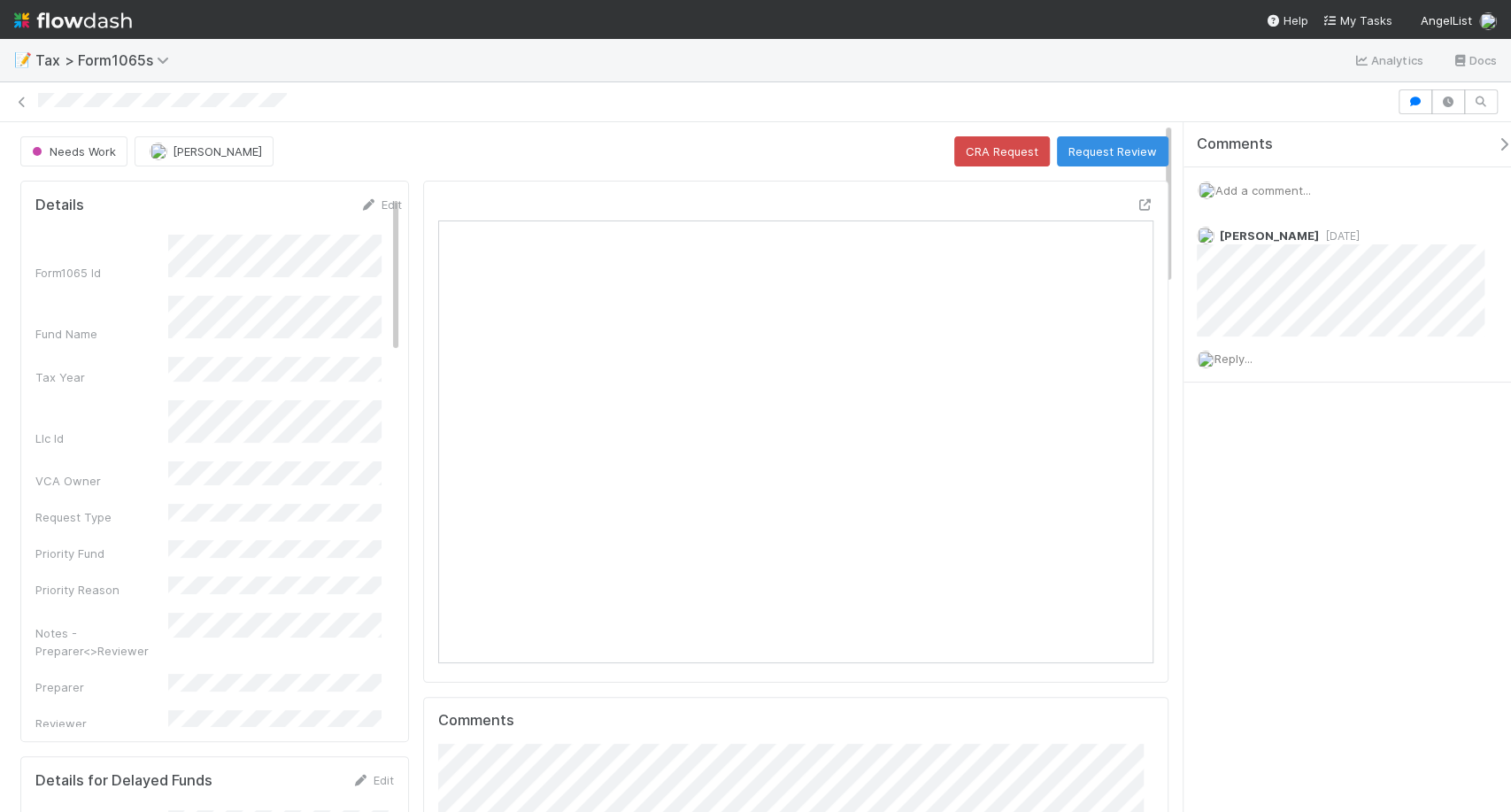
scroll to position [345, 691]
click at [1125, 143] on button "Request Review" at bounding box center [1113, 151] width 111 height 30
click at [1266, 192] on span "Add a comment..." at bounding box center [1263, 190] width 96 height 14
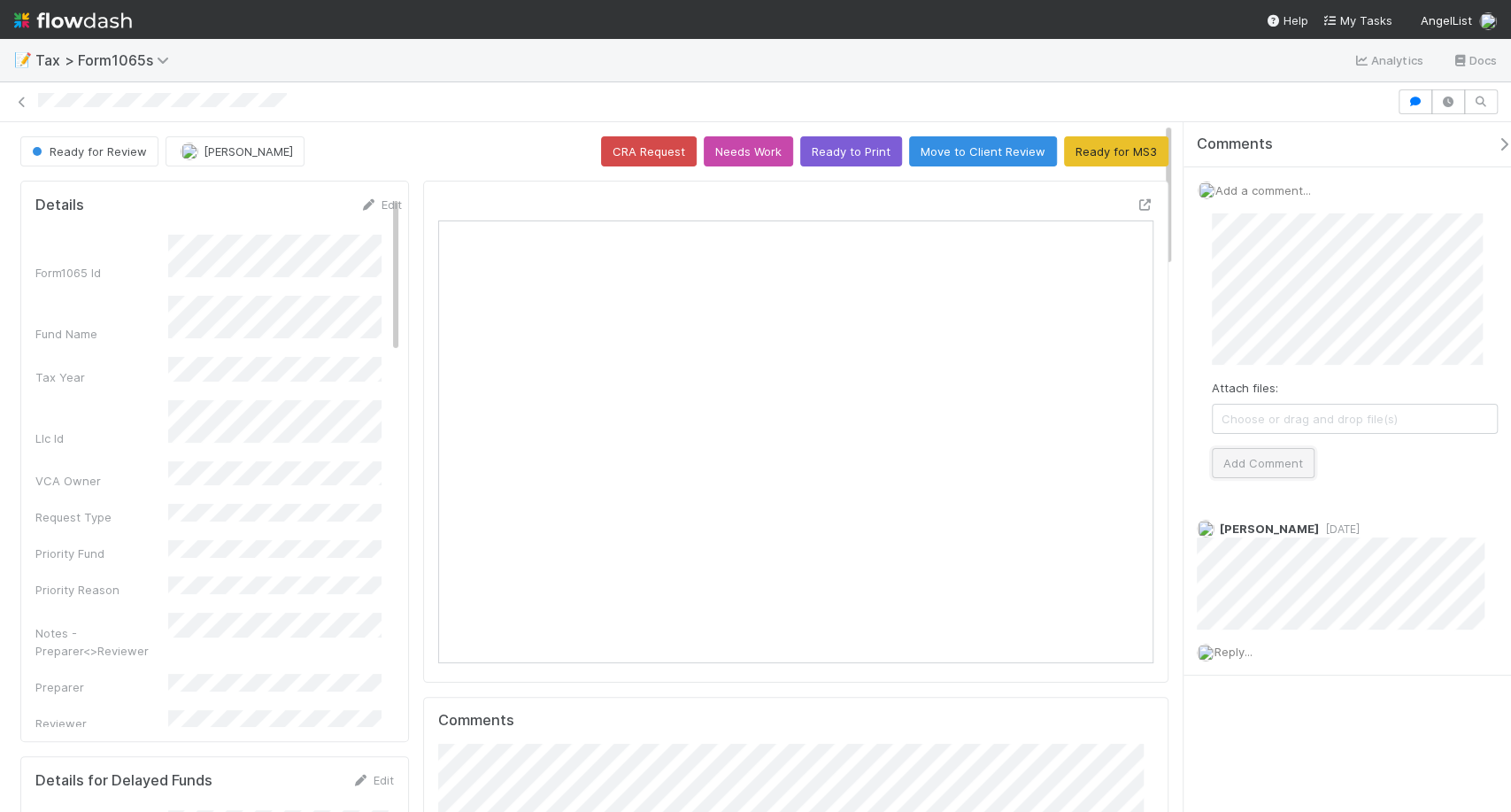
click at [1254, 461] on button "Add Comment" at bounding box center [1263, 463] width 103 height 30
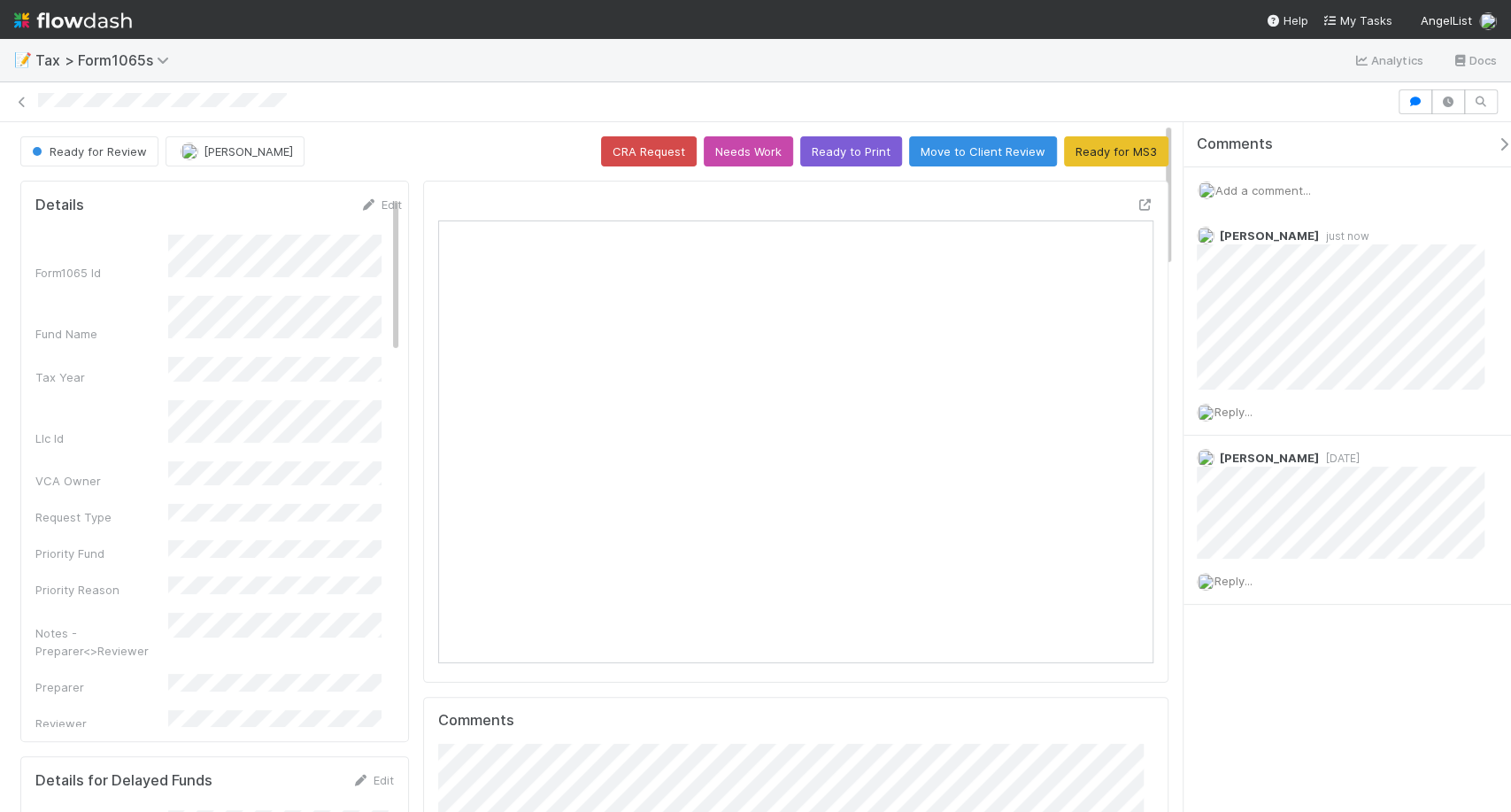
scroll to position [345, 337]
click at [71, 12] on img at bounding box center [73, 20] width 117 height 30
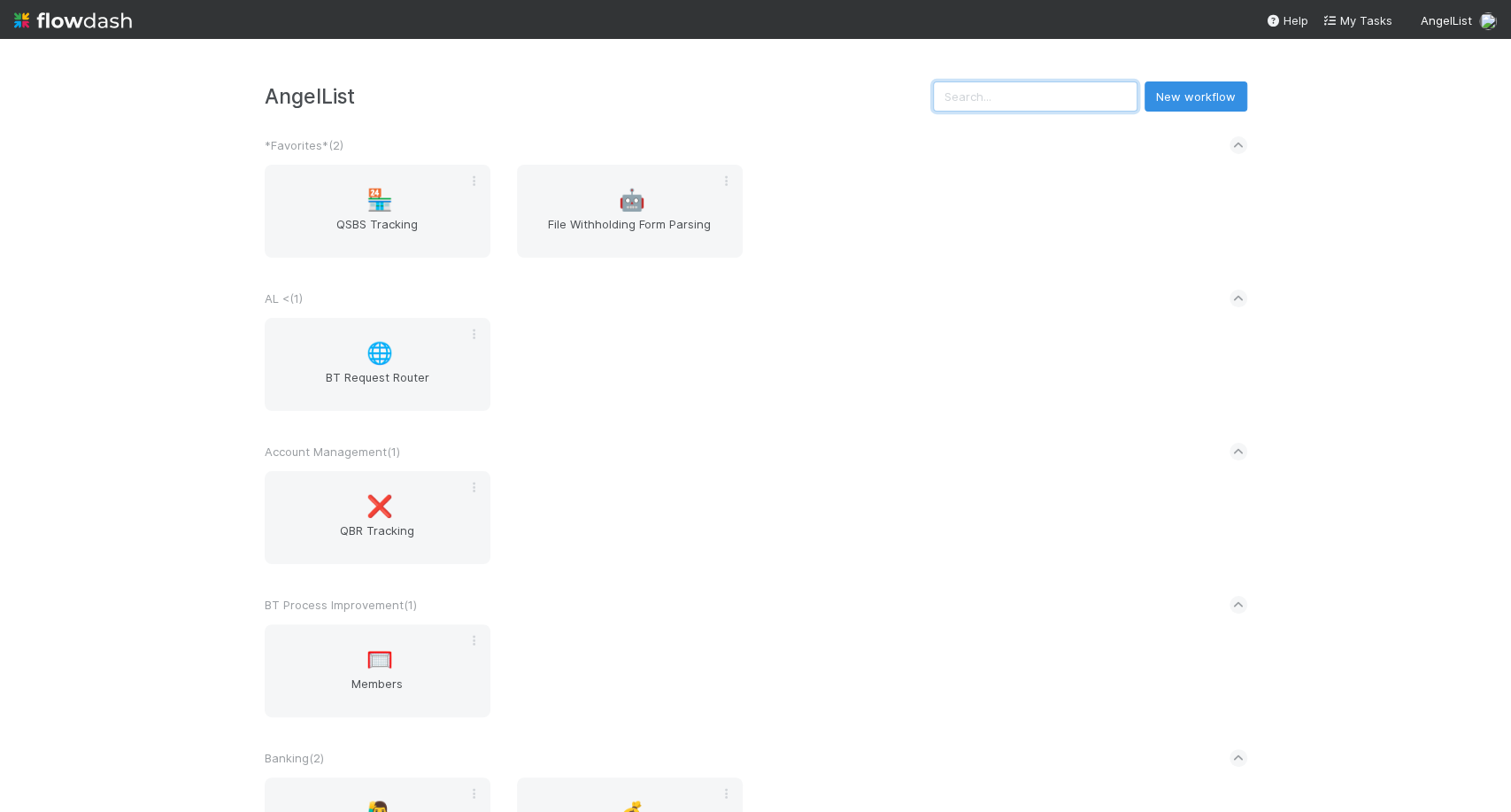
click at [1019, 105] on input "text" at bounding box center [1034, 97] width 204 height 30
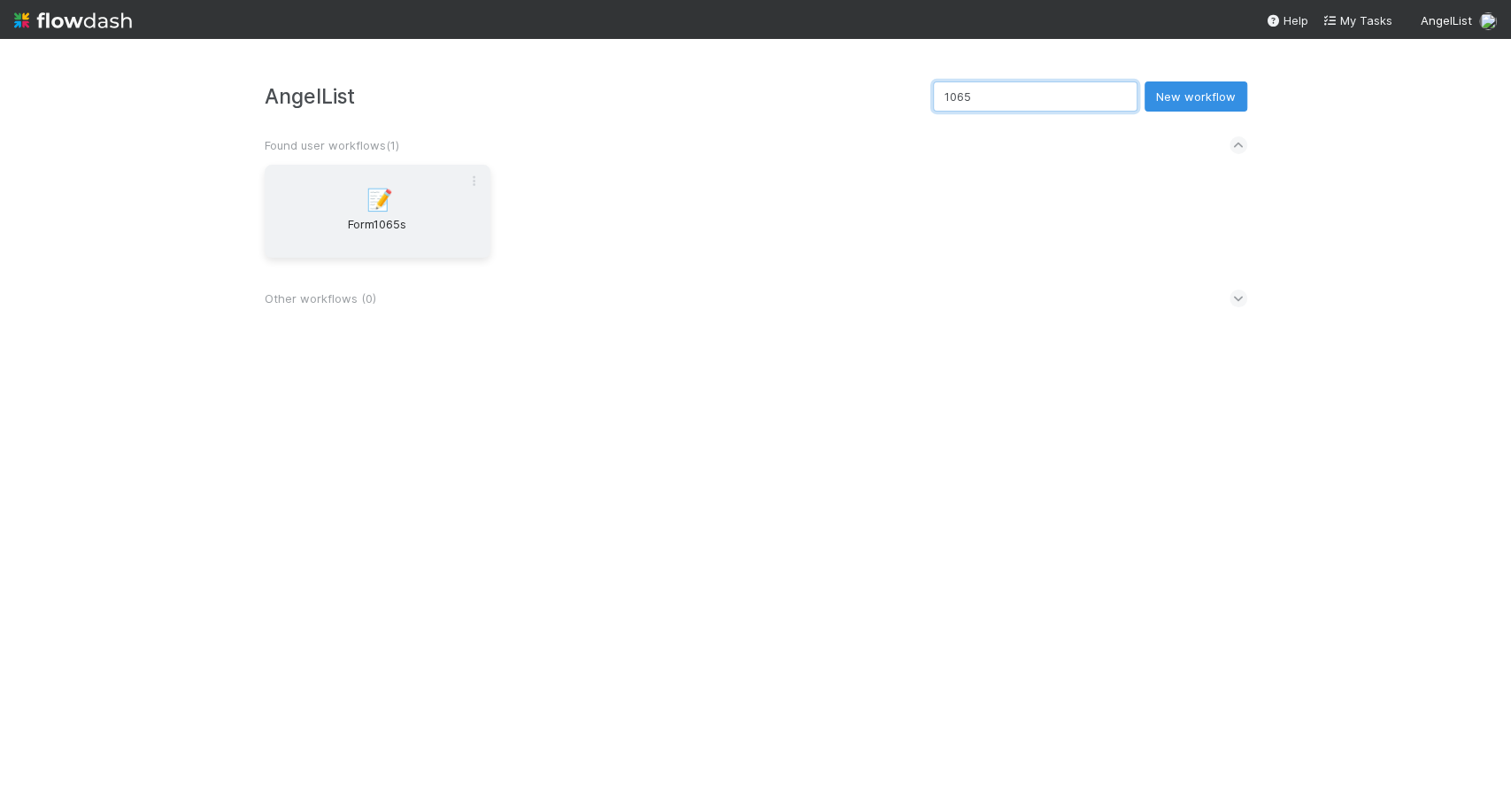
type input "1065"
click at [455, 245] on span "Form1065s" at bounding box center [377, 233] width 212 height 36
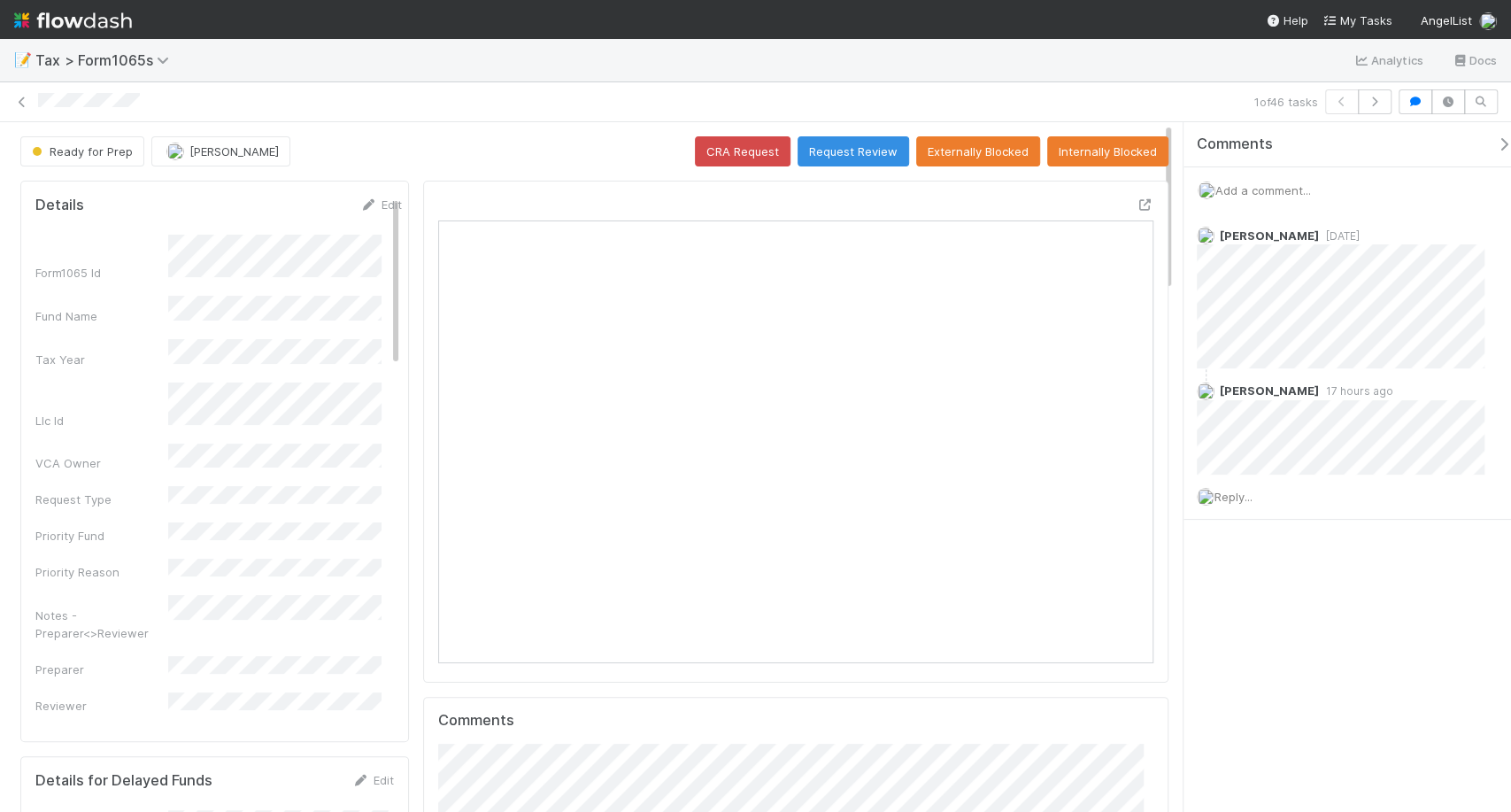
scroll to position [345, 691]
click at [1384, 110] on button "button" at bounding box center [1375, 102] width 34 height 25
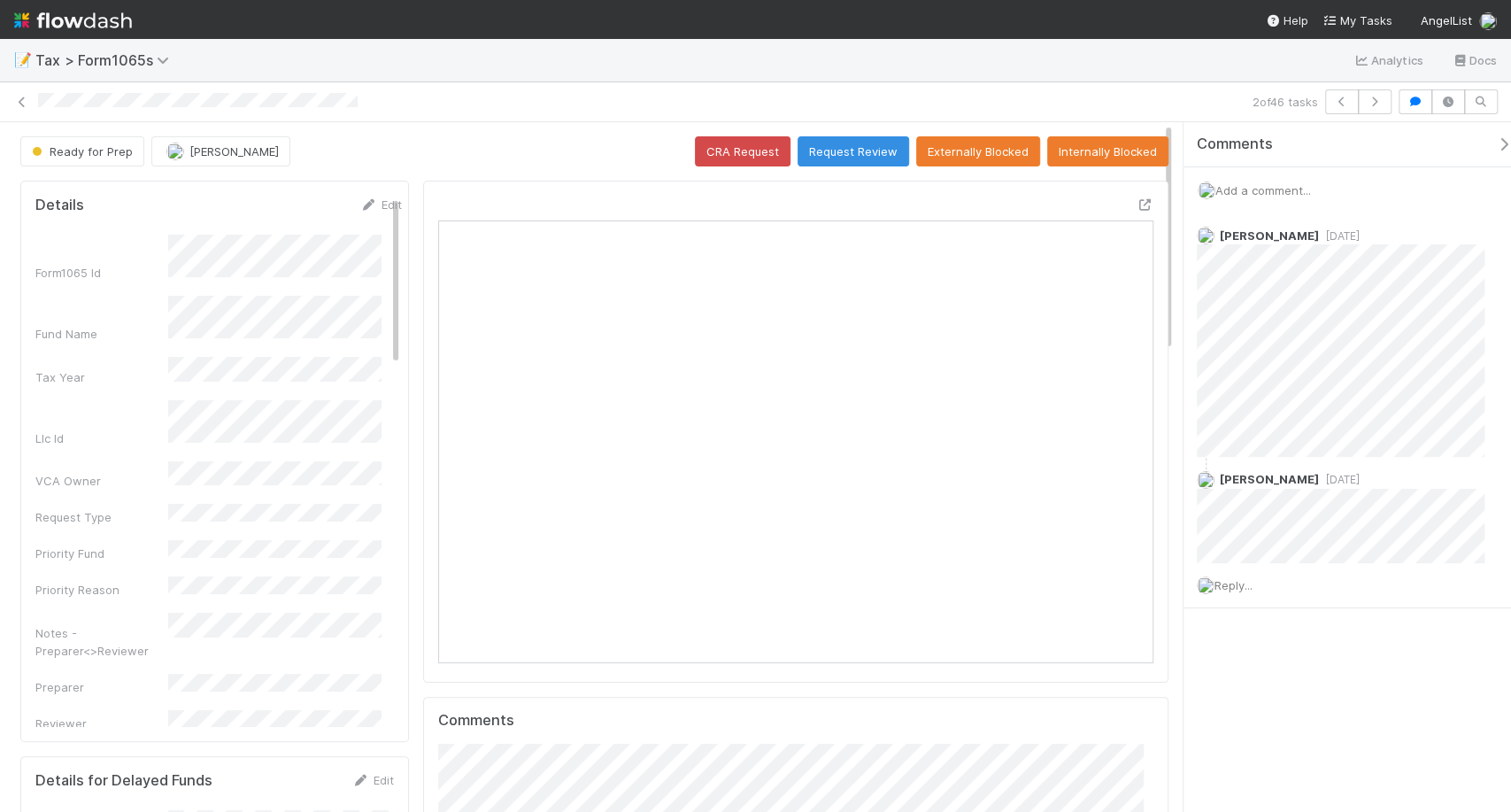
scroll to position [15, 15]
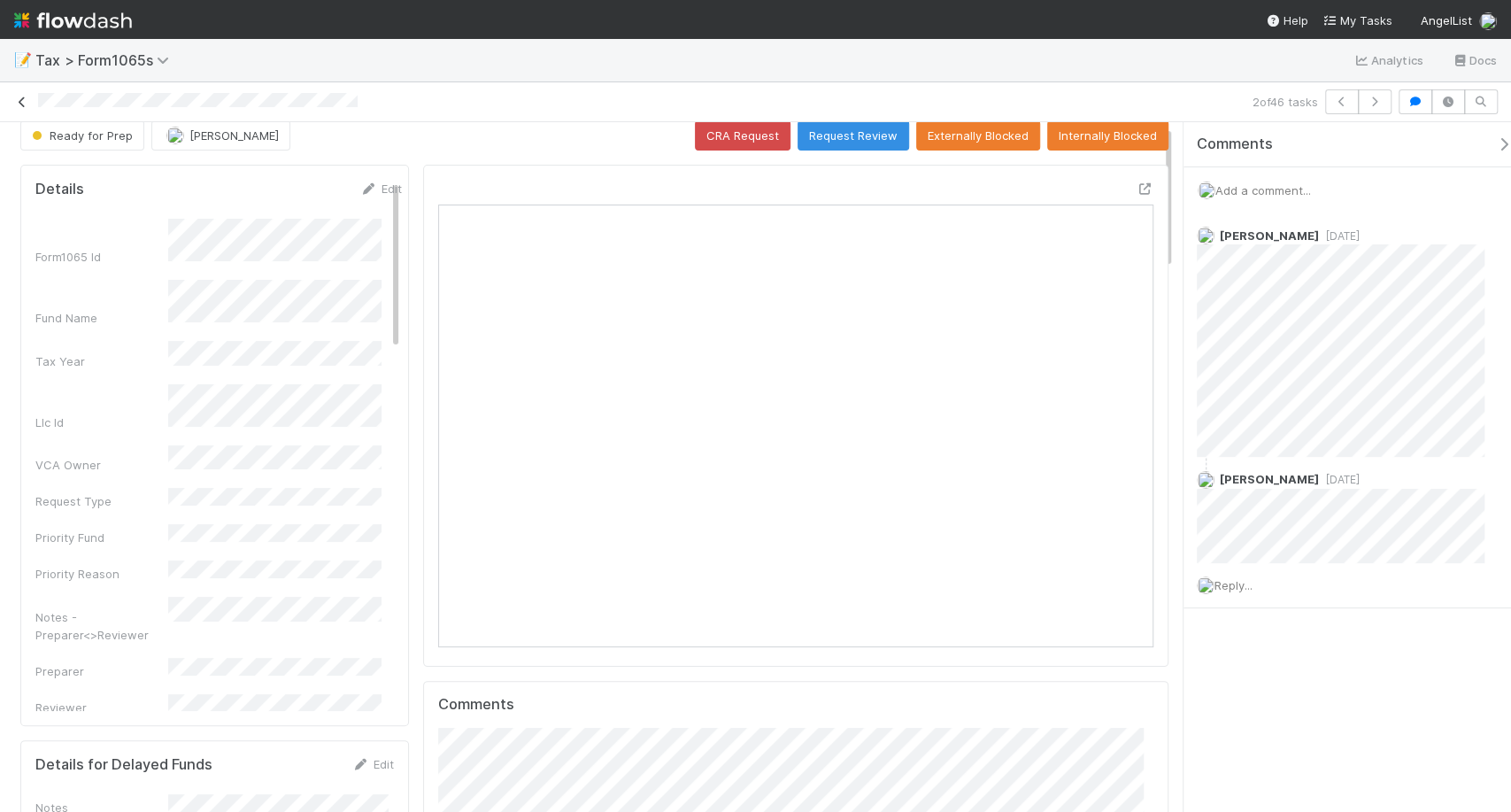
click at [20, 104] on icon at bounding box center [22, 102] width 18 height 12
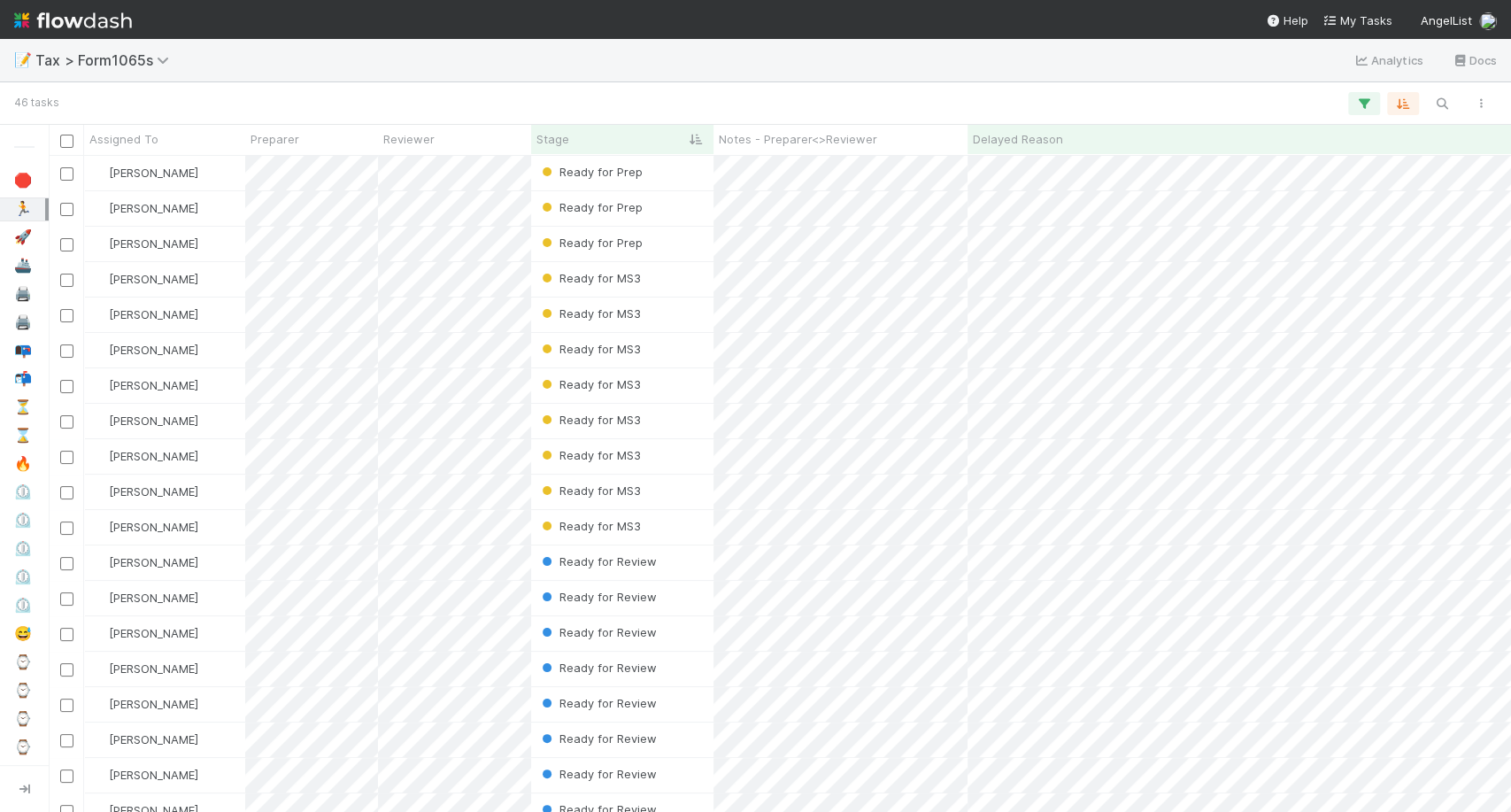
scroll to position [640, 1446]
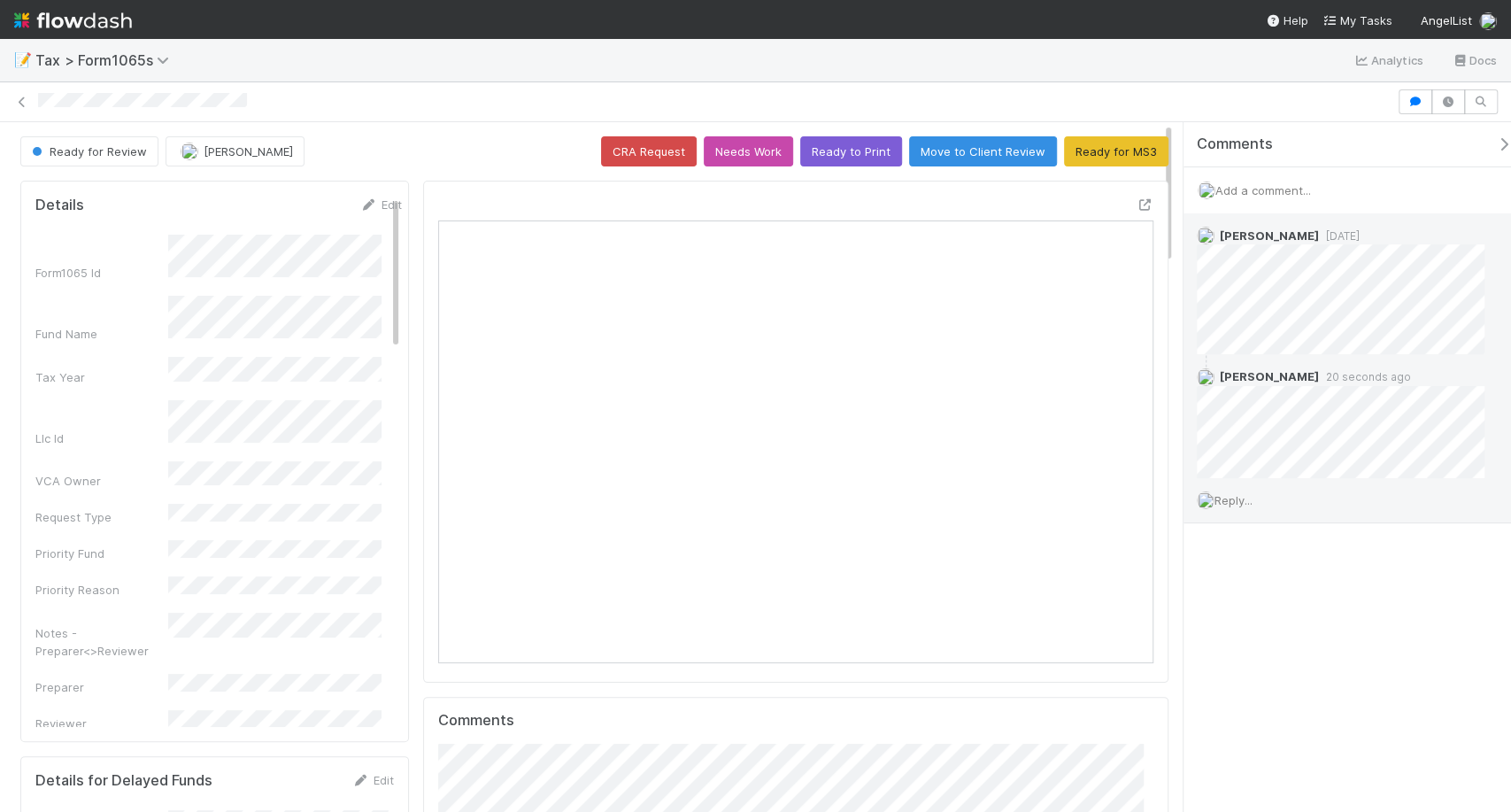
click at [1244, 503] on span "Reply..." at bounding box center [1233, 500] width 38 height 14
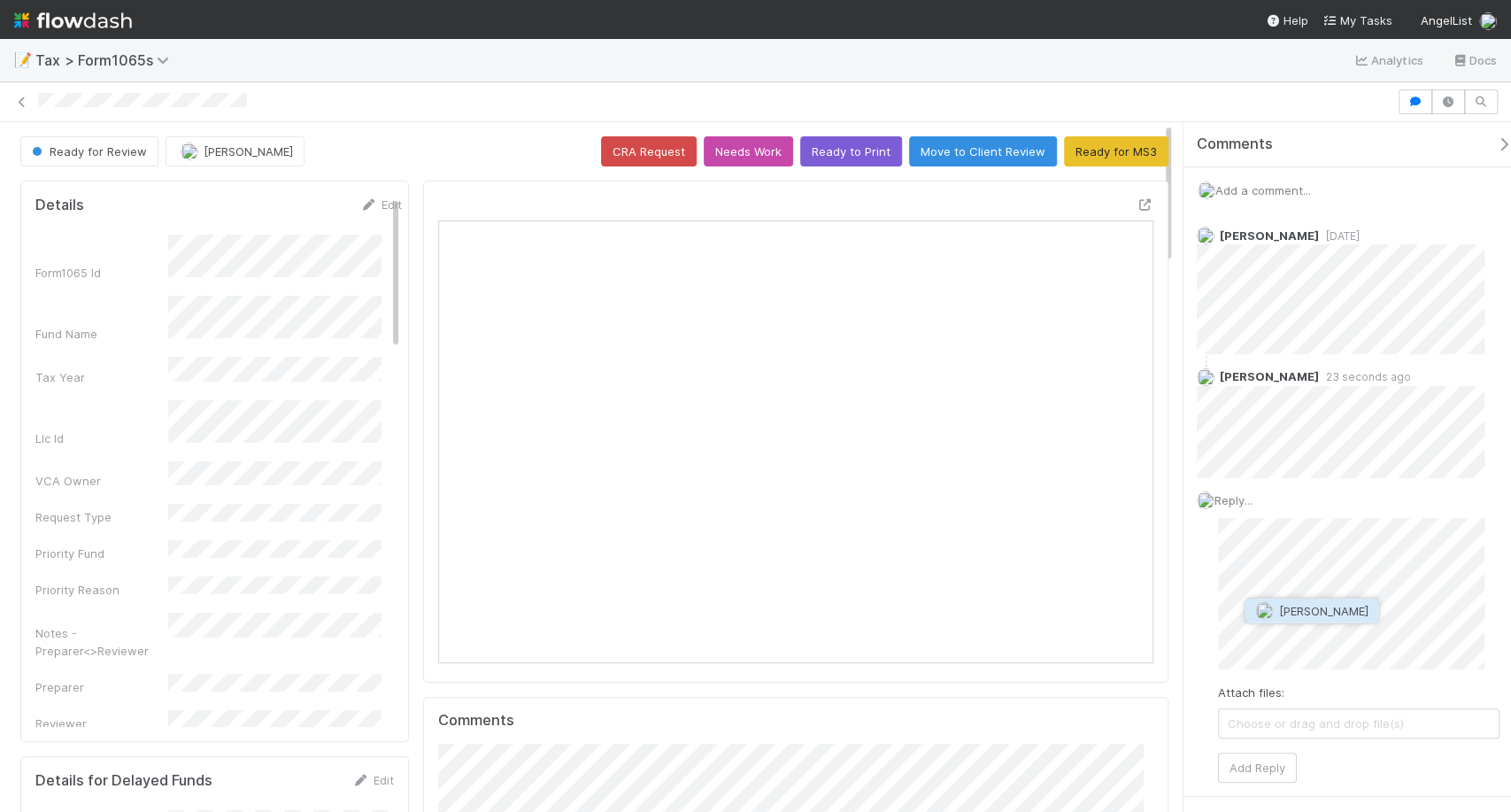
click at [1279, 612] on span "Manav Mehta" at bounding box center [1323, 611] width 90 height 14
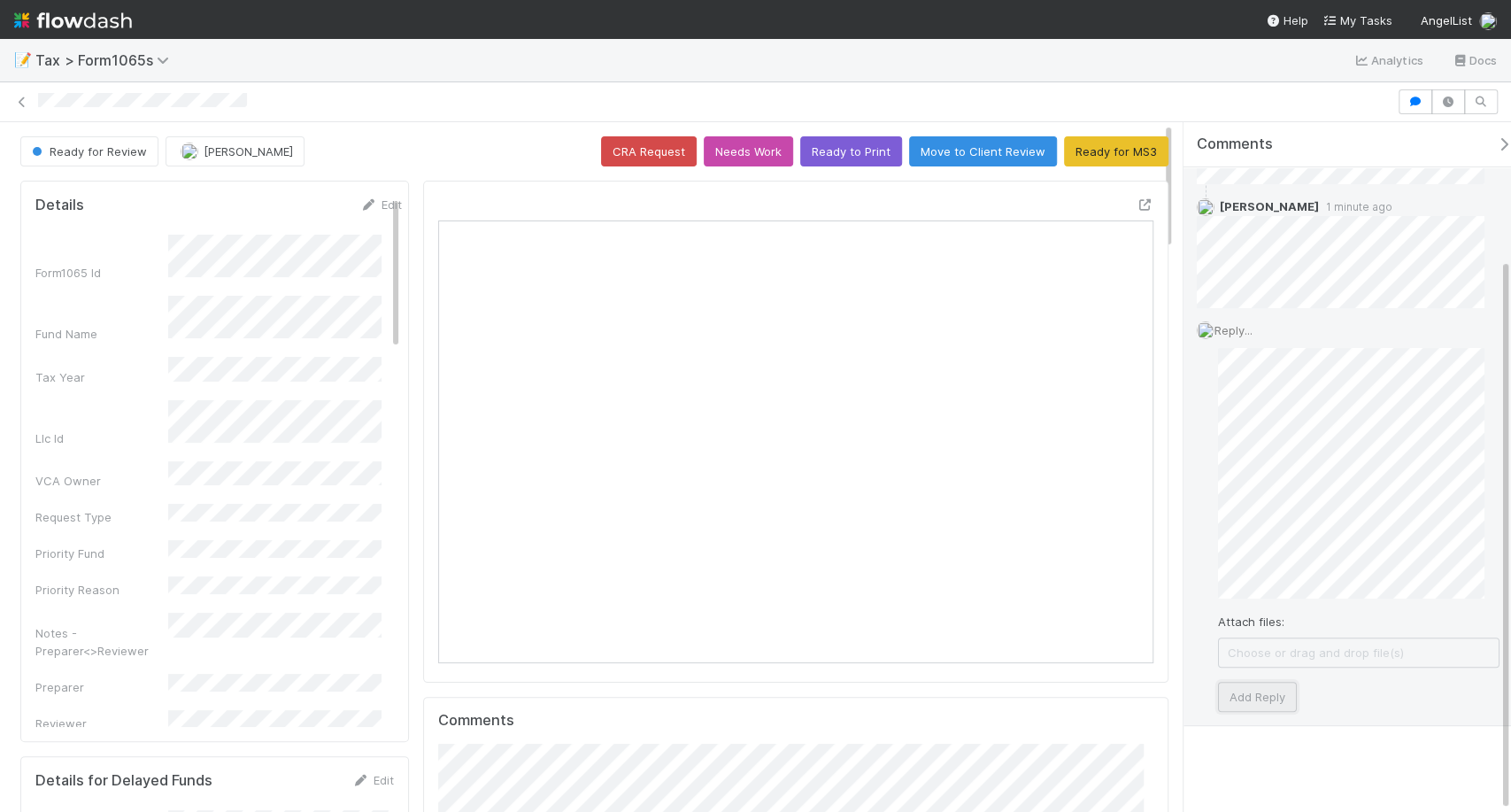
click at [1269, 703] on button "Add Reply" at bounding box center [1257, 697] width 79 height 30
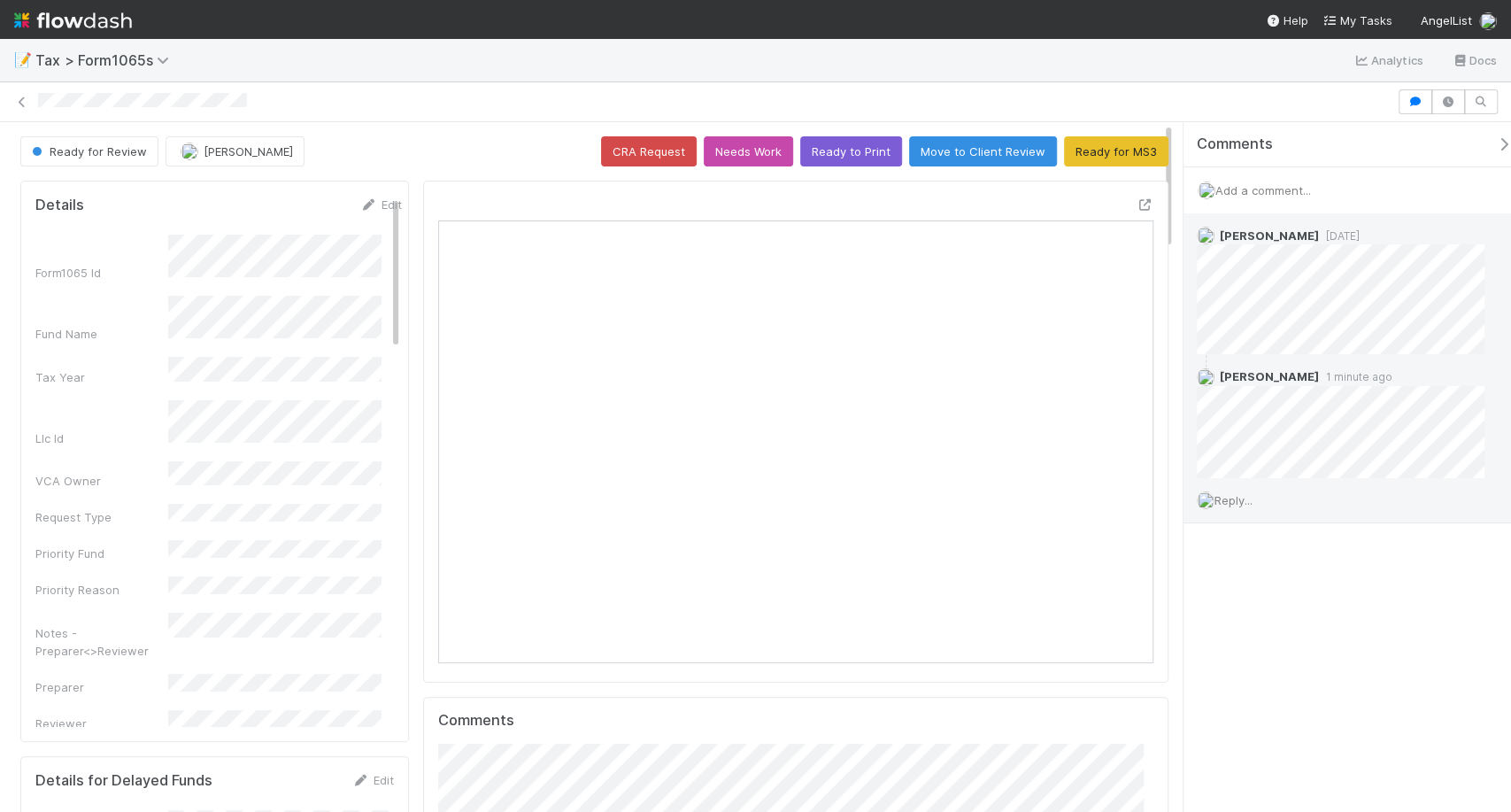
scroll to position [0, 0]
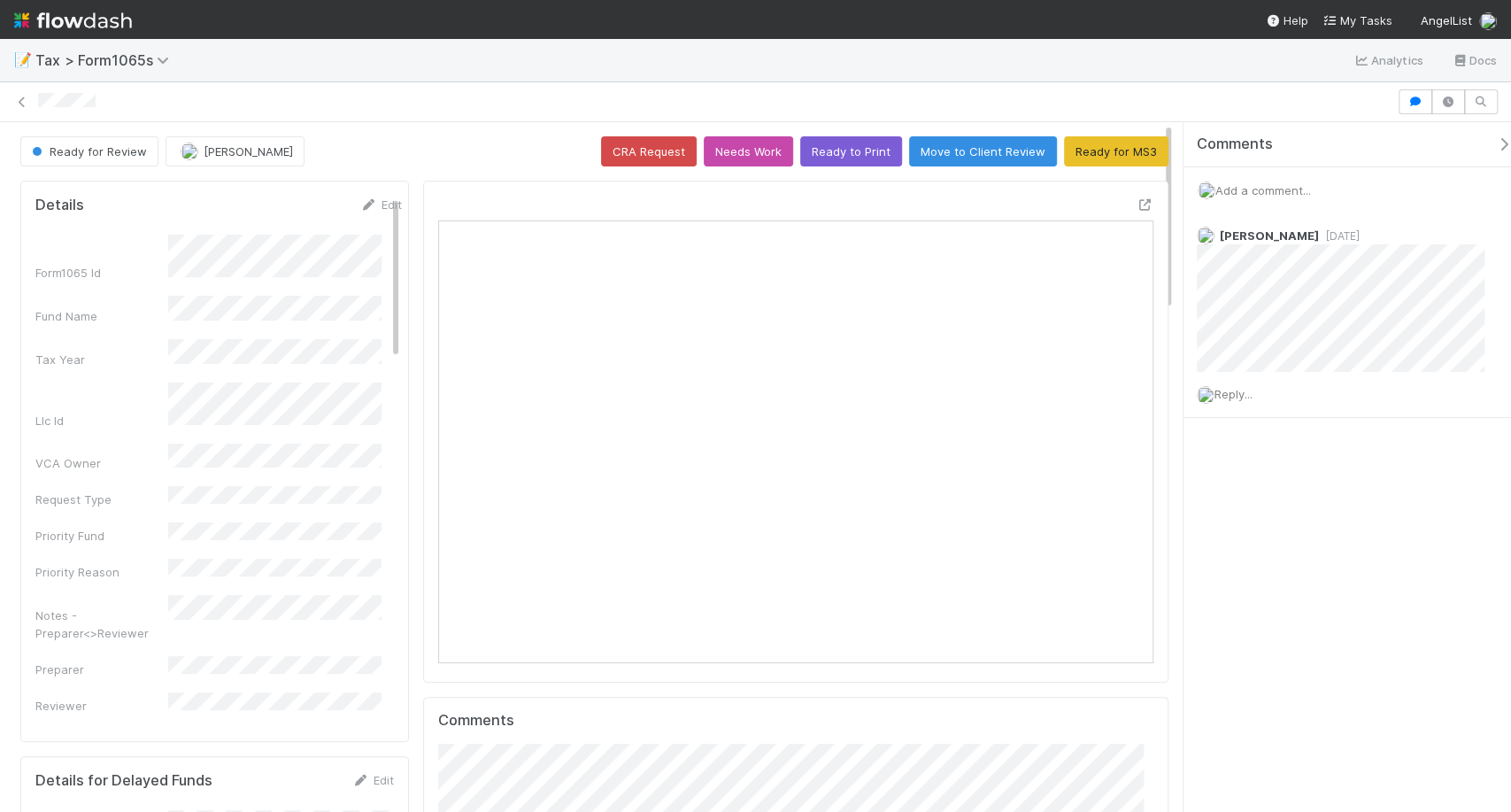
scroll to position [345, 337]
click at [26, 108] on link at bounding box center [22, 102] width 18 height 18
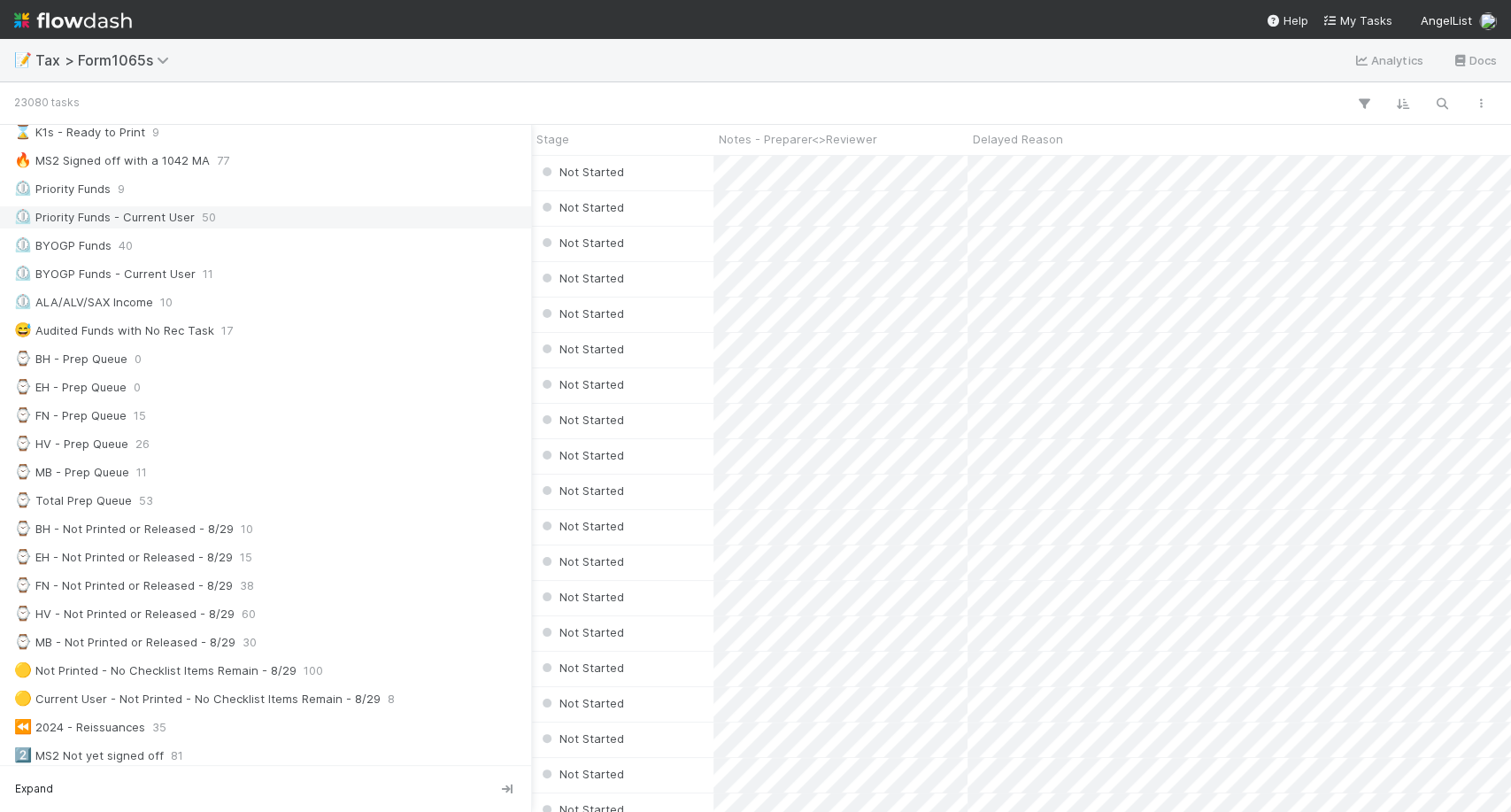
scroll to position [302, 0]
click at [208, 499] on div "⌚ Total Prep Queue 53" at bounding box center [270, 503] width 513 height 22
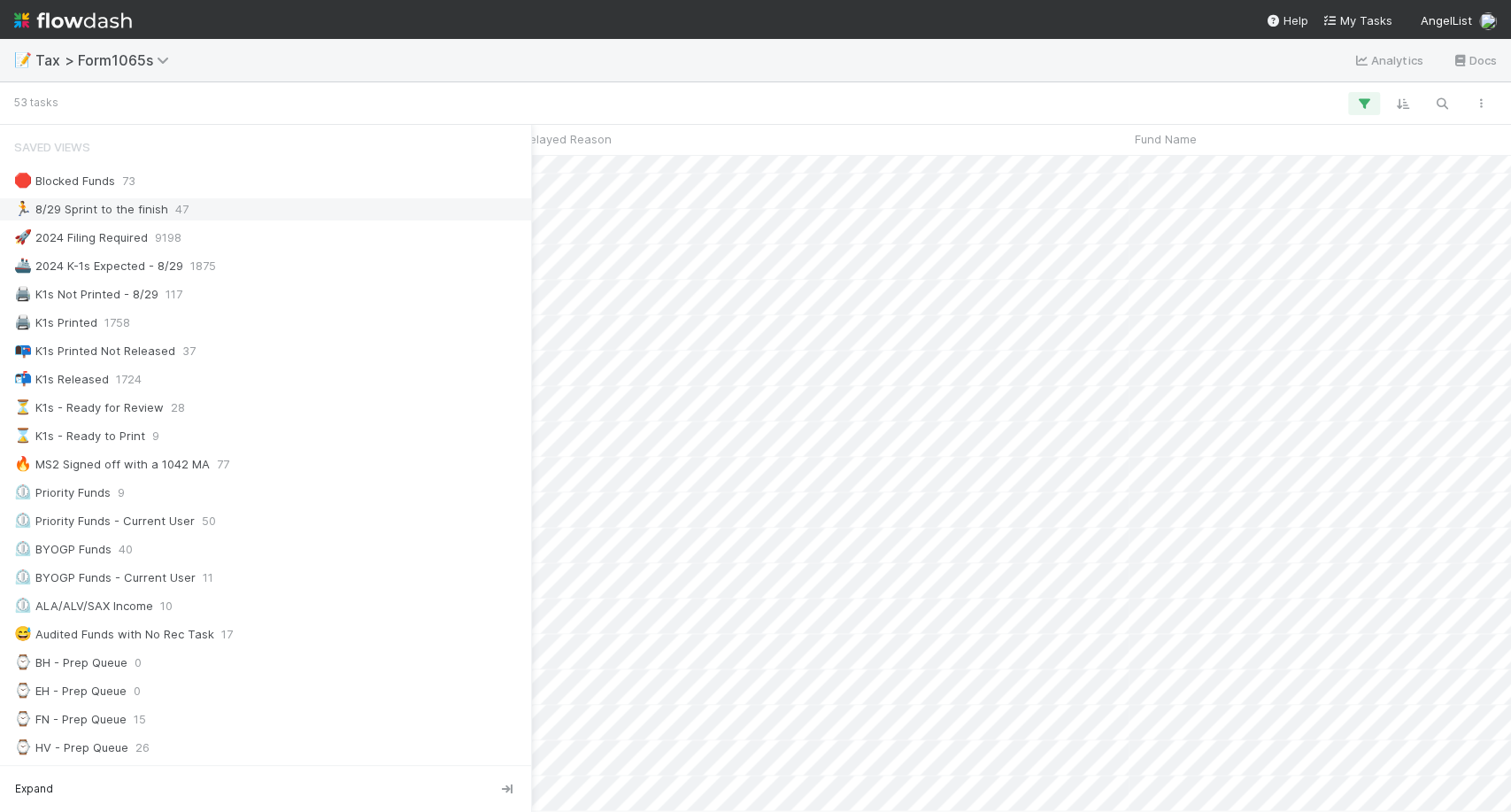
click at [175, 215] on span "47" at bounding box center [181, 209] width 13 height 22
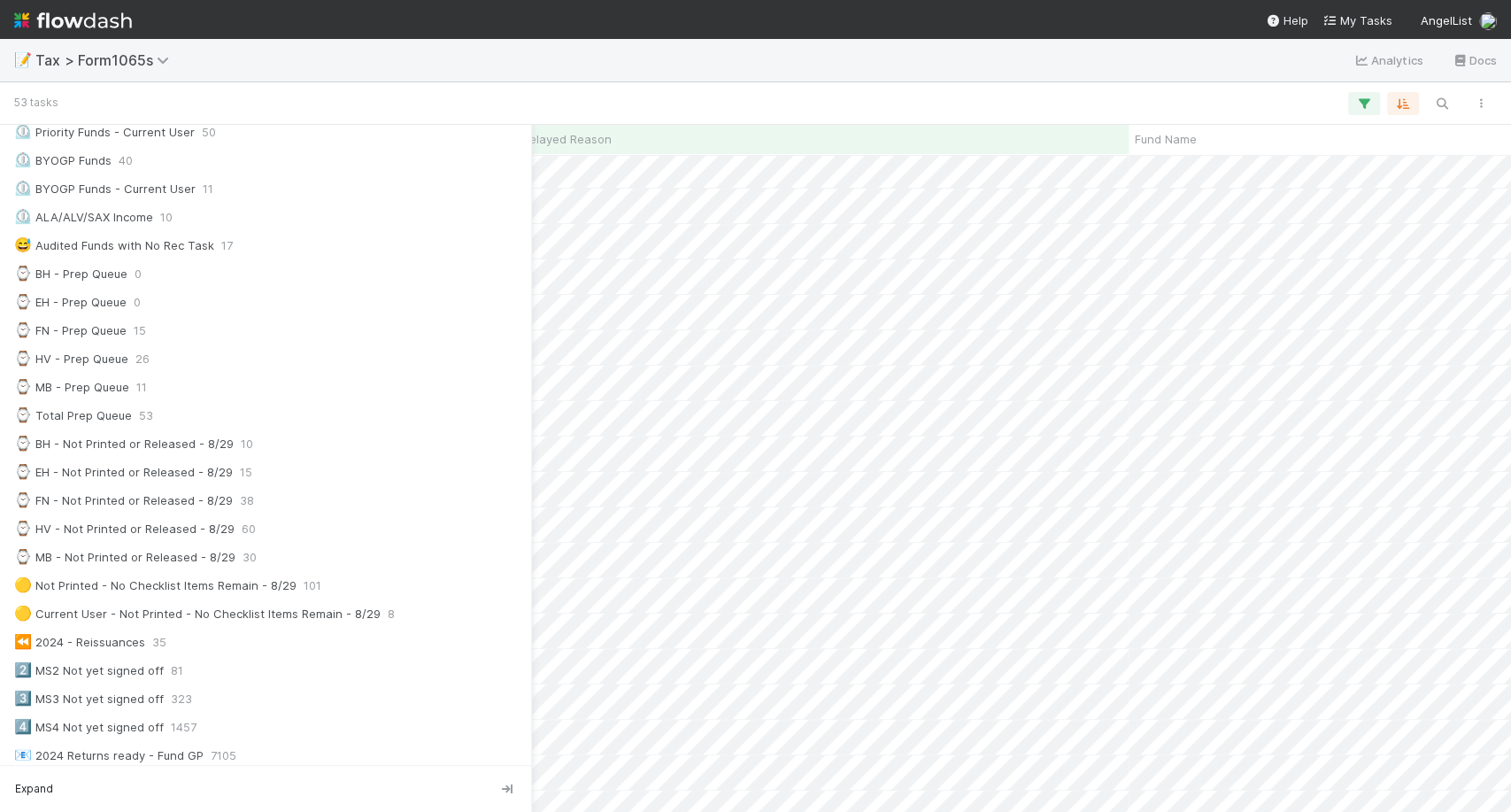
scroll to position [392, 0]
click at [198, 429] on div "⌚ BH - Not Printed or Released - 8/29" at bounding box center [123, 440] width 220 height 22
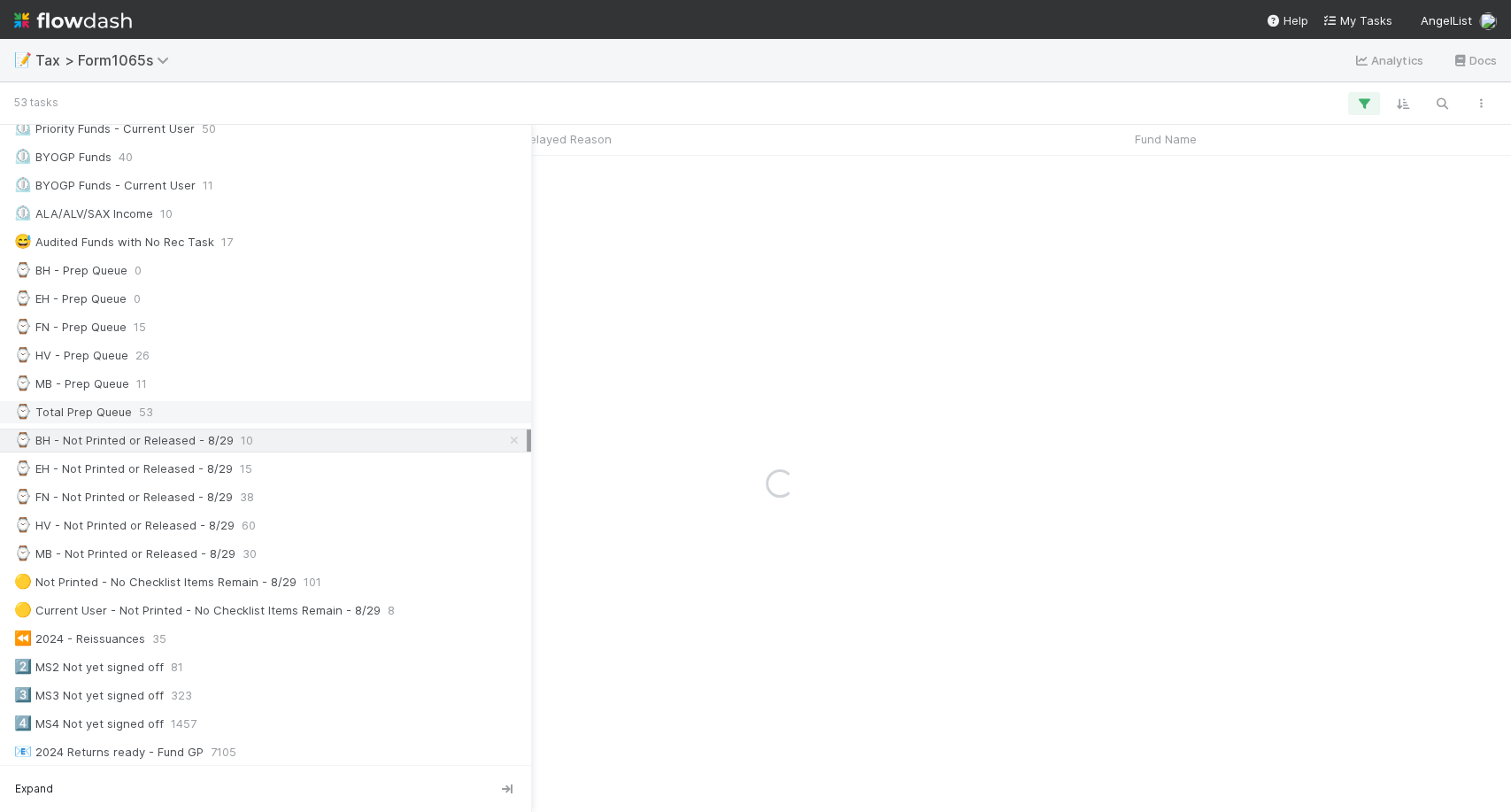
click at [197, 417] on div "⌚ Total Prep Queue 53" at bounding box center [270, 412] width 513 height 22
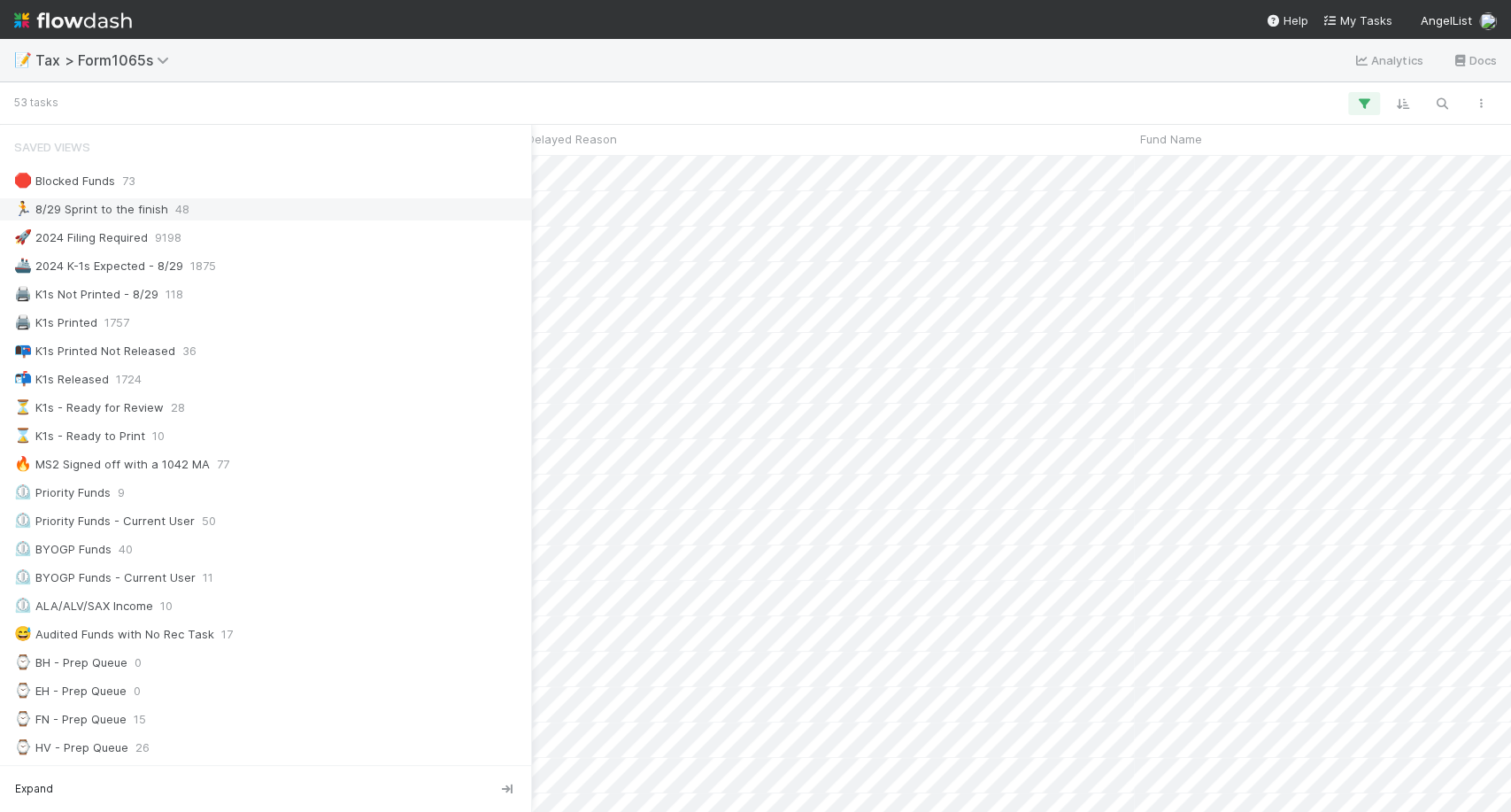
click at [204, 206] on div "🏃 8/29 Sprint to the finish 48" at bounding box center [270, 209] width 513 height 22
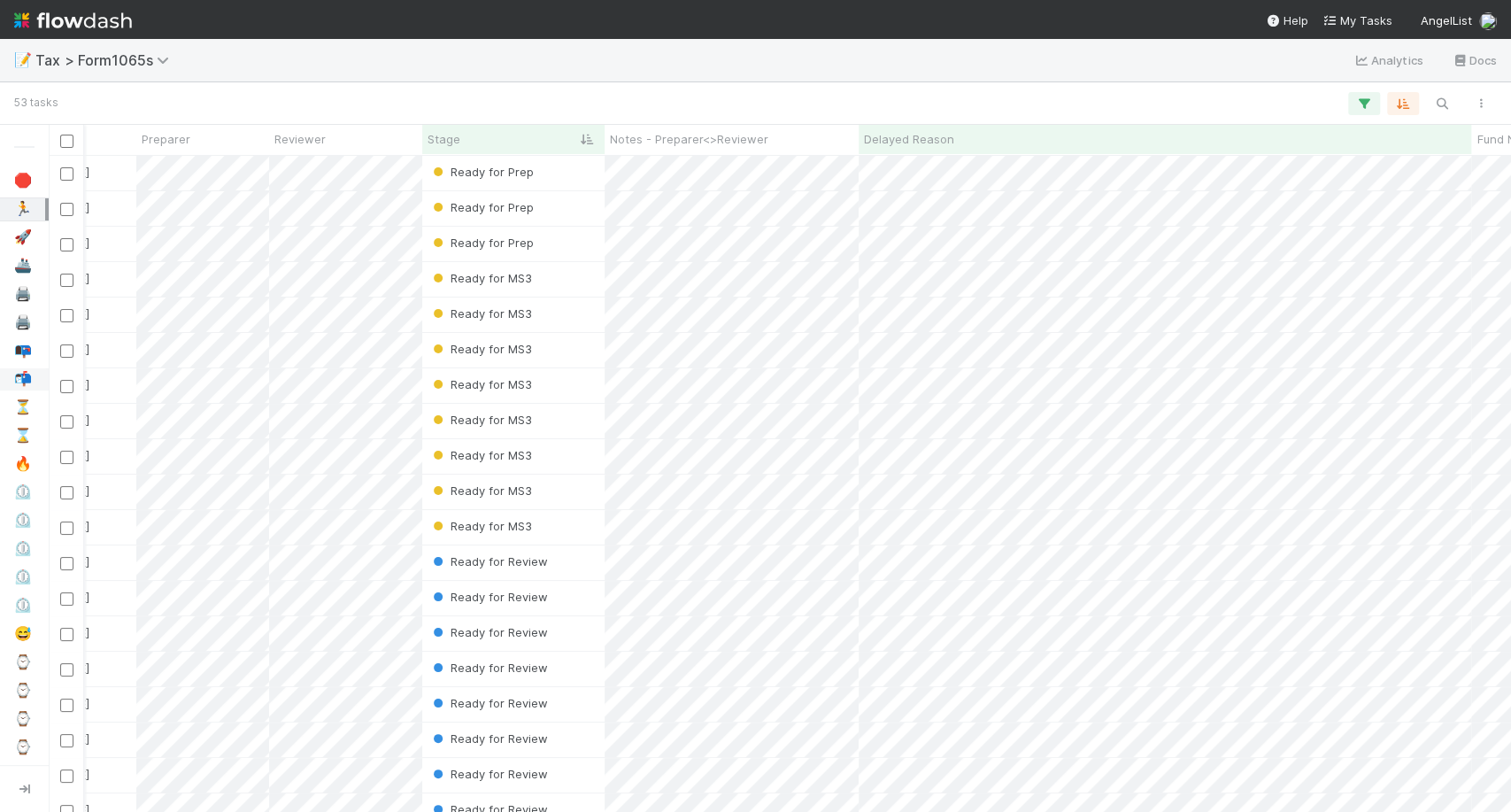
scroll to position [0, 101]
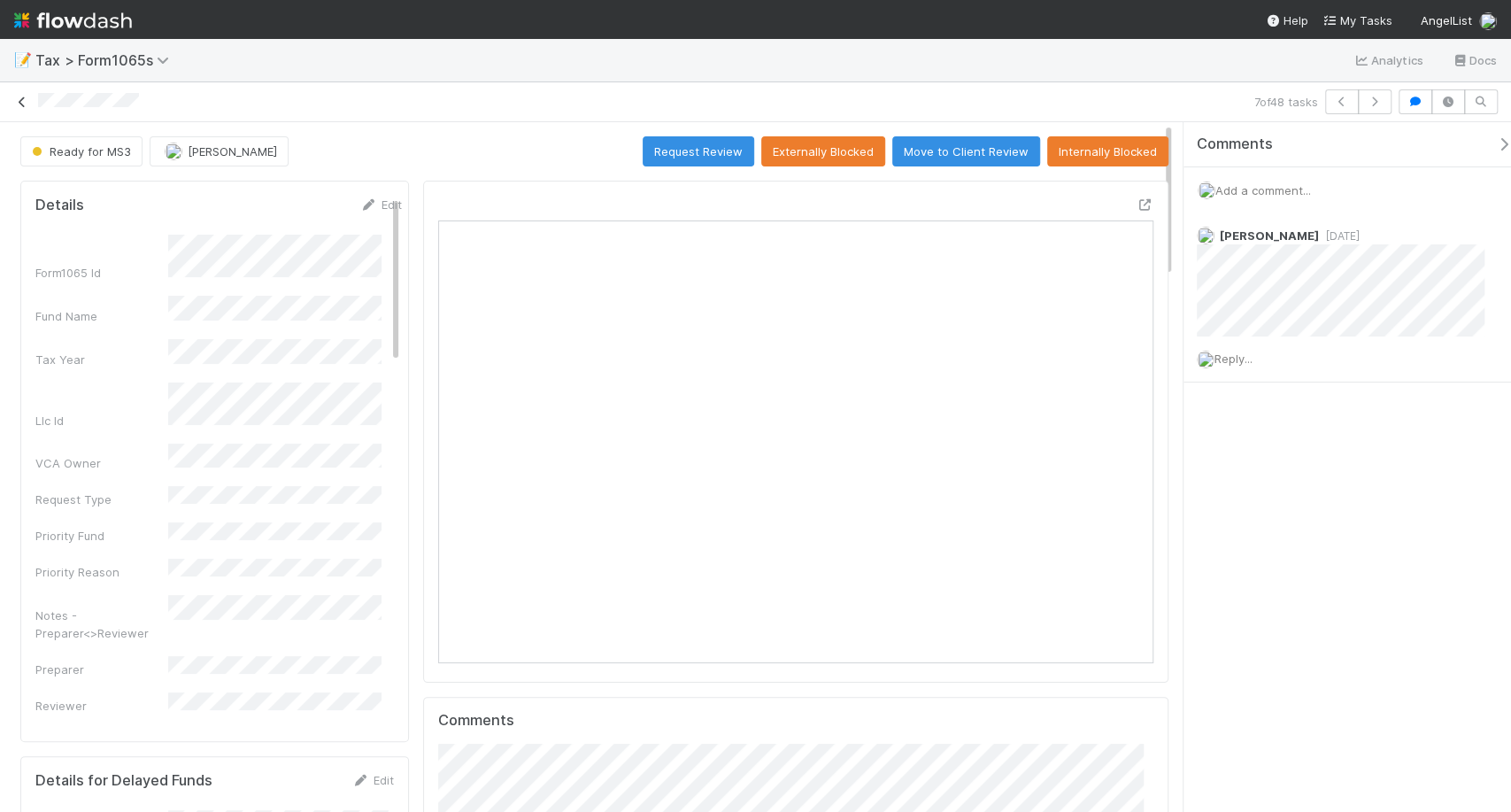
click at [16, 98] on icon at bounding box center [22, 102] width 18 height 12
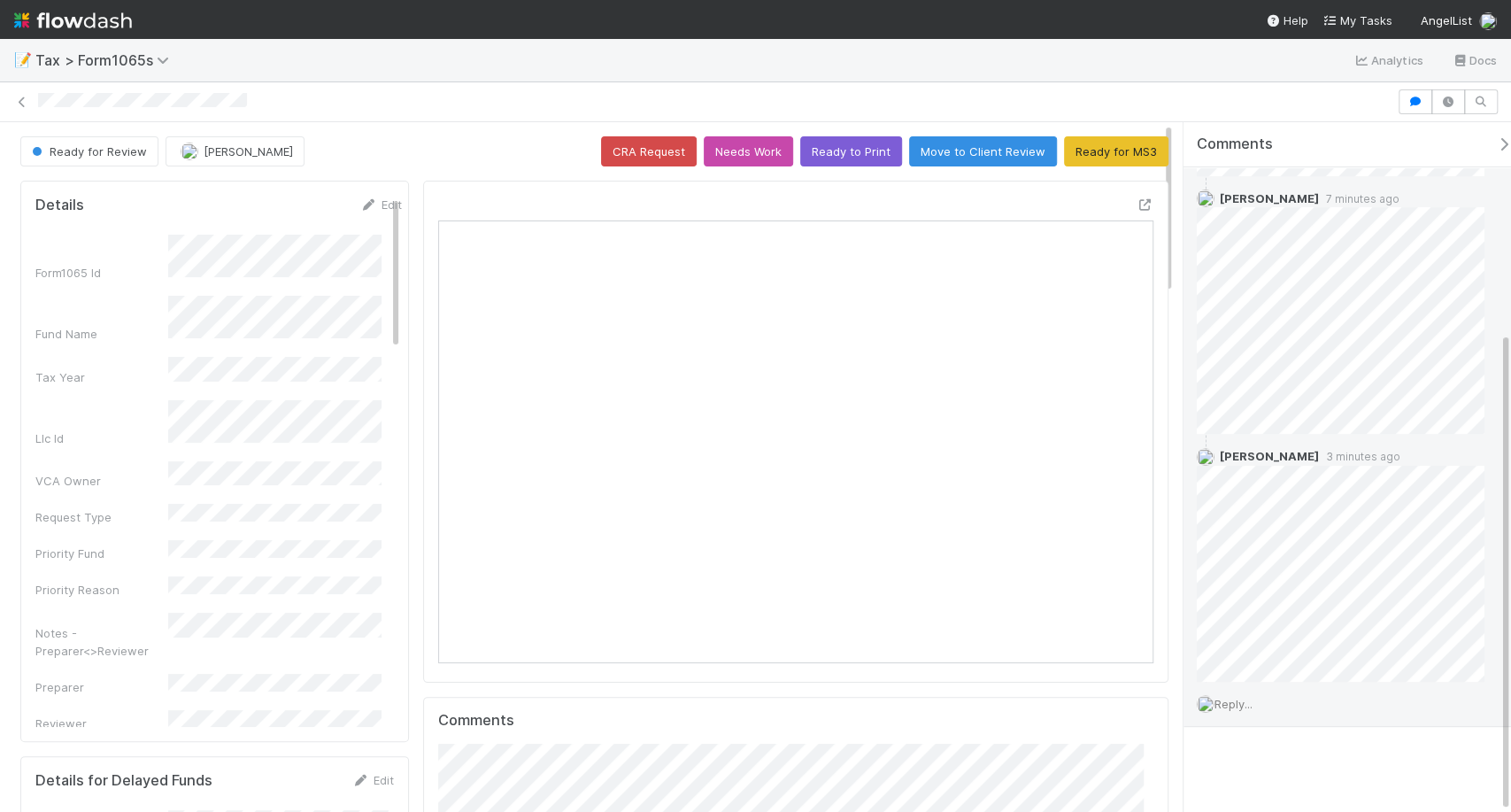
click at [1245, 705] on span "Reply..." at bounding box center [1233, 704] width 38 height 14
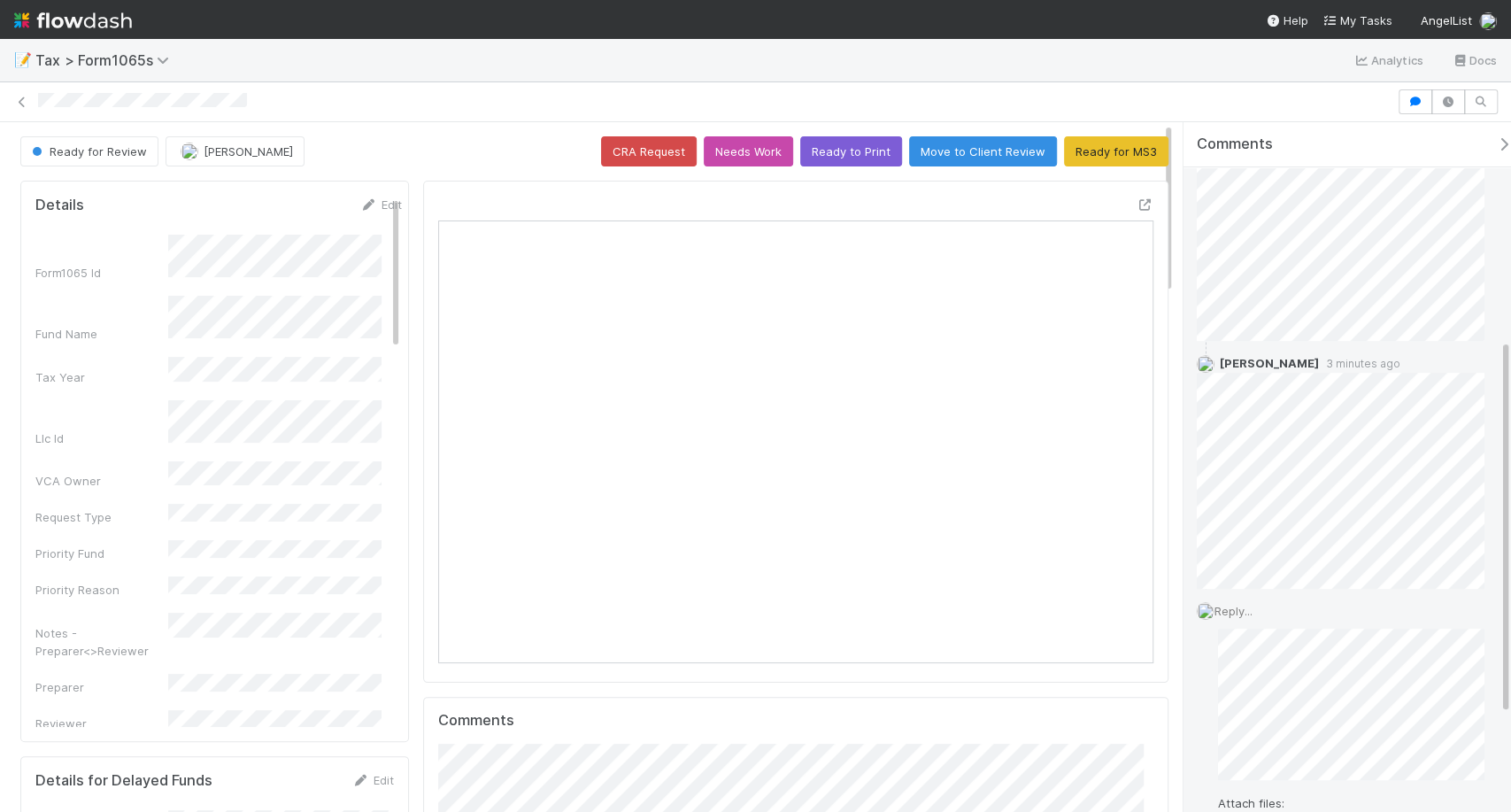
scroll to position [396, 0]
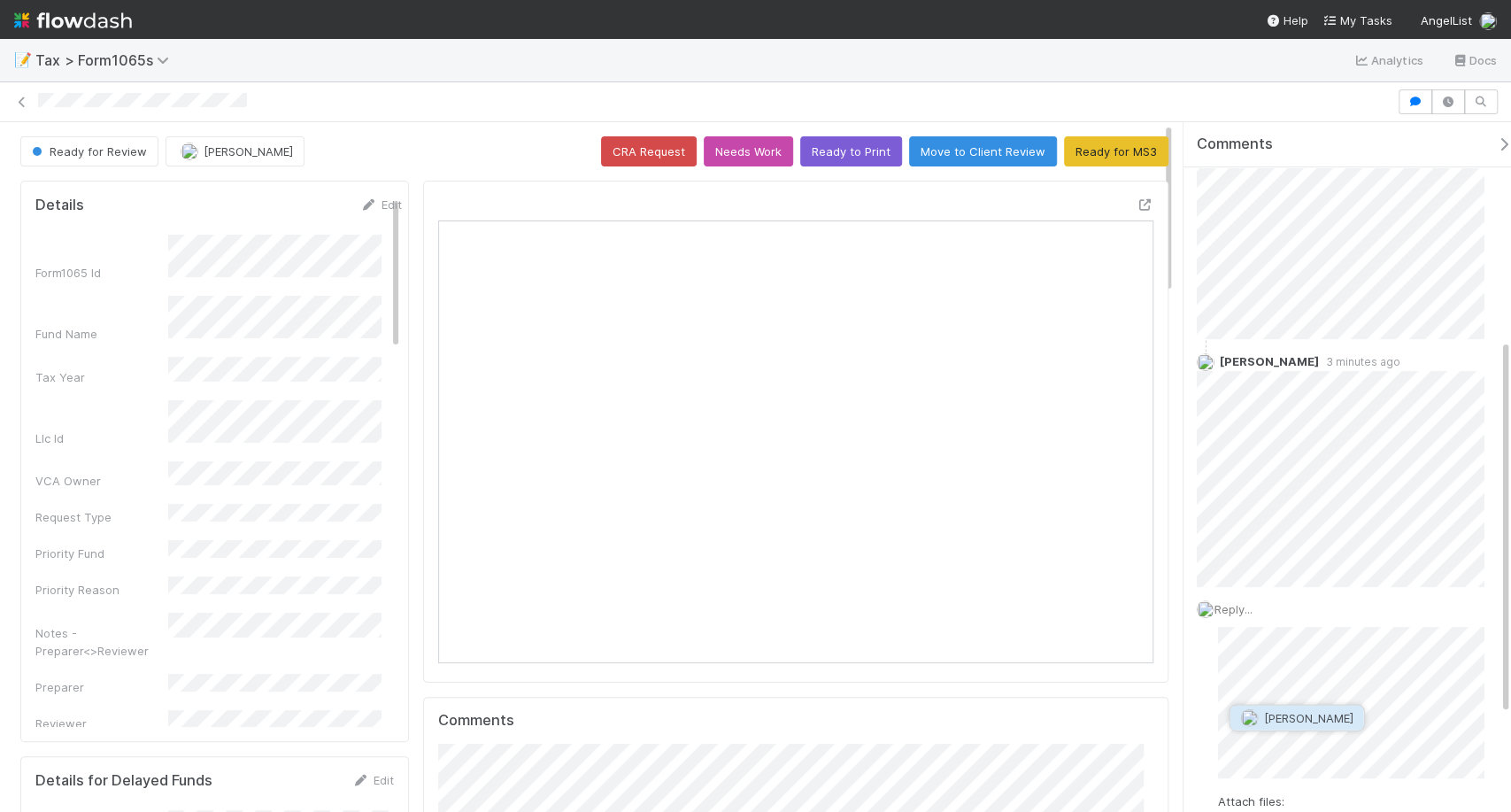
click at [1326, 724] on span "[PERSON_NAME]" at bounding box center [1308, 717] width 90 height 14
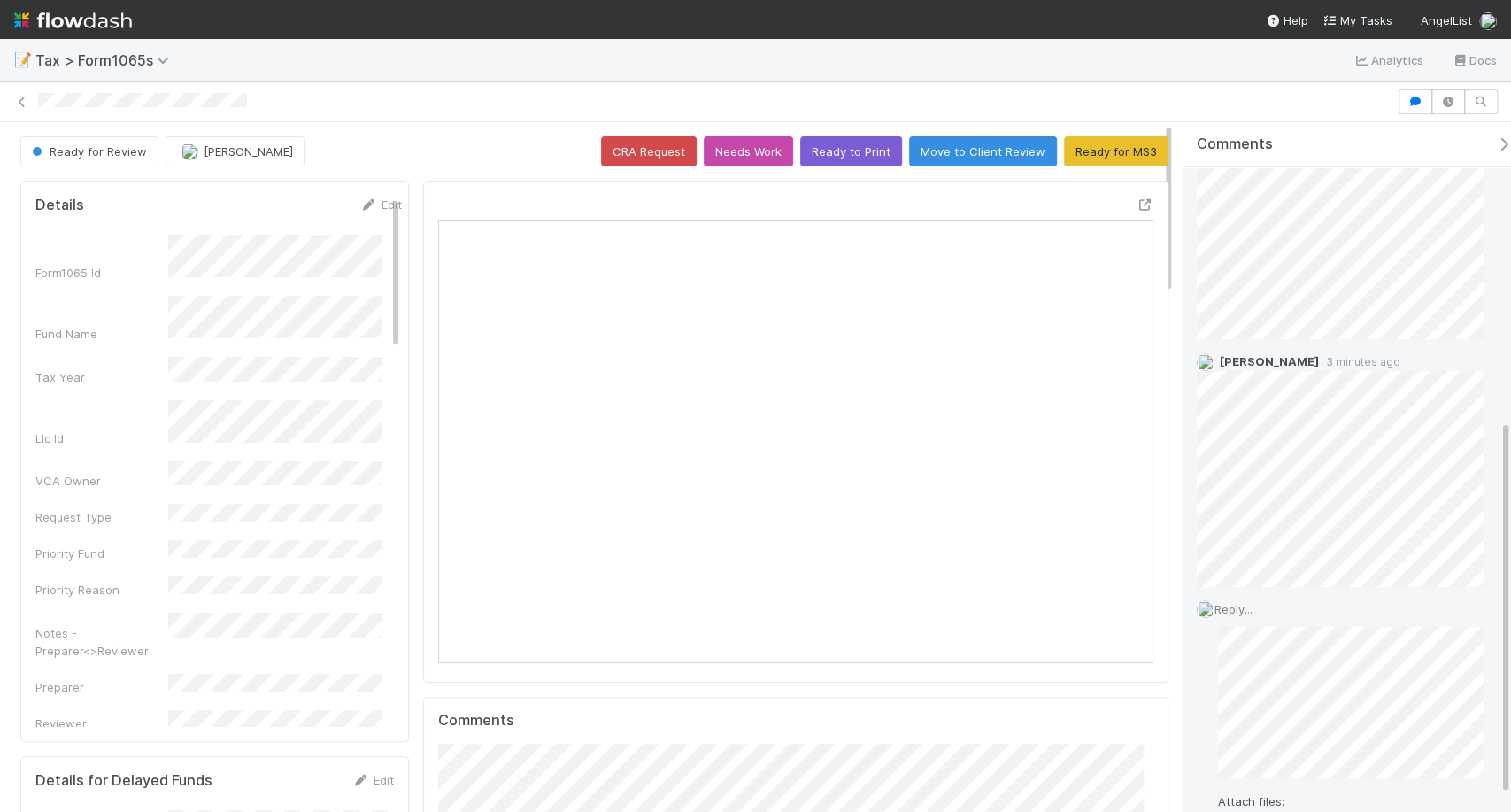
scroll to position [558, 0]
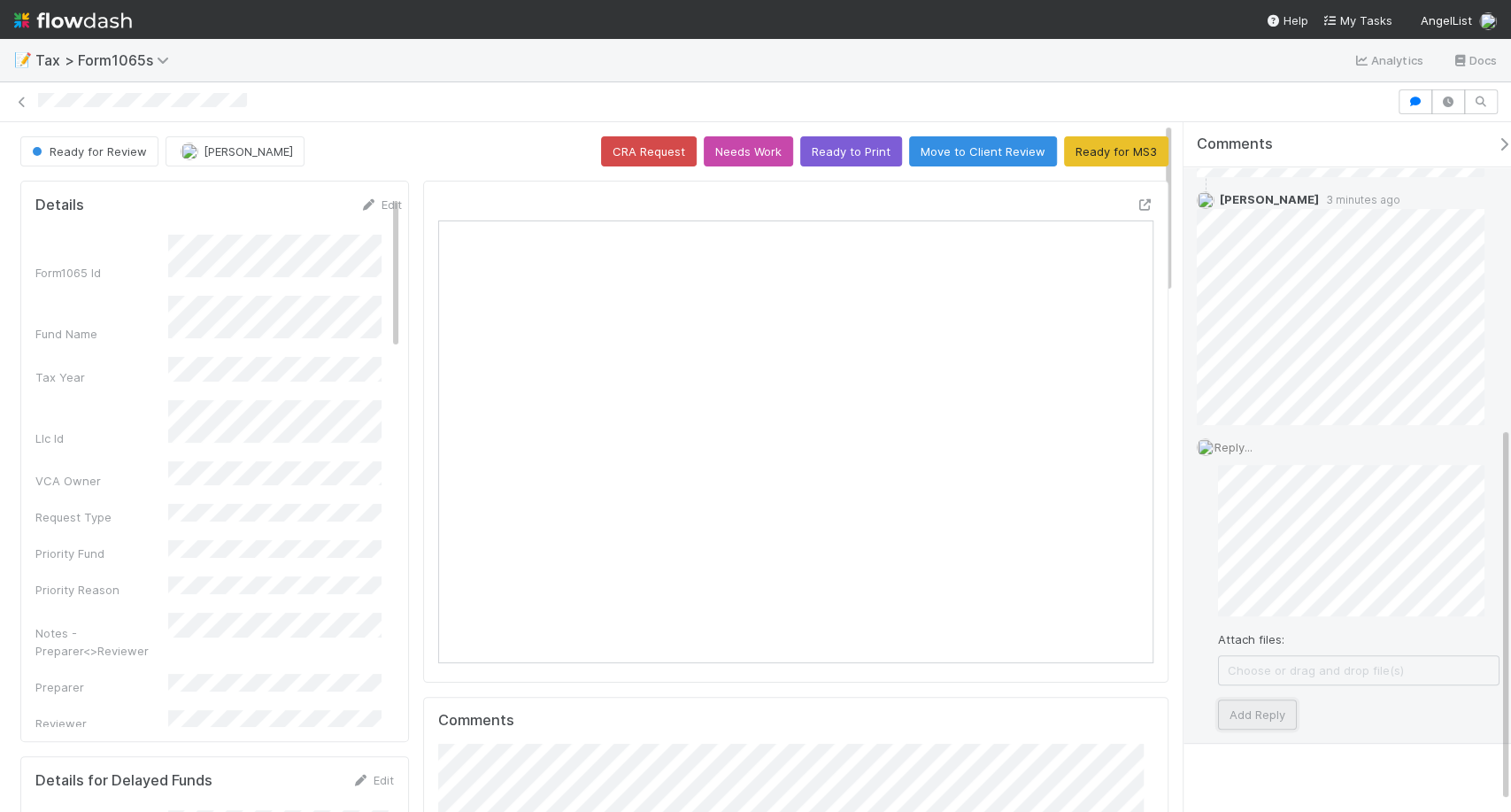
click at [1286, 718] on button "Add Reply" at bounding box center [1257, 714] width 79 height 30
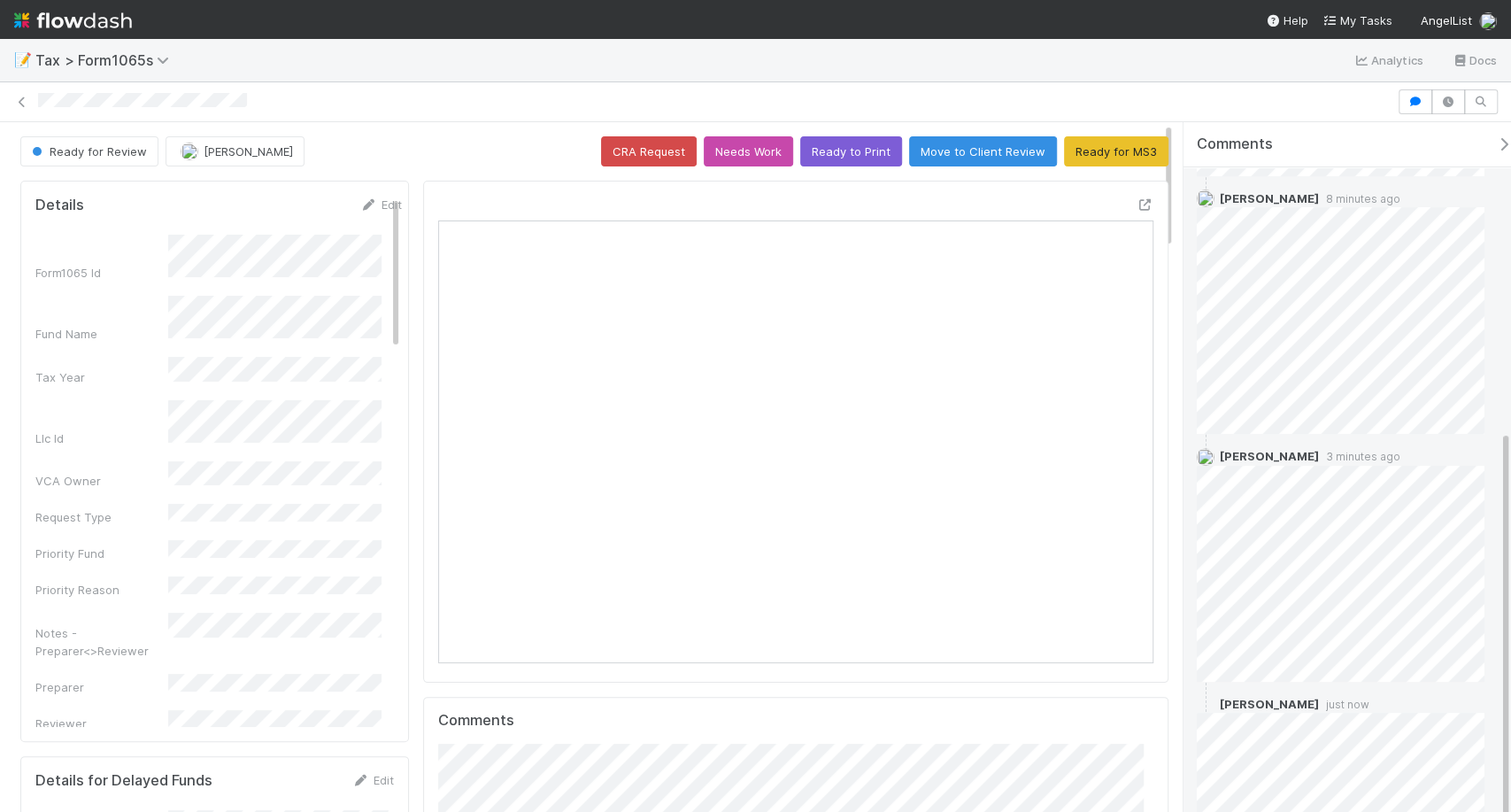
scroll to position [443, 0]
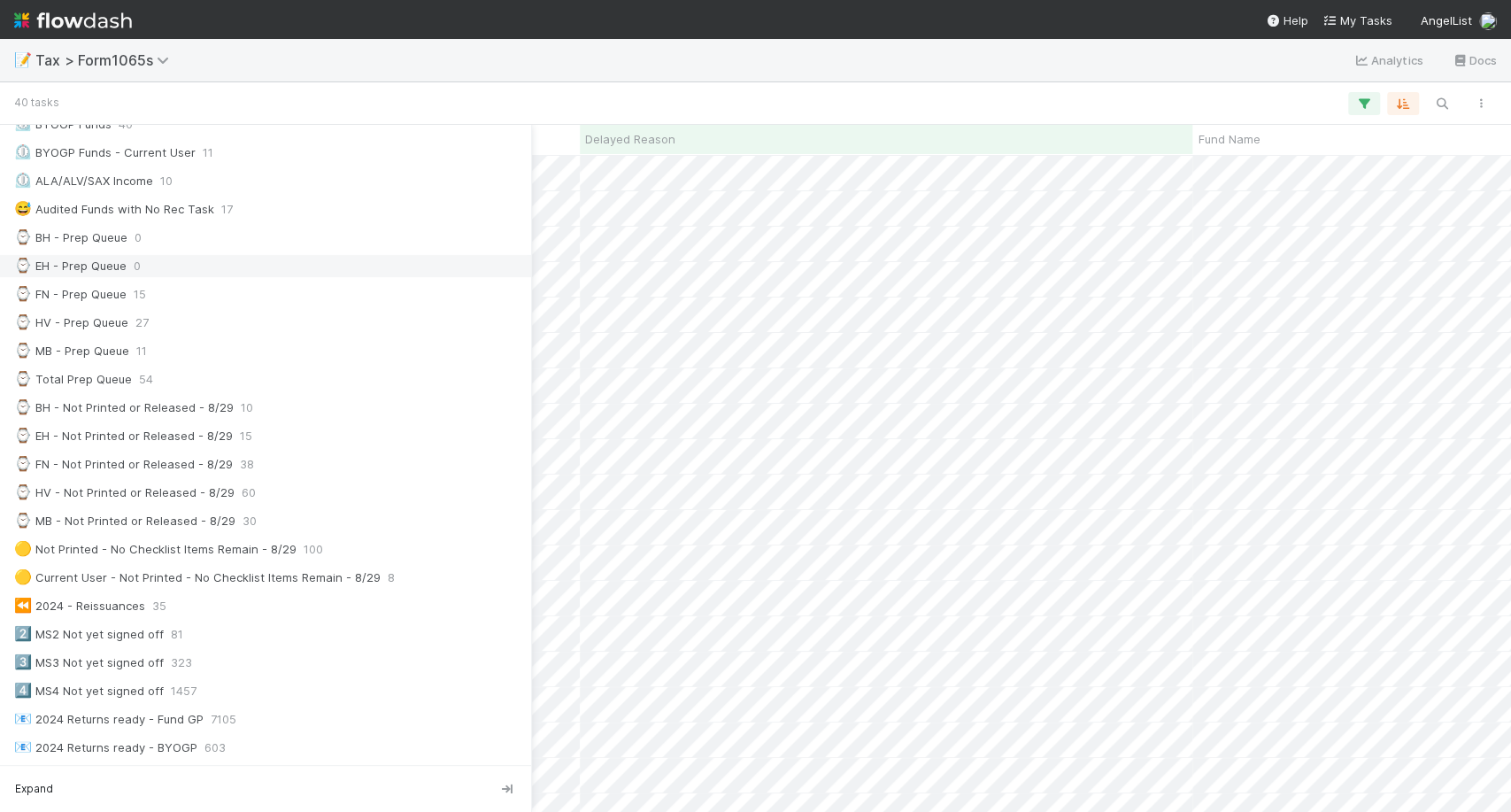
scroll to position [214, 0]
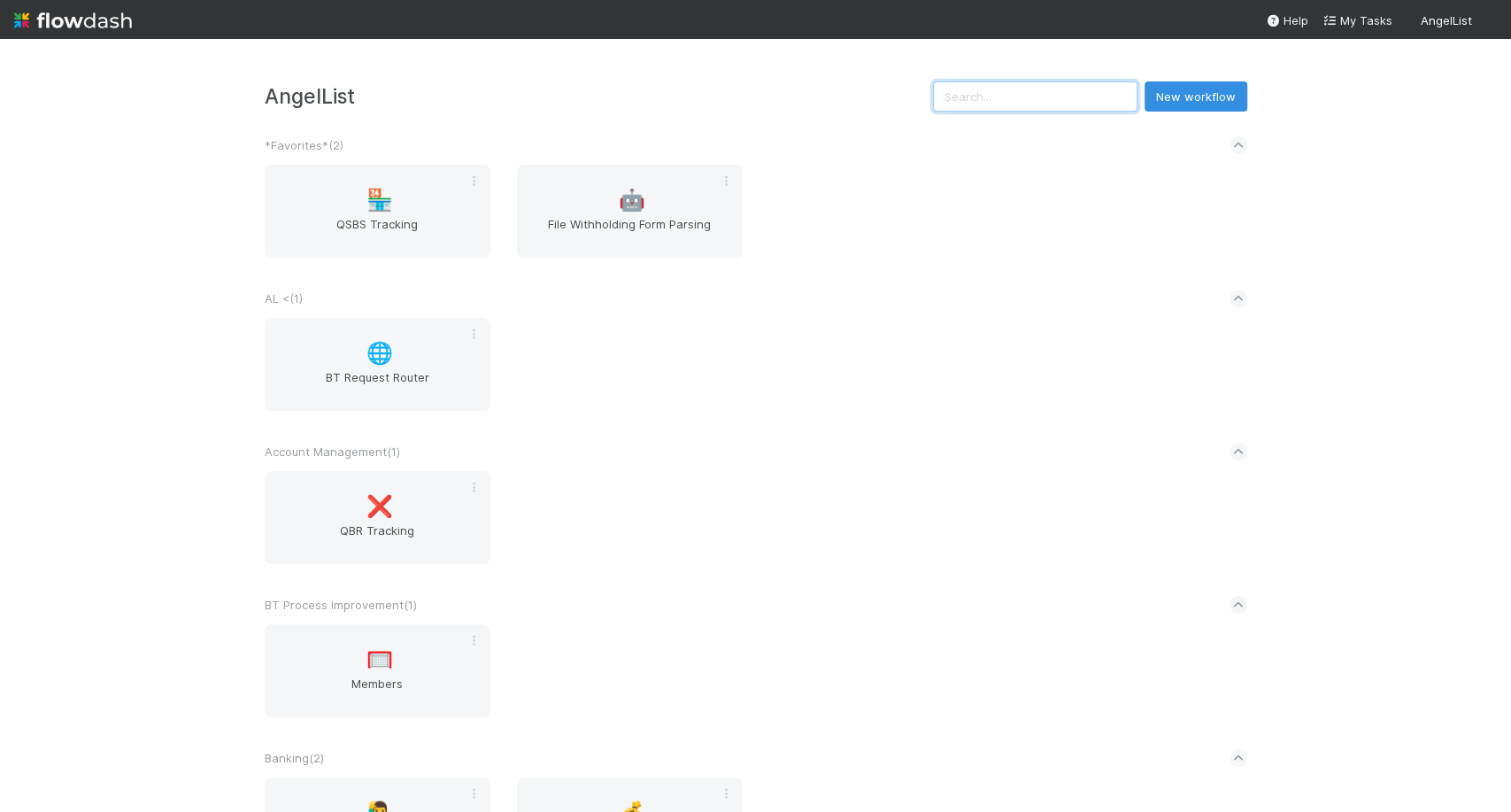
click at [1001, 101] on input "text" at bounding box center [1034, 97] width 204 height 30
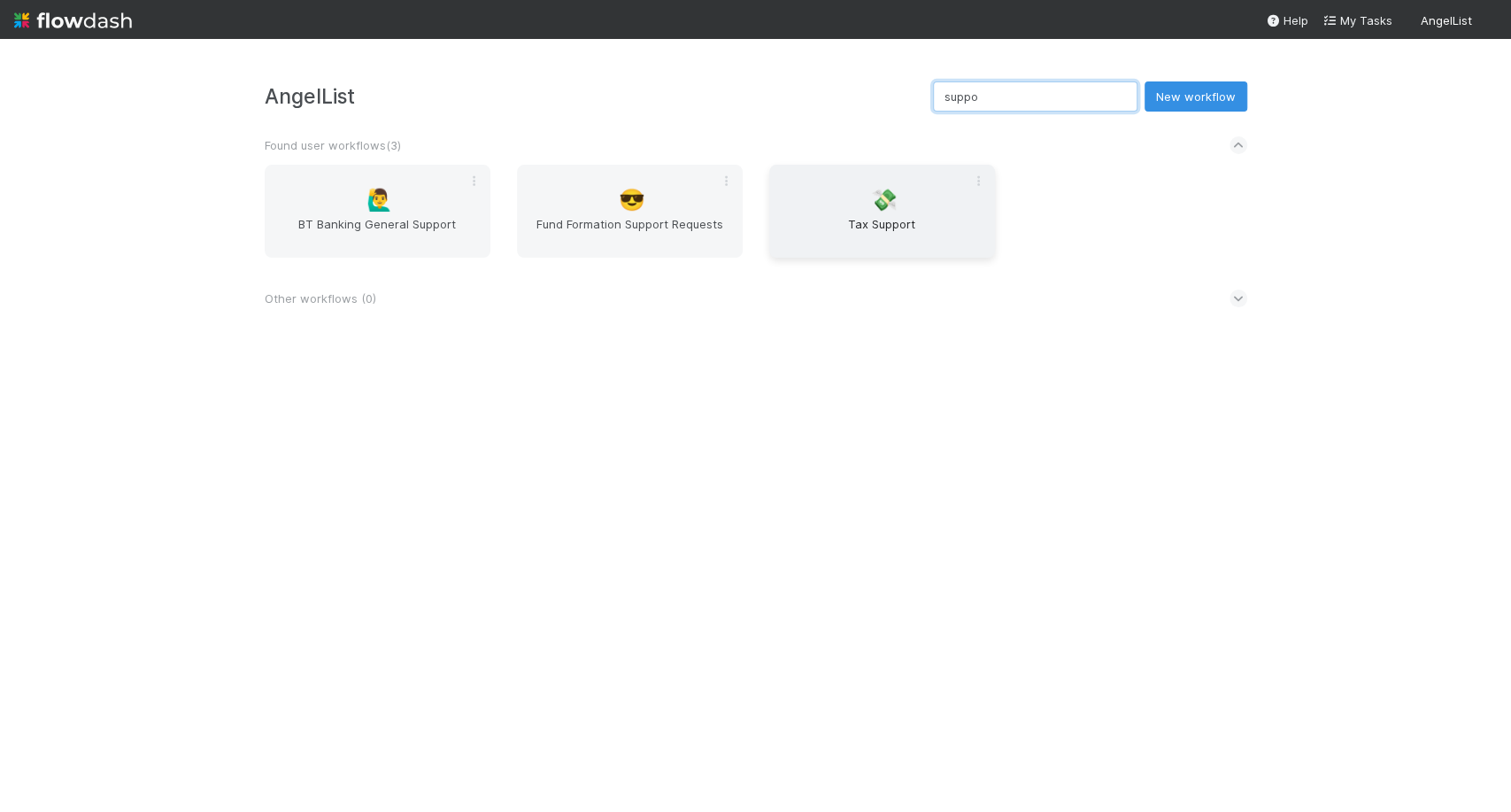
type input "suppo"
click at [901, 193] on div "💸 Tax Support" at bounding box center [882, 210] width 226 height 93
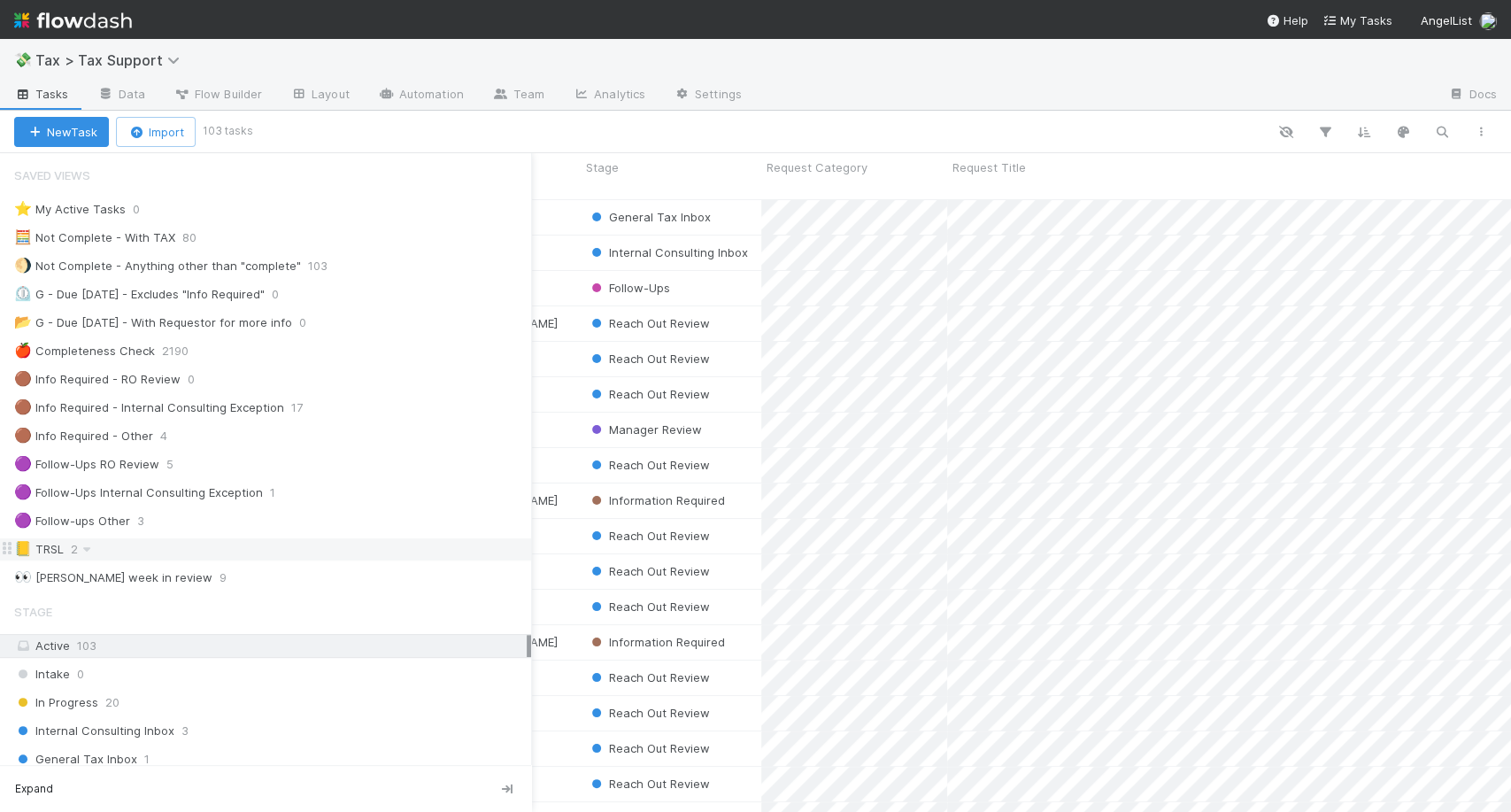
scroll to position [94, 0]
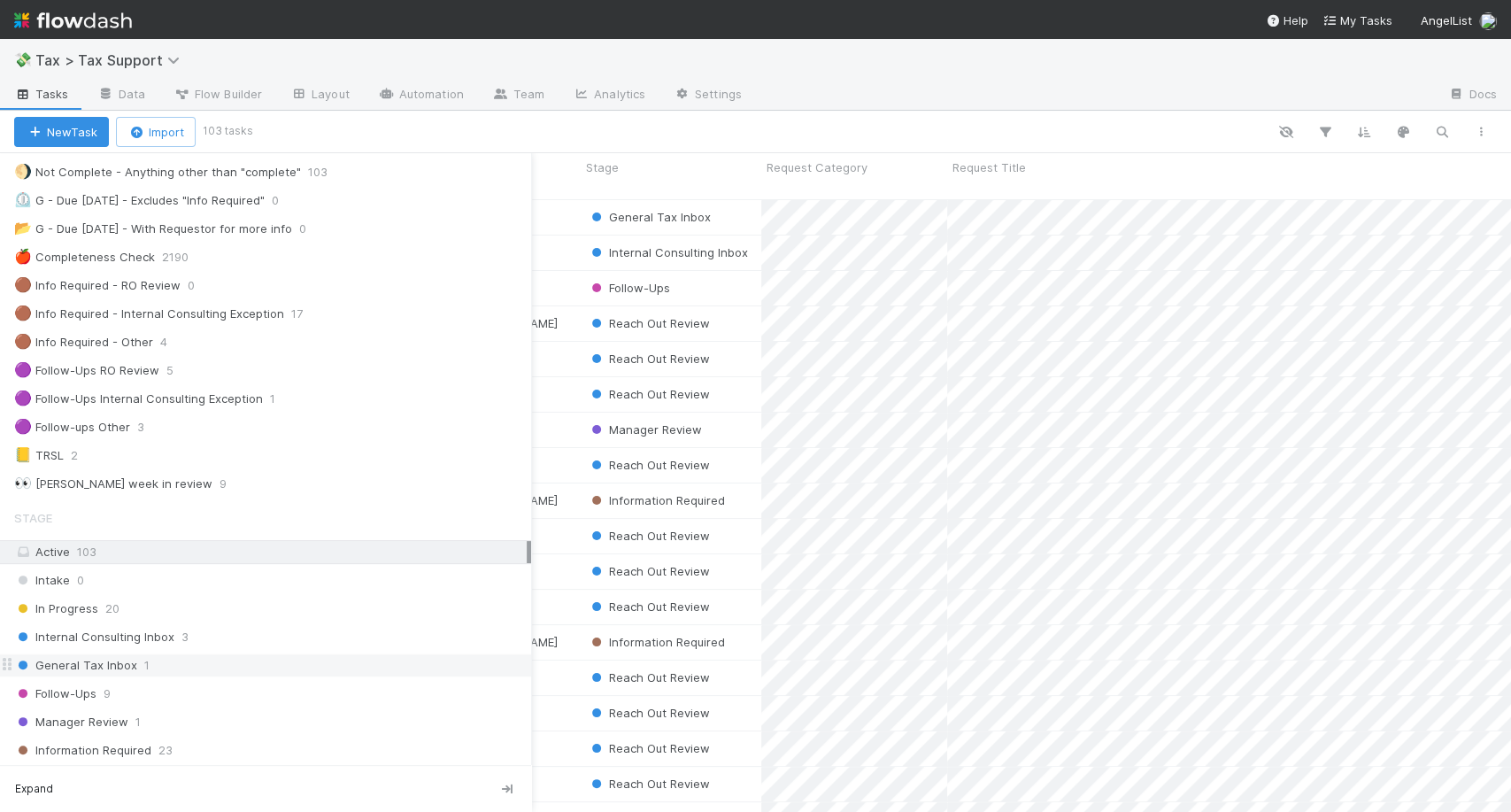
click at [144, 654] on span "1" at bounding box center [146, 665] width 5 height 22
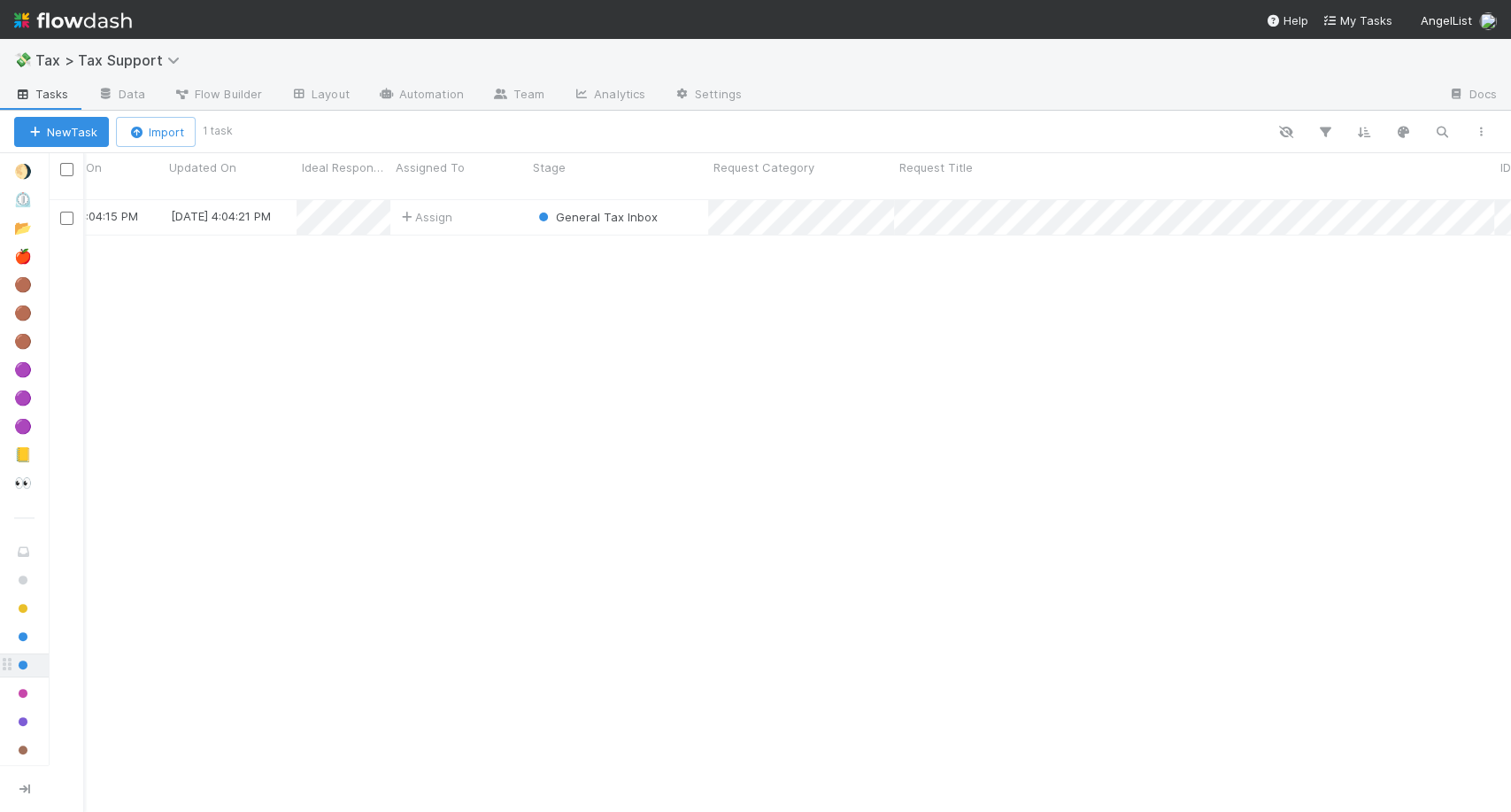
scroll to position [0, 54]
click at [475, 208] on div "Assign" at bounding box center [458, 217] width 137 height 35
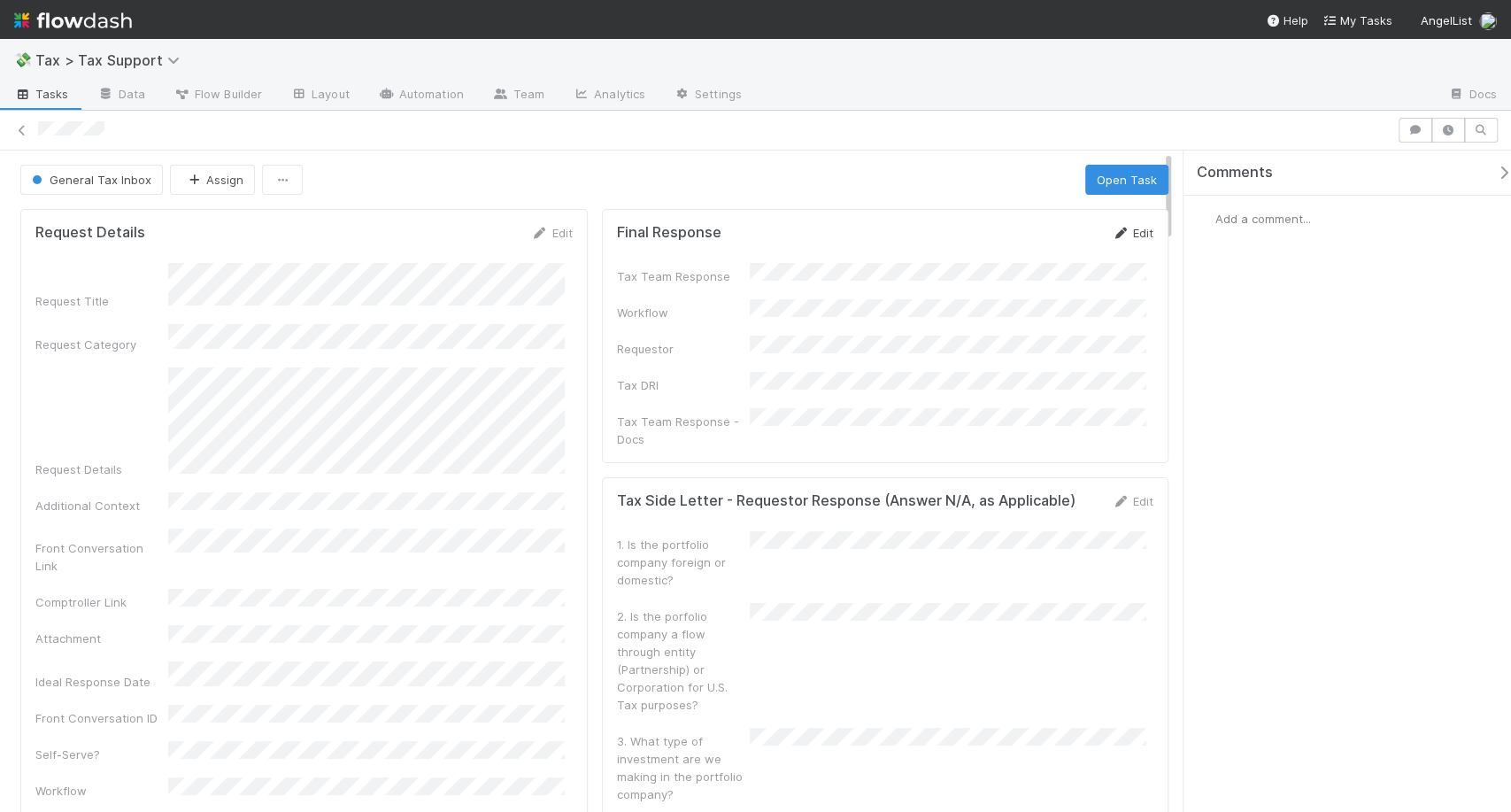
click at [1122, 236] on link "Edit" at bounding box center [1133, 233] width 42 height 14
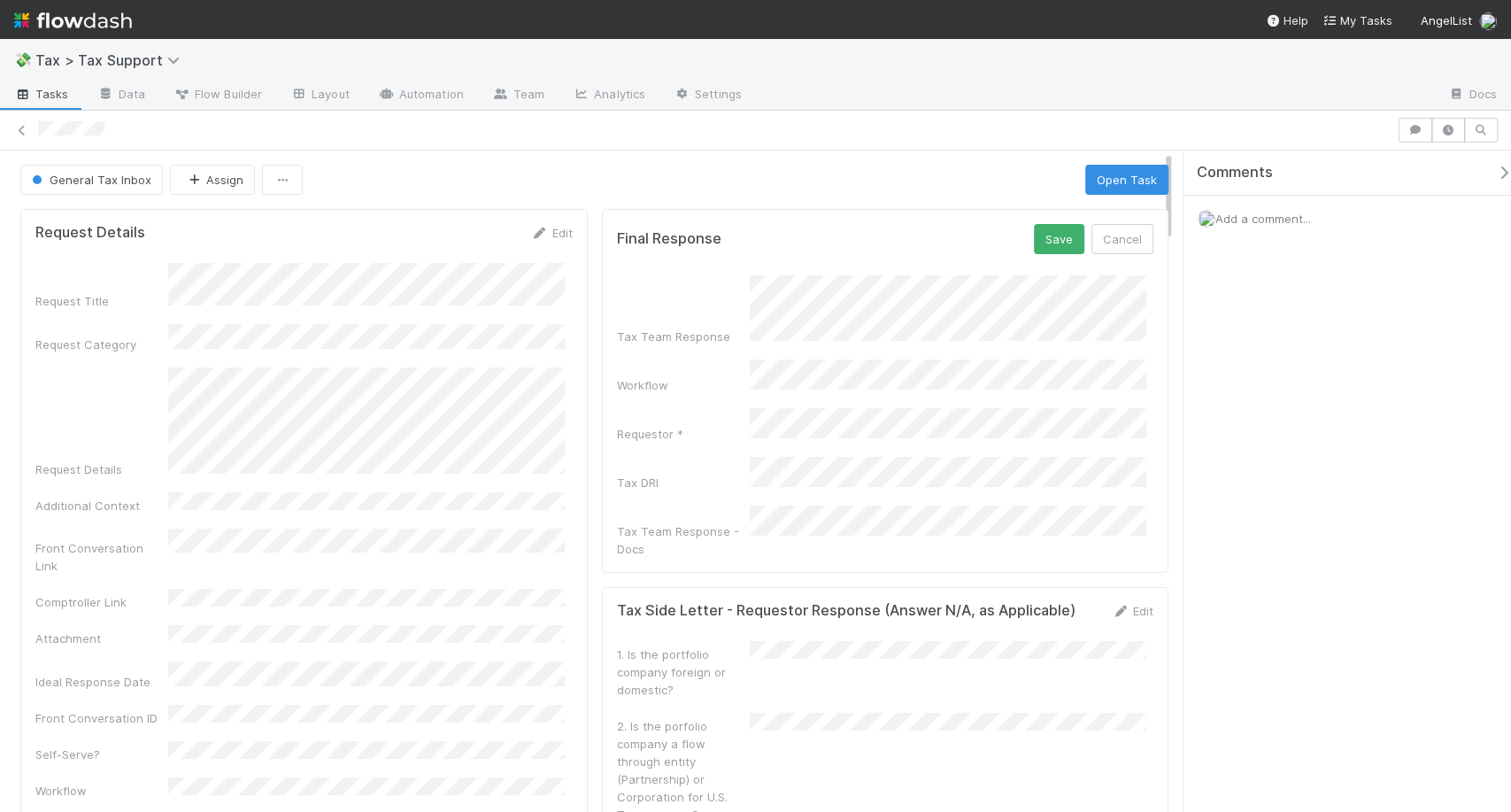
click at [920, 346] on div "Tax Team Response Workflow Requestor * Tax DRI Tax Team Response - Docs" at bounding box center [886, 417] width 538 height 283
click at [1043, 237] on button "Save" at bounding box center [1059, 239] width 51 height 30
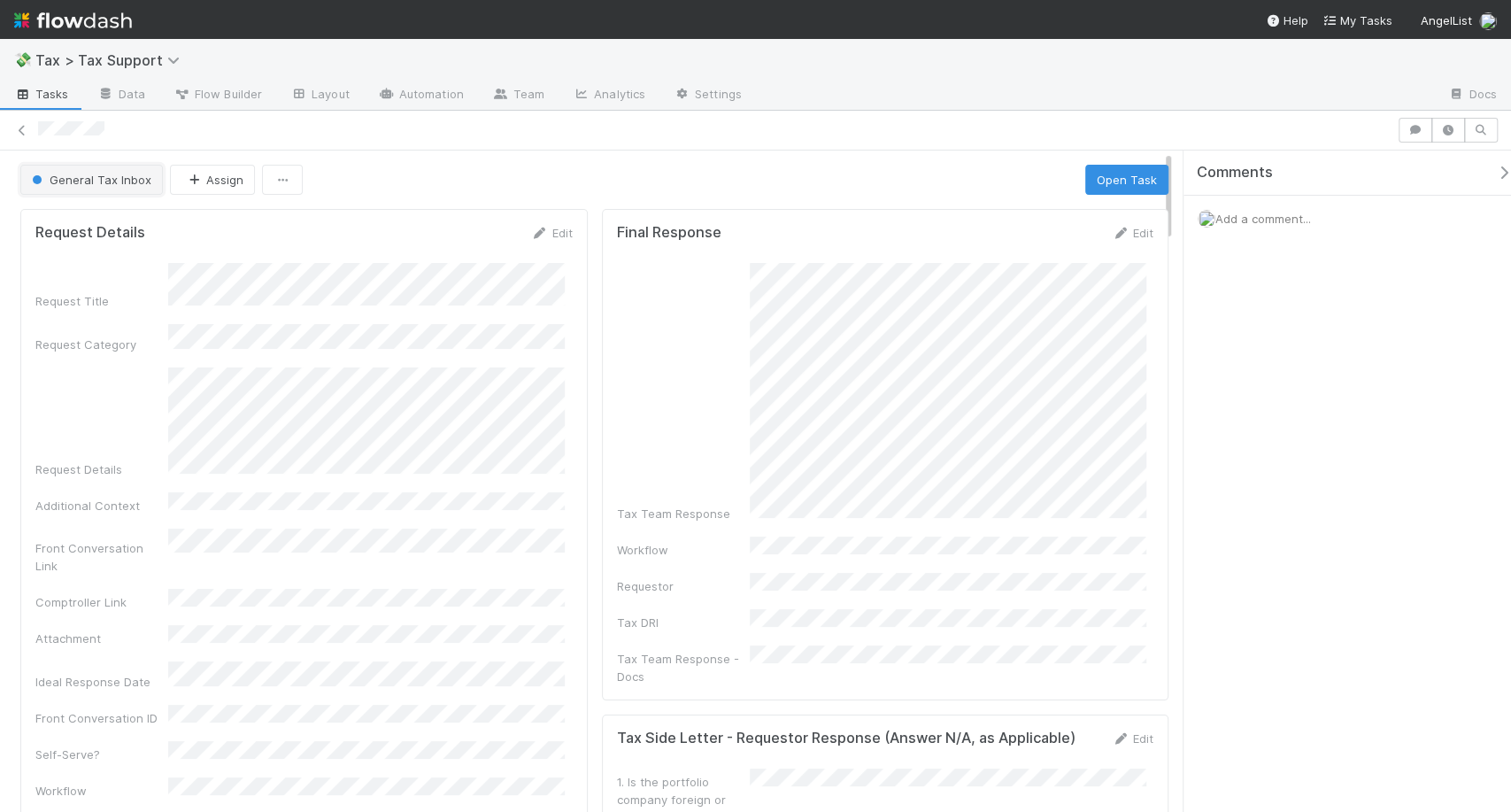
click at [127, 183] on span "General Tax Inbox" at bounding box center [90, 179] width 123 height 14
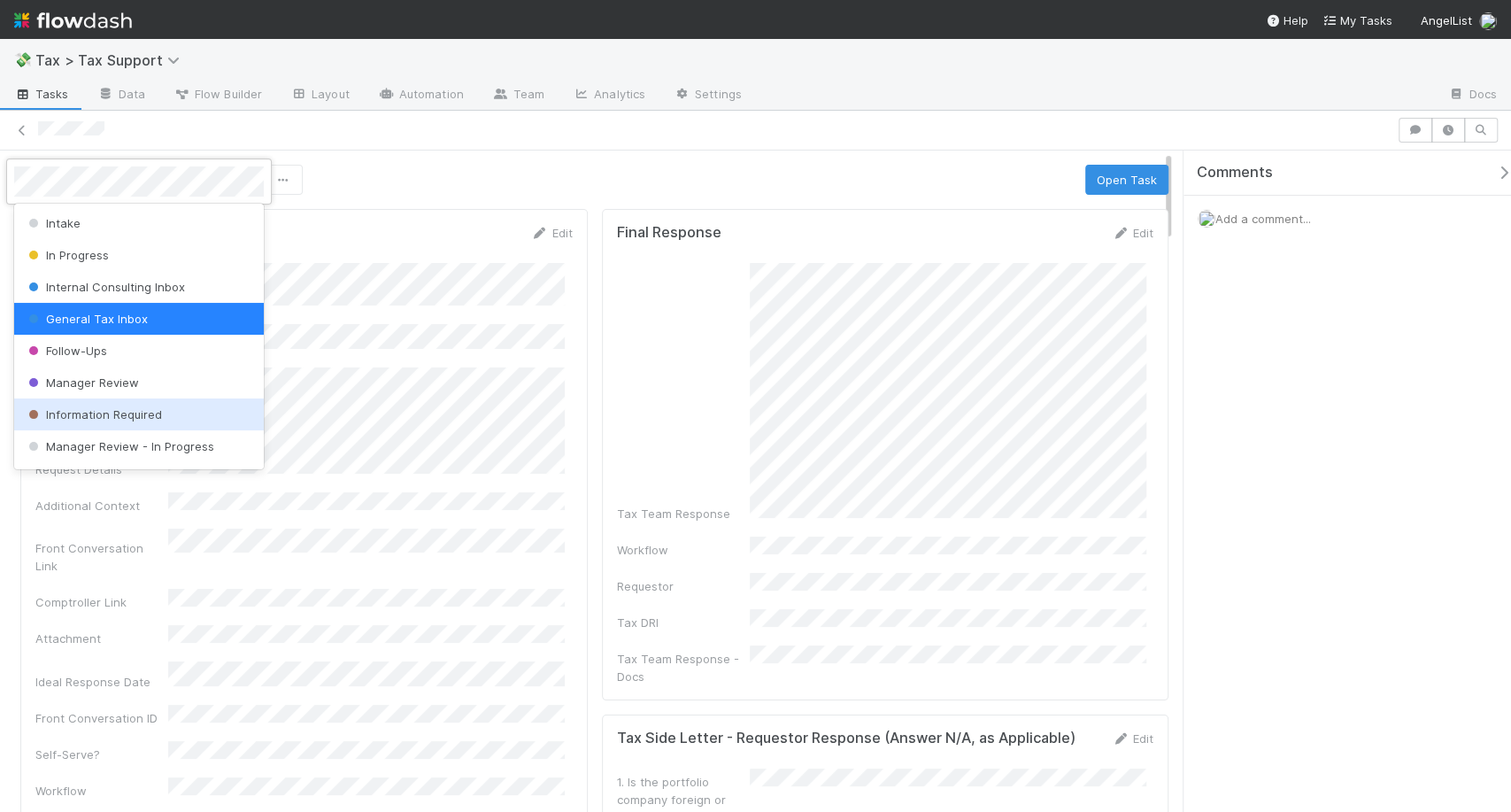
scroll to position [123, 0]
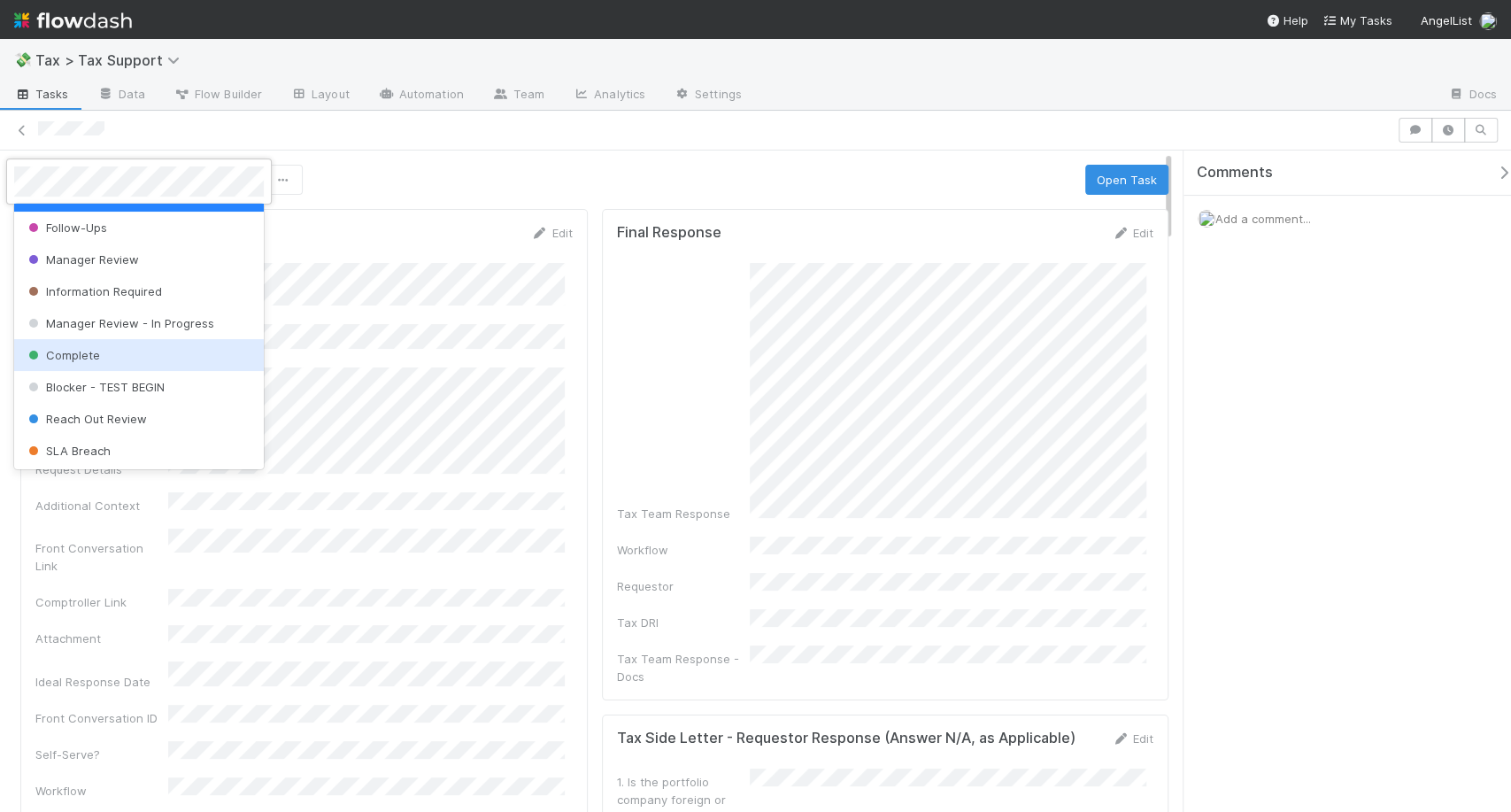
click at [149, 361] on div "Complete" at bounding box center [138, 355] width 250 height 32
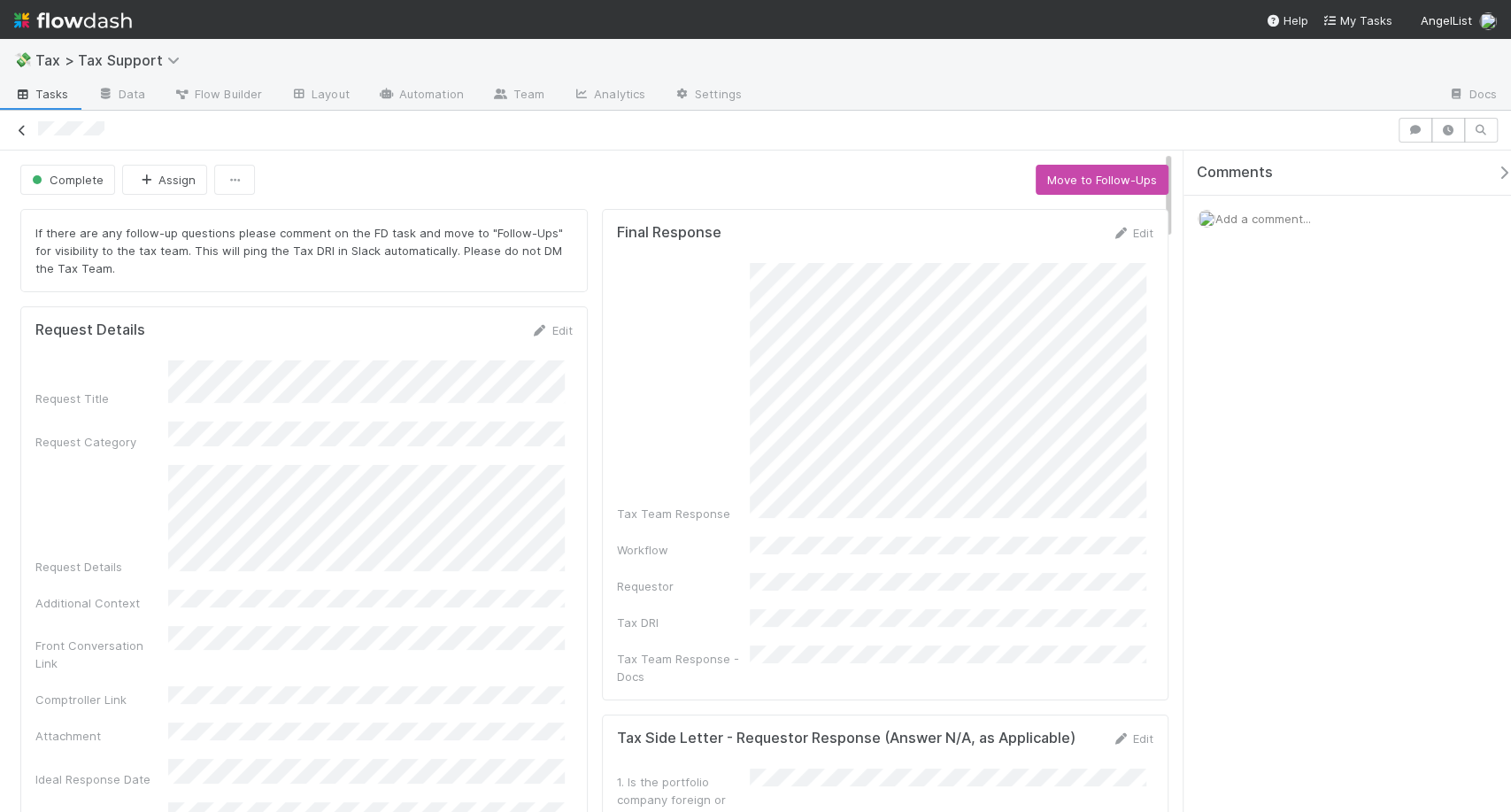
click at [21, 130] on icon at bounding box center [22, 130] width 18 height 12
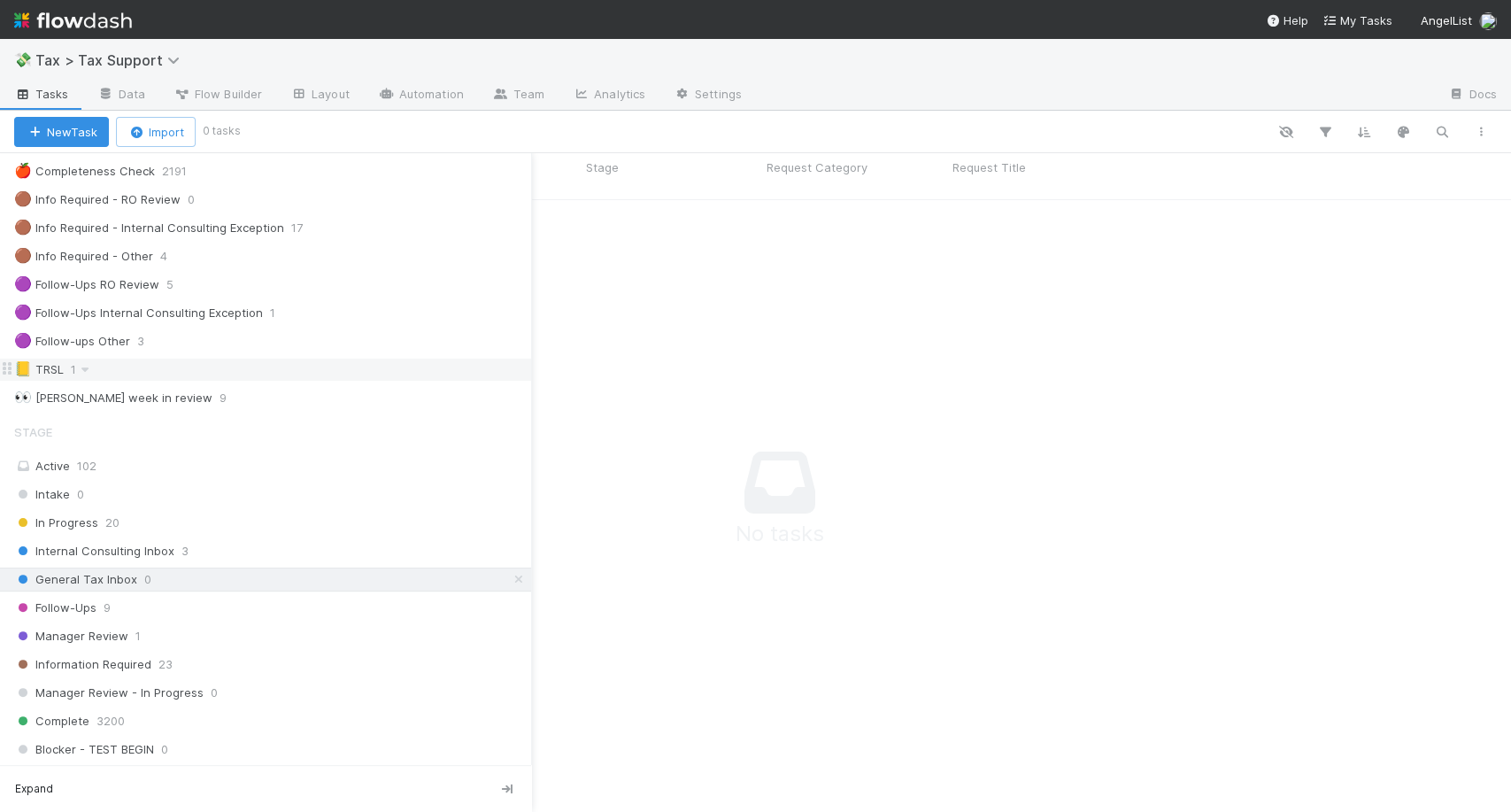
scroll to position [179, 0]
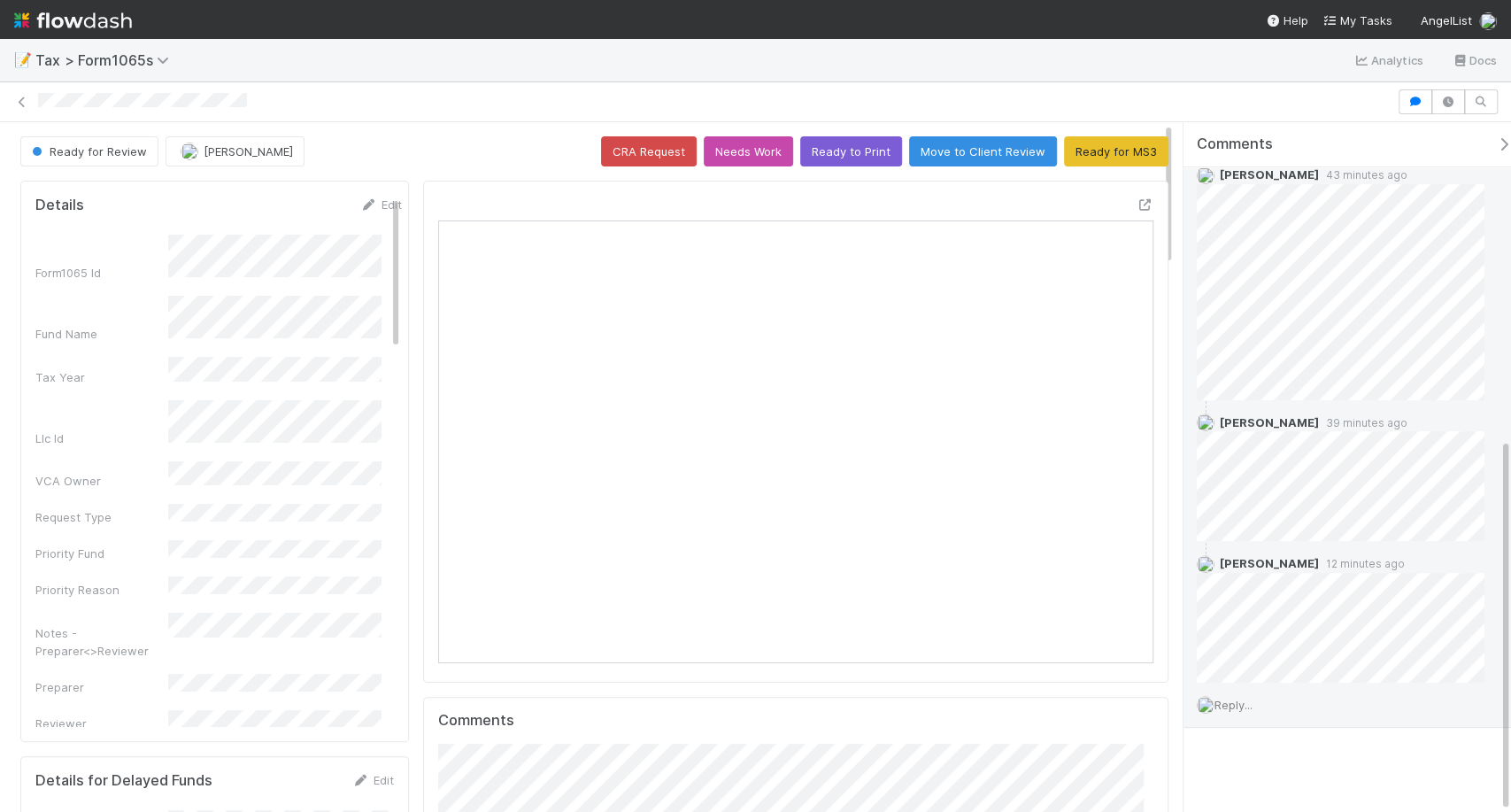
click at [1250, 698] on span "Reply..." at bounding box center [1233, 705] width 38 height 14
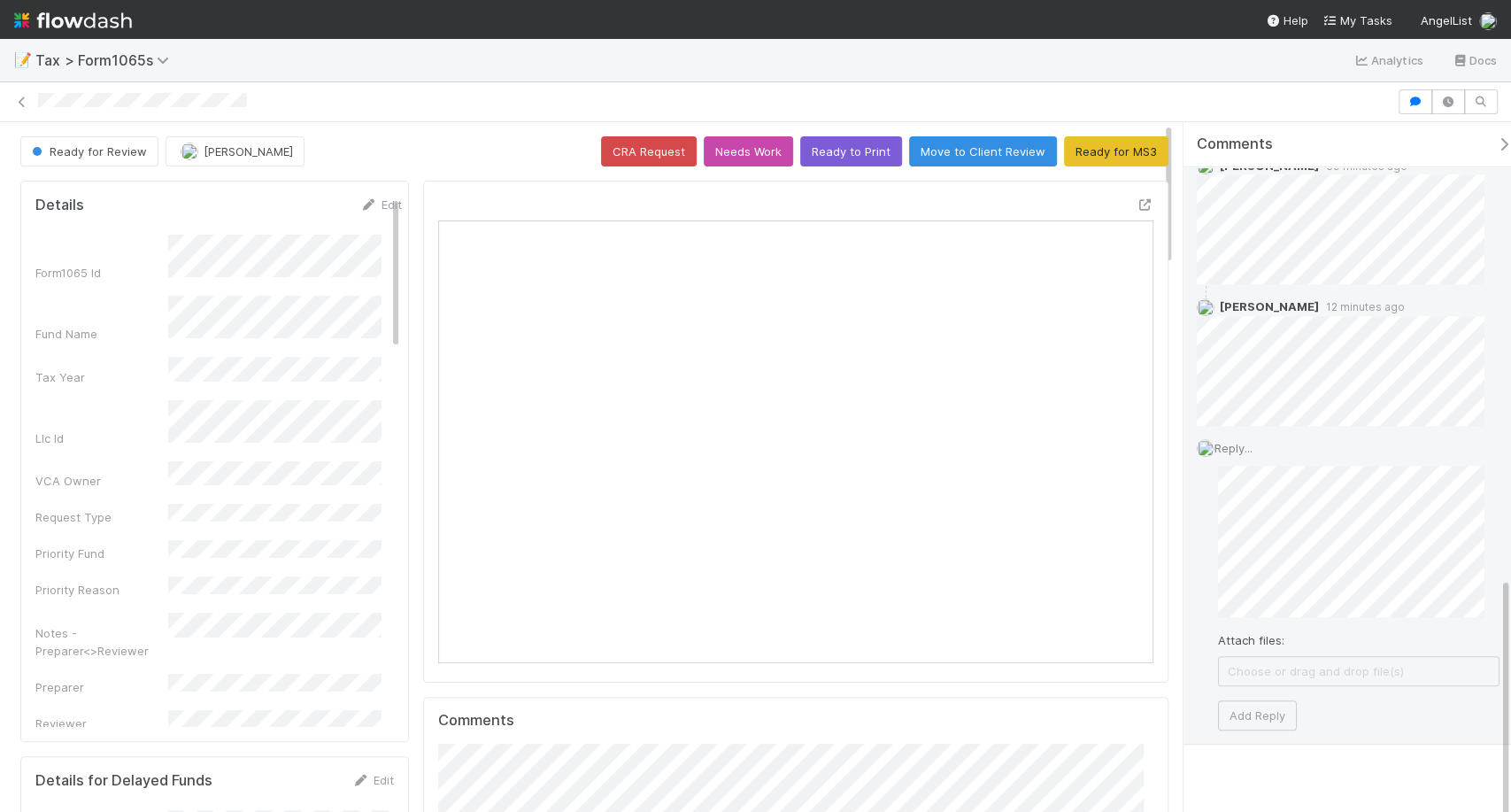
click at [1325, 784] on div "Comments Add a comment... Michael Binck 2 days ago Manav Mehta 50 minutes ago M…" at bounding box center [1355, 58] width 342 height 1550
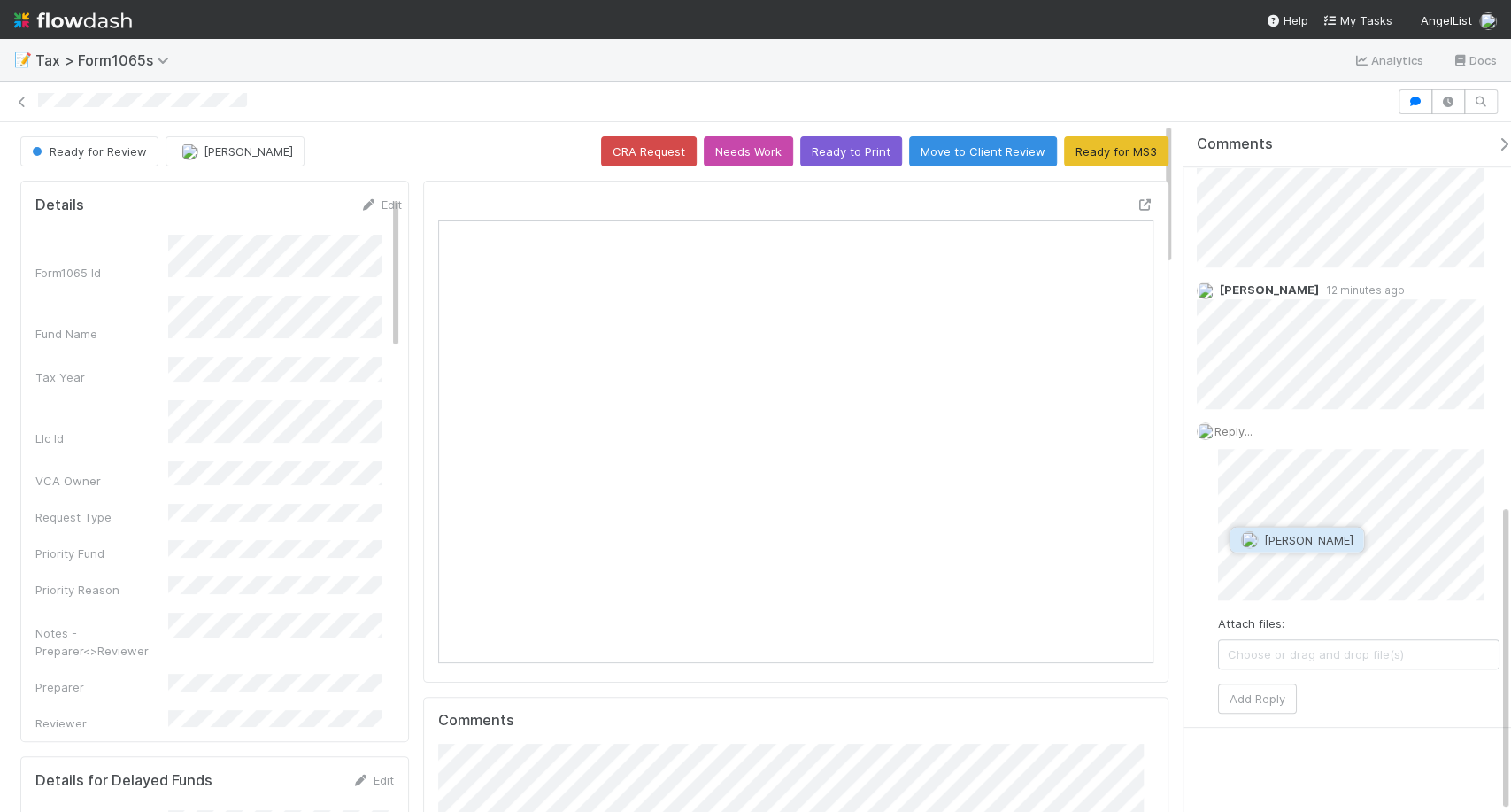
click at [1314, 540] on span "Manav Mehta" at bounding box center [1308, 539] width 90 height 14
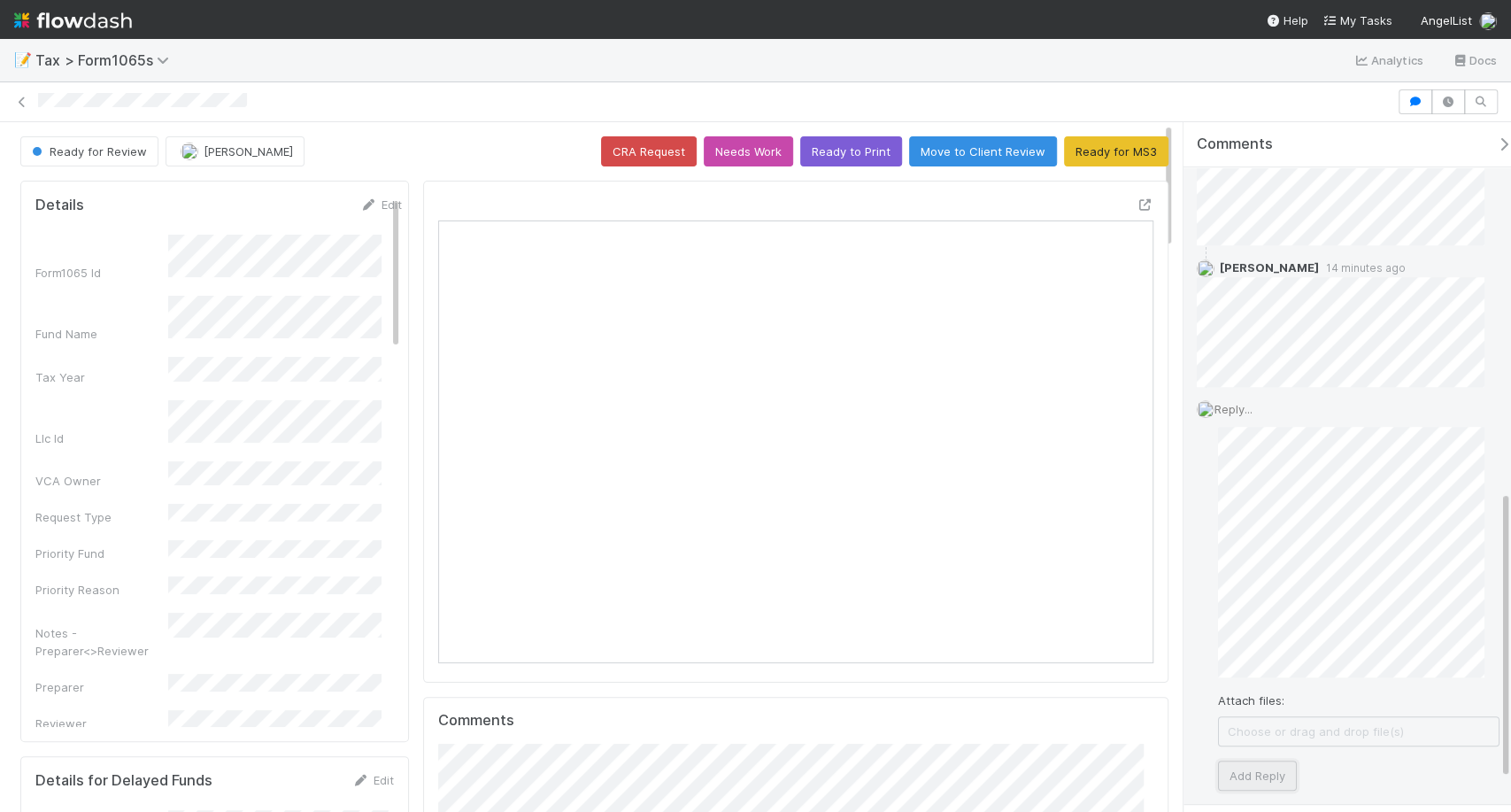
click at [1274, 762] on button "Add Reply" at bounding box center [1257, 775] width 79 height 30
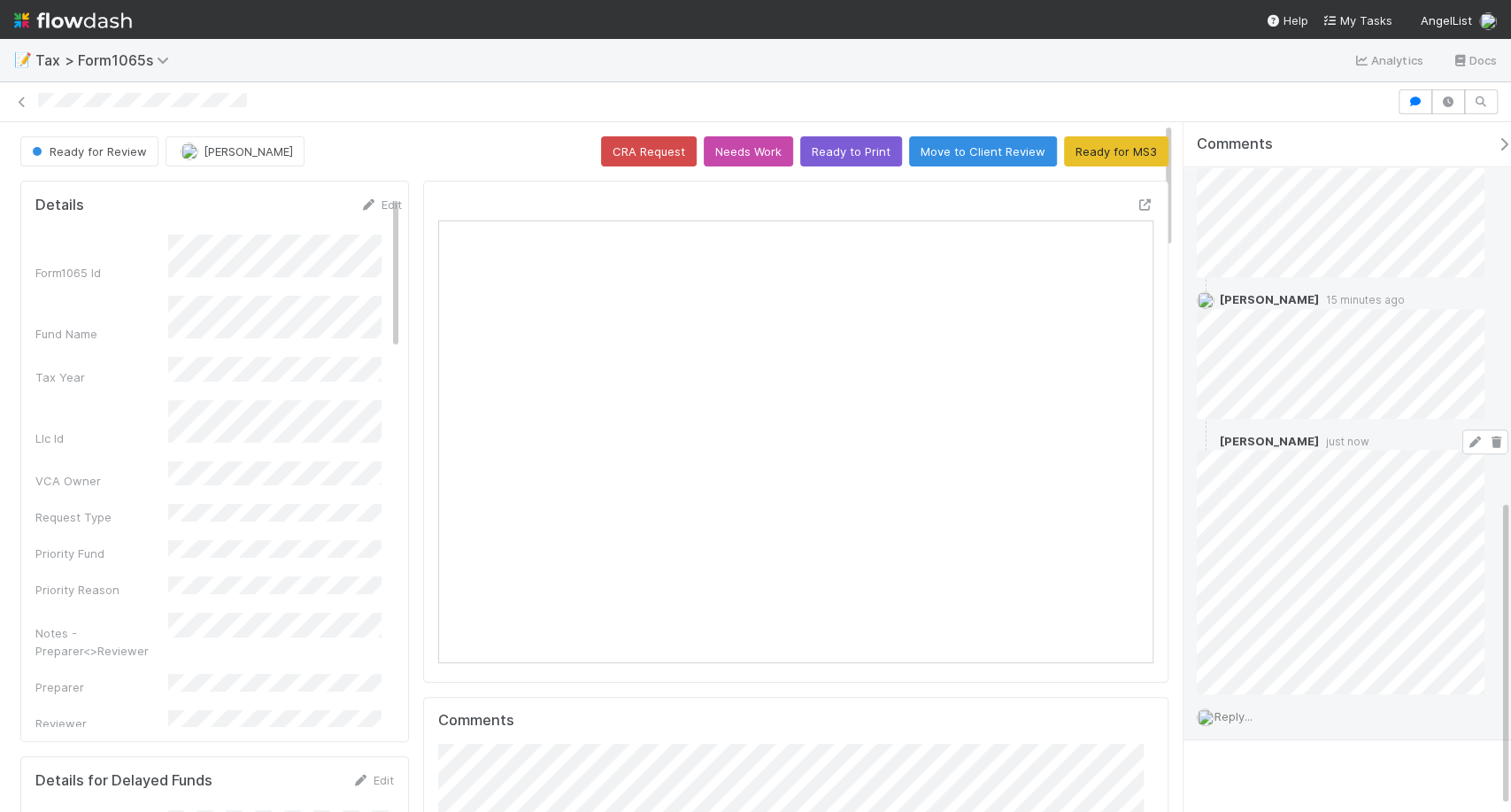
scroll to position [843, 0]
click at [1462, 448] on span at bounding box center [1485, 446] width 46 height 25
click at [1466, 441] on icon at bounding box center [1475, 447] width 18 height 12
click at [1466, 444] on icon at bounding box center [1475, 447] width 18 height 12
click at [26, 97] on icon at bounding box center [22, 102] width 18 height 12
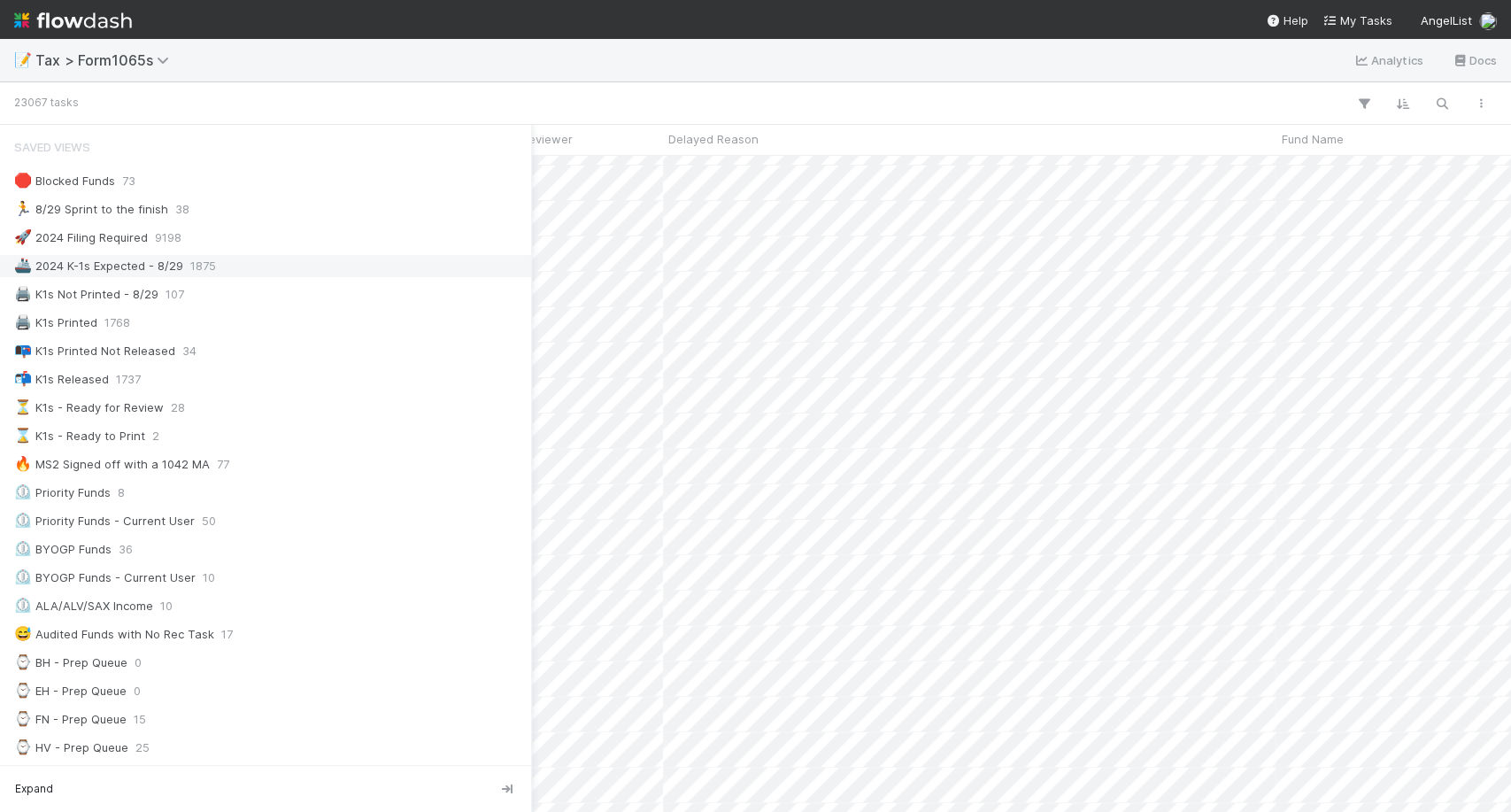
click at [165, 257] on div "🚢 2024 K-1s Expected - 8/29" at bounding box center [99, 266] width 169 height 22
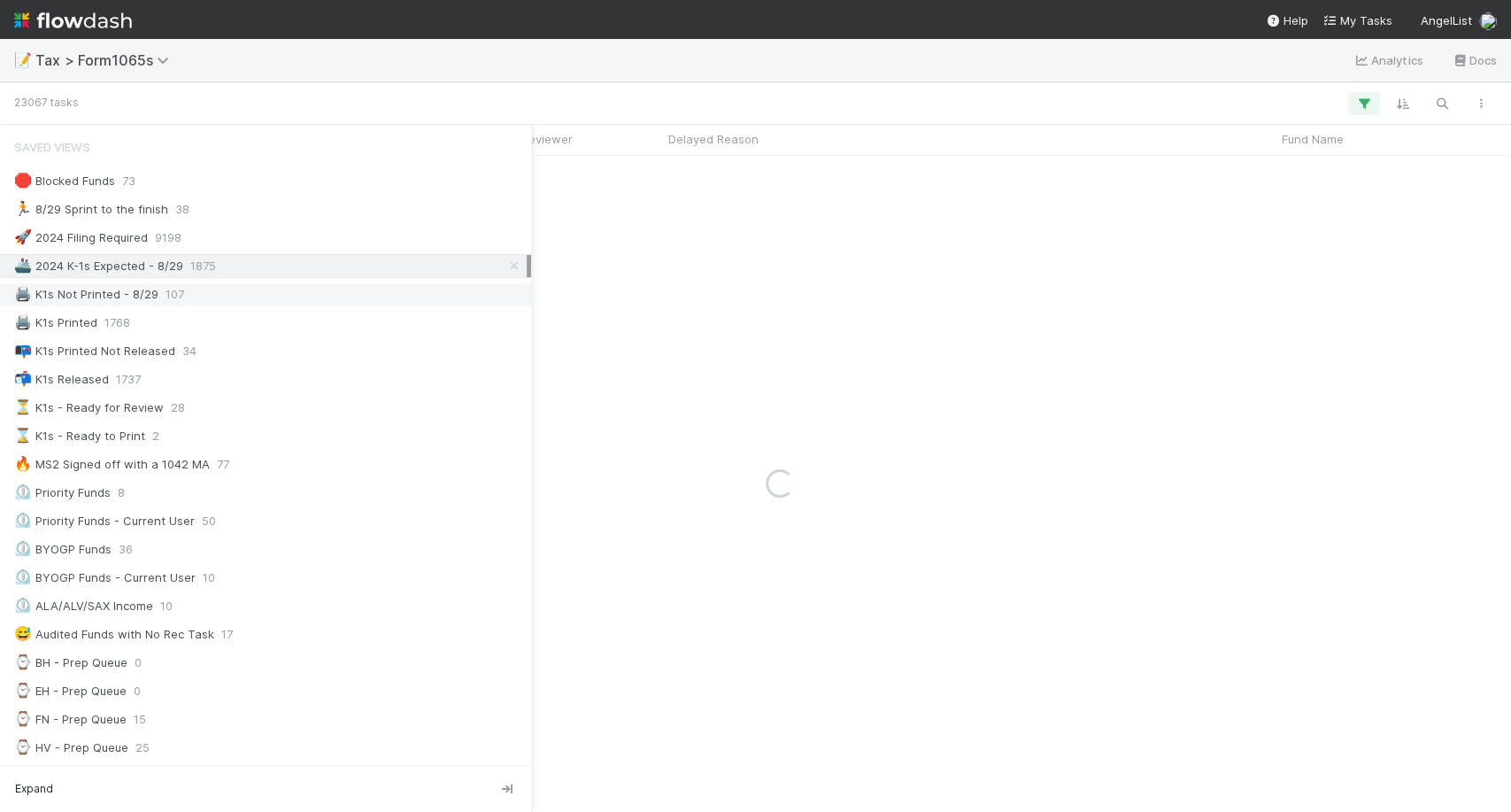
click at [264, 299] on div "🖨️ K1s Not Printed - 8/29 107" at bounding box center [270, 295] width 513 height 22
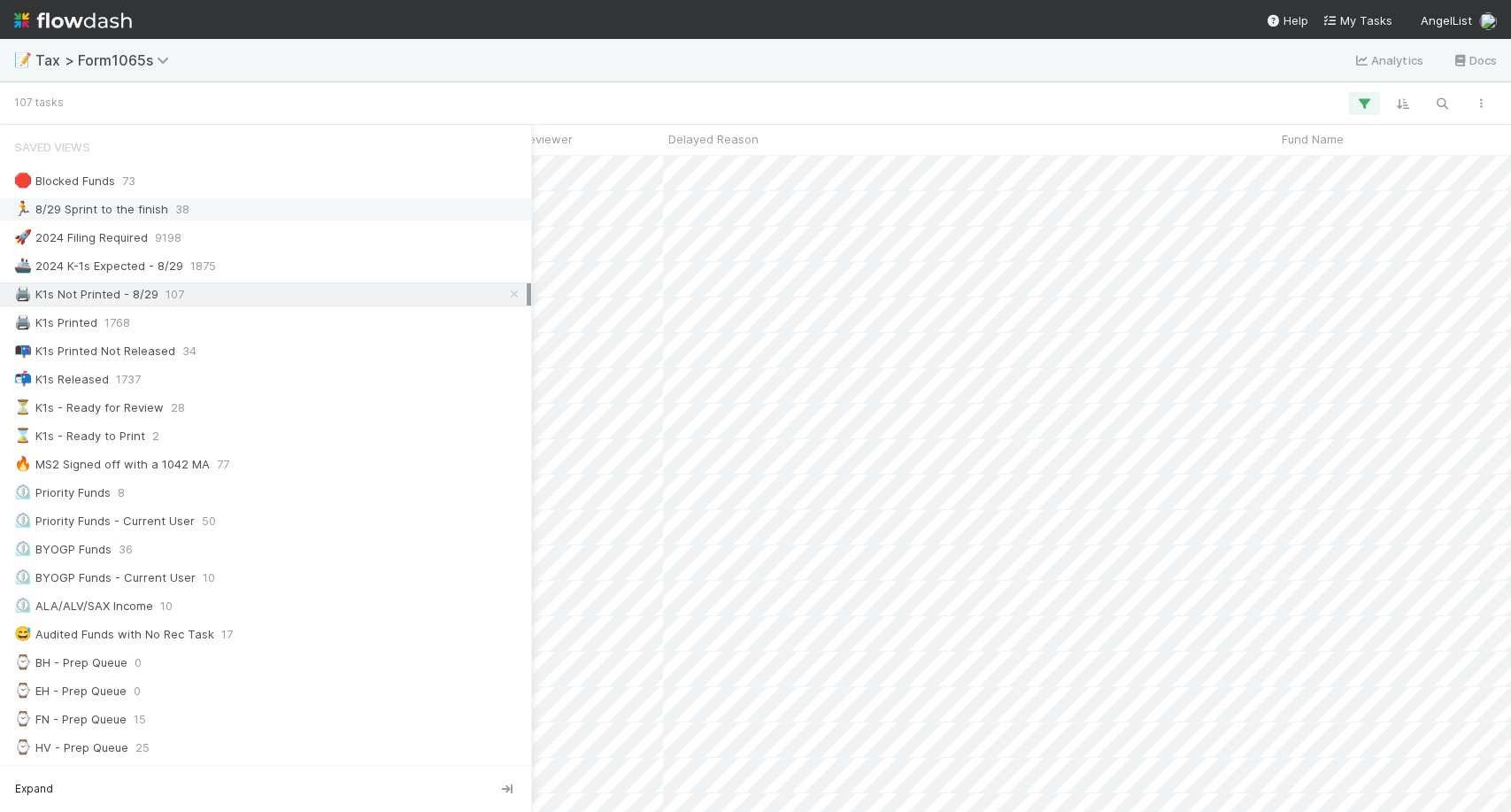
click at [164, 215] on div "🏃 8/29 Sprint to the finish 38" at bounding box center [270, 209] width 513 height 22
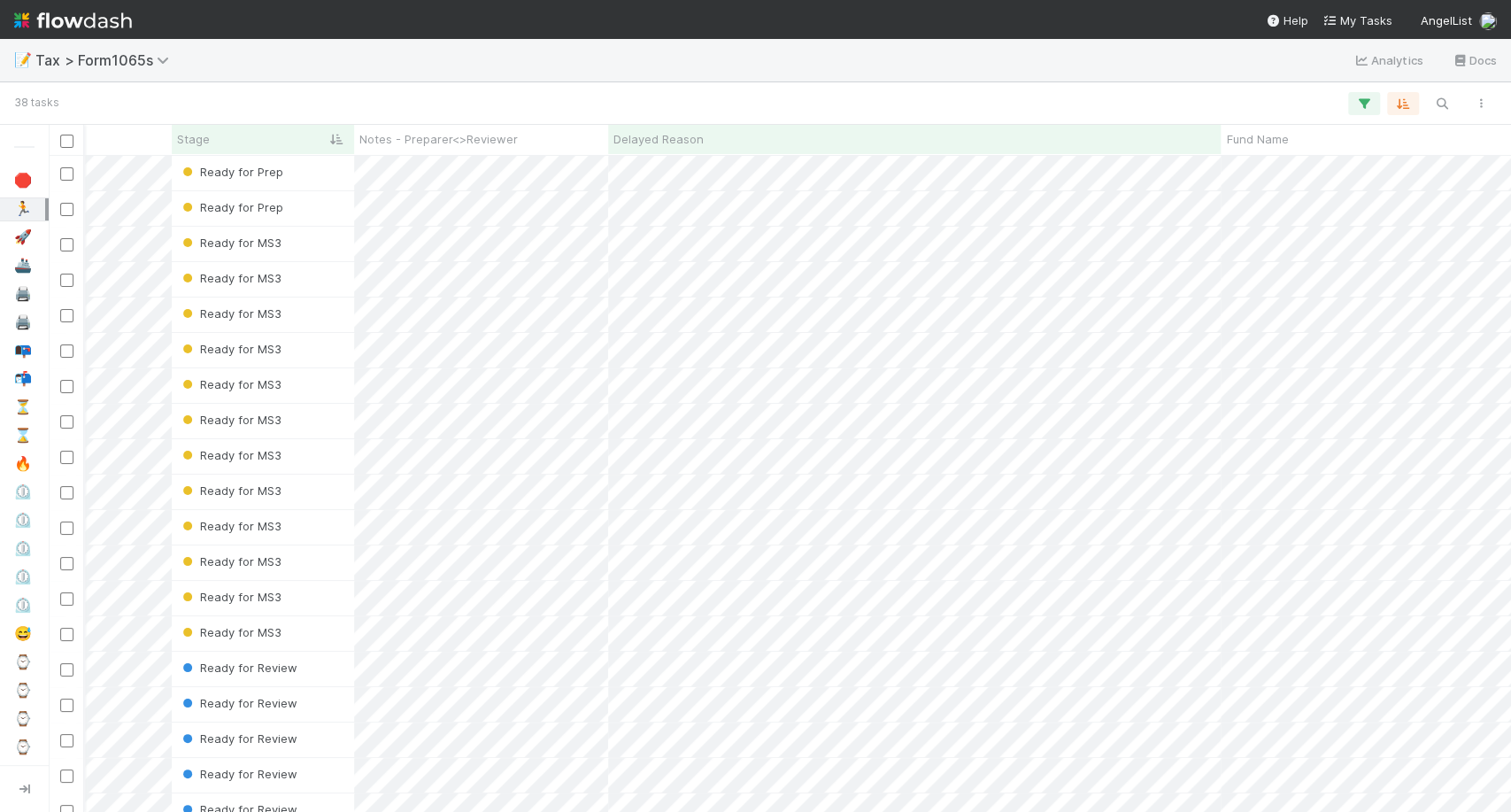
scroll to position [0, 356]
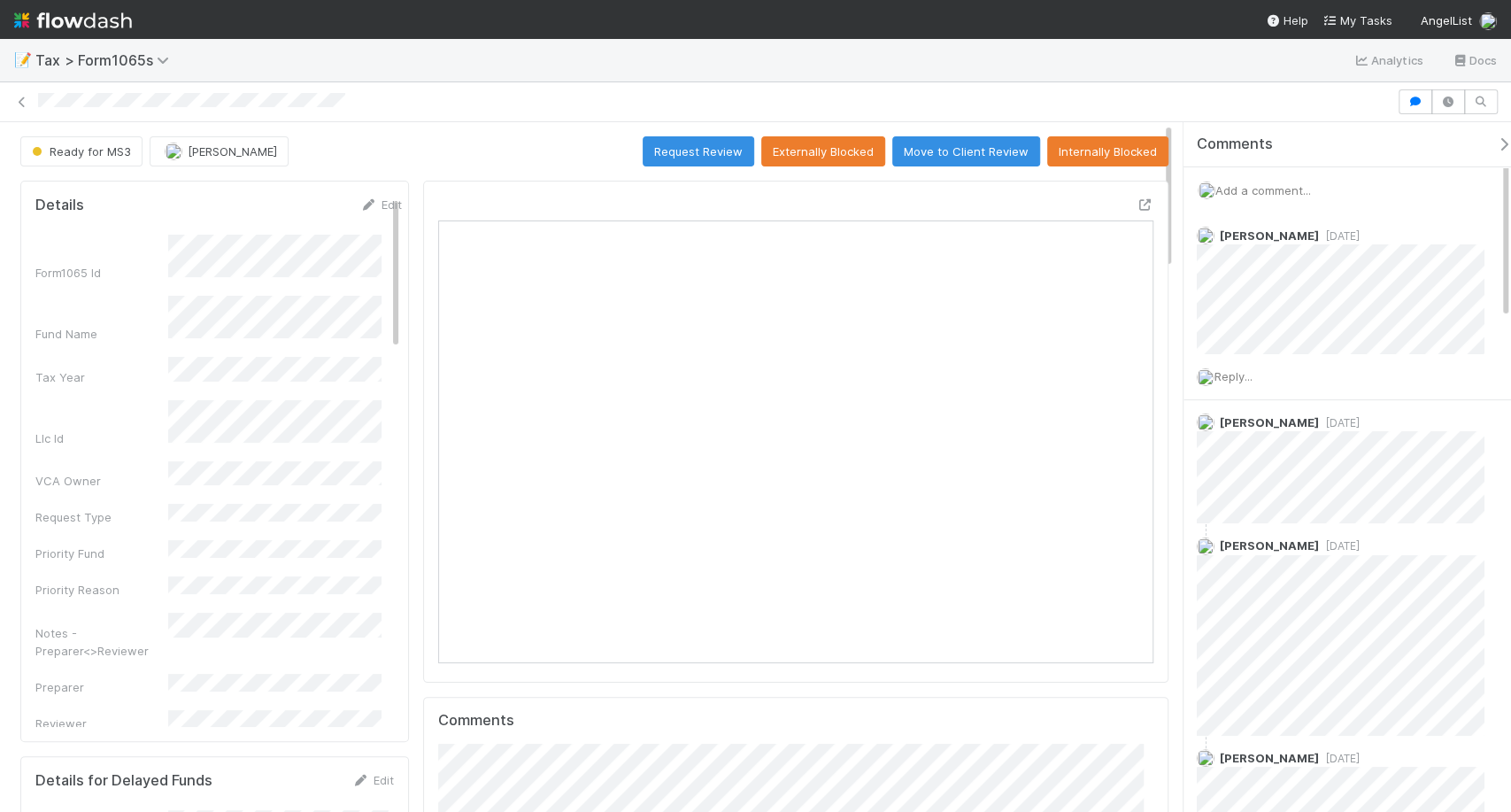
scroll to position [345, 691]
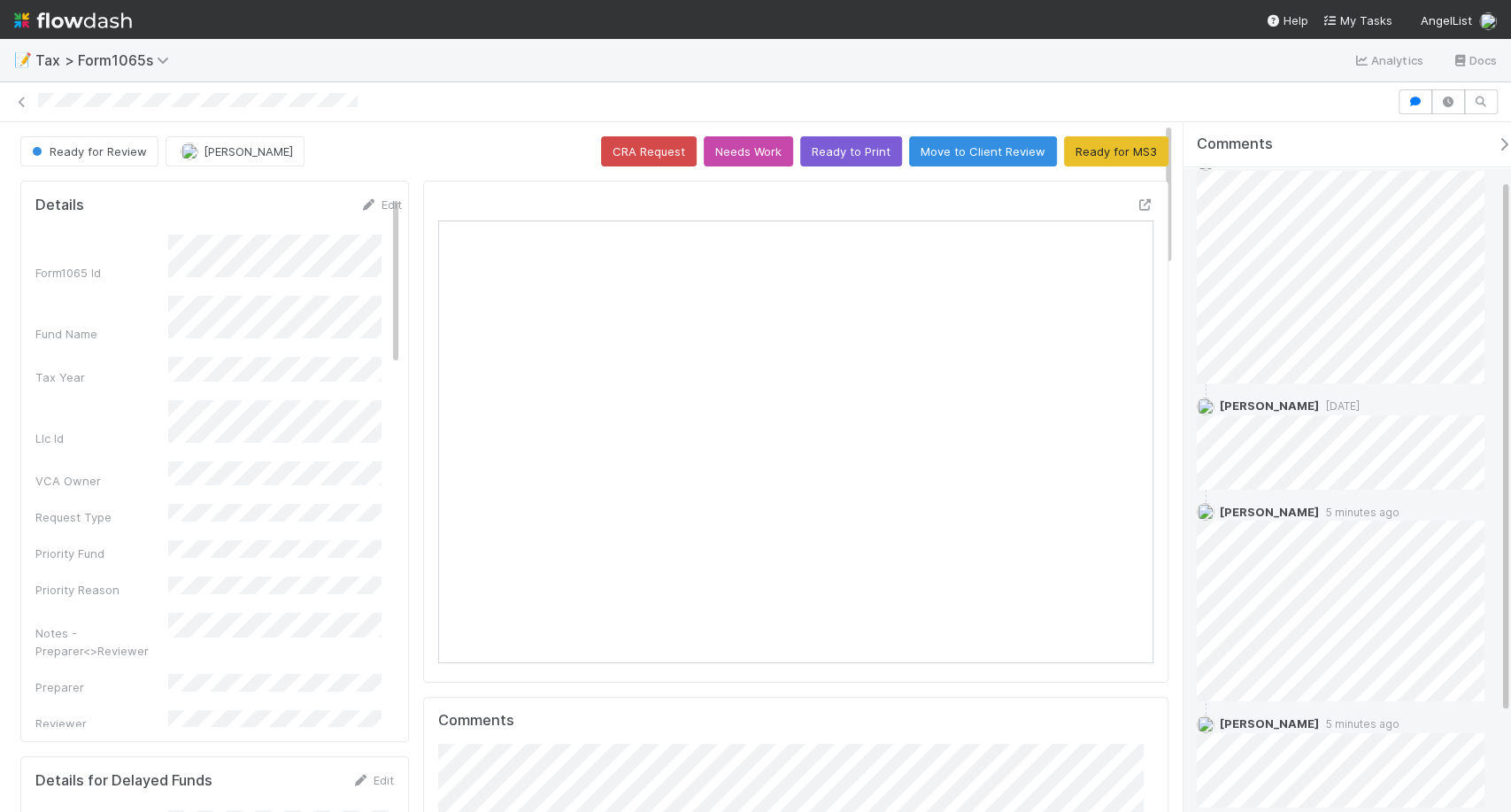
scroll to position [73, 0]
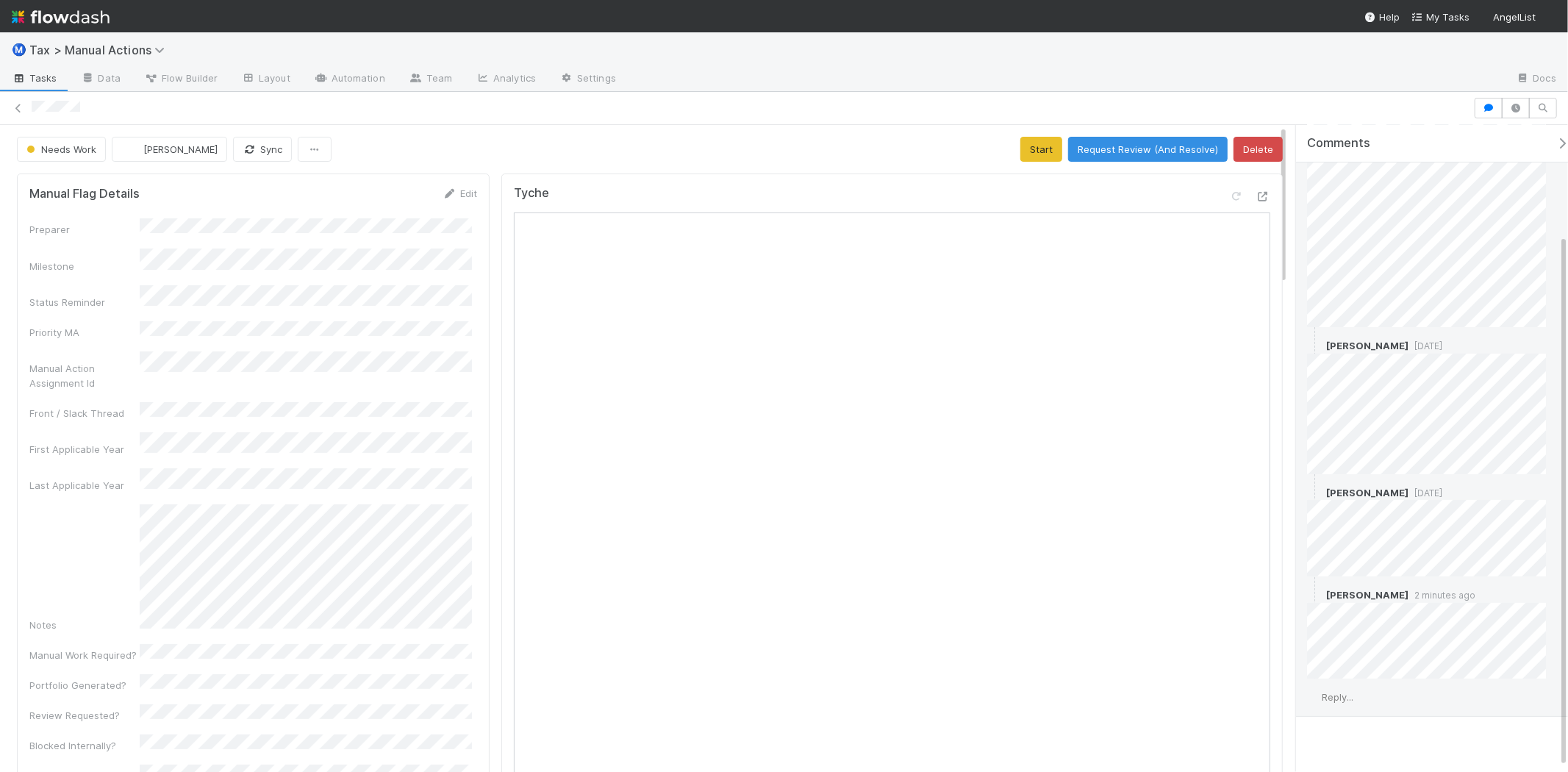
scroll to position [137, 0]
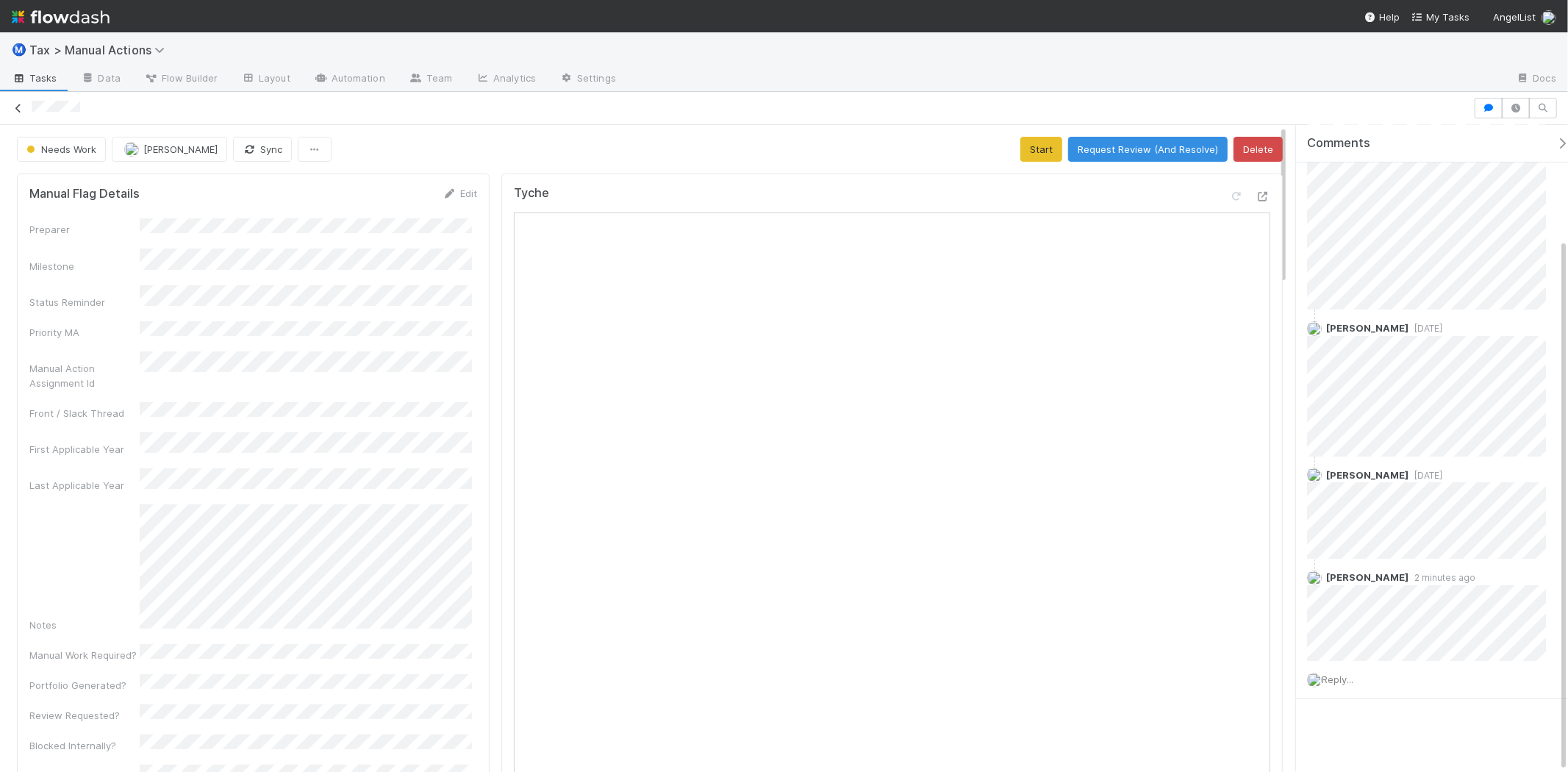
click at [18, 101] on link at bounding box center [18, 108] width 15 height 15
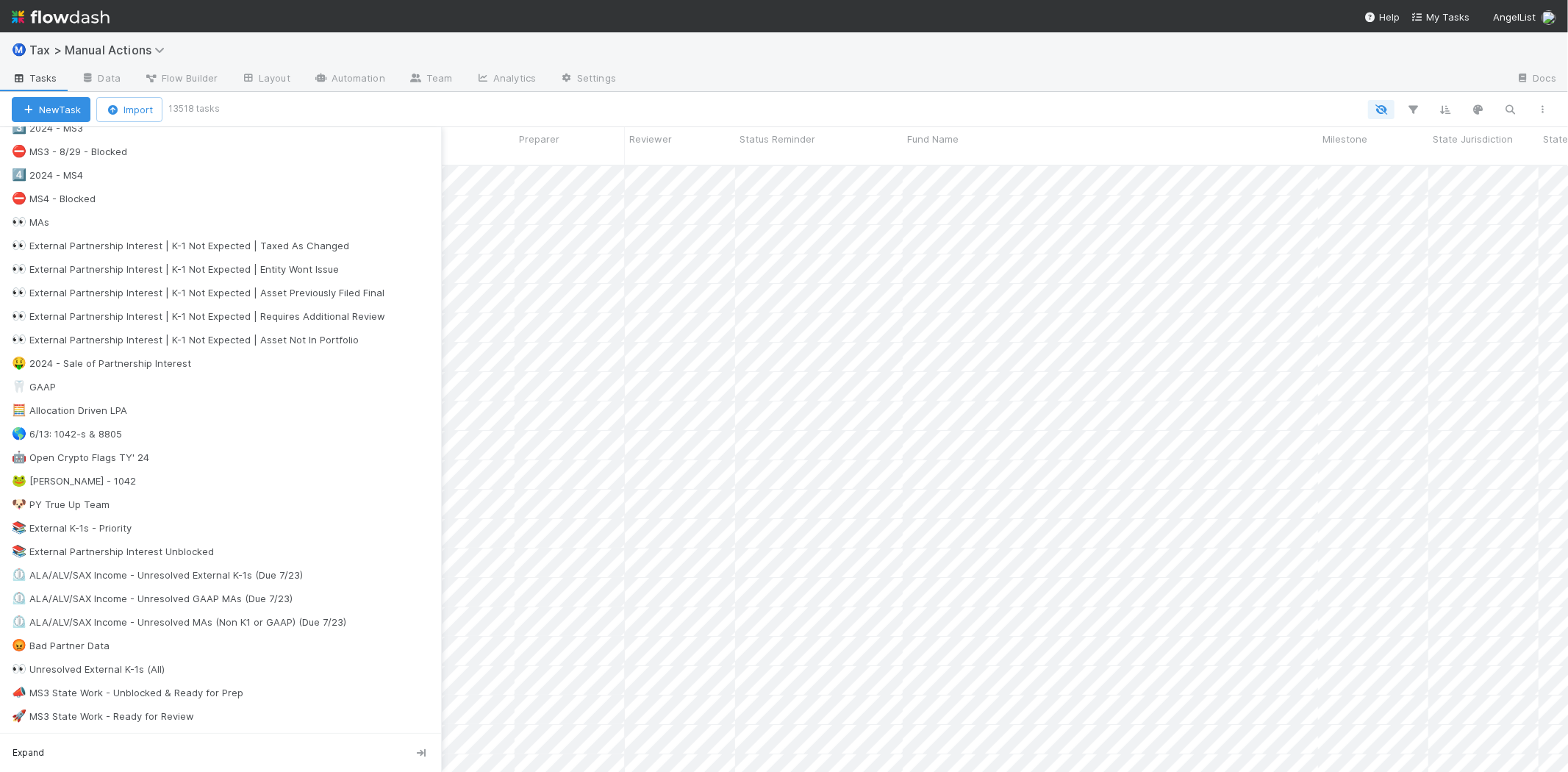
scroll to position [653, 0]
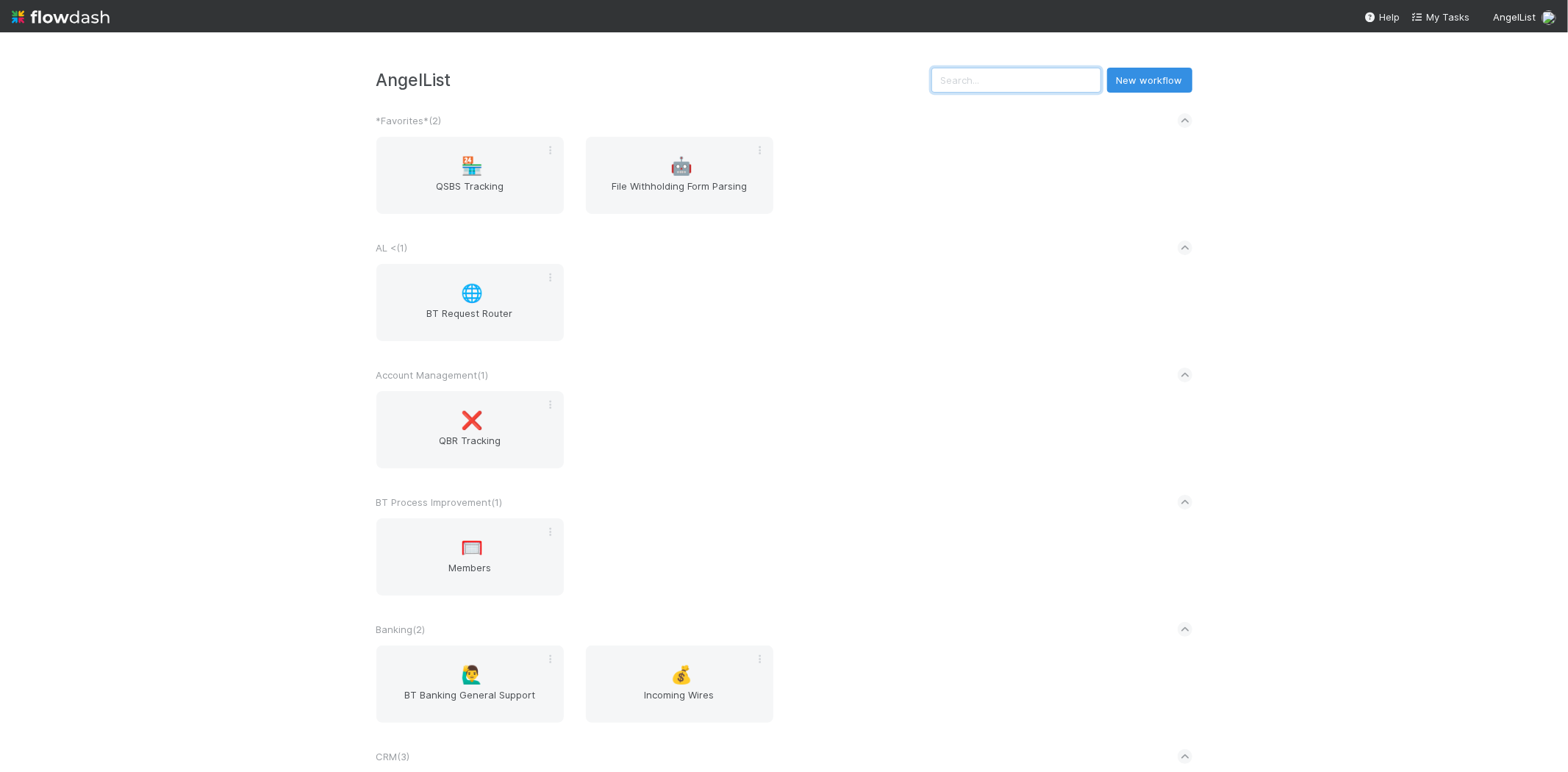
click at [1003, 72] on input "text" at bounding box center [1016, 80] width 169 height 25
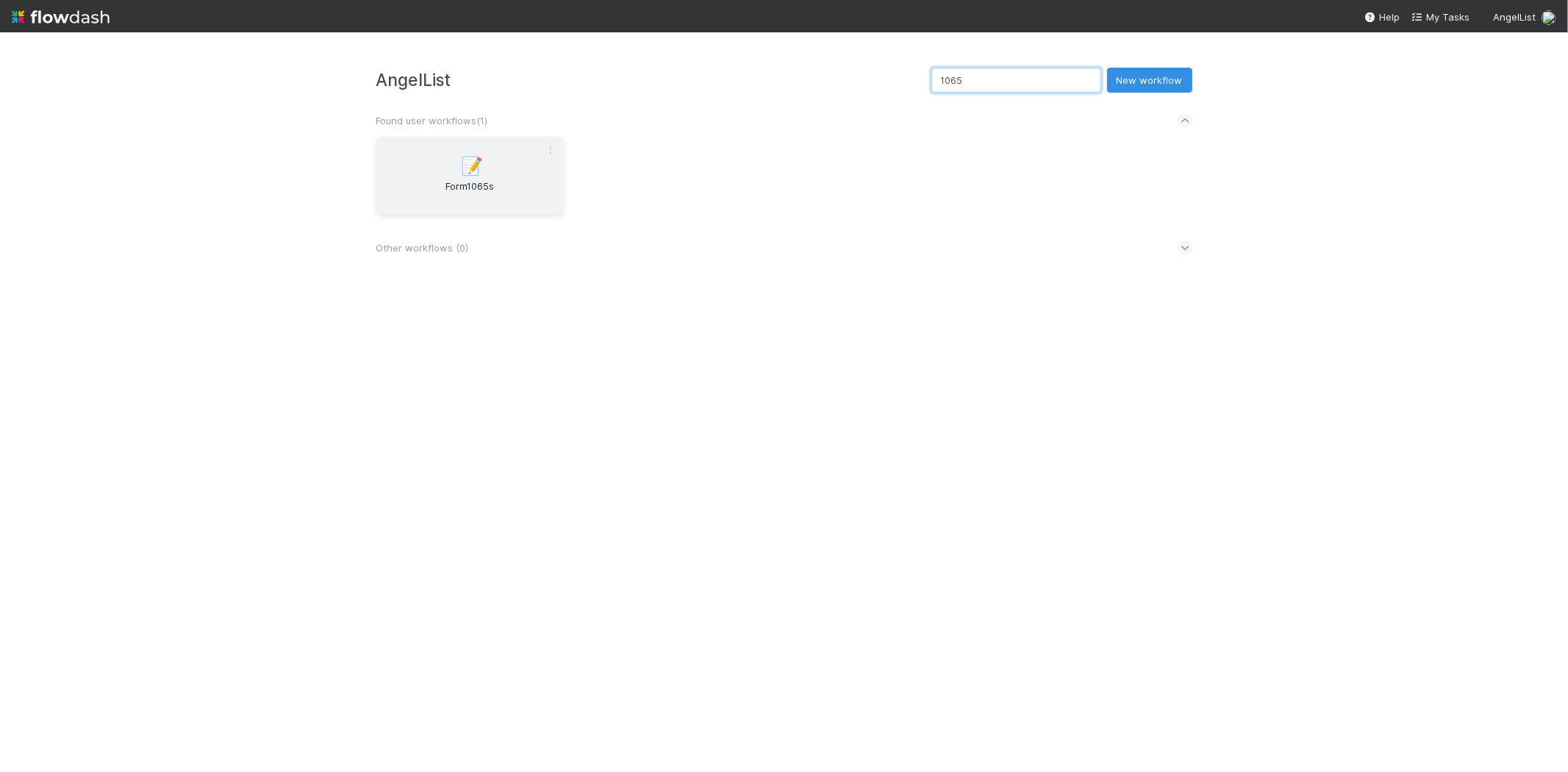
type input "1065"
click at [544, 187] on span "Form1065s" at bounding box center [470, 193] width 176 height 30
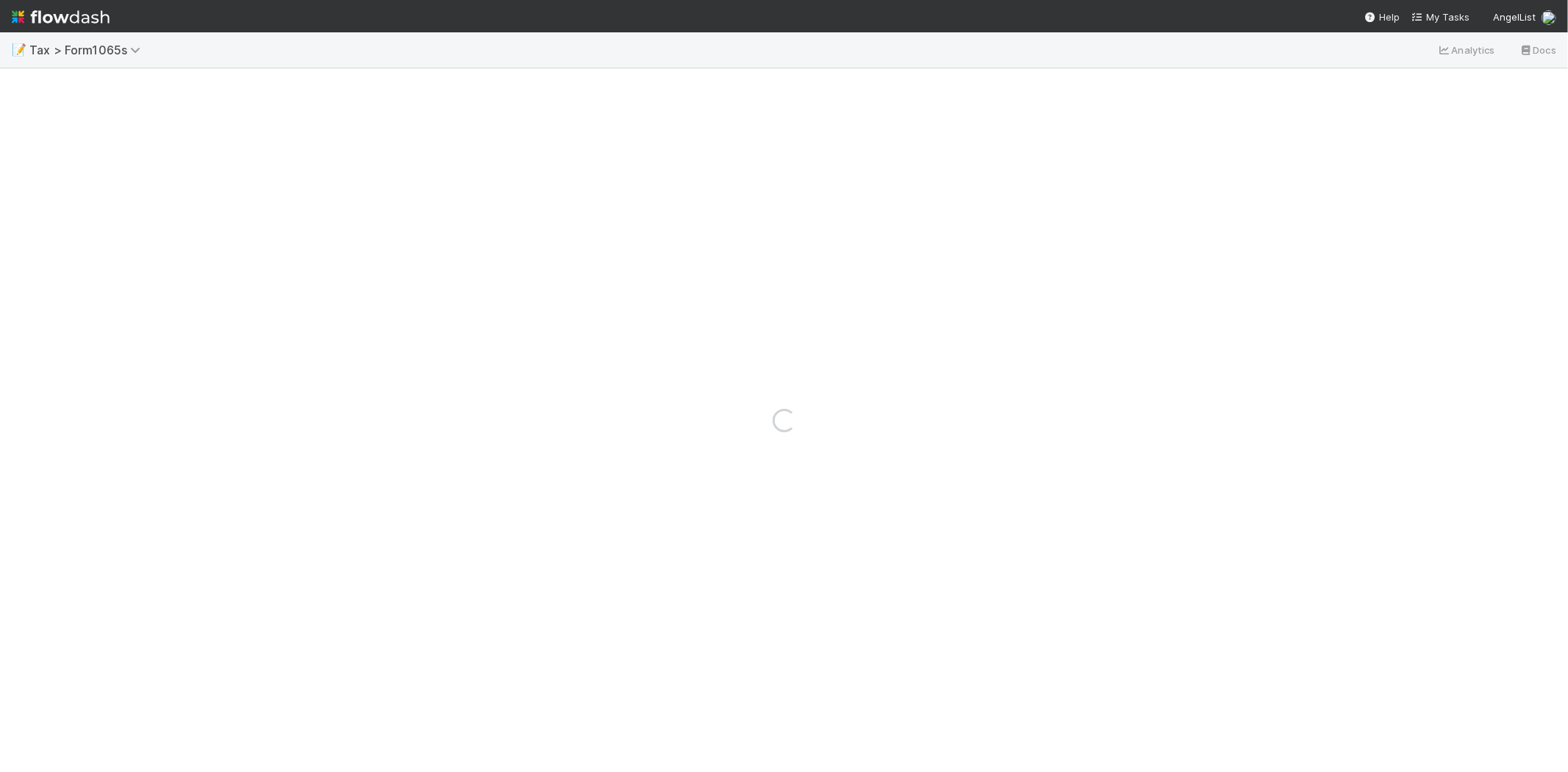
drag, startPoint x: 546, startPoint y: 187, endPoint x: 498, endPoint y: 198, distance: 49.2
click at [498, 198] on div "Loading..." at bounding box center [784, 420] width 1568 height 703
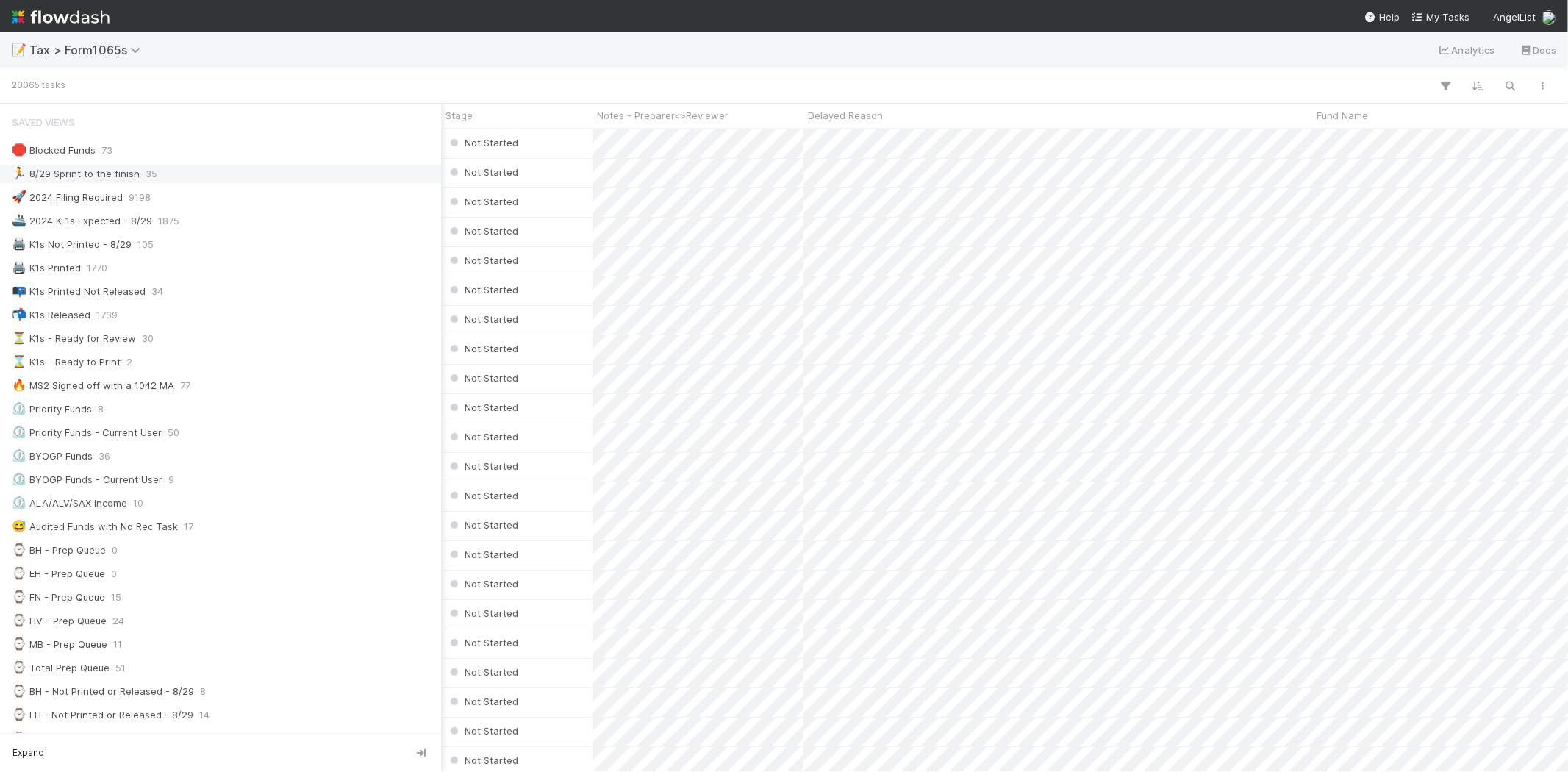
click at [155, 174] on div "🏃 8/29 Sprint to the finish 35" at bounding box center [224, 174] width 426 height 18
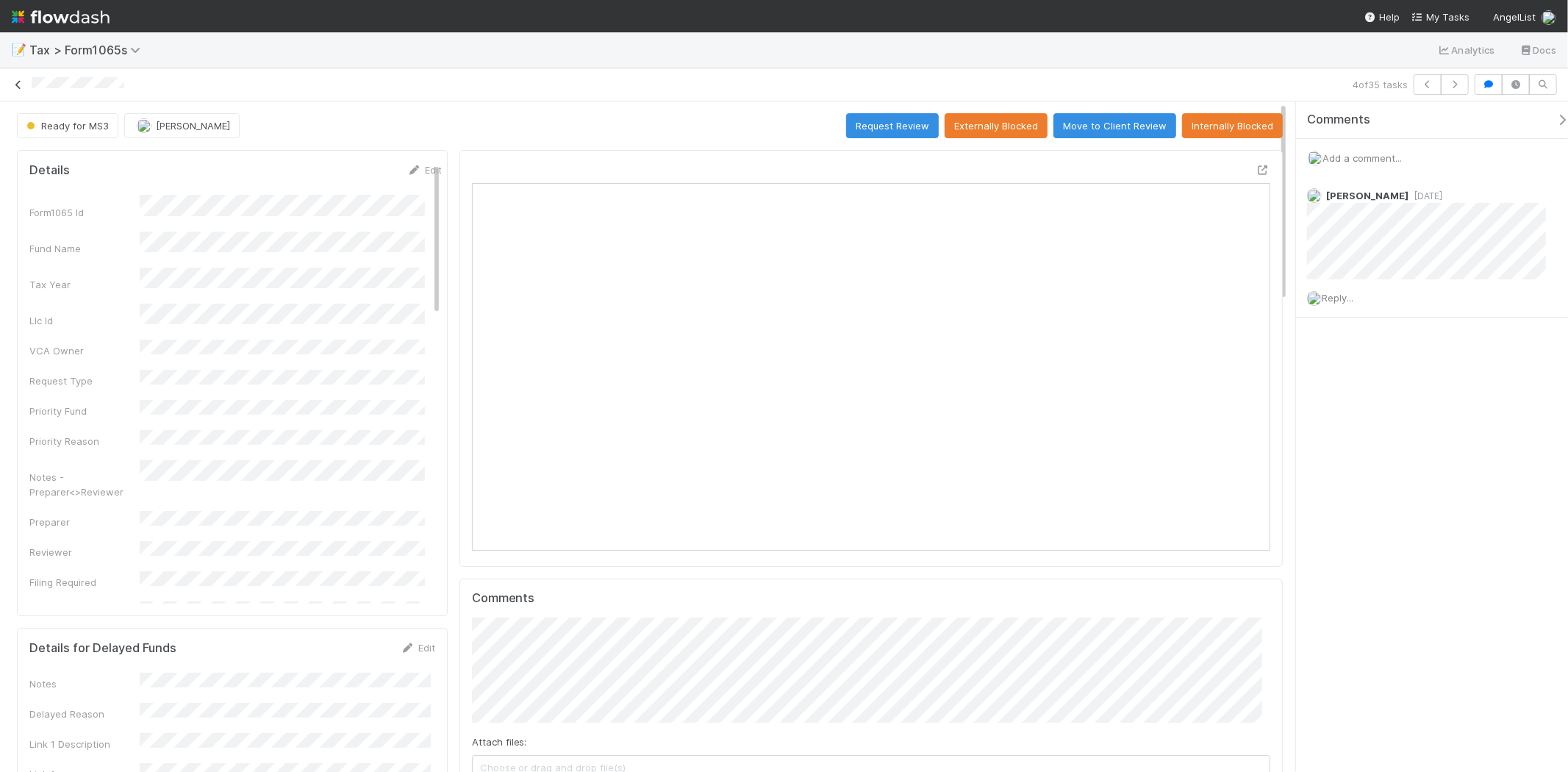
click at [23, 83] on icon at bounding box center [18, 85] width 15 height 10
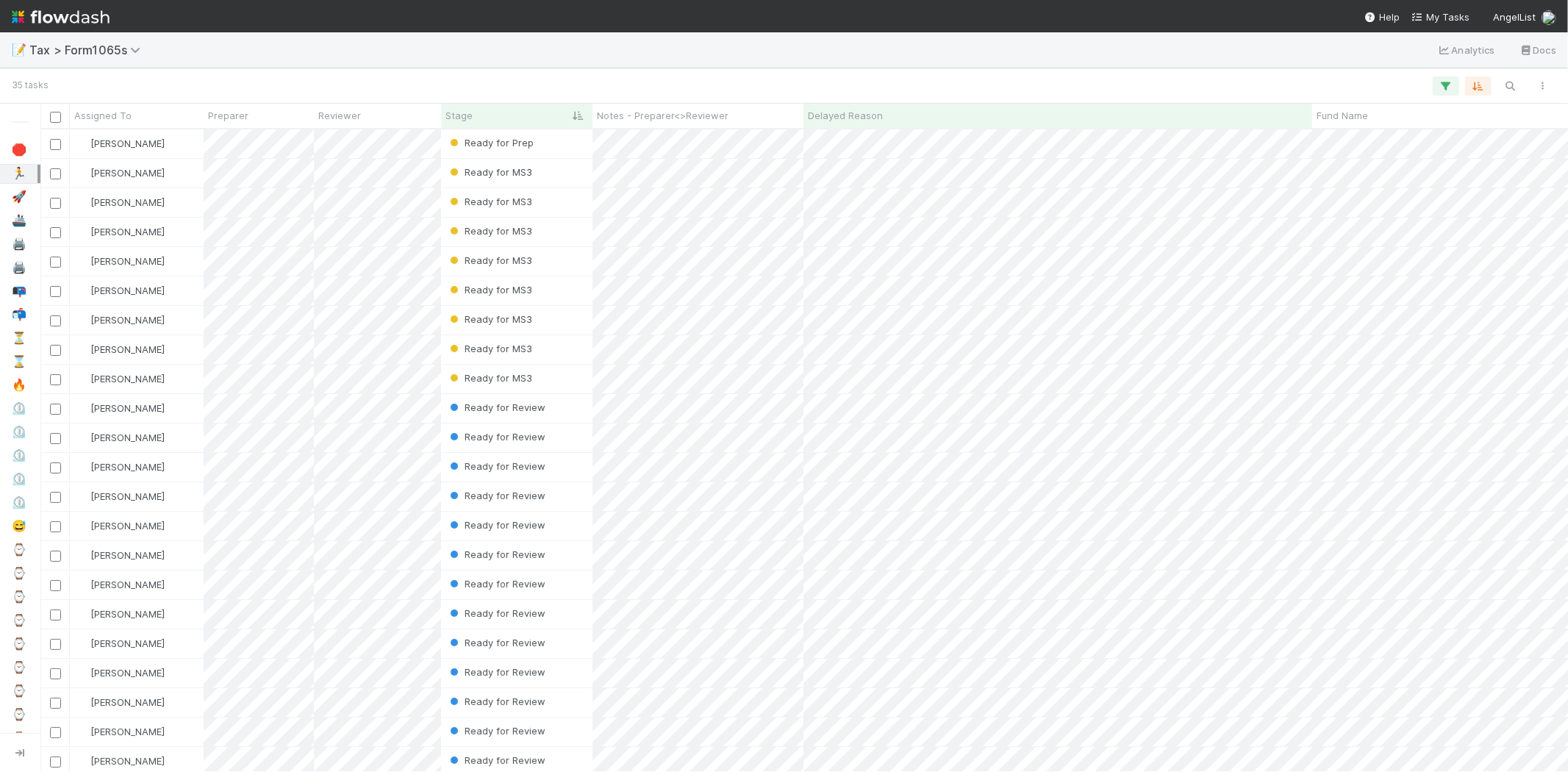
scroll to position [630, 1515]
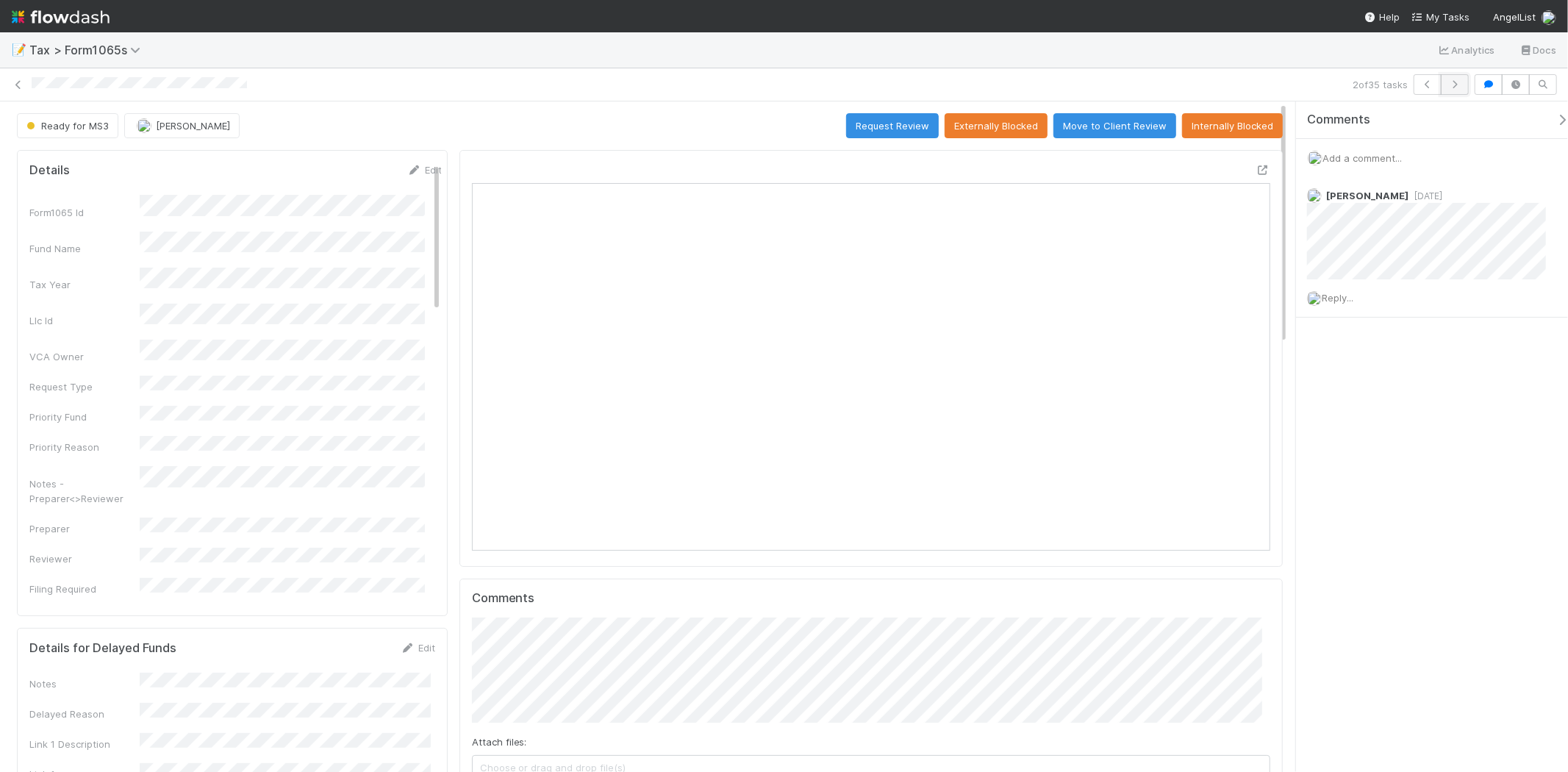
scroll to position [287, 778]
click at [1494, 253] on div "2 of 35 tasks Ready for MS3 [PERSON_NAME] Request Review Externally Blocked Mov…" at bounding box center [784, 420] width 1568 height 703
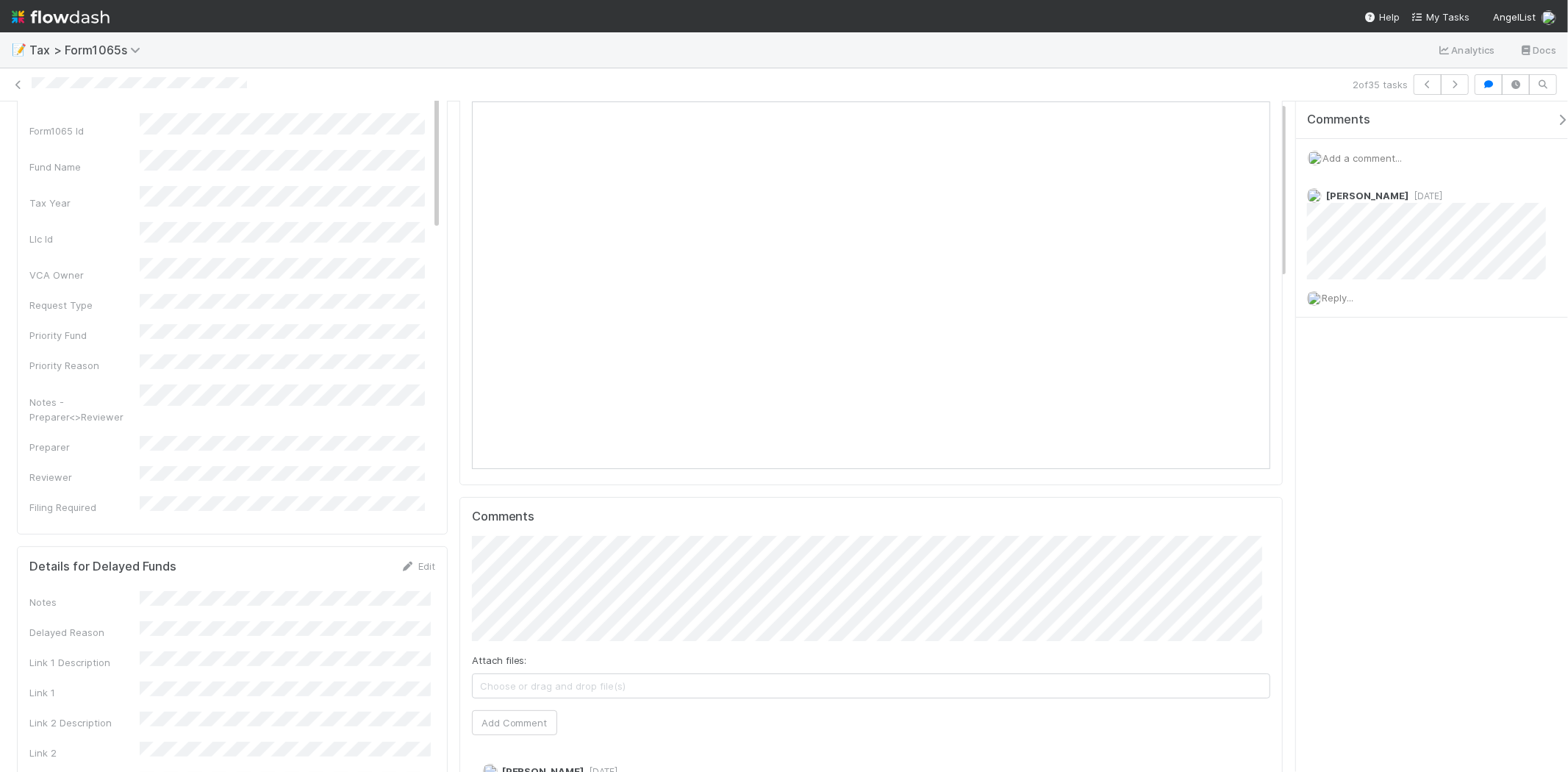
scroll to position [0, 0]
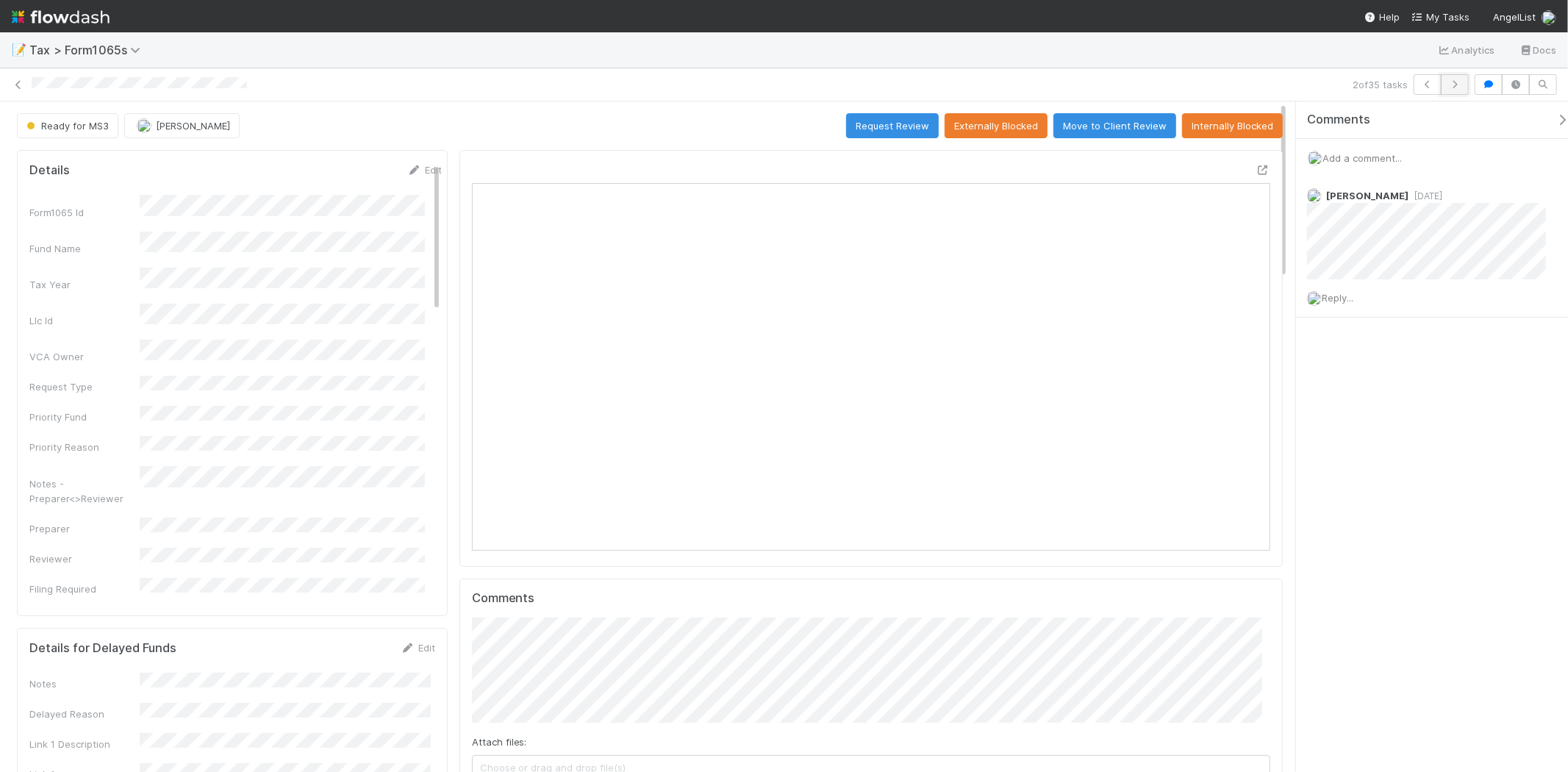
click at [1458, 85] on icon "button" at bounding box center [1455, 84] width 15 height 9
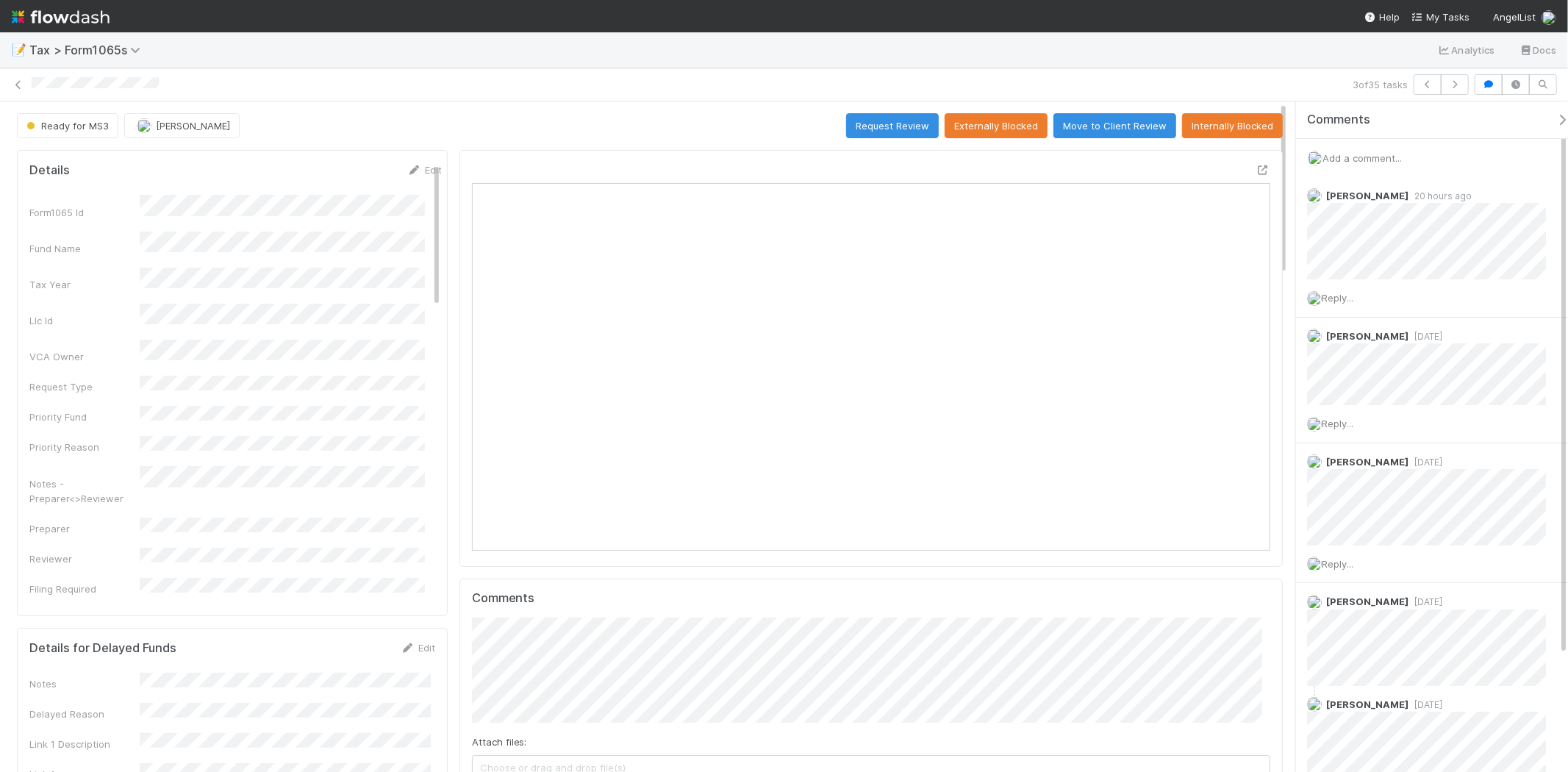
scroll to position [287, 388]
